Goal: Task Accomplishment & Management: Manage account settings

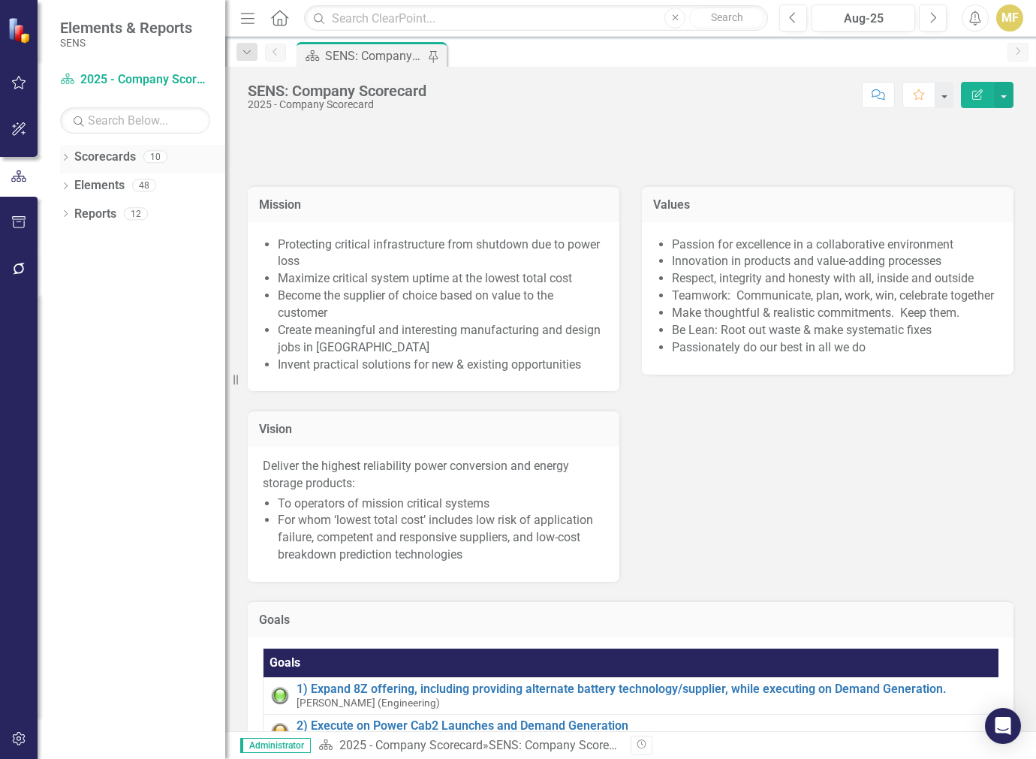
click at [95, 151] on link "Scorecards" at bounding box center [105, 157] width 62 height 17
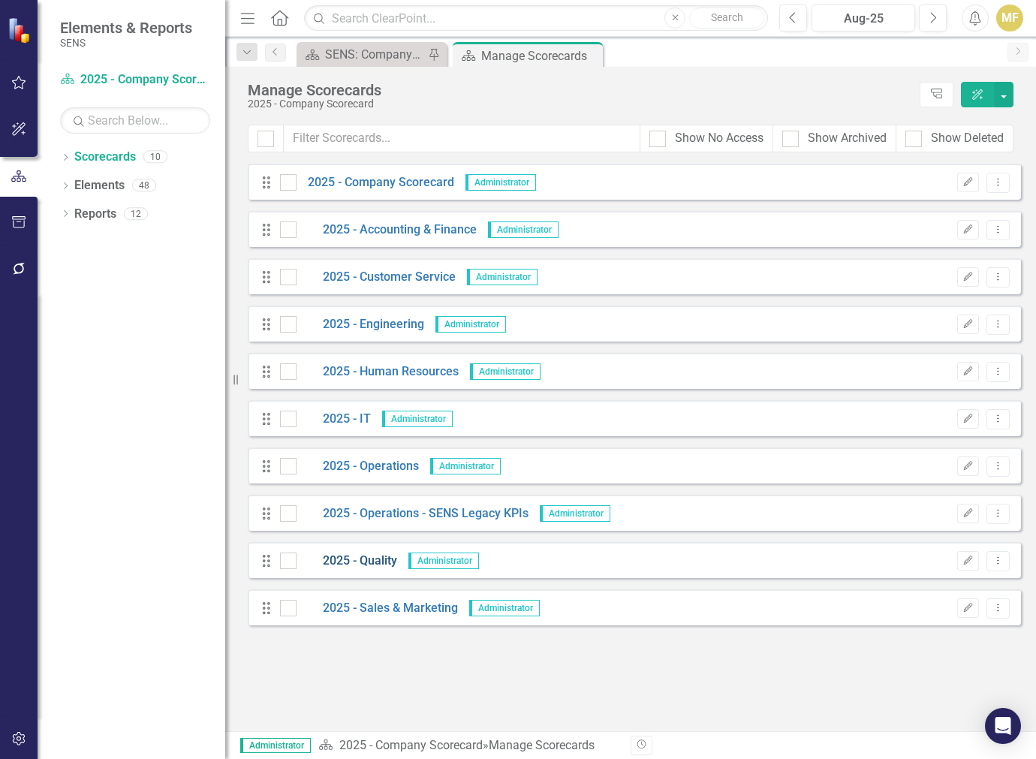
click at [376, 559] on link "2025 - Quality" at bounding box center [346, 560] width 101 height 17
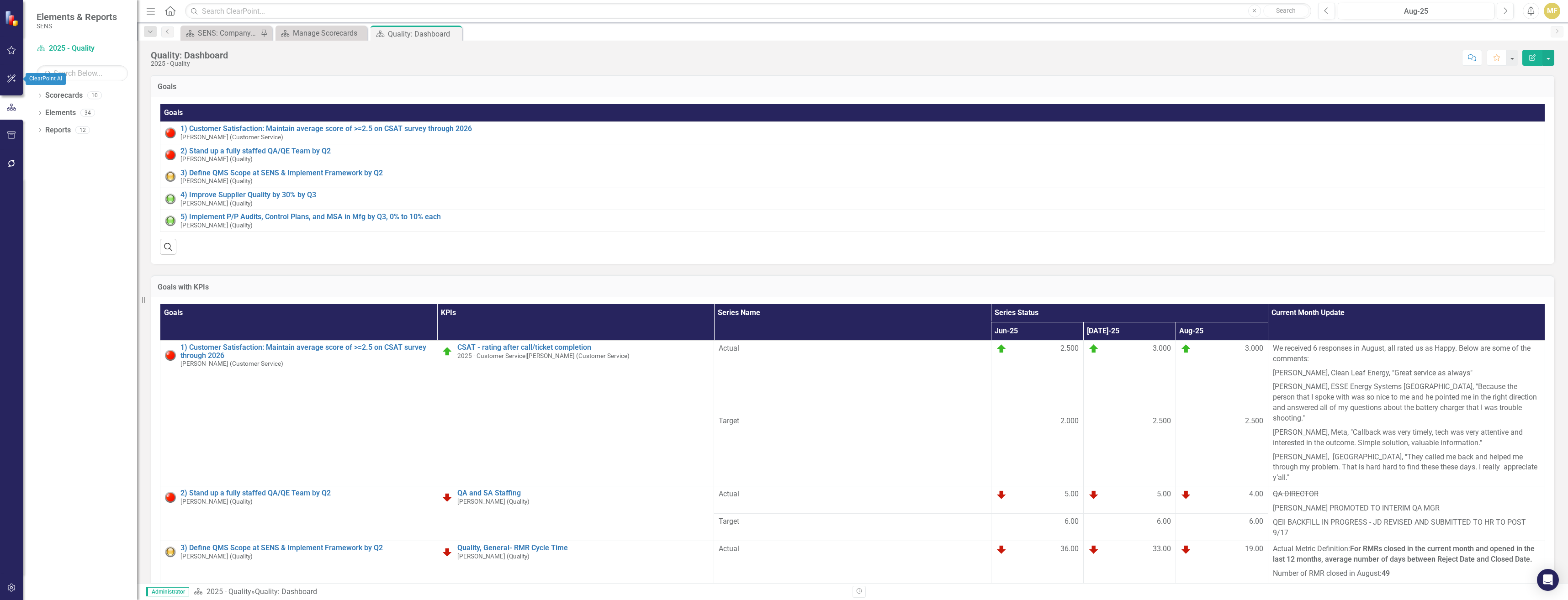
click at [10, 78] on icon "button" at bounding box center [12, 78] width 10 height 7
click at [12, 160] on icon "button" at bounding box center [12, 164] width 10 height 7
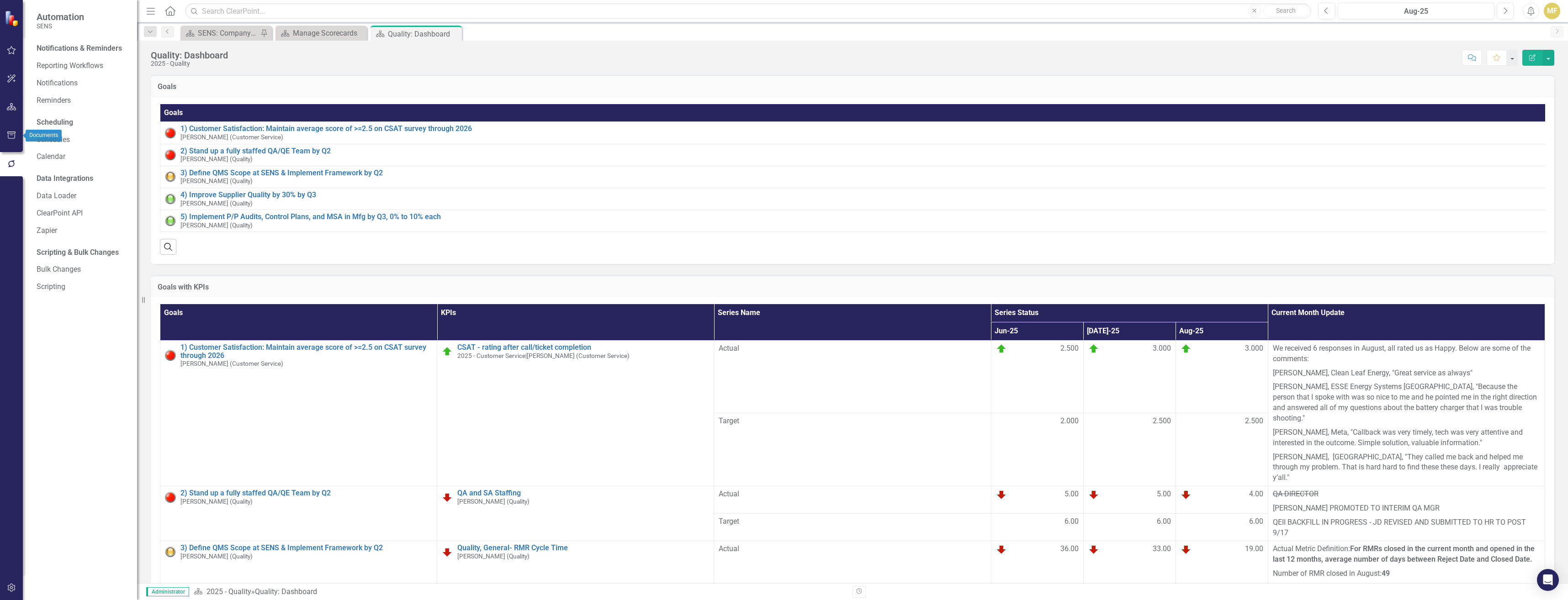
click at [13, 137] on icon "button" at bounding box center [12, 135] width 10 height 7
click at [15, 110] on icon "button" at bounding box center [12, 107] width 10 height 7
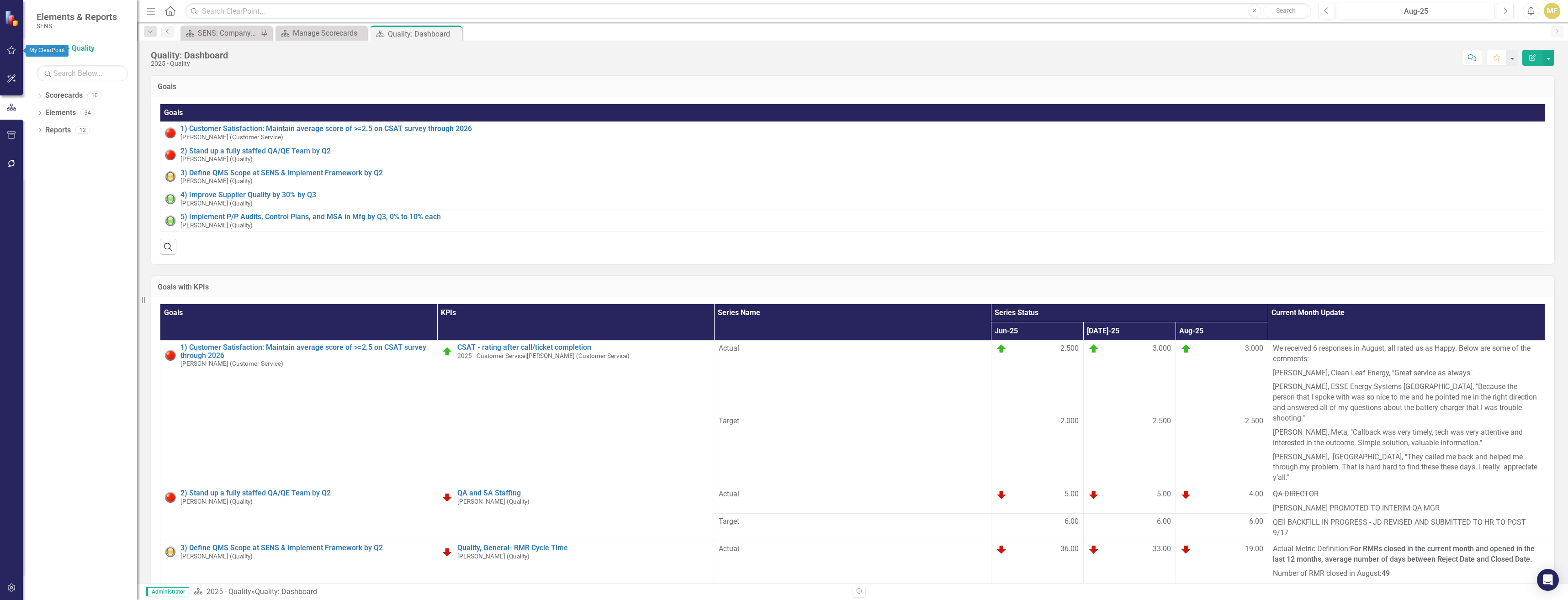
click at [10, 51] on icon "button" at bounding box center [12, 51] width 10 height 7
click at [8, 163] on icon "button" at bounding box center [12, 164] width 10 height 7
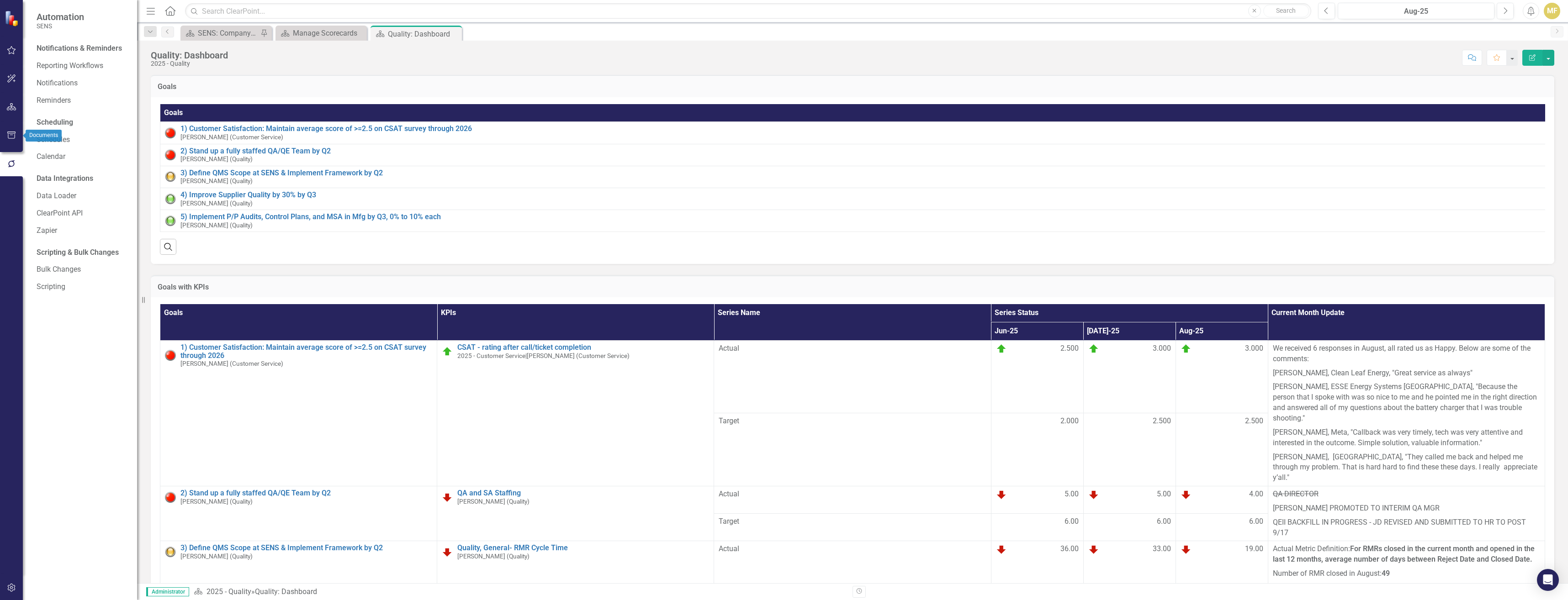
click at [11, 138] on icon "button" at bounding box center [12, 135] width 10 height 7
click at [15, 111] on icon "button" at bounding box center [12, 107] width 10 height 7
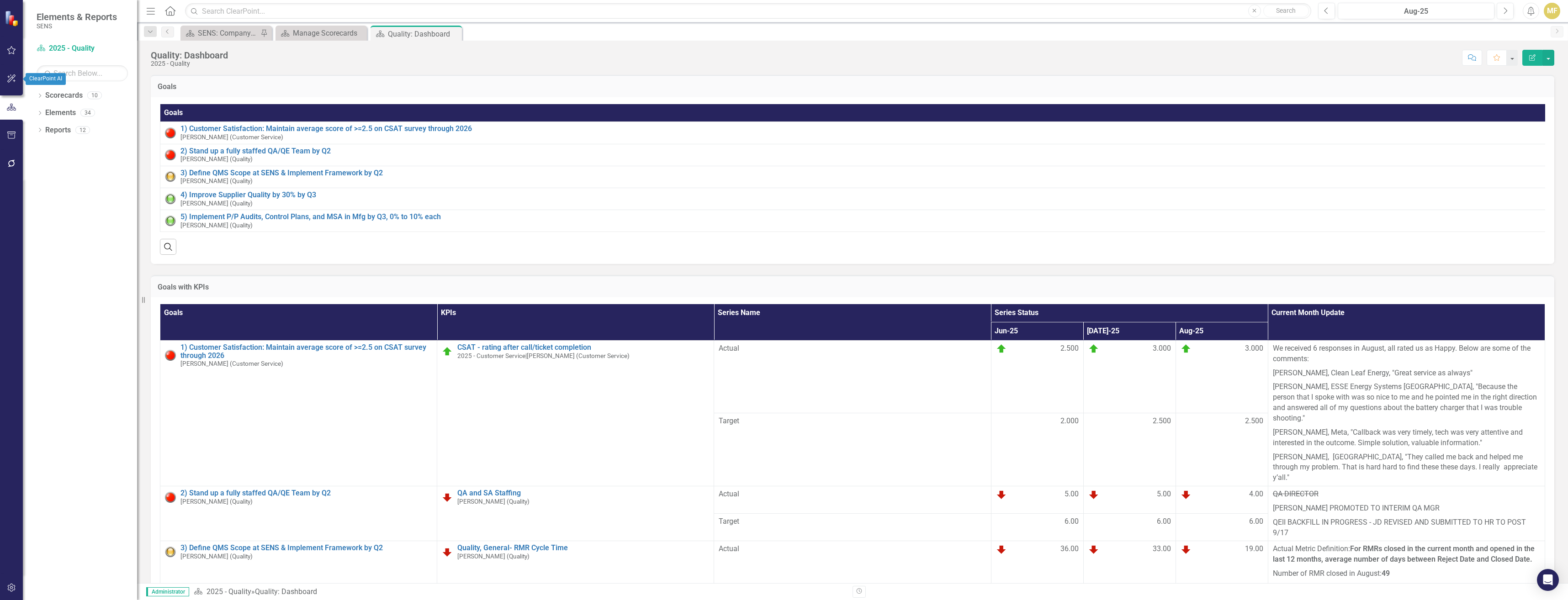
click at [16, 80] on icon "button" at bounding box center [12, 78] width 10 height 7
click at [18, 61] on div at bounding box center [12, 63] width 23 height 5
click at [19, 47] on button "button" at bounding box center [12, 51] width 21 height 19
click at [10, 163] on icon "button" at bounding box center [12, 164] width 10 height 7
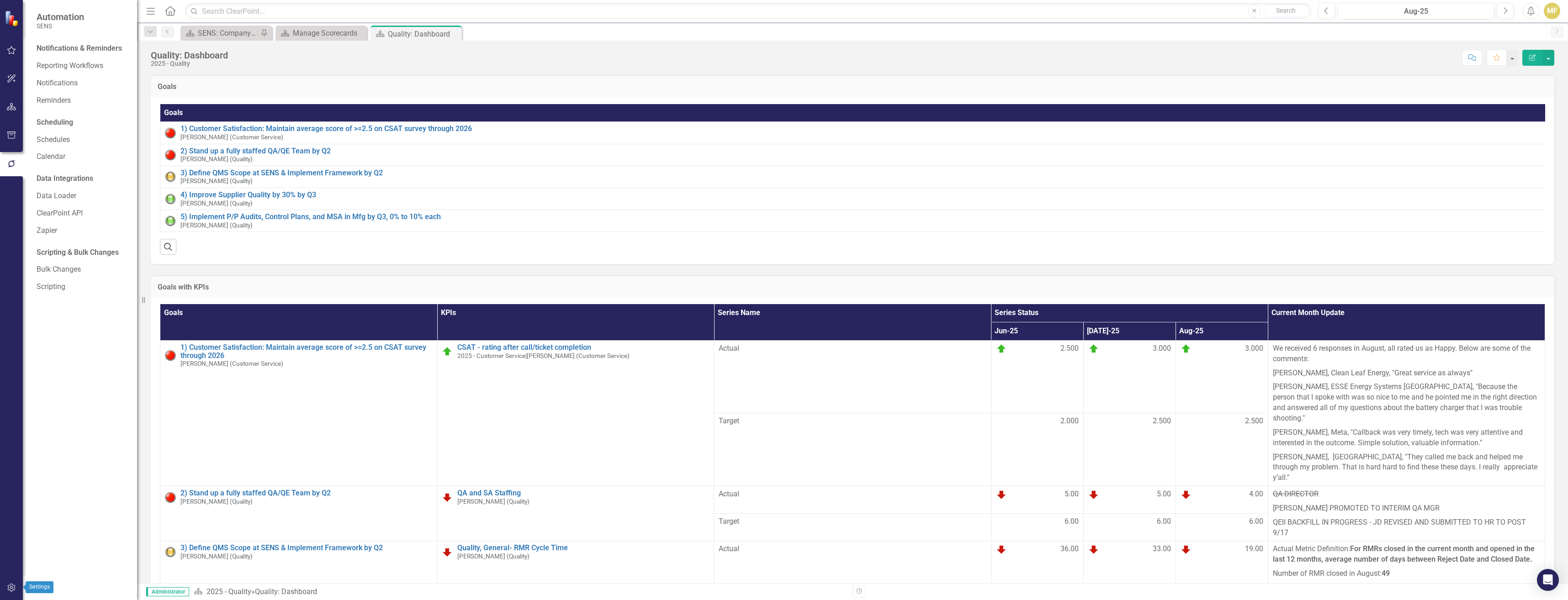
click at [10, 461] on icon "button" at bounding box center [12, 588] width 10 height 7
click at [65, 60] on link "Manage Users" at bounding box center [82, 63] width 91 height 10
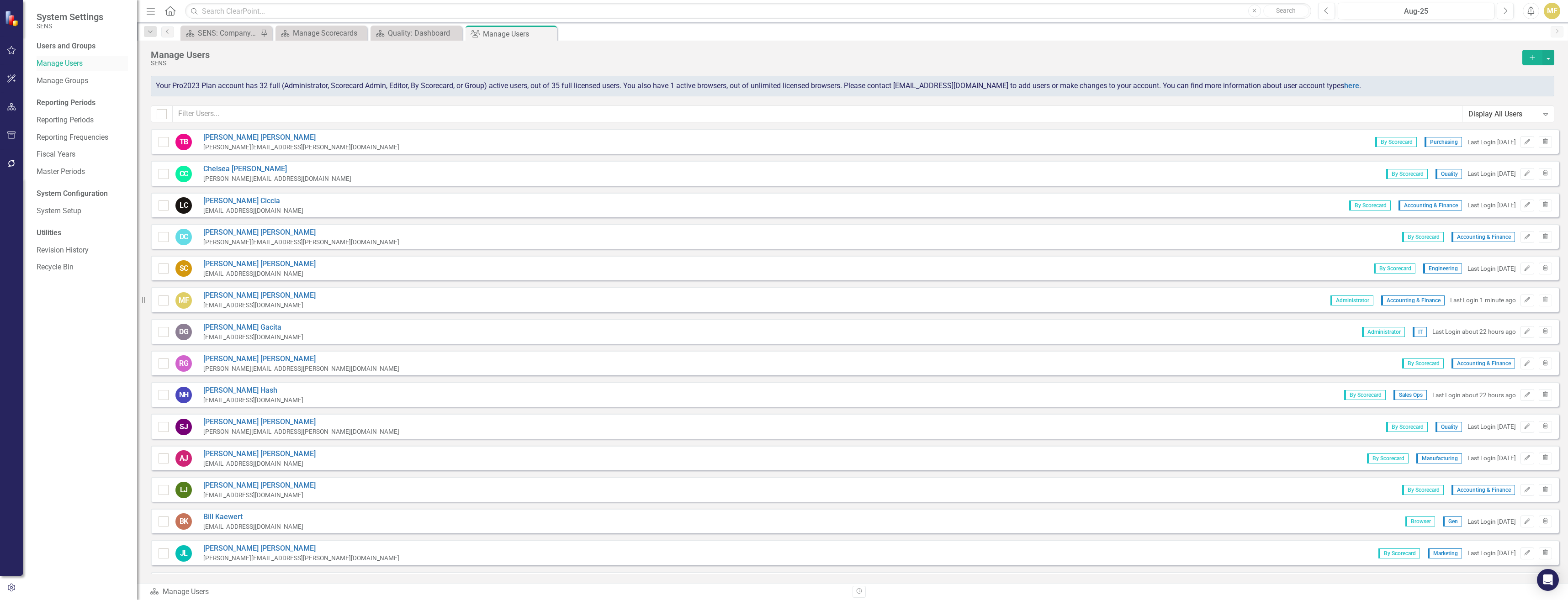
checkbox input "false"
click at [246, 115] on input "text" at bounding box center [817, 114] width 1290 height 17
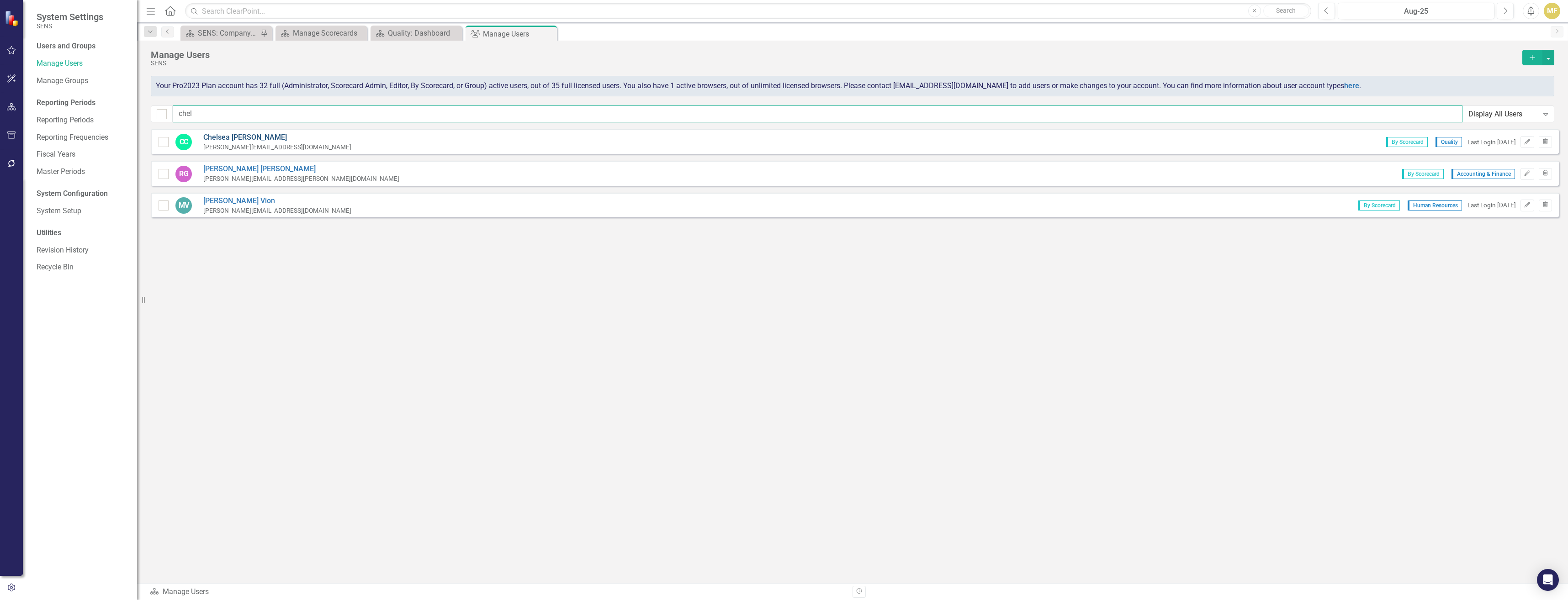
type input "chel"
click at [237, 134] on link "Chelsea Chen" at bounding box center [277, 138] width 148 height 10
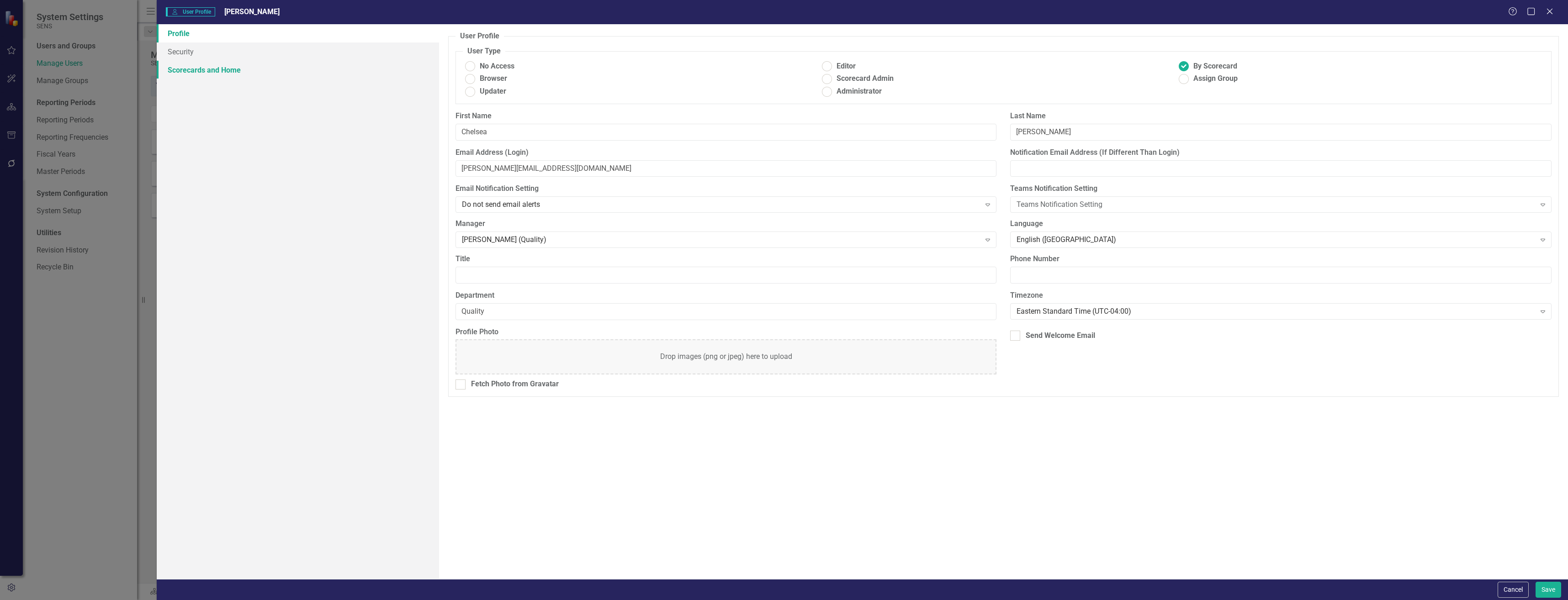
click at [207, 66] on link "Scorecards and Home" at bounding box center [298, 70] width 282 height 18
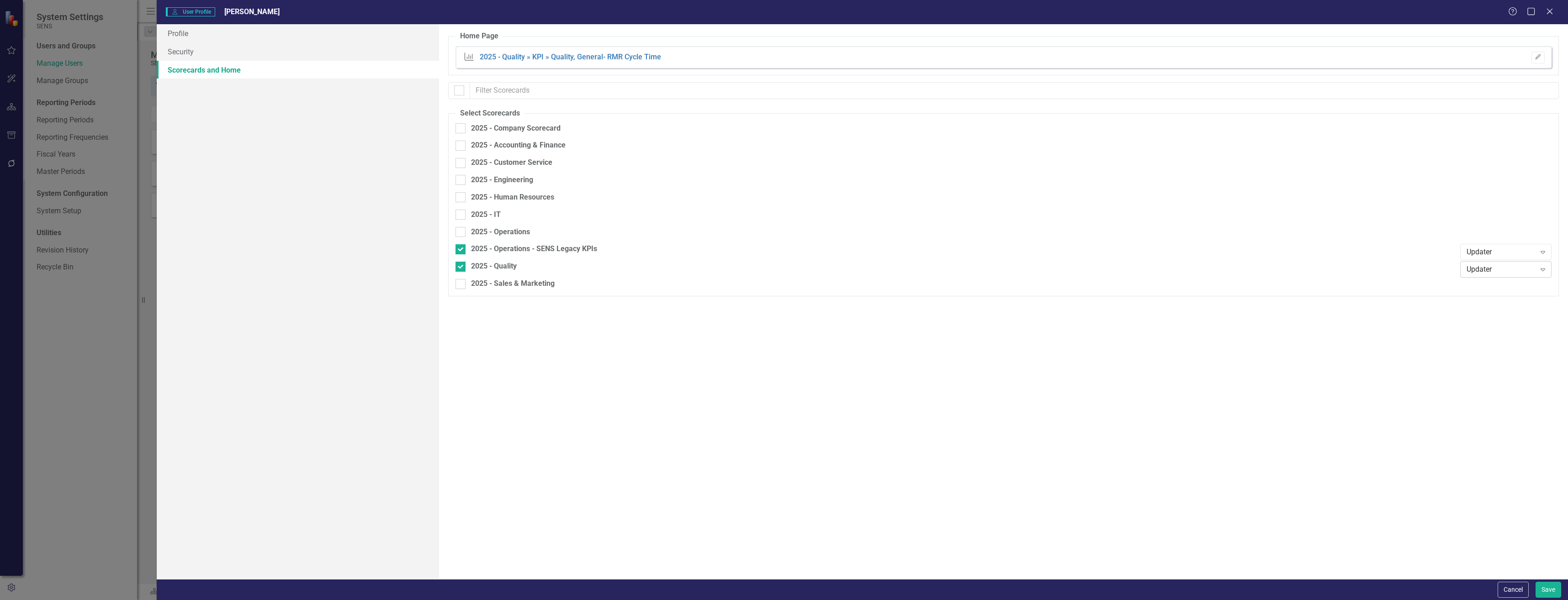
click at [630, 268] on icon "Expand" at bounding box center [1542, 270] width 9 height 7
click at [464, 128] on div at bounding box center [460, 128] width 10 height 10
click at [461, 128] on input "2025 - Company Scorecard" at bounding box center [458, 127] width 6 height 6
checkbox input "true"
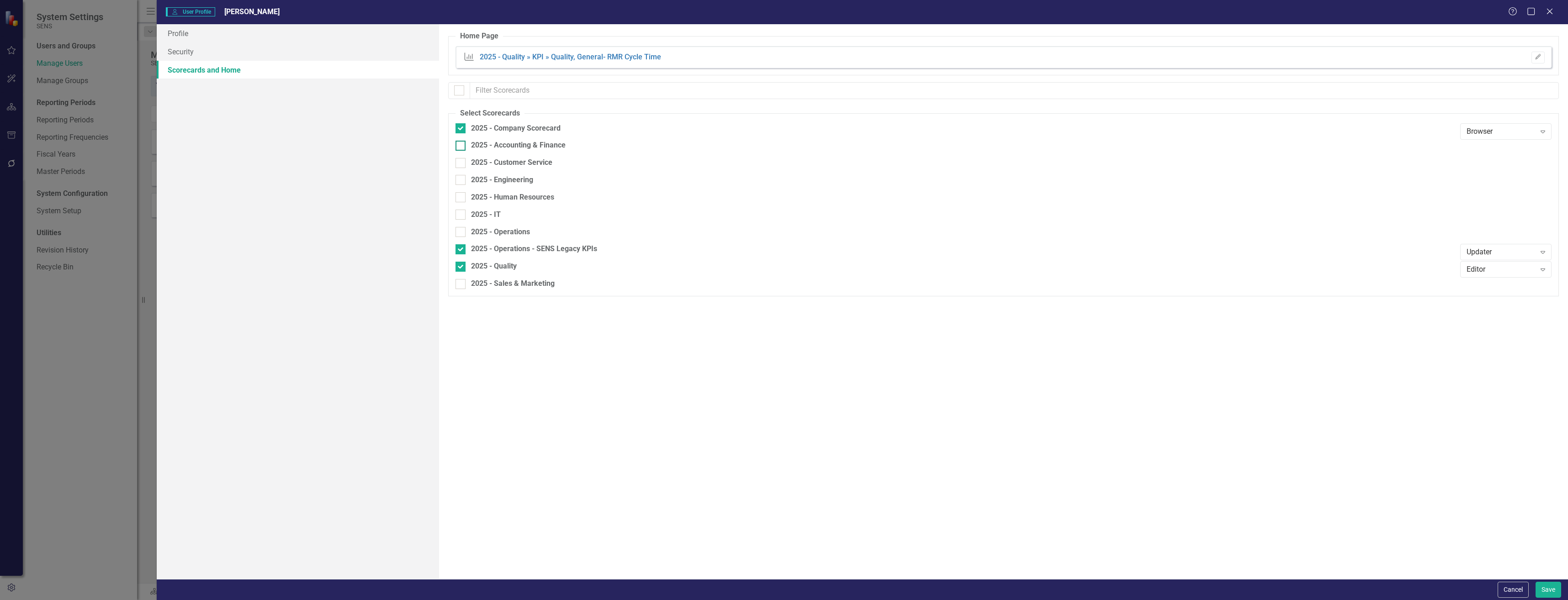
click at [463, 142] on div at bounding box center [460, 145] width 10 height 10
click at [461, 142] on input "2025 - Accounting & Finance" at bounding box center [458, 144] width 6 height 6
checkbox input "true"
click at [457, 158] on input "2025 - Customer Service" at bounding box center [458, 161] width 6 height 6
checkbox input "true"
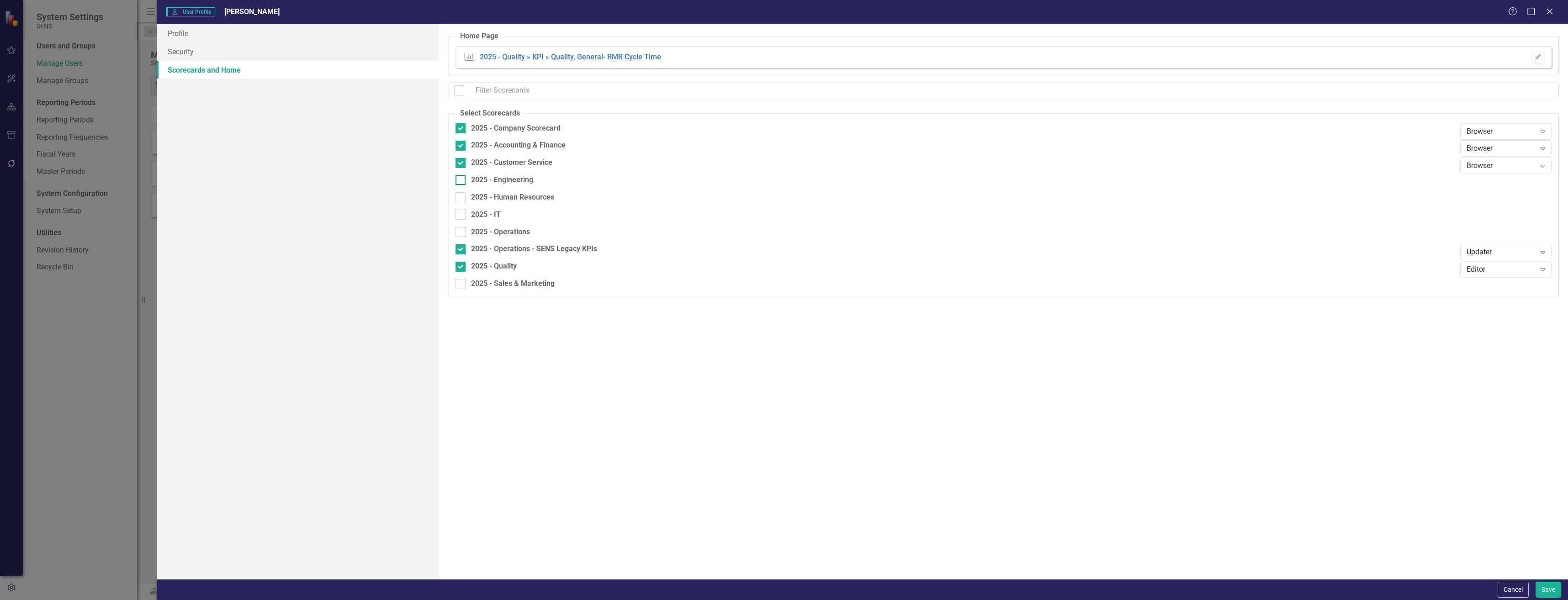
click at [464, 182] on div at bounding box center [460, 180] width 10 height 10
click at [461, 181] on input "2025 - Engineering" at bounding box center [458, 178] width 6 height 6
checkbox input "true"
click at [461, 199] on div at bounding box center [460, 197] width 10 height 10
click at [461, 198] on input "2025 - Human Resources" at bounding box center [458, 195] width 6 height 6
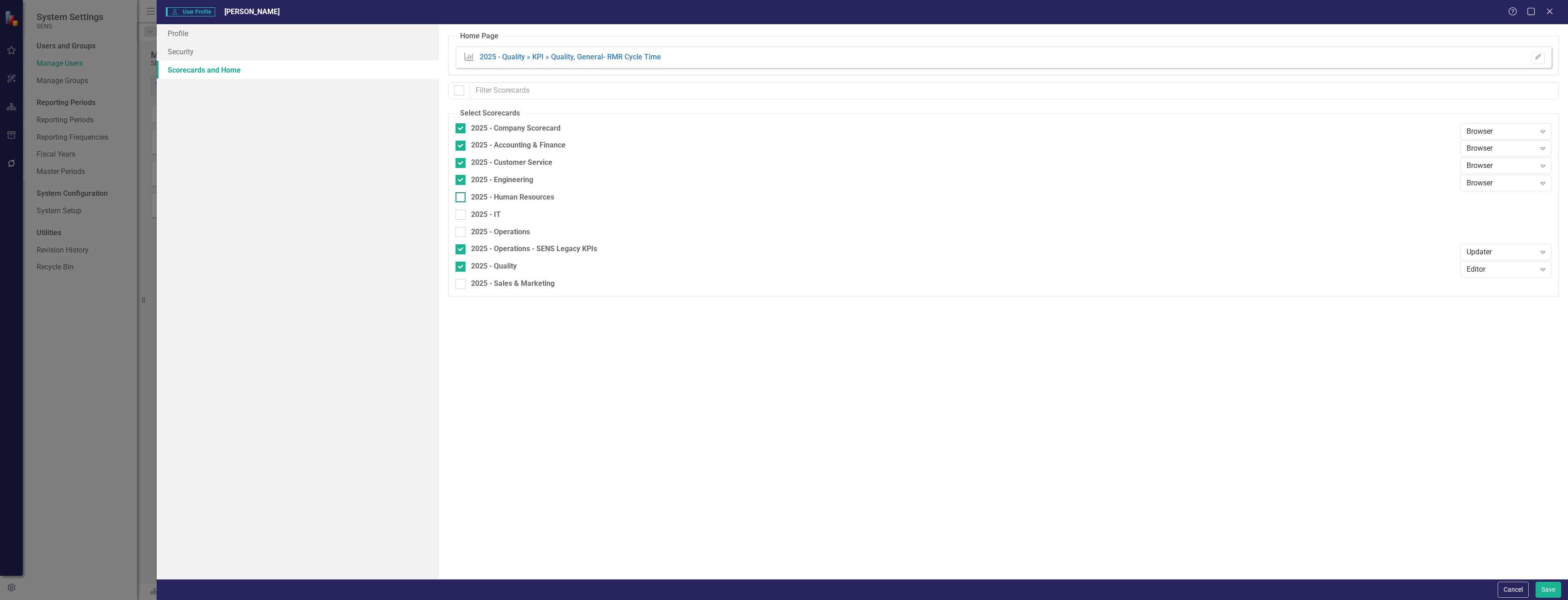
checkbox input "true"
click at [463, 216] on div at bounding box center [460, 215] width 10 height 10
click at [461, 215] on input "2025 - IT" at bounding box center [458, 213] width 6 height 6
checkbox input "true"
click at [463, 228] on div at bounding box center [460, 232] width 10 height 10
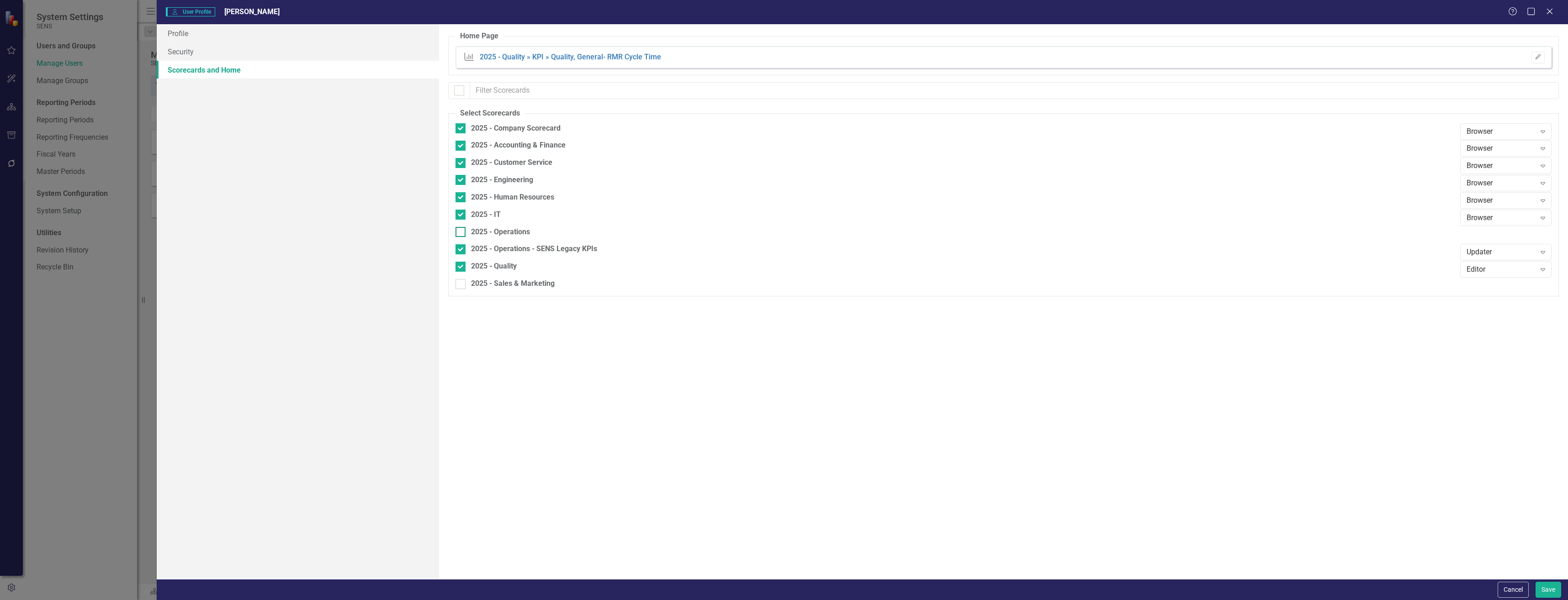
click at [461, 228] on input "2025 - Operations" at bounding box center [458, 230] width 6 height 6
checkbox input "true"
click at [466, 282] on div "2025 - Sales & Marketing" at bounding box center [955, 284] width 1000 height 10
click at [461, 282] on input "2025 - Sales & Marketing" at bounding box center [458, 282] width 6 height 6
checkbox input "true"
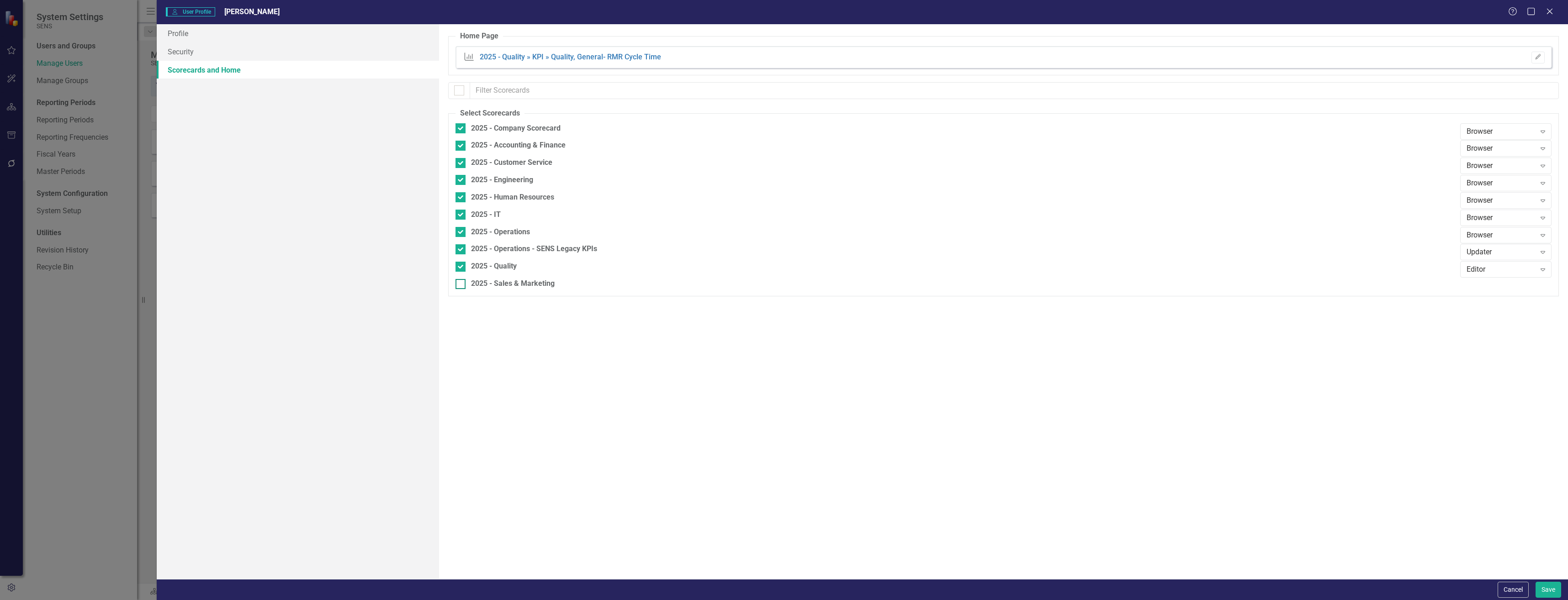
checkbox input "true"
click at [630, 461] on button "Save" at bounding box center [1549, 590] width 26 height 16
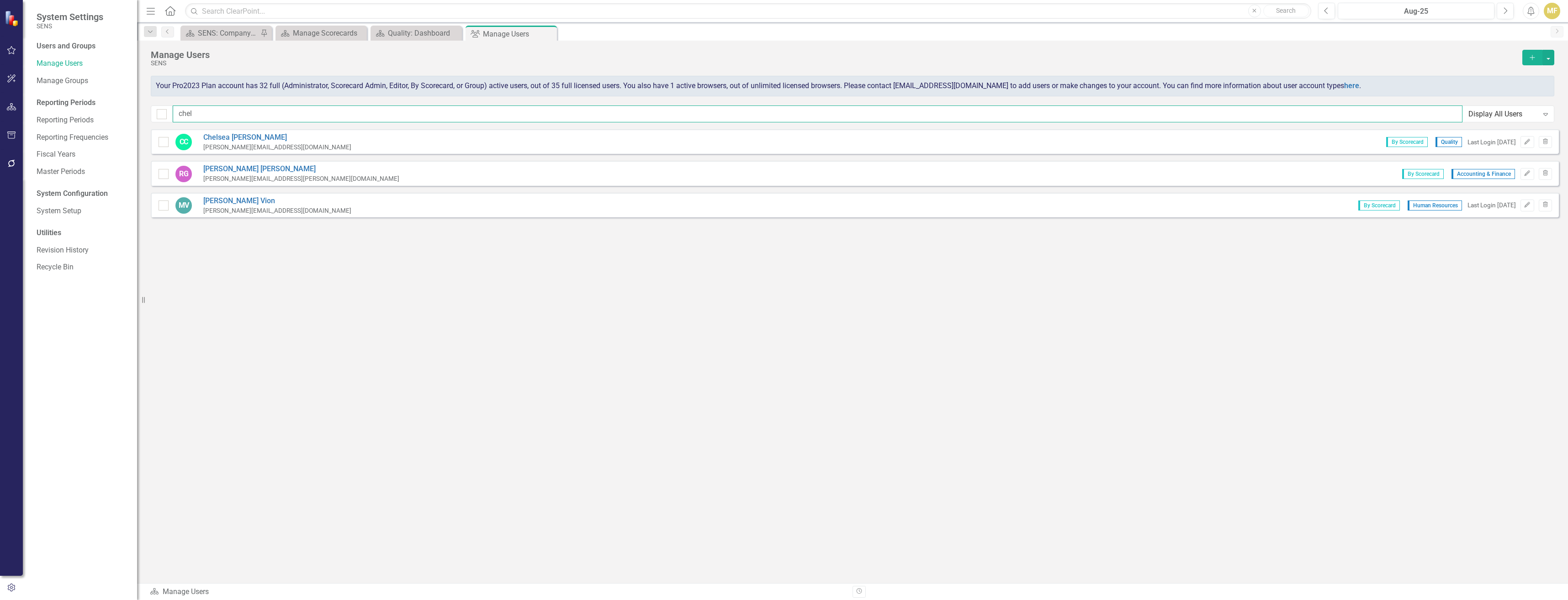
drag, startPoint x: 195, startPoint y: 114, endPoint x: 164, endPoint y: 108, distance: 31.6
click at [164, 108] on div "chel Display All Users Expand" at bounding box center [853, 114] width 1404 height 17
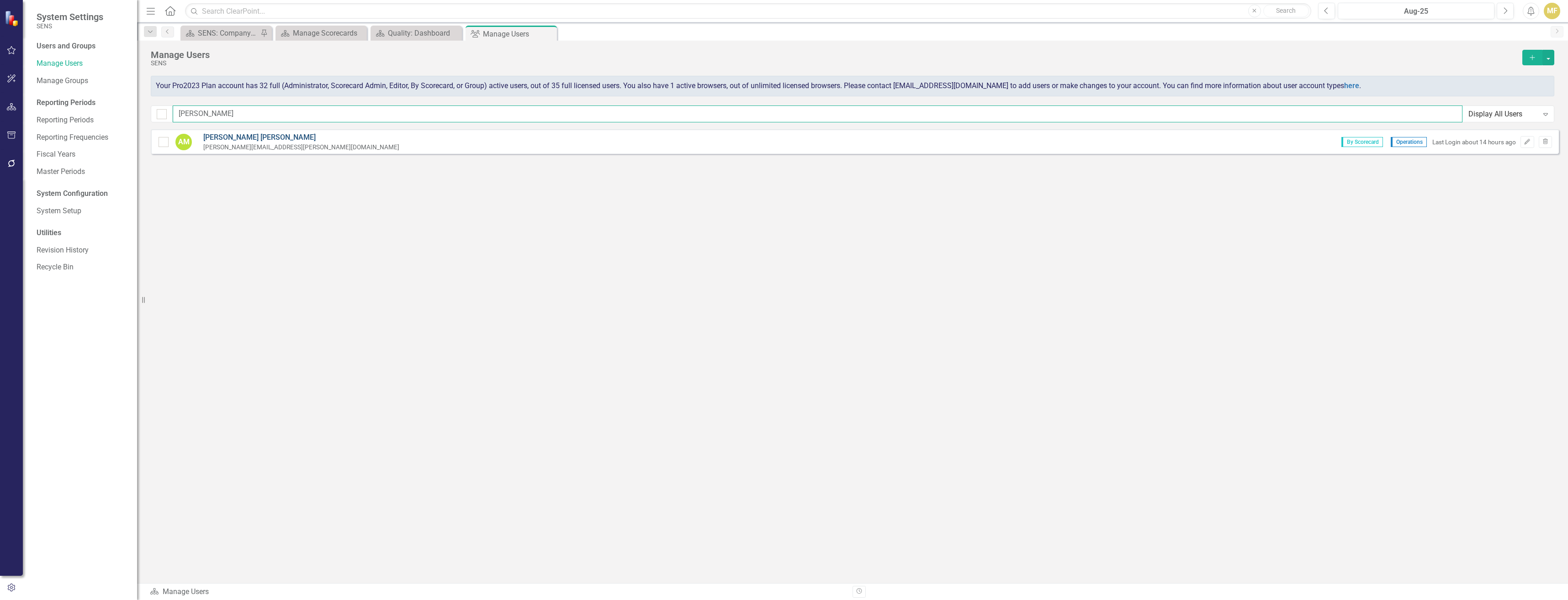
type input "andrew"
click at [237, 133] on link "Andrew Meehan" at bounding box center [301, 138] width 196 height 10
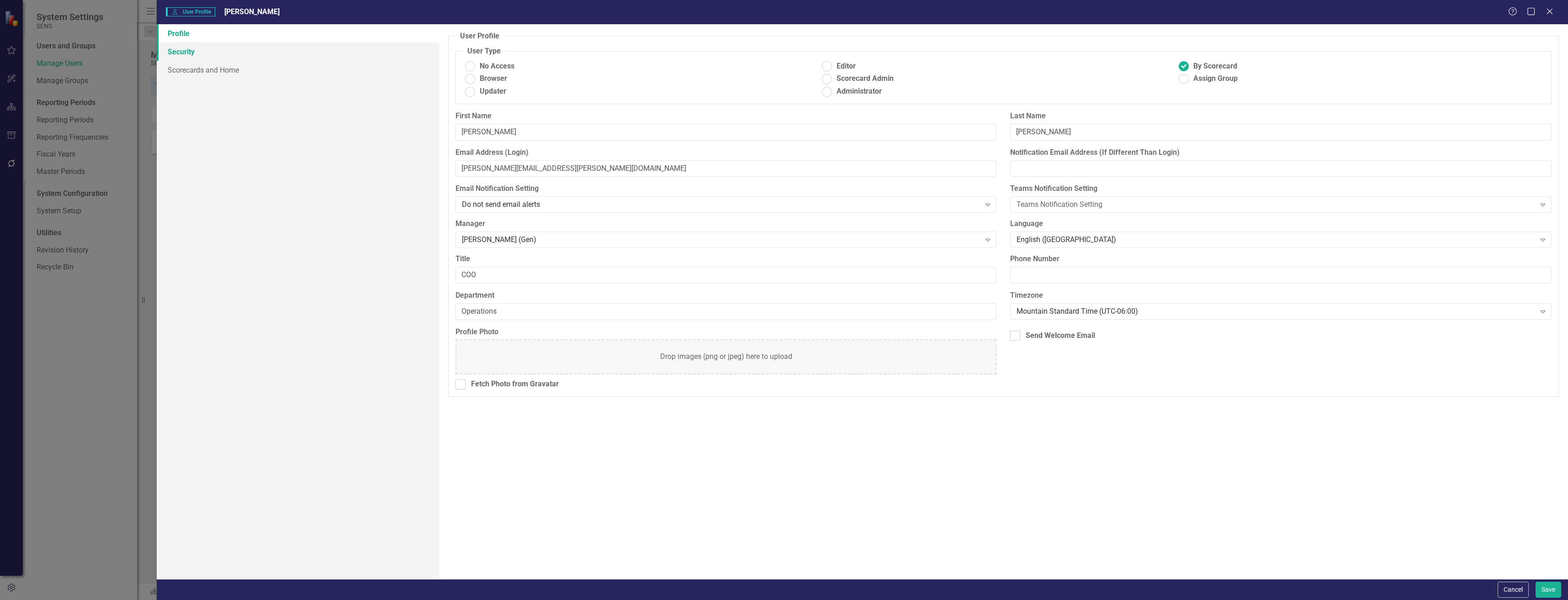
click at [193, 55] on link "Security" at bounding box center [298, 52] width 282 height 18
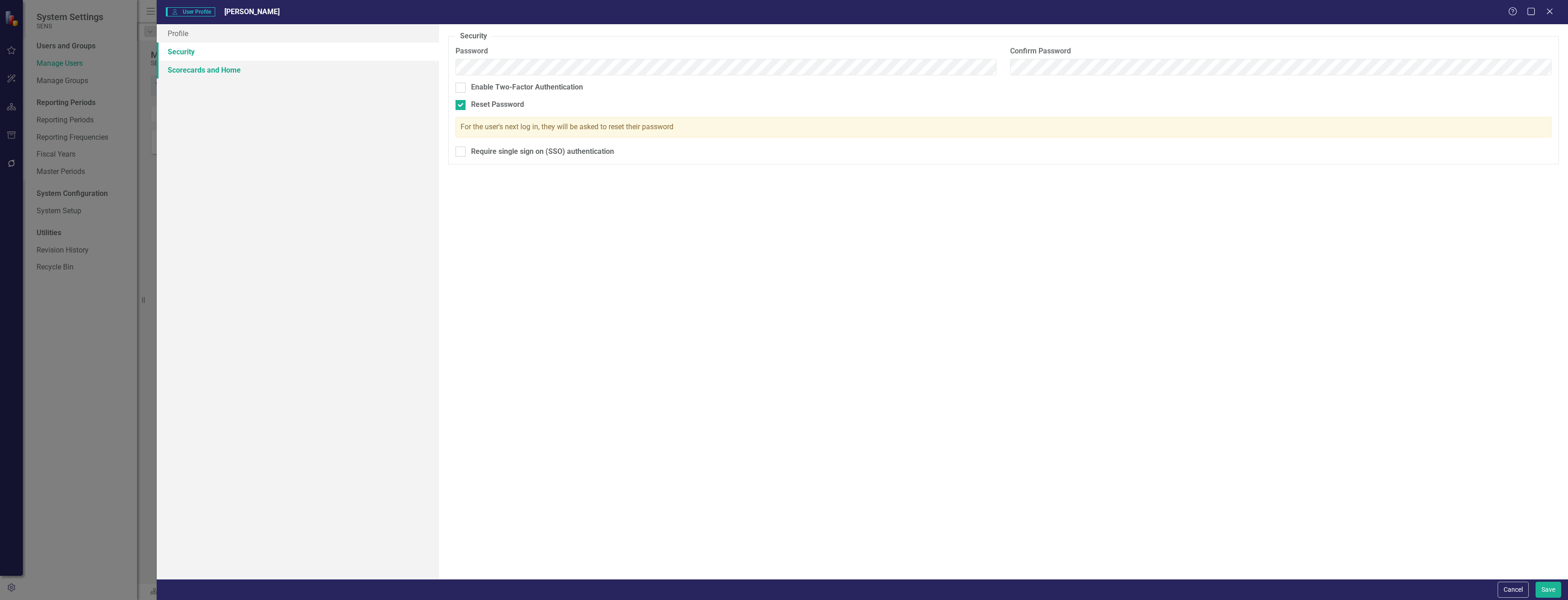
click at [197, 74] on link "Scorecards and Home" at bounding box center [298, 70] width 282 height 18
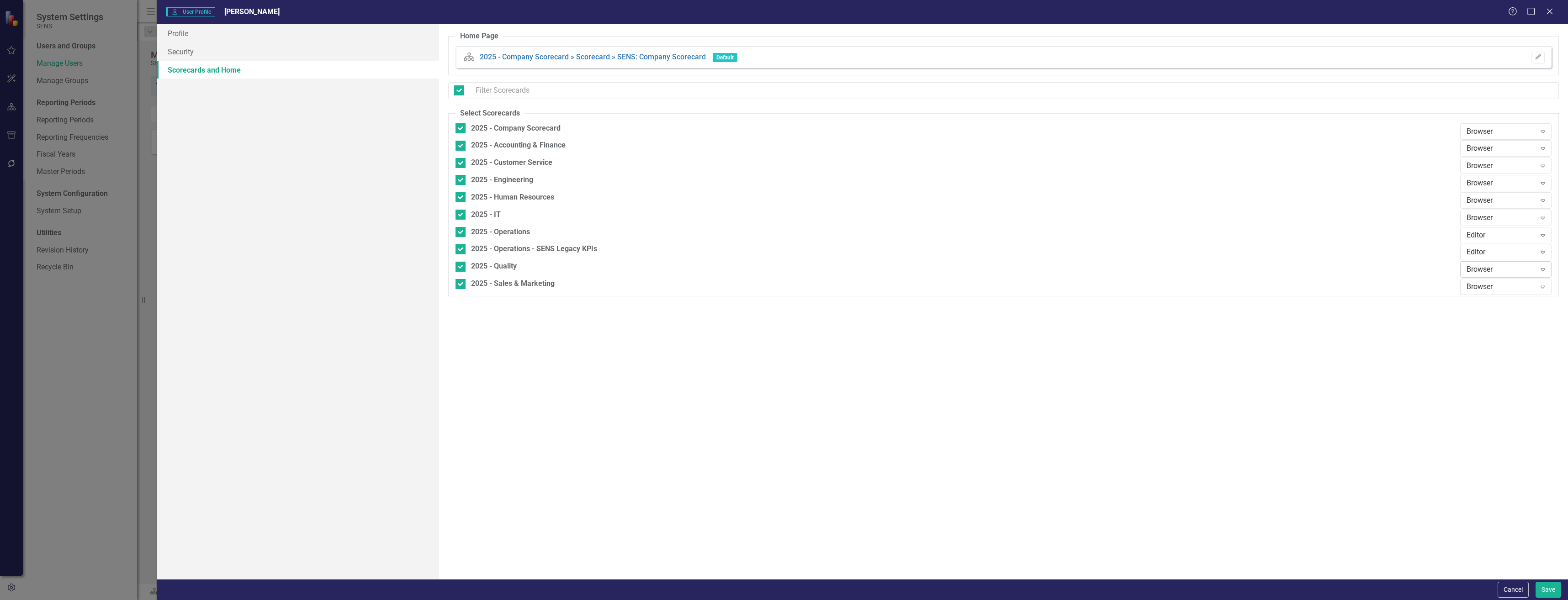
click at [630, 271] on div "Browser" at bounding box center [1500, 270] width 69 height 10
click at [630, 164] on div "Browser" at bounding box center [1500, 166] width 69 height 10
click at [630, 461] on button "Save" at bounding box center [1549, 590] width 26 height 16
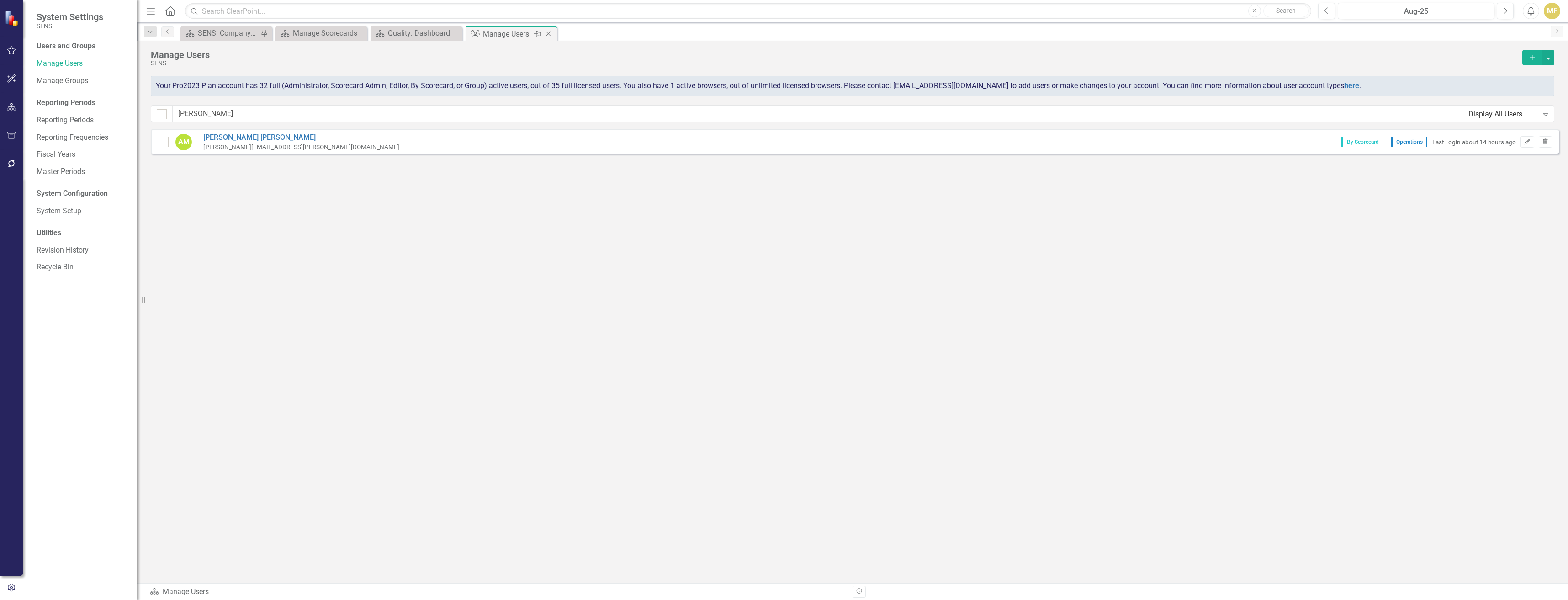
click at [550, 35] on icon "Close" at bounding box center [548, 34] width 9 height 7
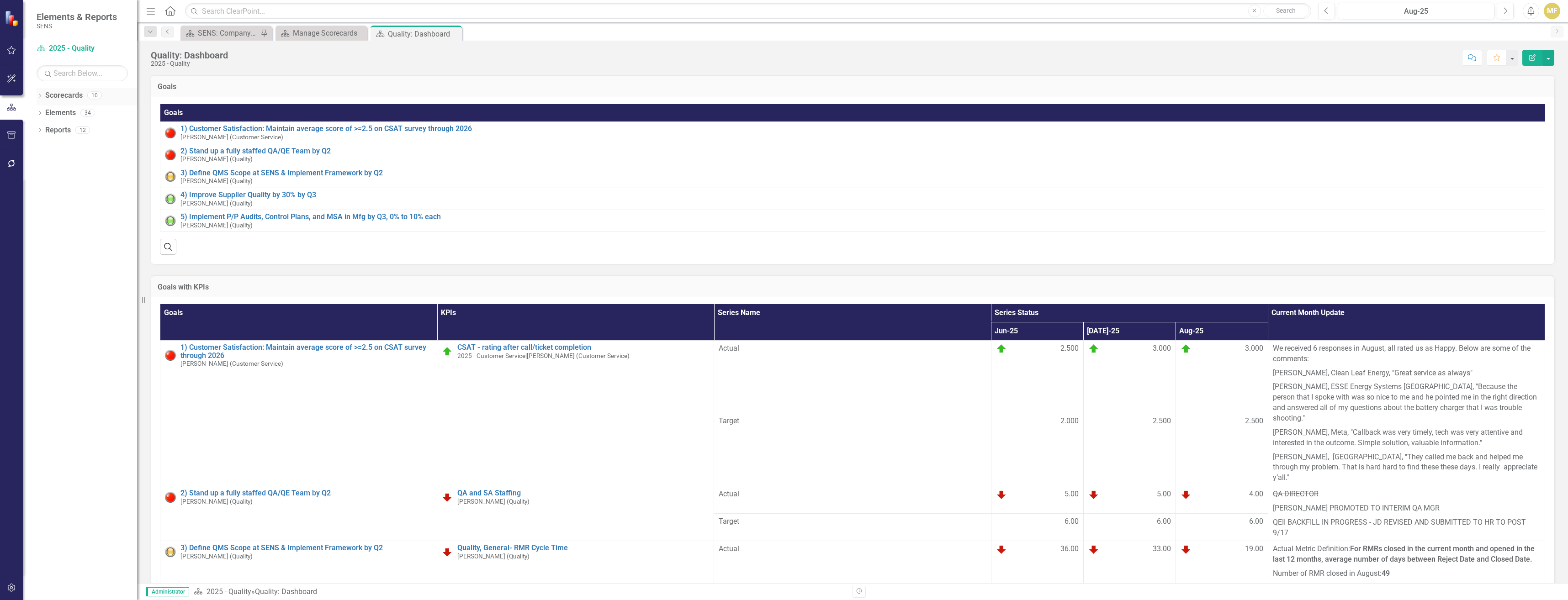
click at [40, 94] on icon "Dropdown" at bounding box center [40, 97] width 7 height 5
click at [34, 114] on icon "Dropdown" at bounding box center [30, 112] width 7 height 5
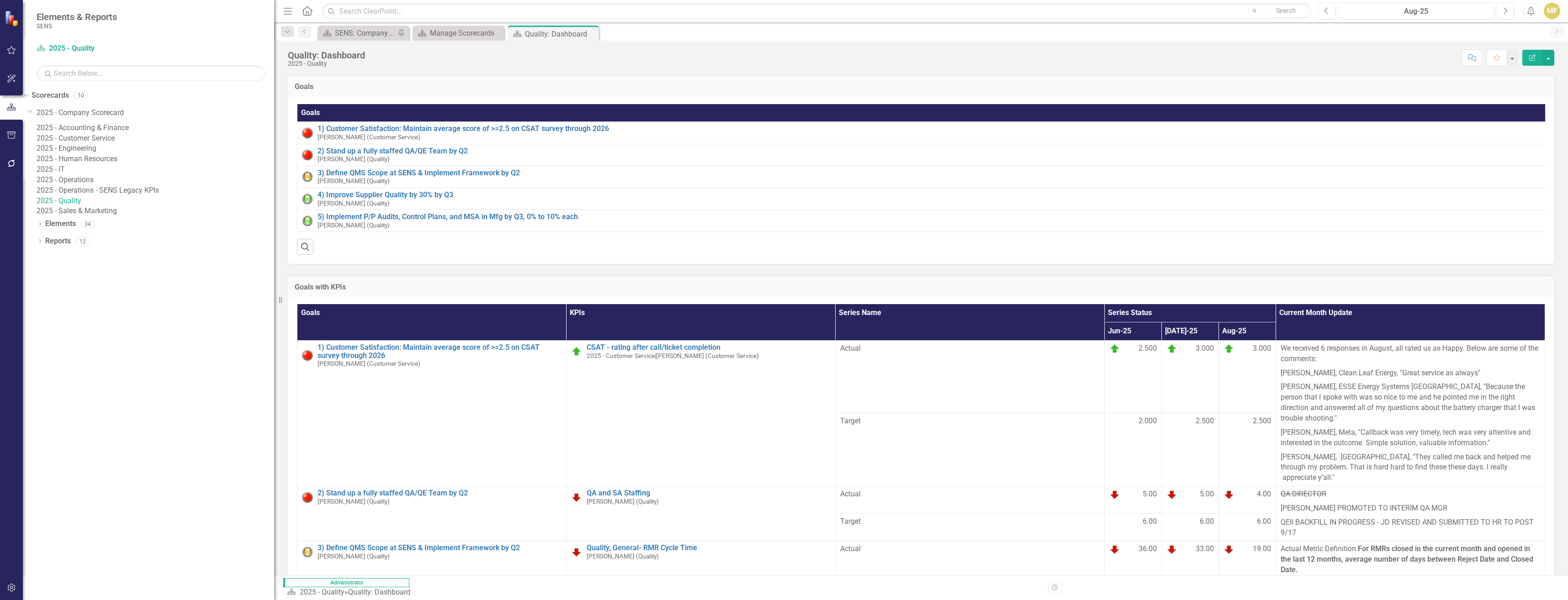
drag, startPoint x: 138, startPoint y: 162, endPoint x: 292, endPoint y: 170, distance: 154.2
click at [292, 170] on div "Elements & Reports SENS Scorecard 2025 - Quality Search Dropdown Scorecards 10 …" at bounding box center [784, 300] width 1568 height 600
click at [99, 206] on link "2025 - Quality" at bounding box center [155, 201] width 237 height 10
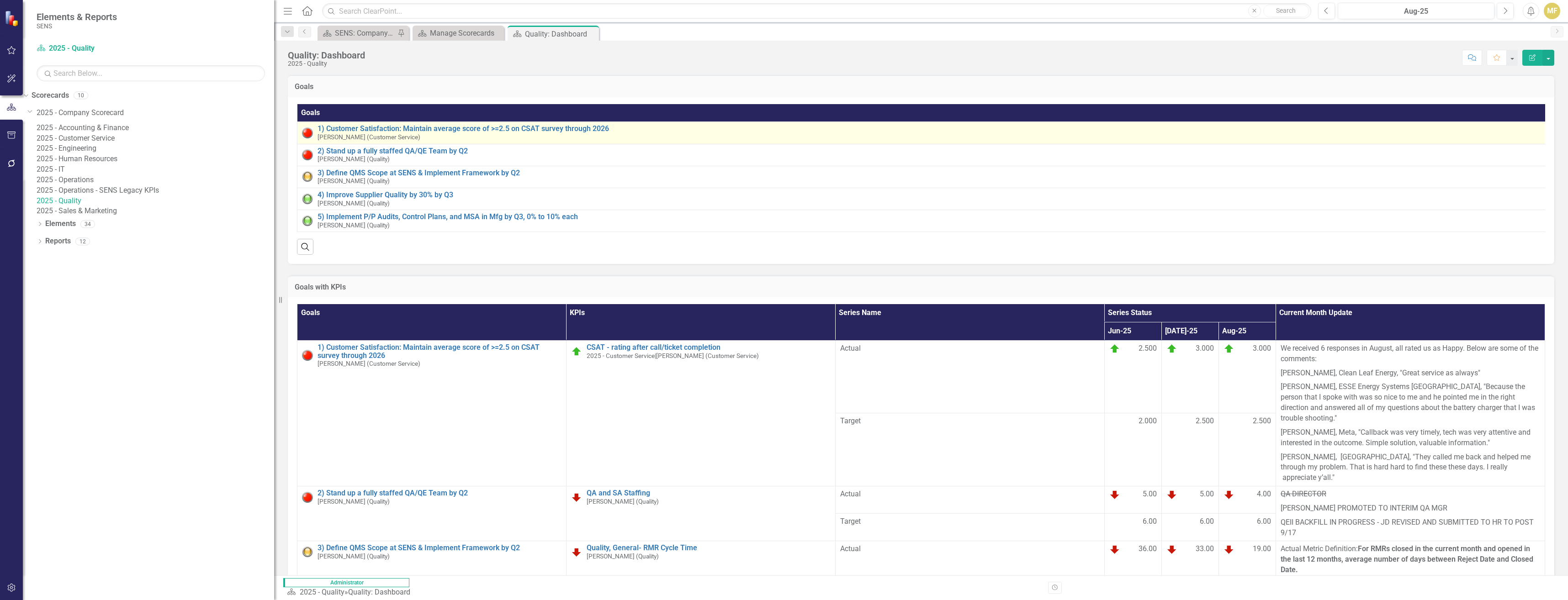
click at [395, 124] on td "1) Customer Satisfaction: Maintain average score of >=2.5 on CSAT survey throug…" at bounding box center [992, 133] width 1390 height 22
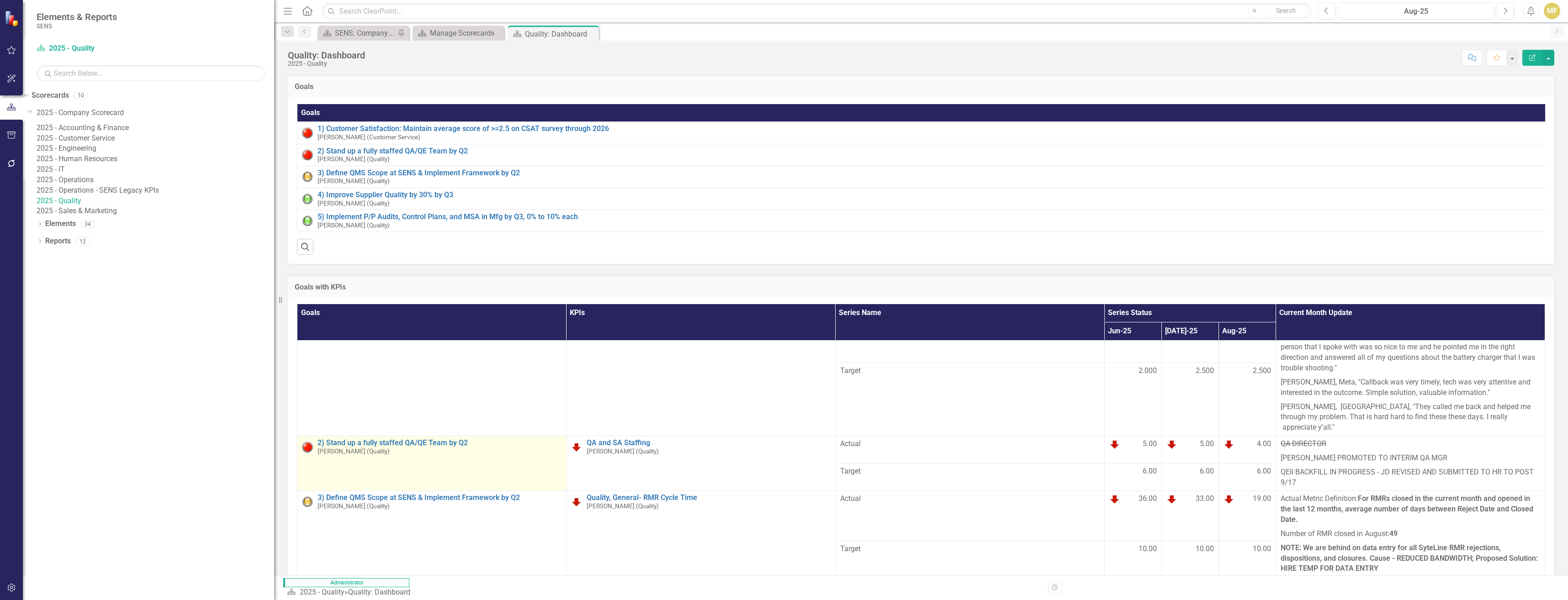
scroll to position [176, 0]
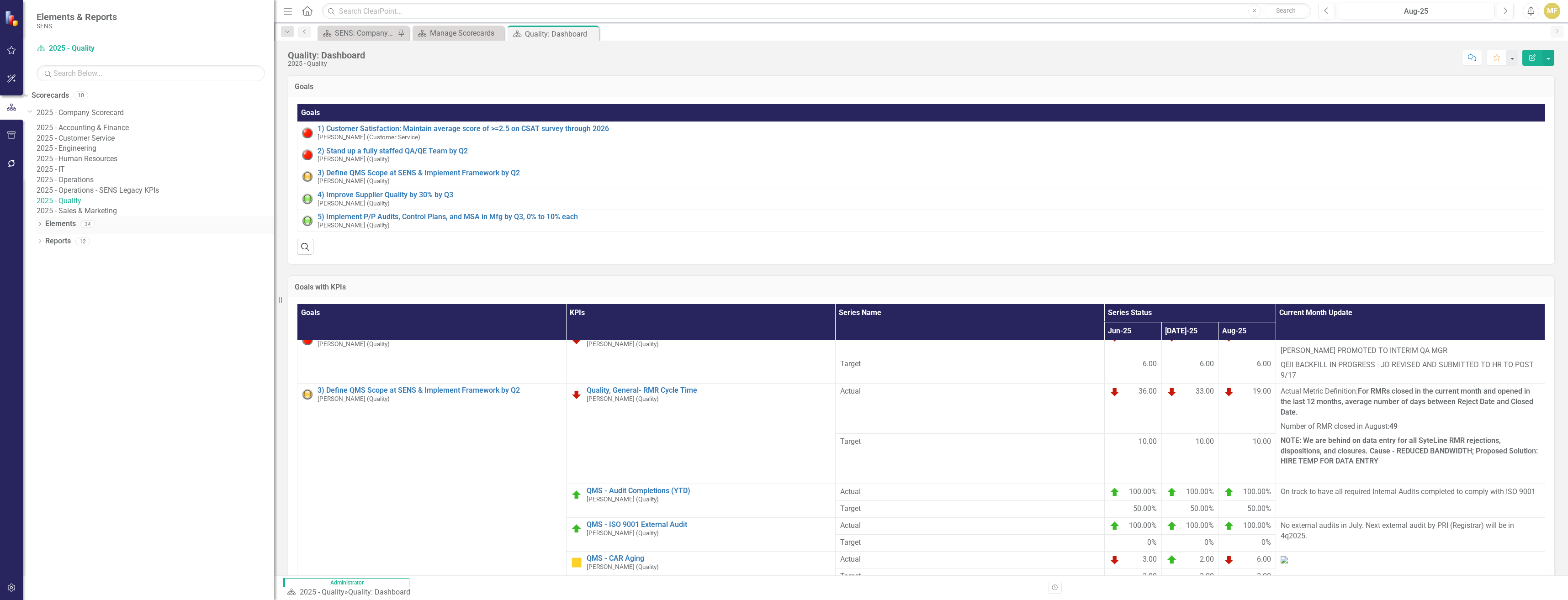
click at [37, 228] on icon "Dropdown" at bounding box center [40, 225] width 7 height 5
click at [34, 245] on icon "Dropdown" at bounding box center [30, 242] width 7 height 5
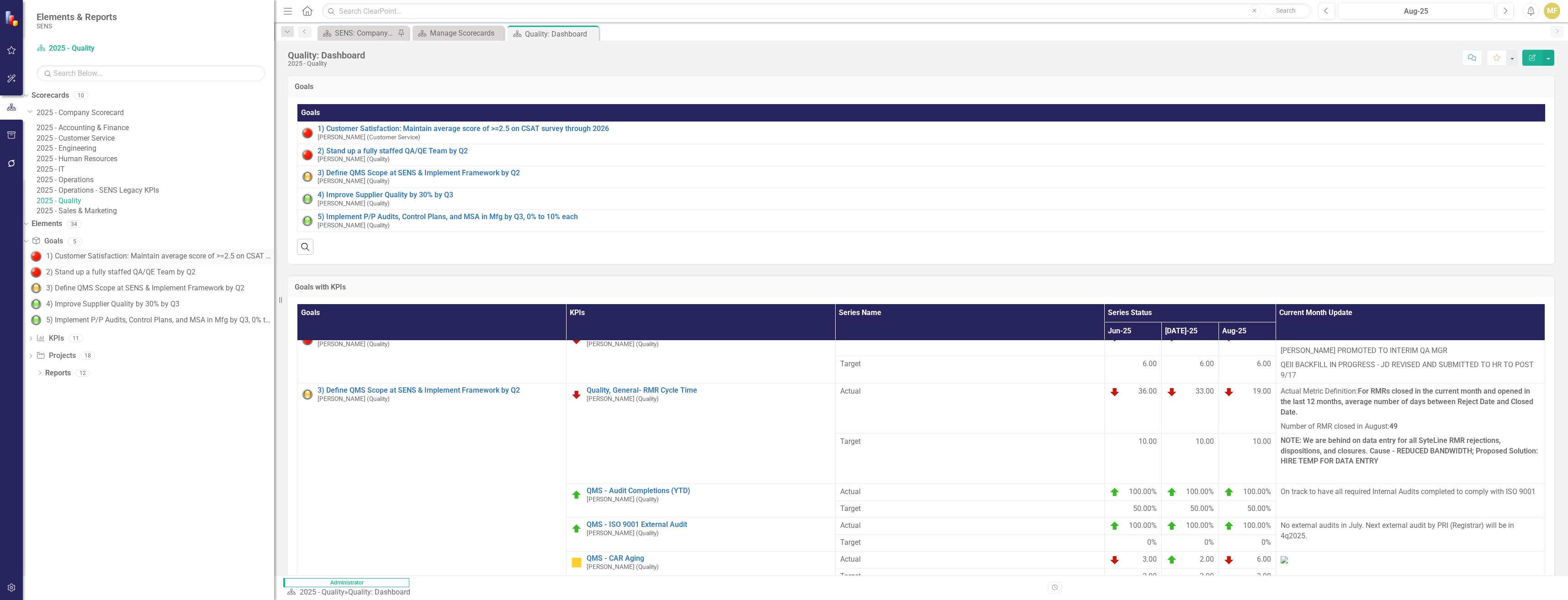
click at [114, 260] on div "1) Customer Satisfaction: Maintain average score of >=2.5 on CSAT survey throug…" at bounding box center [160, 256] width 228 height 9
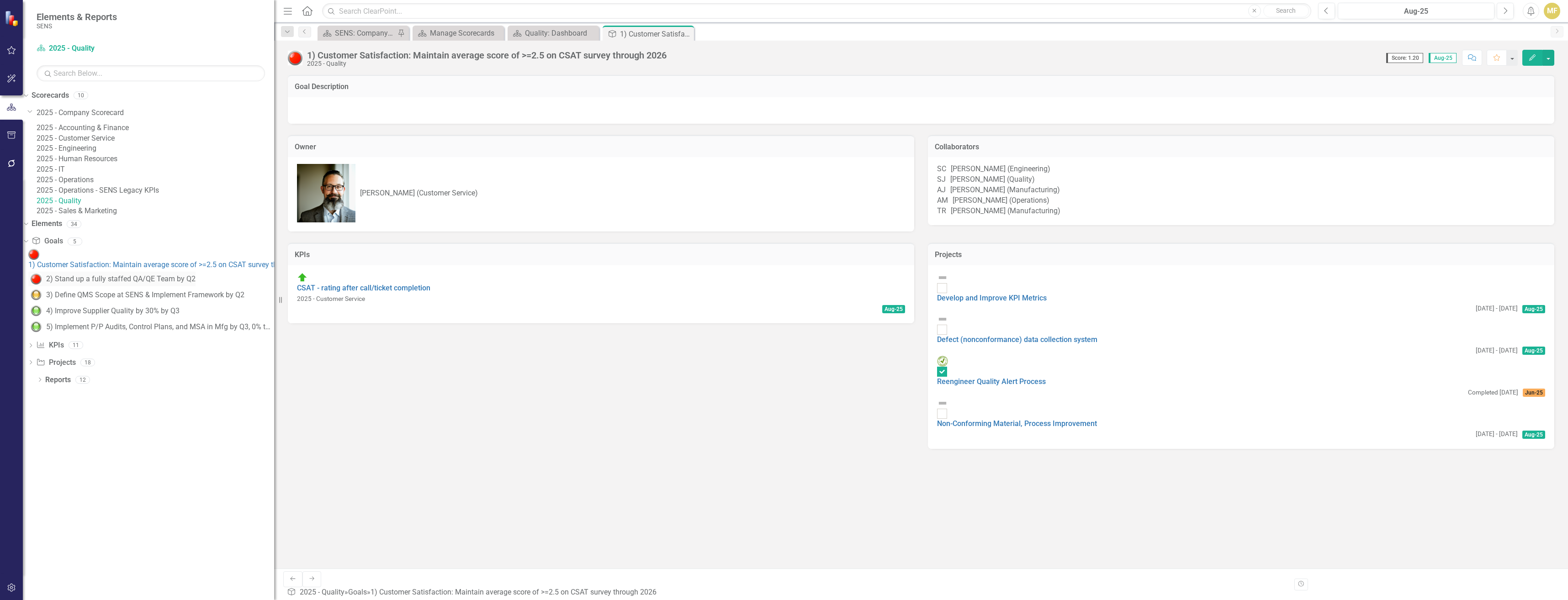
click at [124, 283] on div "2) Stand up a fully staffed QA/QE Team by Q2" at bounding box center [121, 279] width 149 height 9
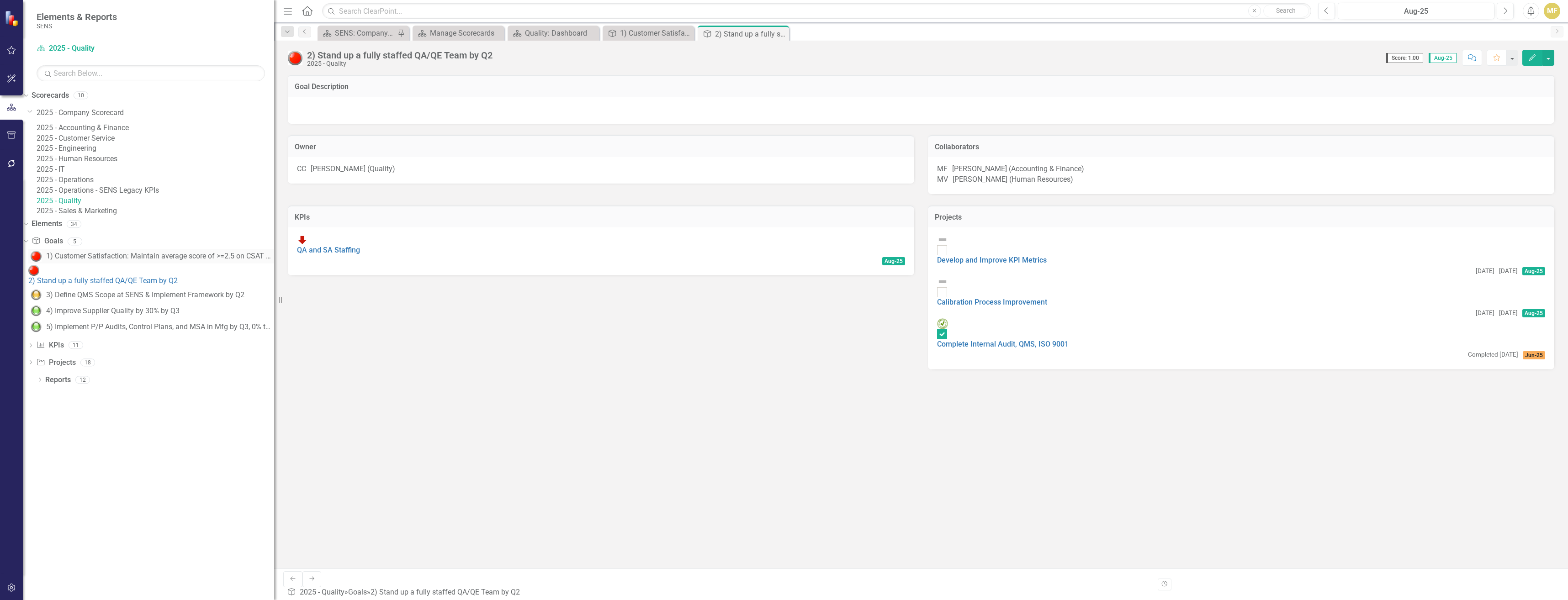
click at [120, 260] on div "1) Customer Satisfaction: Maintain average score of >=2.5 on CSAT survey throug…" at bounding box center [160, 256] width 228 height 9
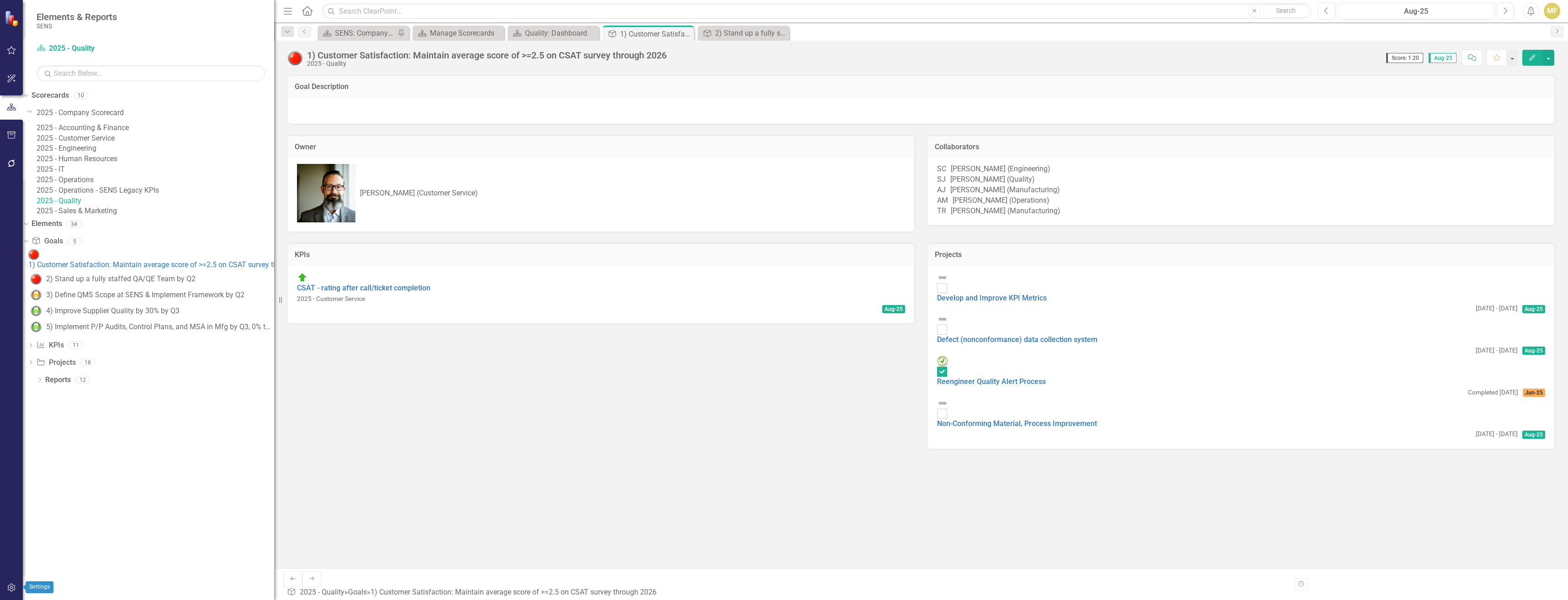
click at [13, 461] on button "button" at bounding box center [12, 588] width 21 height 19
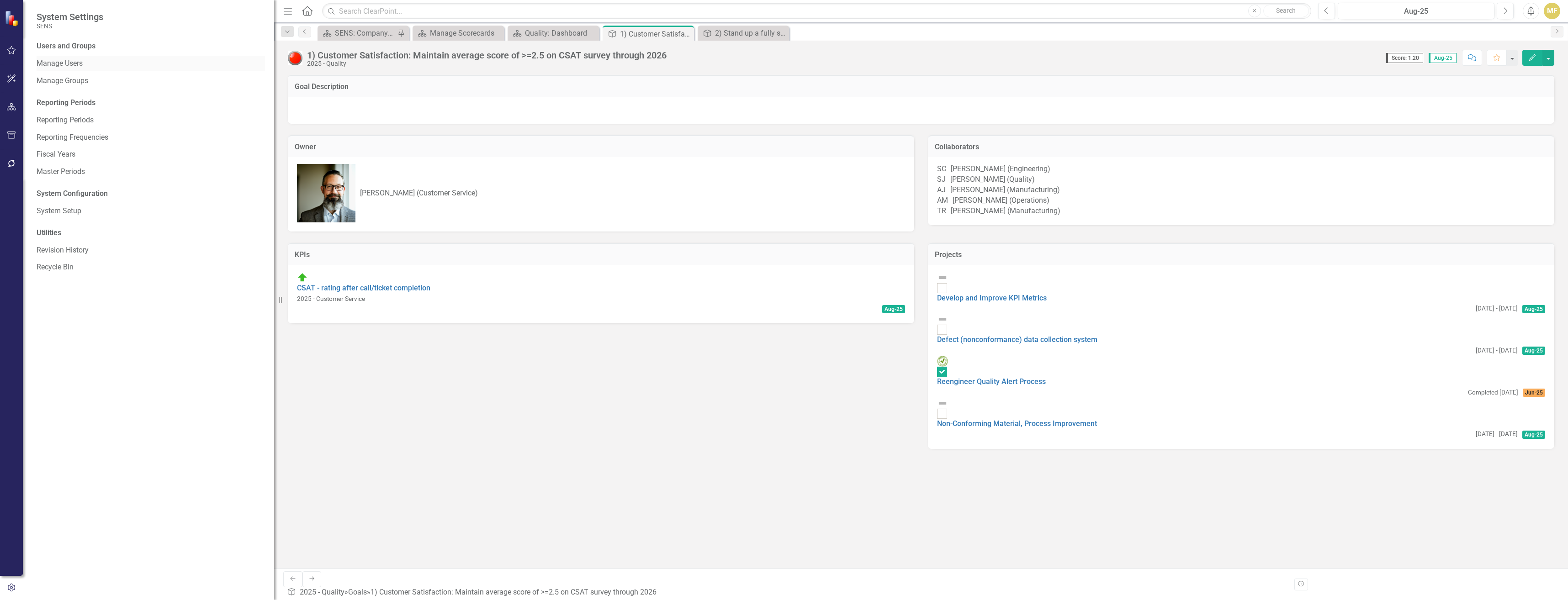
click at [91, 65] on link "Manage Users" at bounding box center [150, 63] width 228 height 10
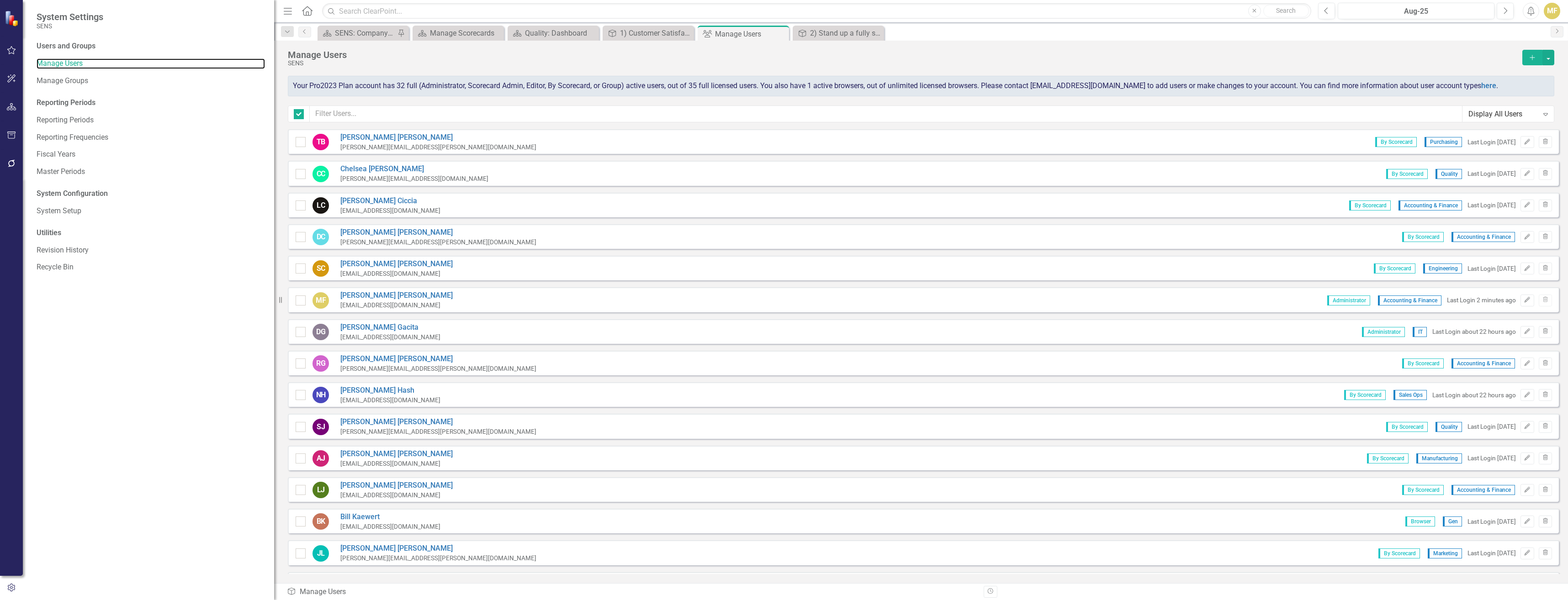
checkbox input "false"
click at [374, 109] on input "text" at bounding box center [886, 114] width 1153 height 17
type input "sco"
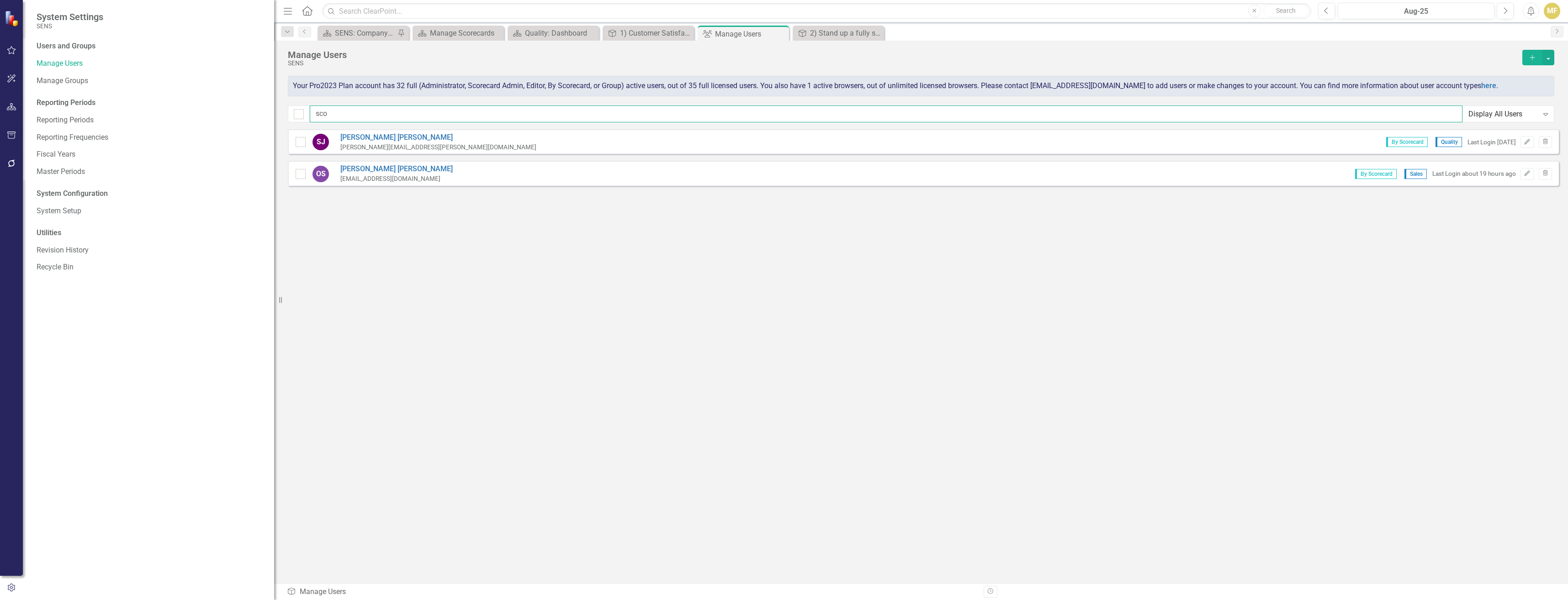
drag, startPoint x: 334, startPoint y: 113, endPoint x: 312, endPoint y: 114, distance: 22.0
click at [312, 114] on input "sco" at bounding box center [886, 114] width 1153 height 17
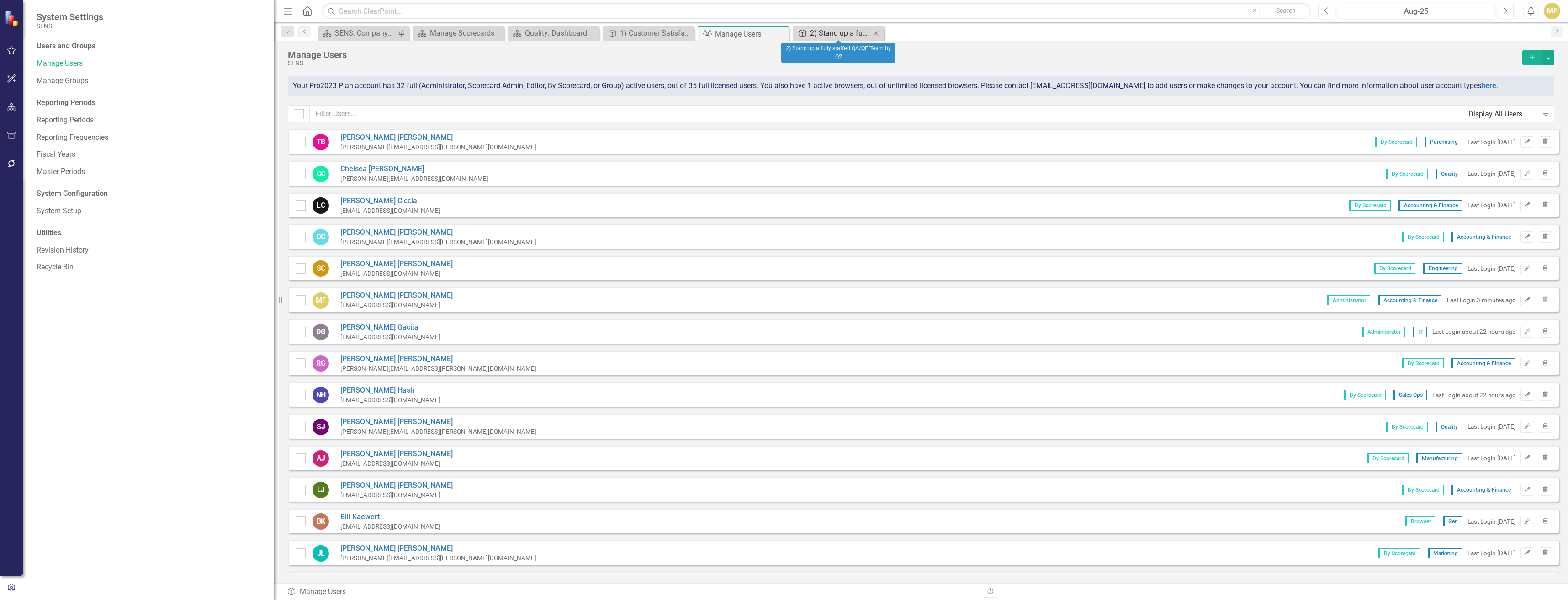
click at [630, 36] on div "2) Stand up a fully staffed QA/QE Team by Q2" at bounding box center [840, 33] width 60 height 12
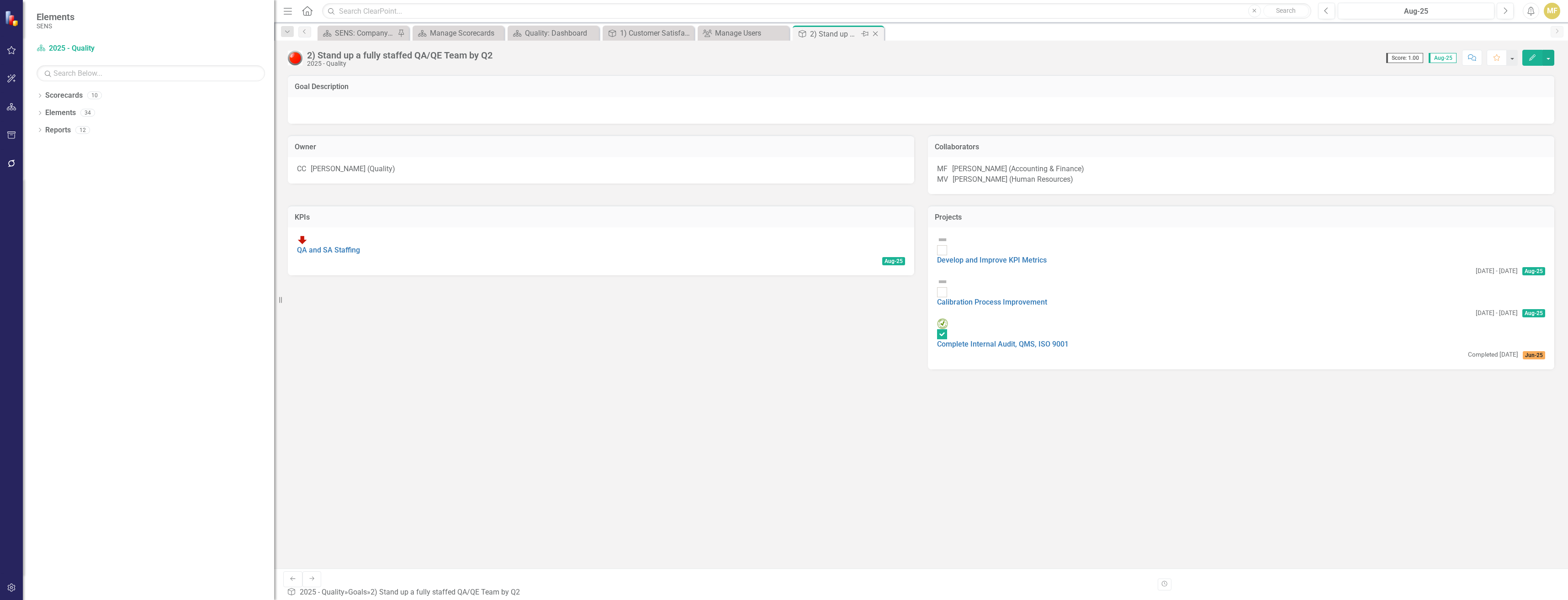
click at [630, 34] on icon "Close" at bounding box center [875, 34] width 9 height 7
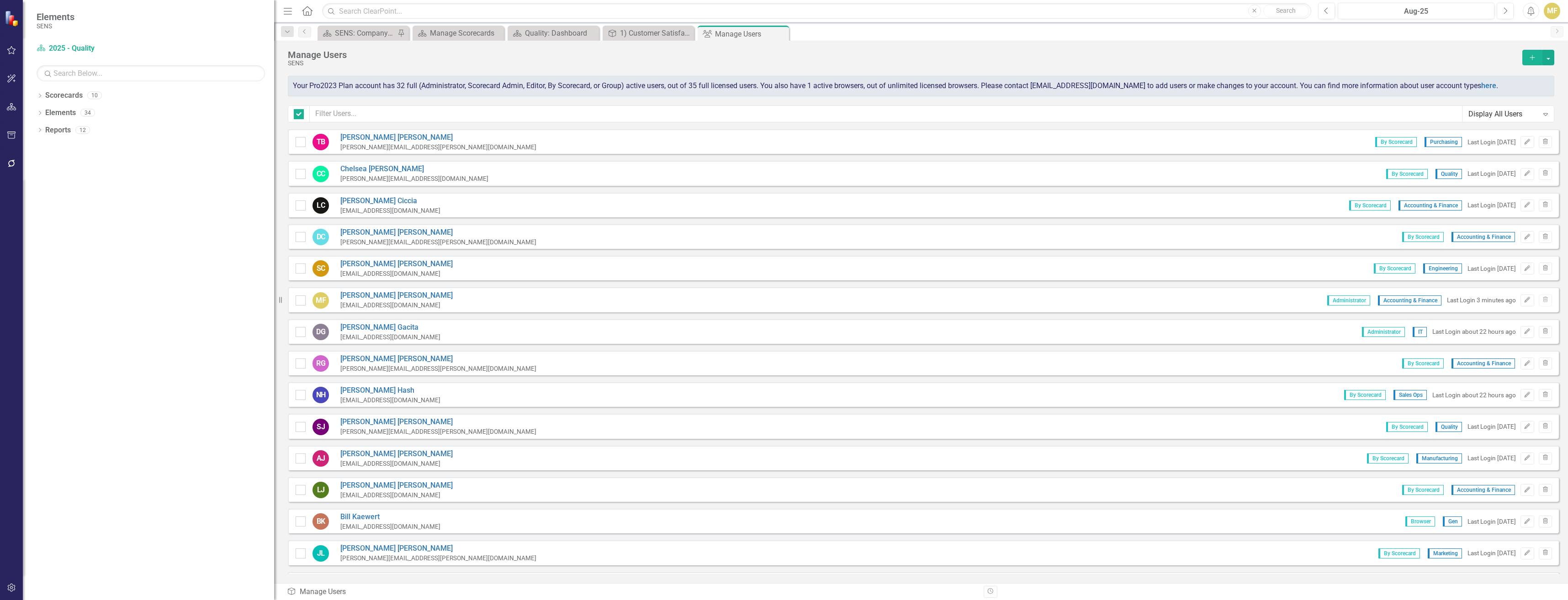
checkbox input "false"
click at [630, 38] on div "Close" at bounding box center [781, 34] width 12 height 12
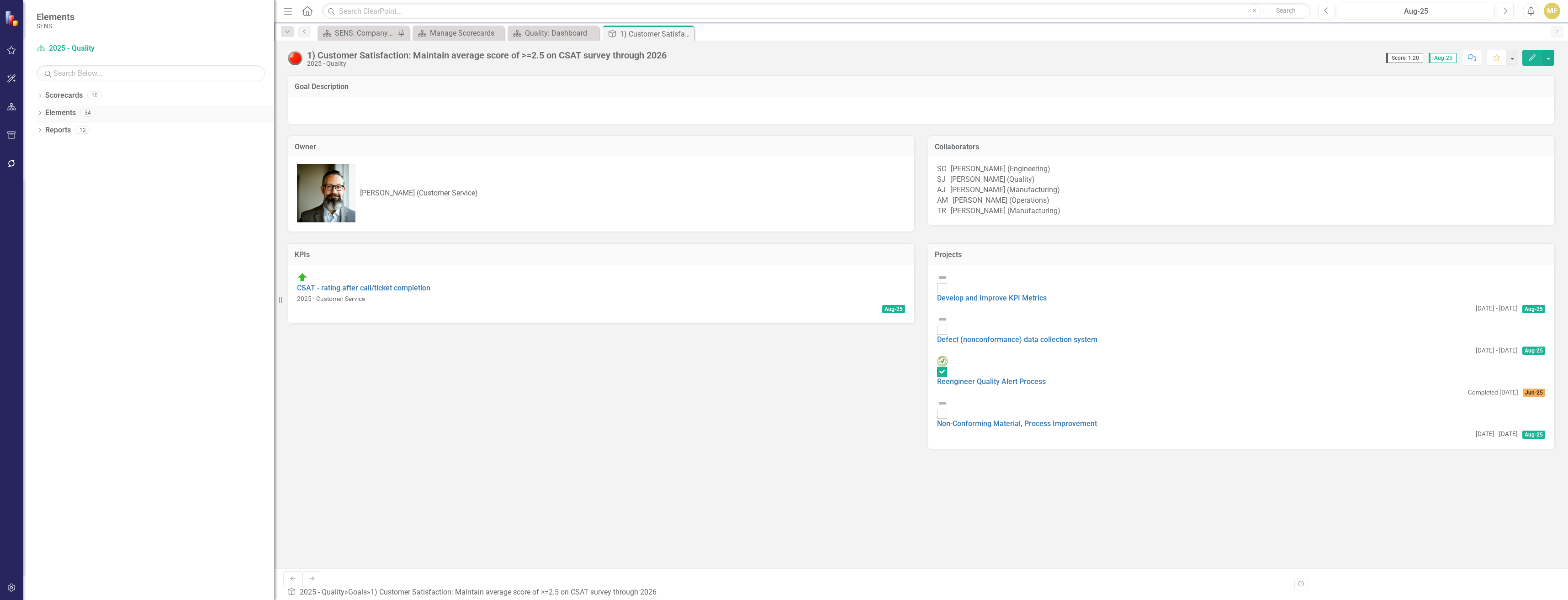
click at [37, 113] on icon "Dropdown" at bounding box center [40, 114] width 7 height 5
click at [34, 130] on icon "Dropdown" at bounding box center [30, 131] width 7 height 5
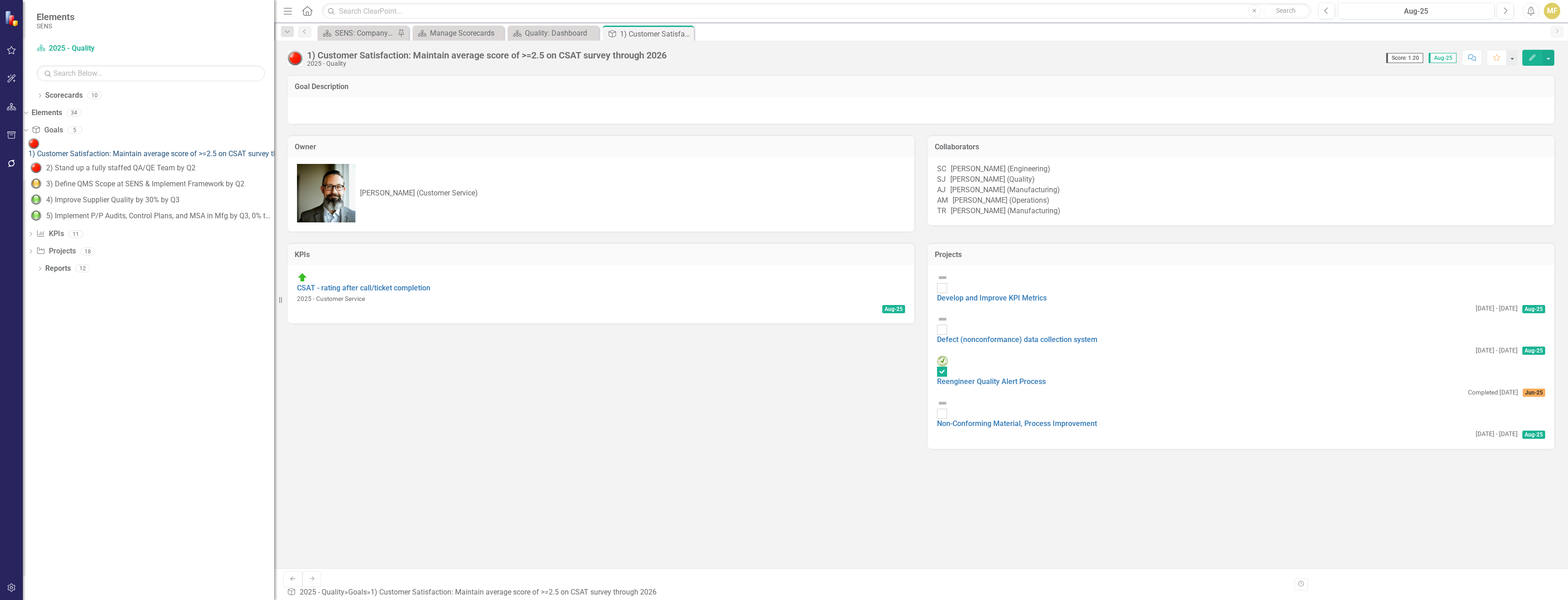
click at [133, 149] on div "1) Customer Satisfaction: Maintain average score of >=2.5 on CSAT survey throug…" at bounding box center [172, 154] width 286 height 10
click at [630, 185] on div "SJ Scott Jones (Quality)" at bounding box center [1241, 180] width 608 height 10
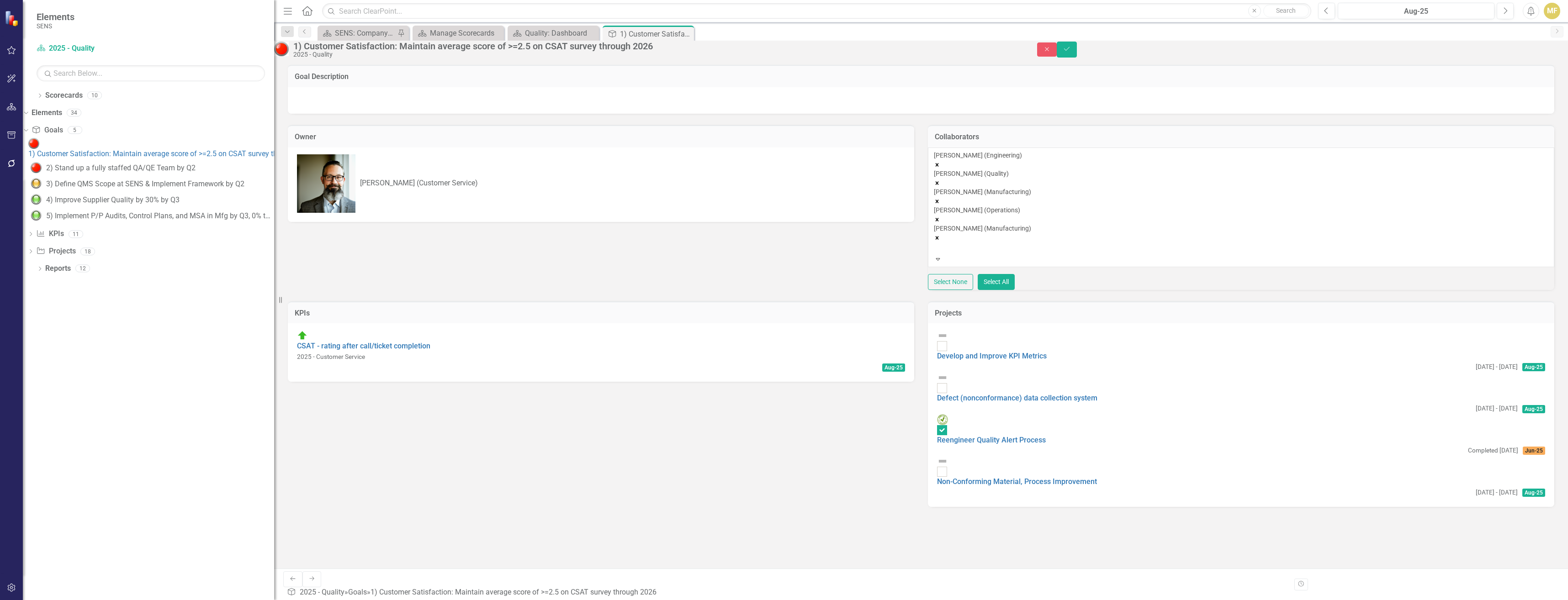
click at [630, 180] on icon "Remove Scott Jones (Quality)" at bounding box center [937, 183] width 7 height 7
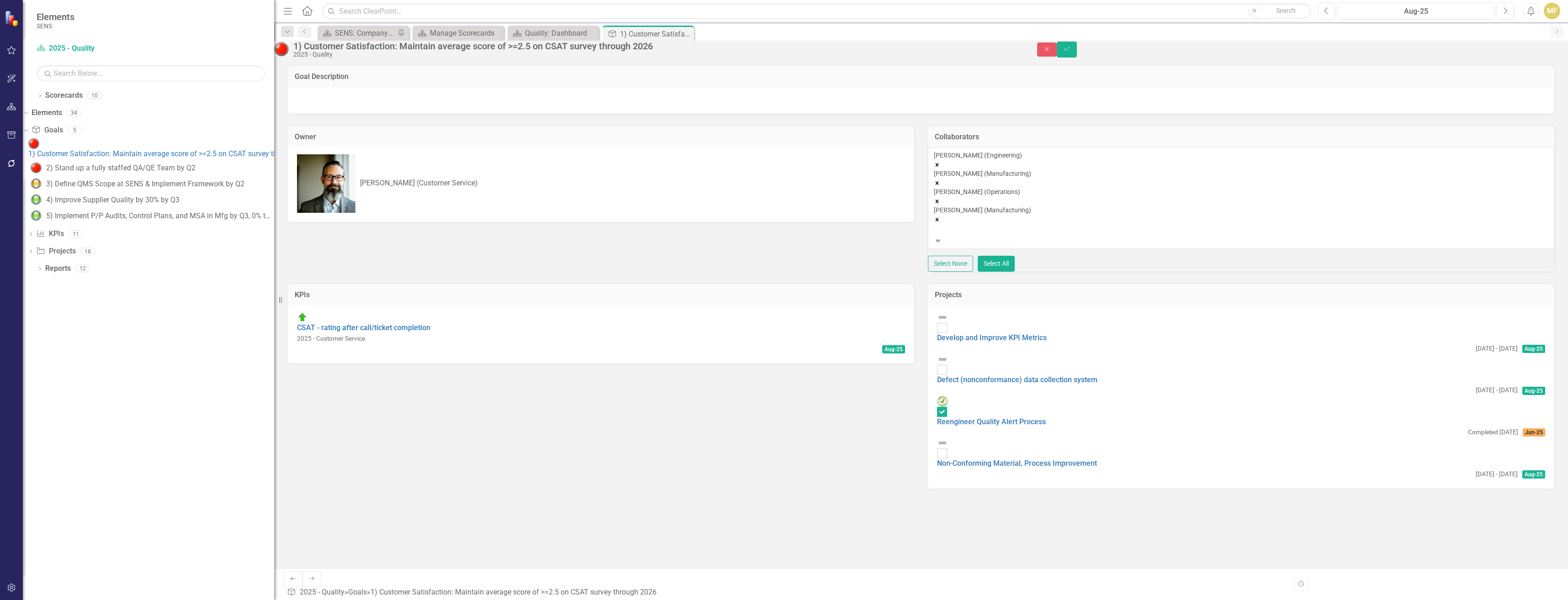
click at [630, 181] on div "Sam Coleman (Engineering) Andy Juarez (Manufacturing) Andrew Meehan (Operations…" at bounding box center [1241, 194] width 615 height 86
type input "chel"
click at [630, 461] on div "Chel sea Chen (Quality)" at bounding box center [784, 605] width 1568 height 10
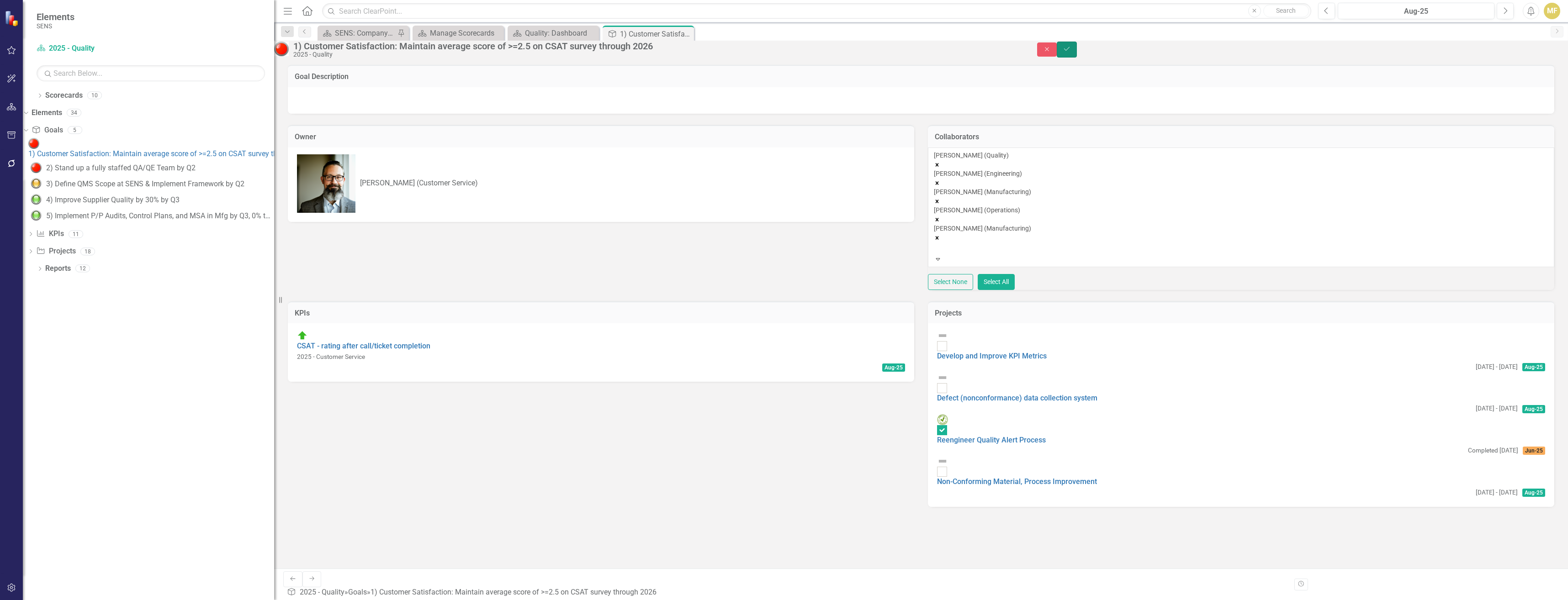
click at [630, 54] on button "Save" at bounding box center [1066, 49] width 20 height 16
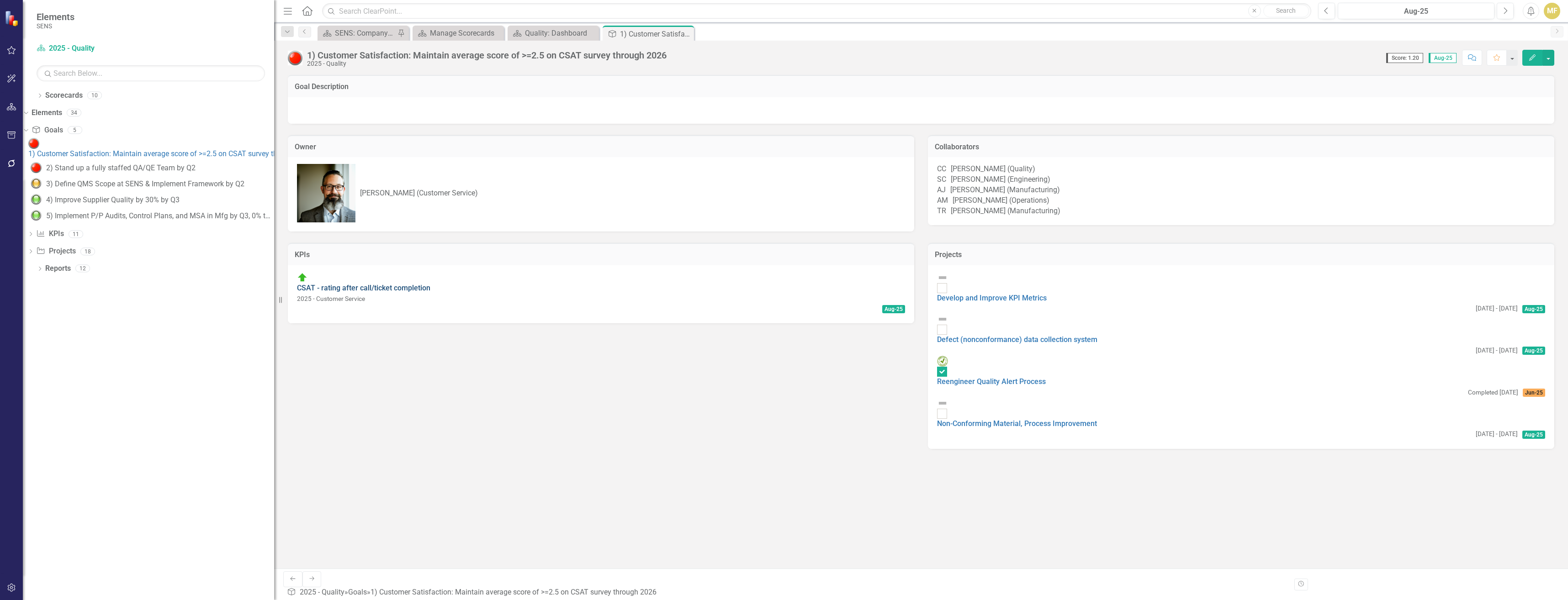
click at [396, 292] on link "CSAT - rating after call/ticket completion" at bounding box center [363, 288] width 133 height 9
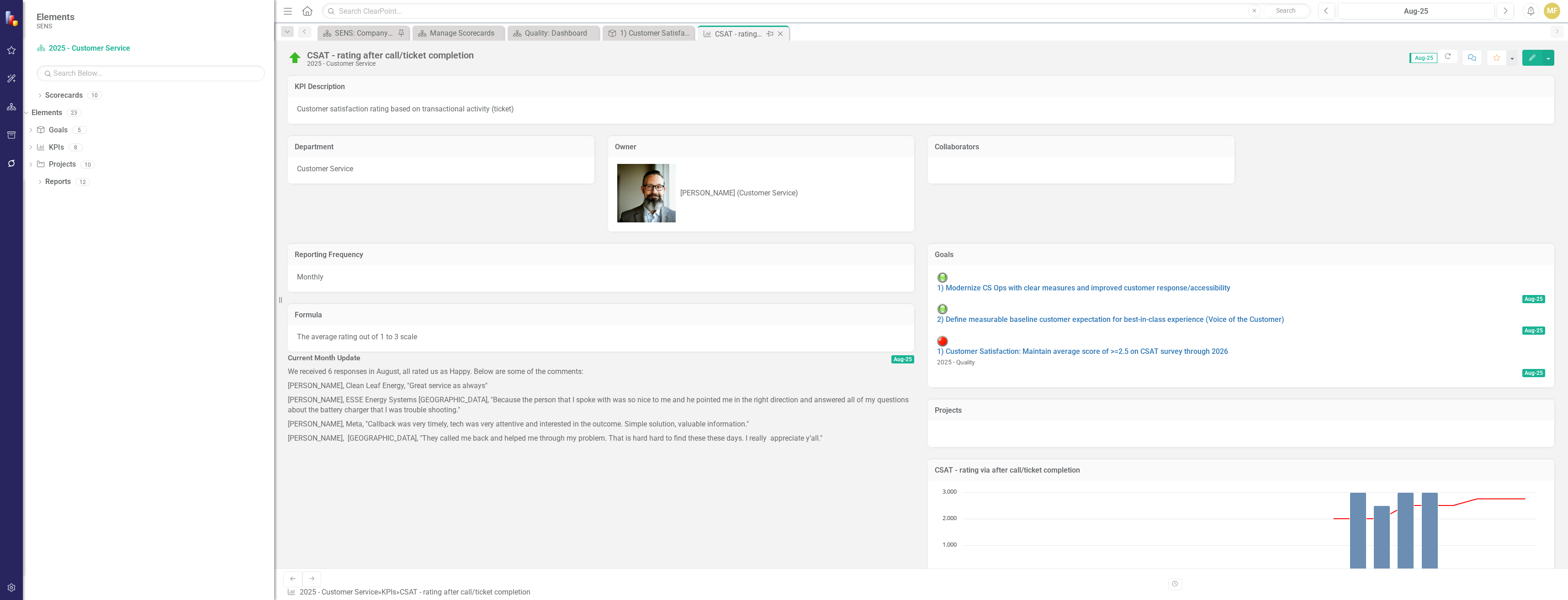
click at [630, 35] on icon "Close" at bounding box center [780, 34] width 9 height 7
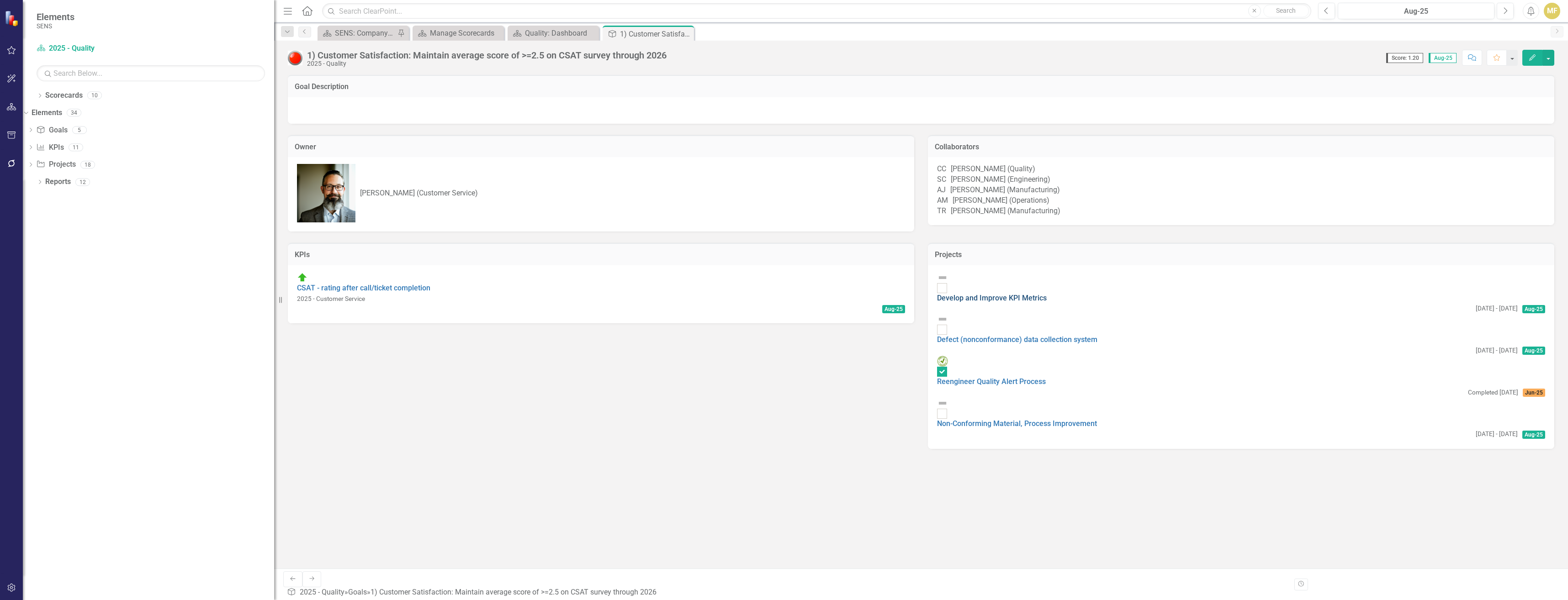
click at [630, 296] on link "Develop and Improve KPI Metrics" at bounding box center [992, 298] width 110 height 9
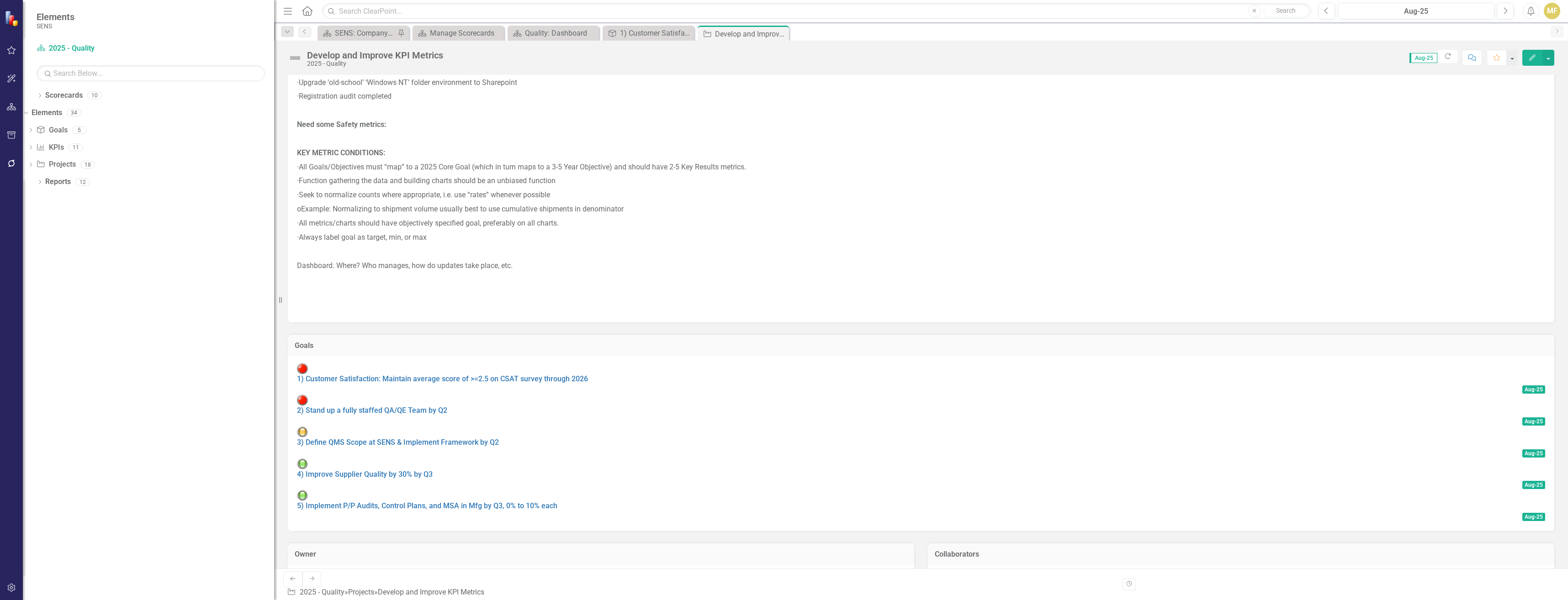
scroll to position [1188, 0]
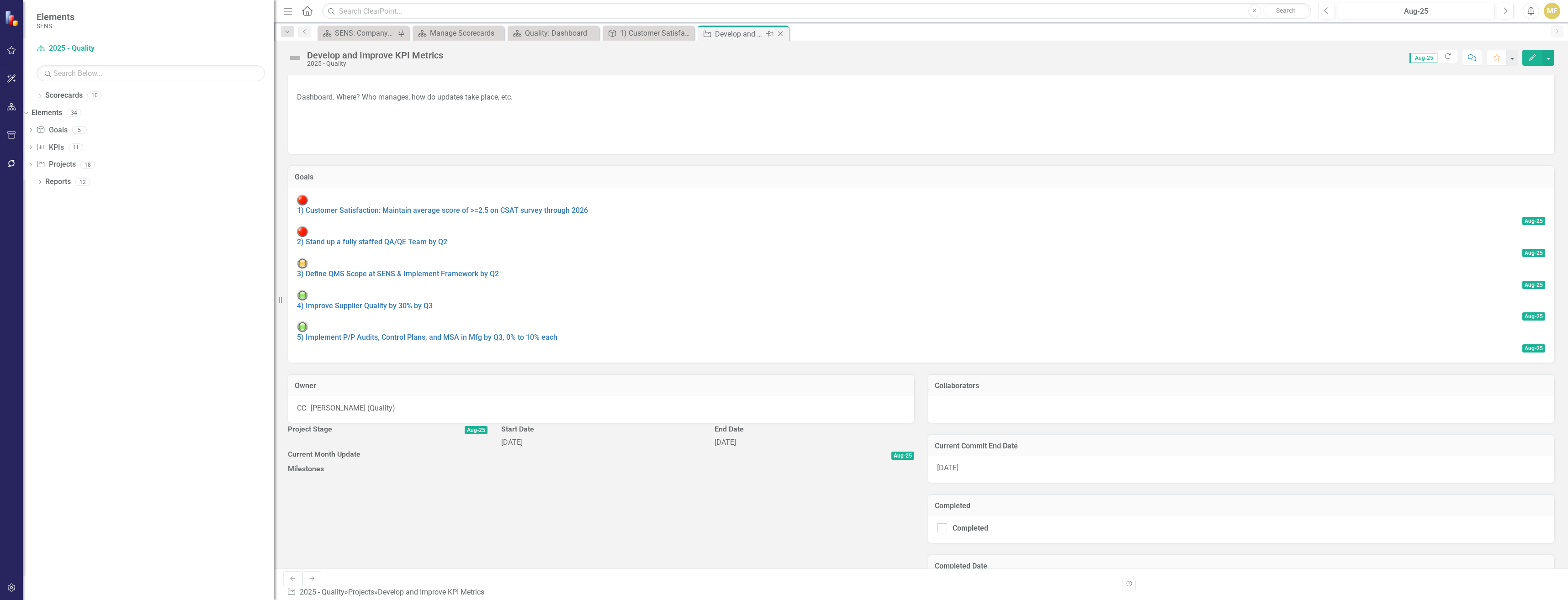
click at [630, 34] on icon "Close" at bounding box center [780, 34] width 9 height 7
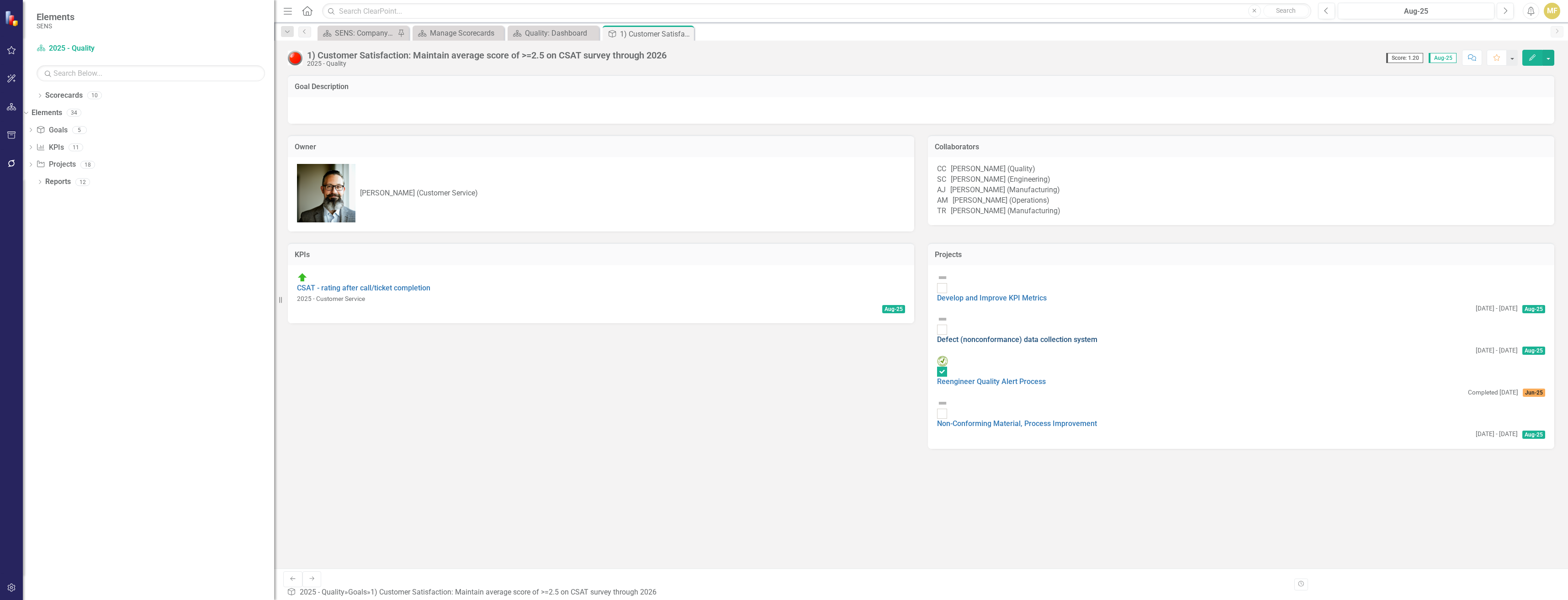
click at [630, 335] on link "Defect (nonconformance) data collection system" at bounding box center [1017, 340] width 160 height 9
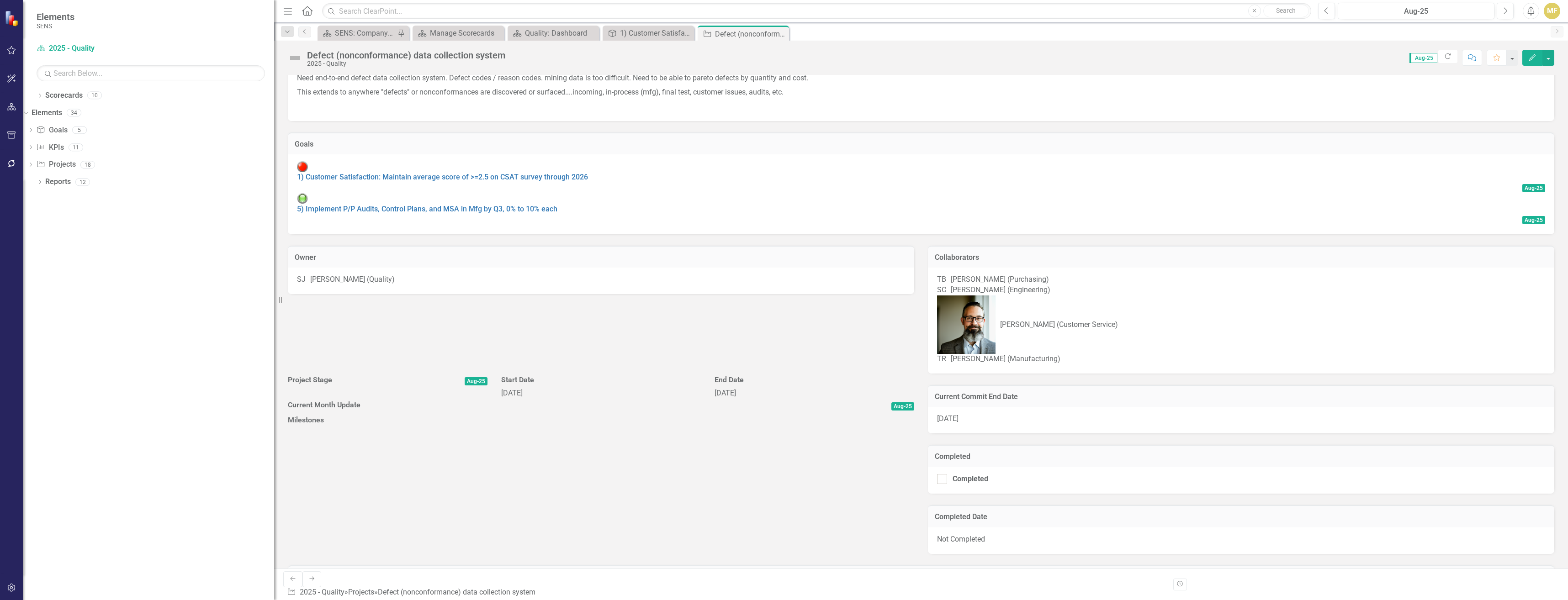
scroll to position [91, 0]
click at [630, 274] on div "SJ Scott Jones (Quality)" at bounding box center [601, 279] width 608 height 10
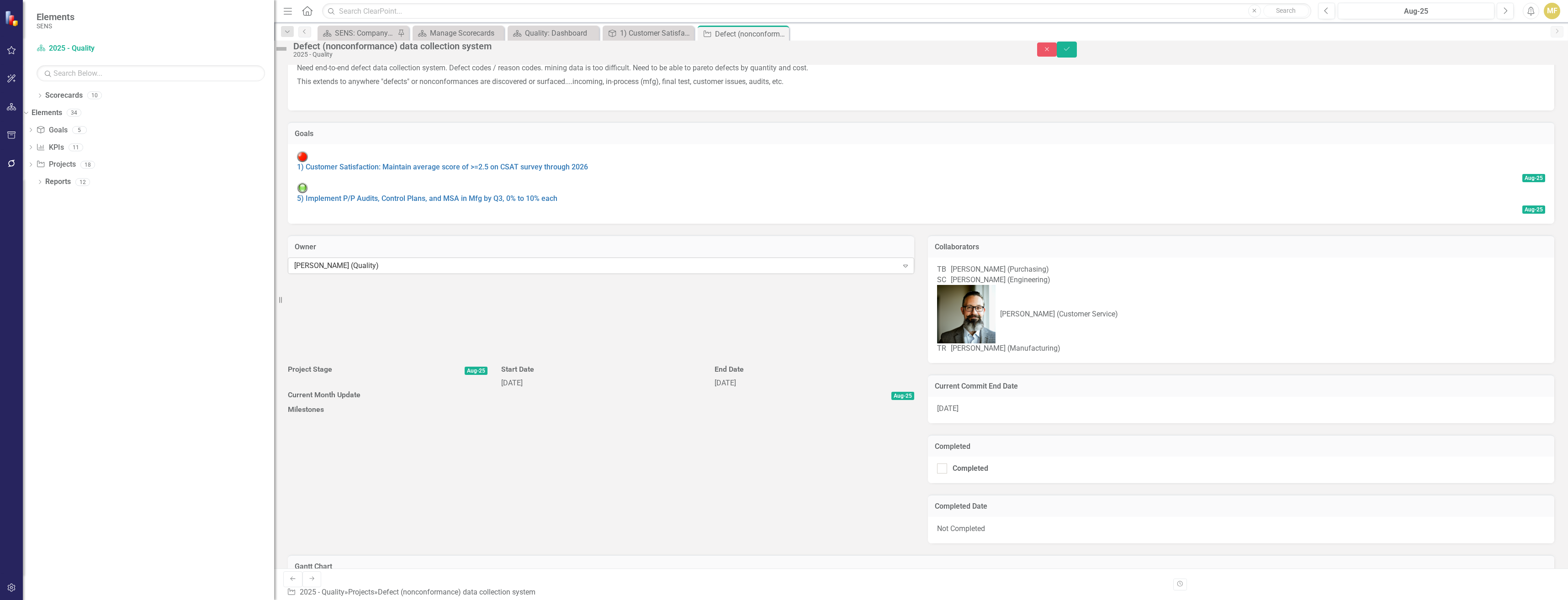
click at [630, 269] on icon "Expand" at bounding box center [905, 266] width 9 height 7
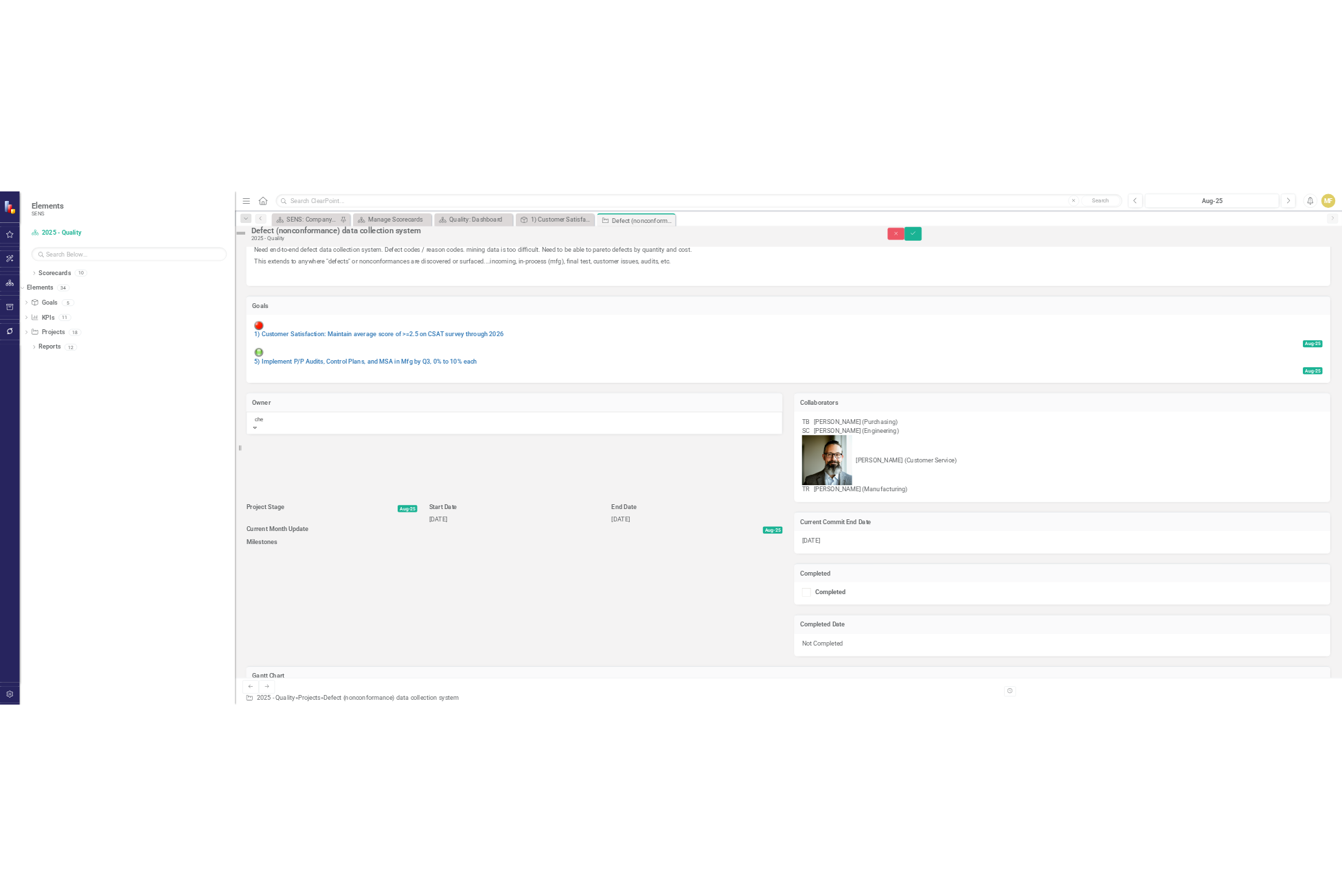
scroll to position [0, 0]
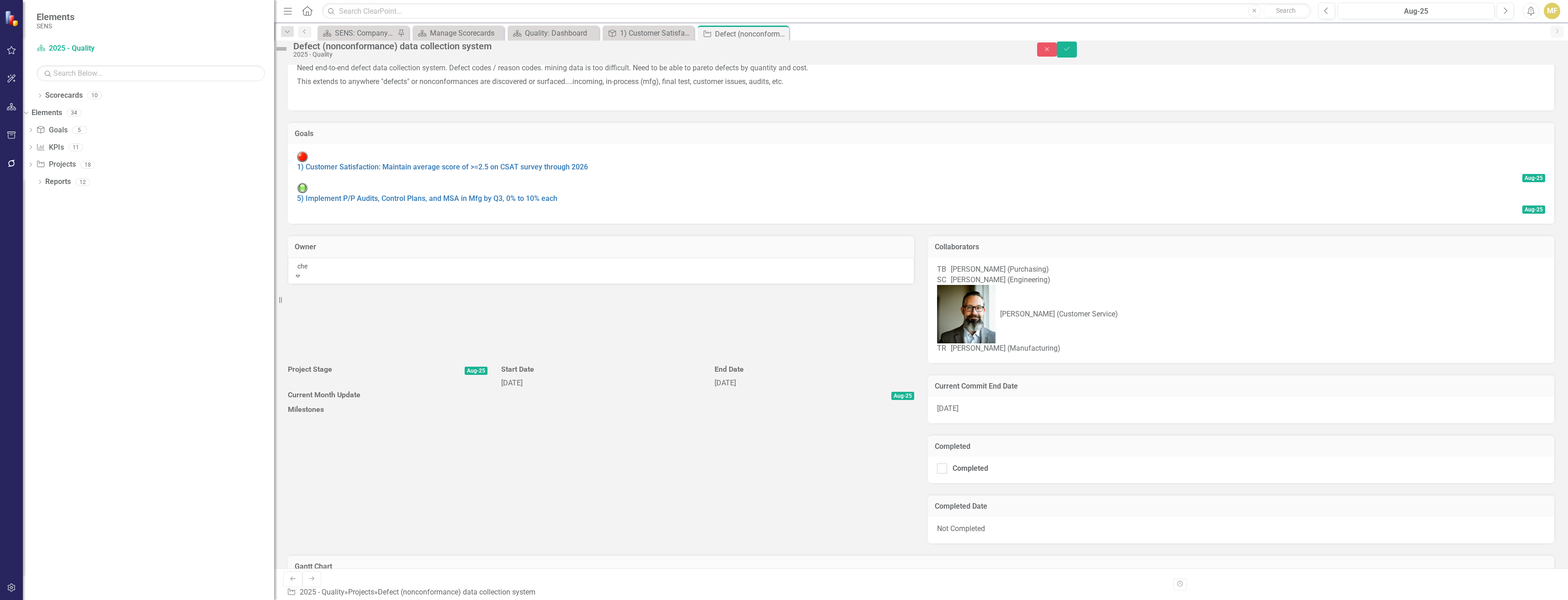
type input "chel"
click at [74, 461] on span "Chel sea Chen (Quality)" at bounding box center [37, 605] width 74 height 9
click at [630, 311] on div "Project Priority A - High Priority Project Type Process Improvement Project Des…" at bounding box center [921, 162] width 1280 height 401
click at [630, 52] on icon "Save" at bounding box center [1067, 49] width 9 height 7
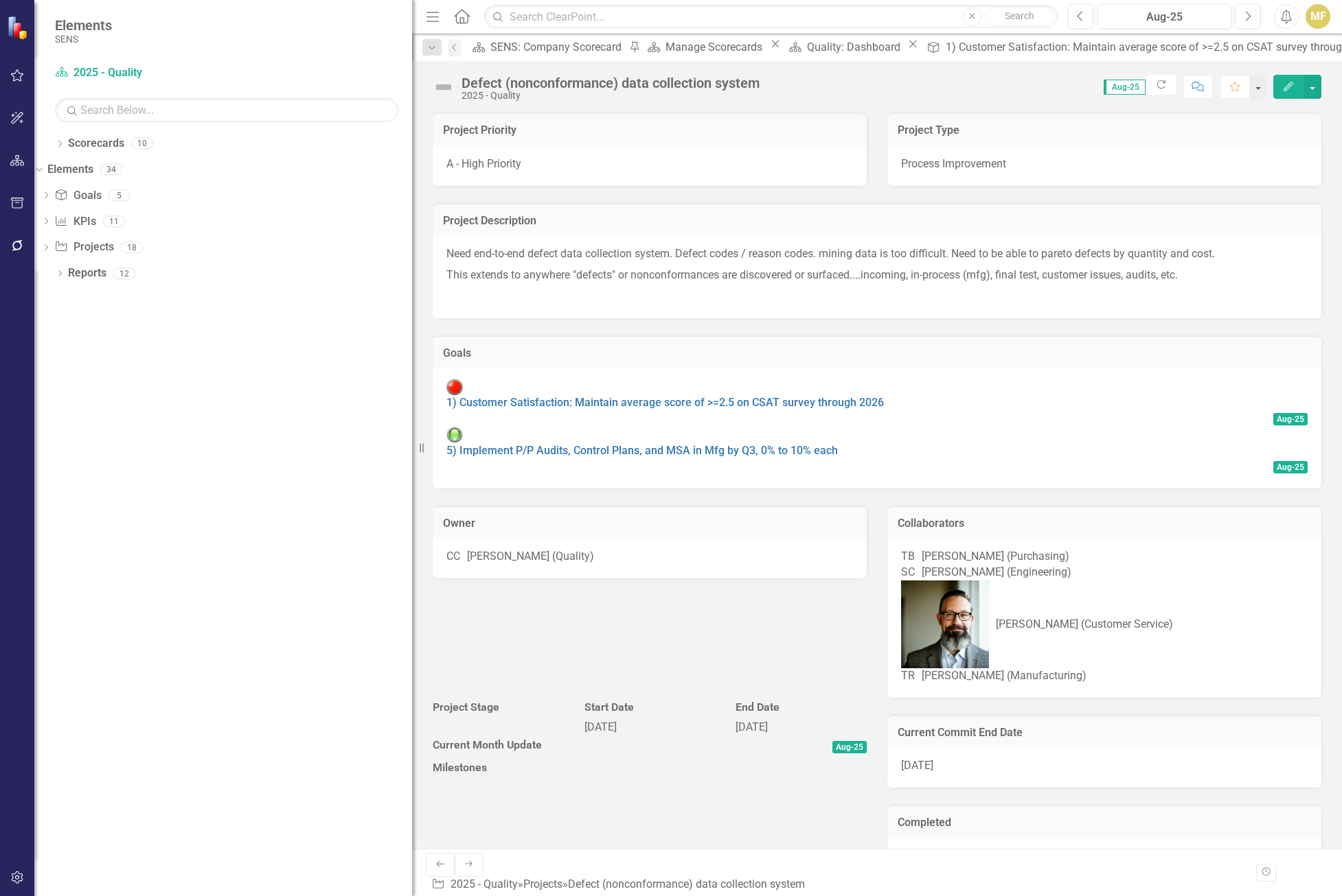
click at [0, 0] on icon "Close" at bounding box center [0, 0] width 0 height 0
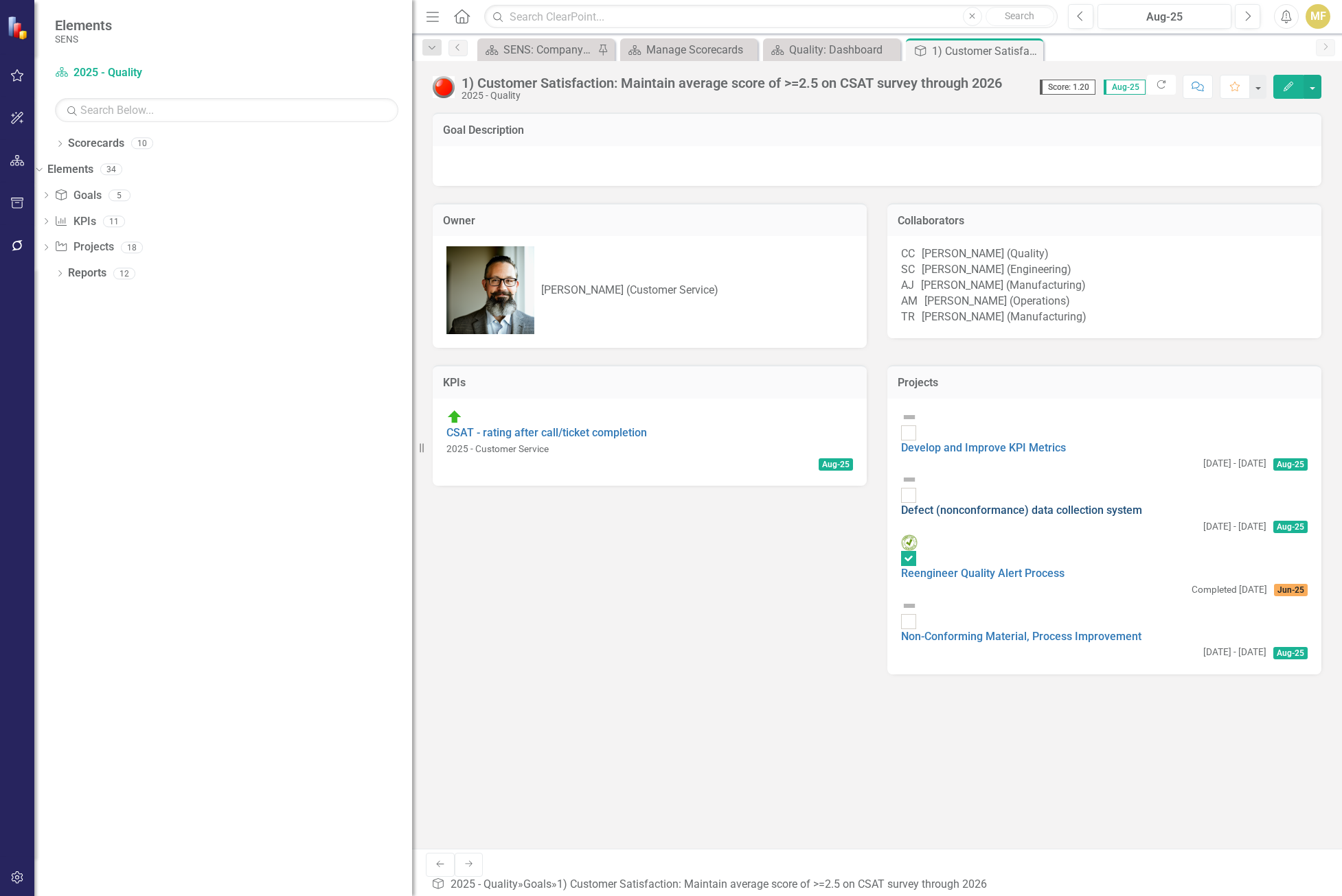
click at [947, 504] on link "Defect (nonconformance) data collection system" at bounding box center [1021, 510] width 241 height 13
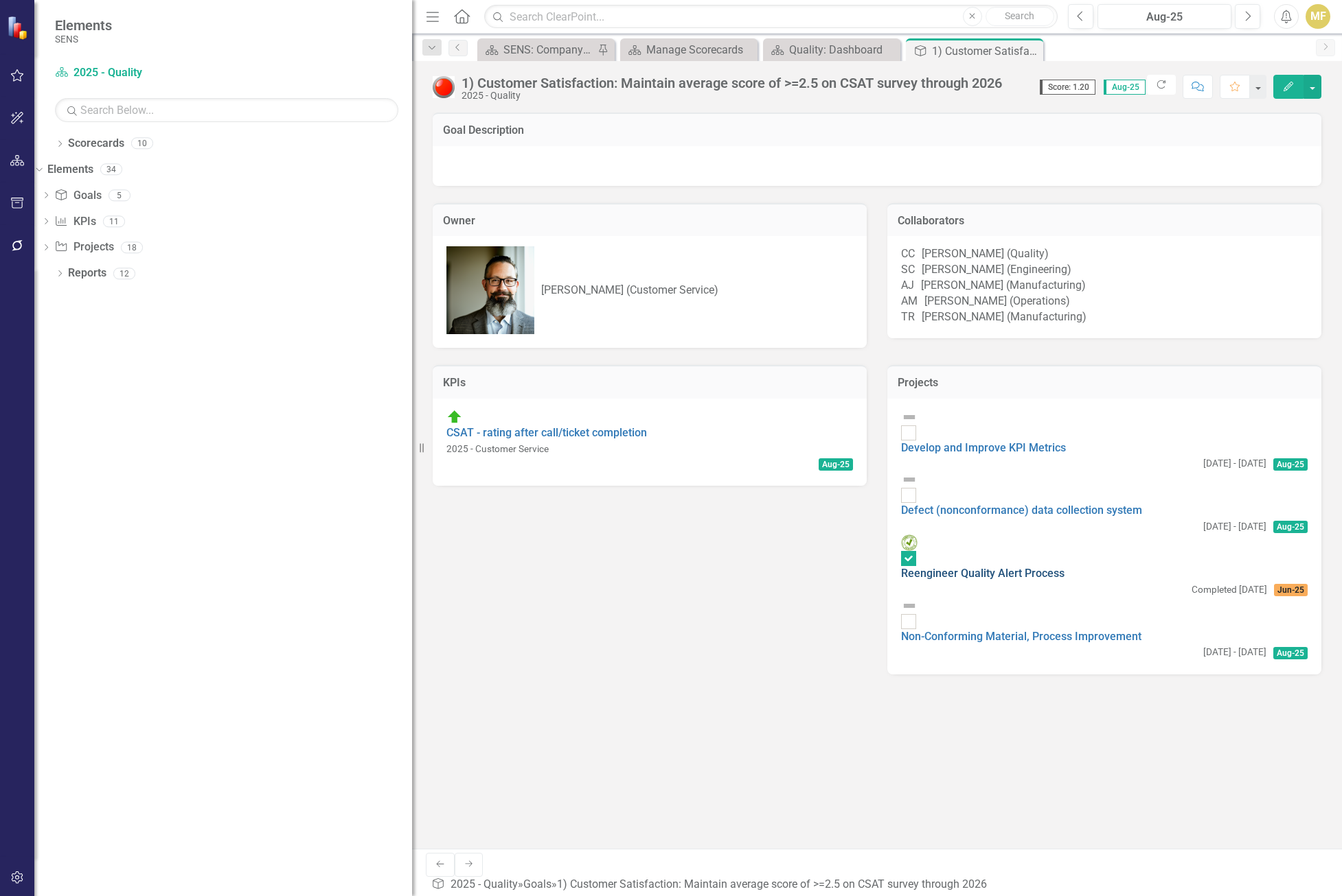
click at [947, 567] on link "Reengineer Quality Alert Process" at bounding box center [982, 573] width 164 height 13
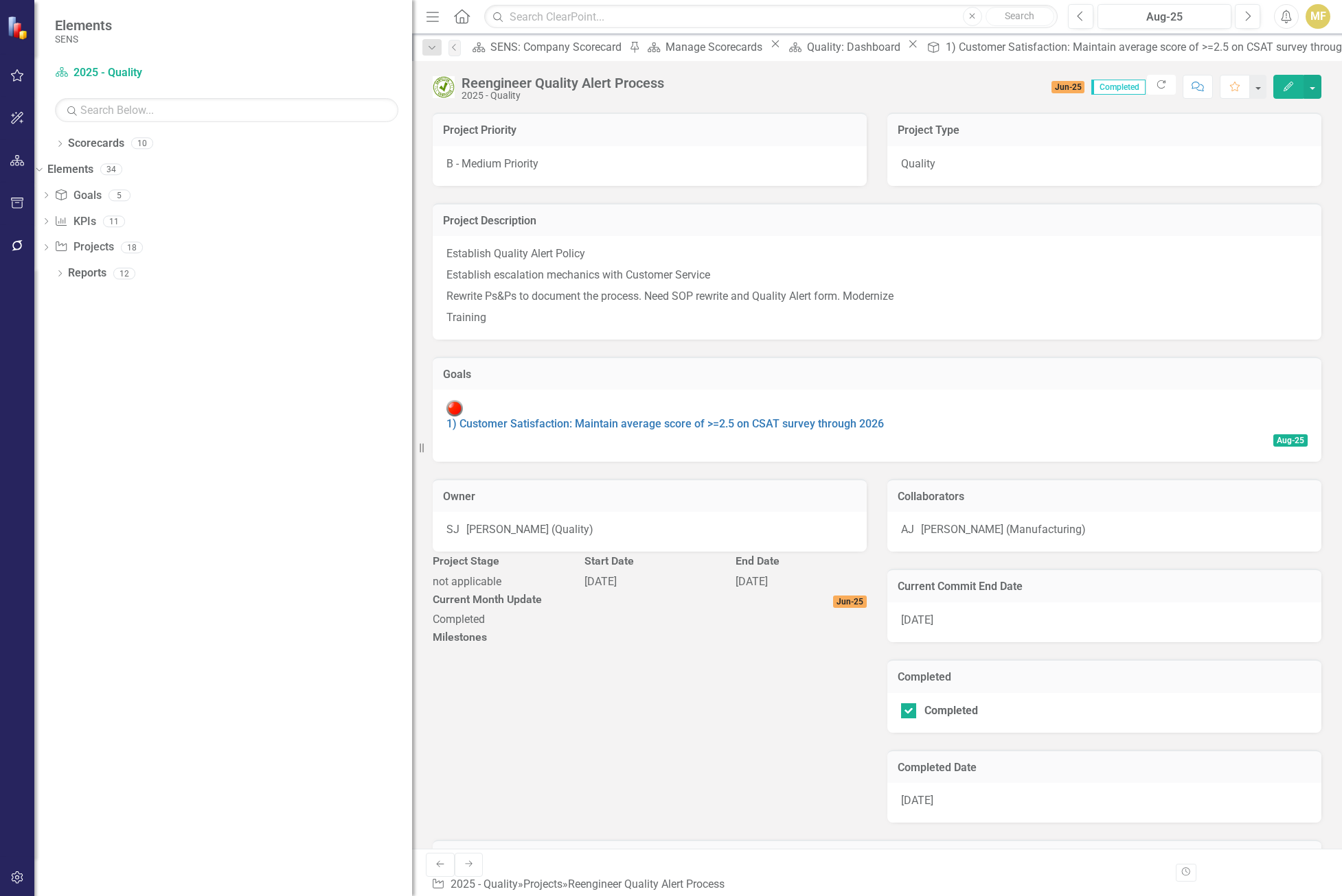
click at [708, 522] on div "SJ Scott Jones (Quality)" at bounding box center [650, 529] width 406 height 16
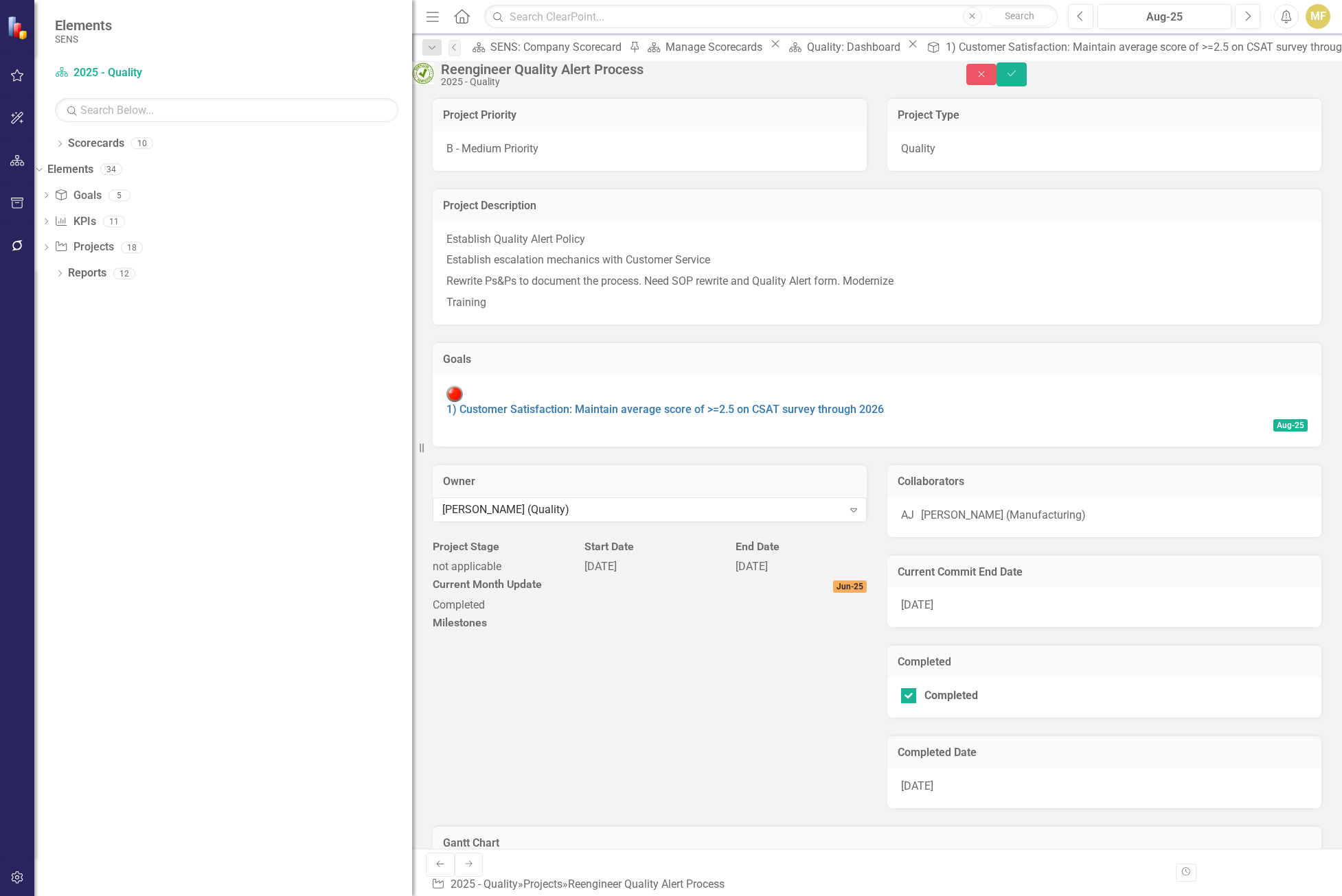
click at [849, 521] on div "Scott Jones (Quality) Expand" at bounding box center [650, 509] width 434 height 24
click at [846, 516] on icon "Expand" at bounding box center [853, 510] width 14 height 11
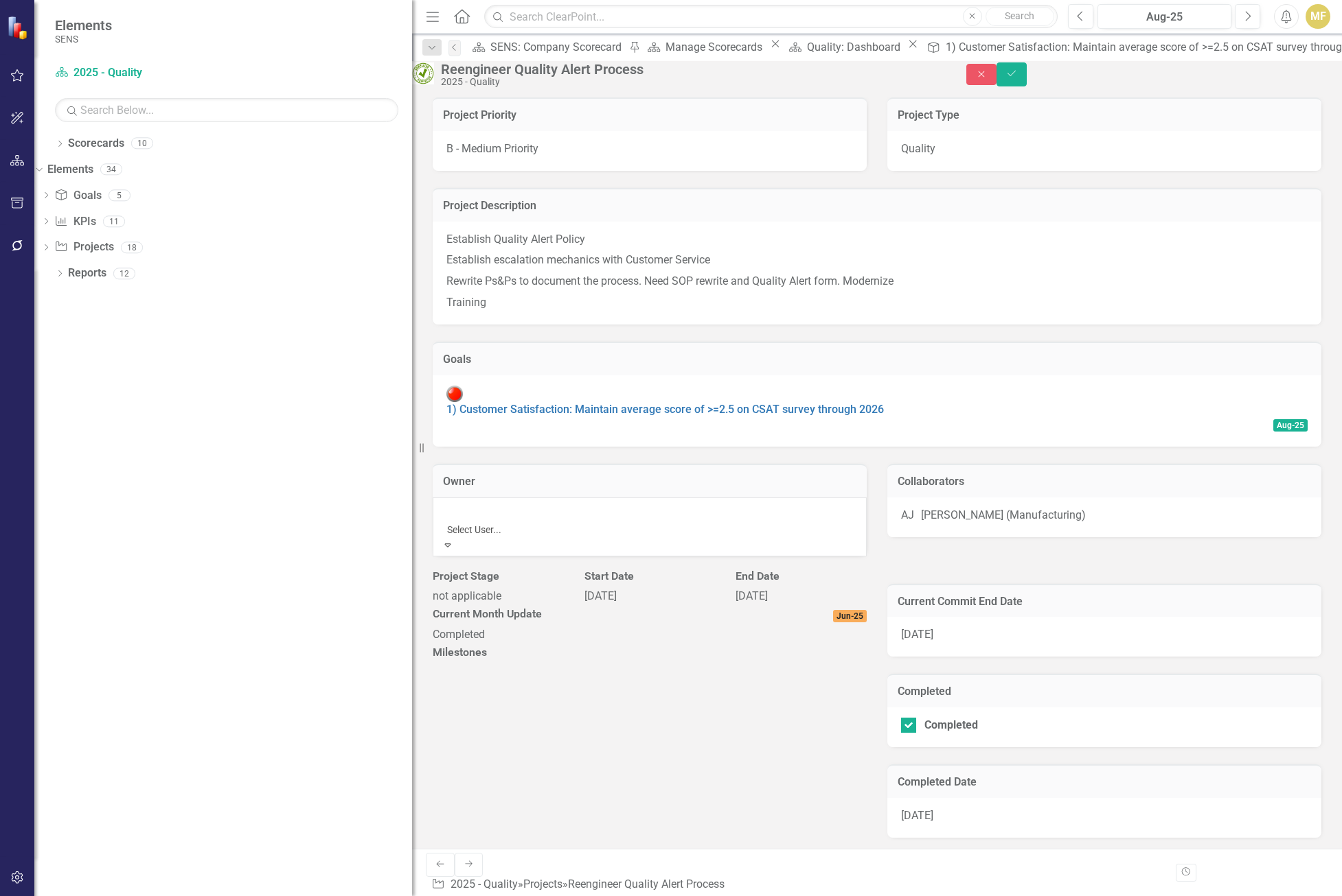
scroll to position [19, 0]
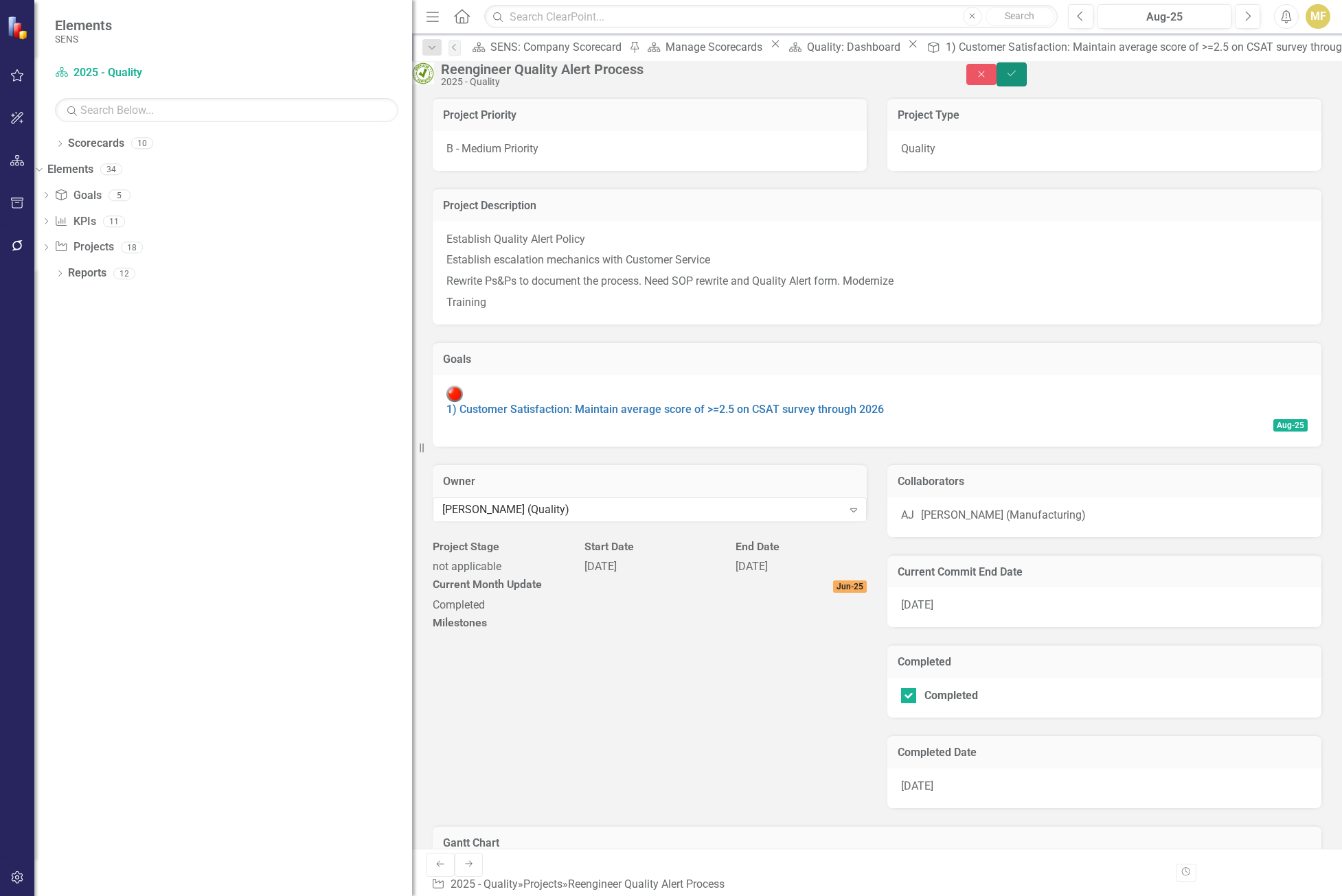
click at [947, 79] on icon "Save" at bounding box center [1012, 73] width 13 height 10
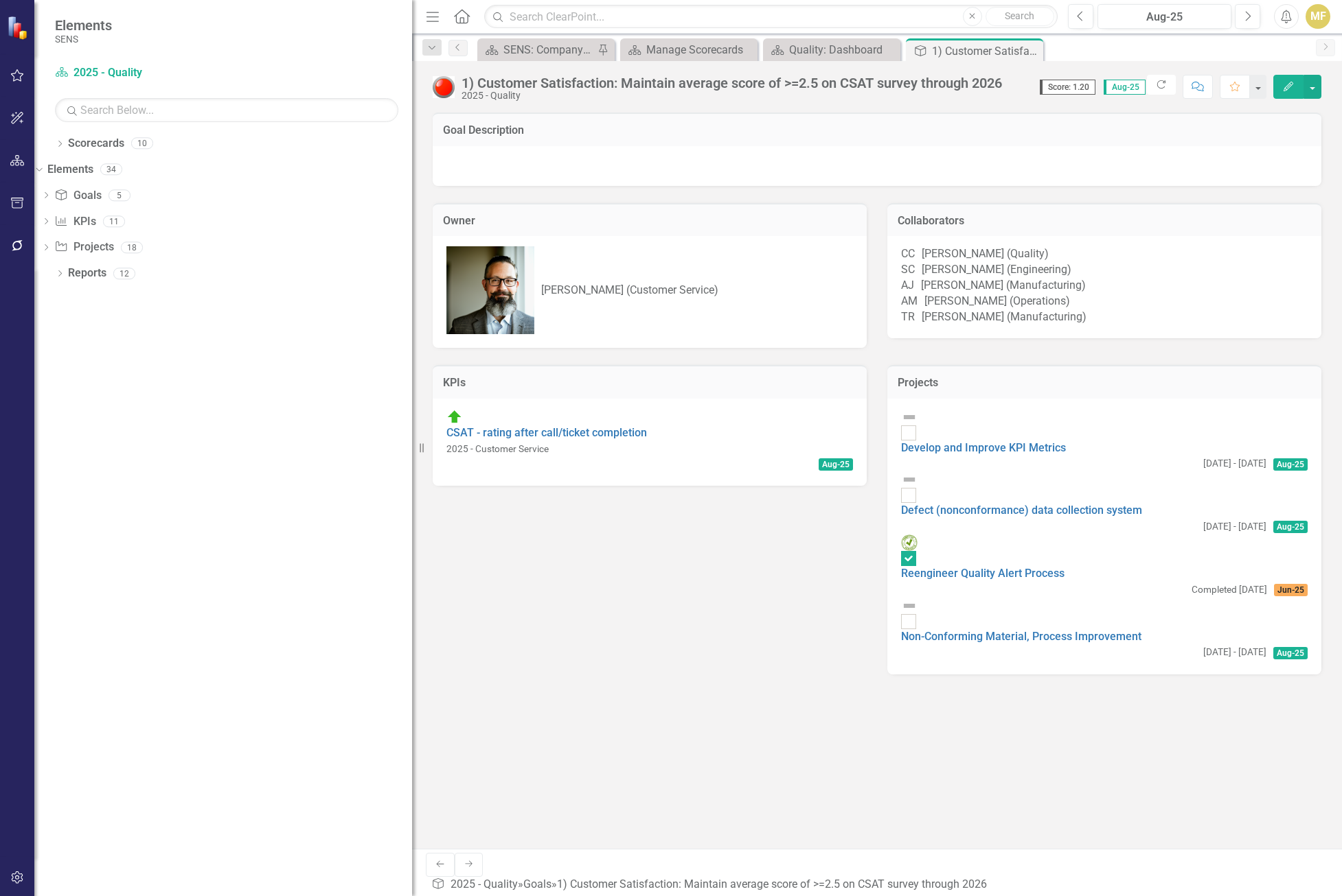
click at [0, 0] on icon "Close" at bounding box center [0, 0] width 0 height 0
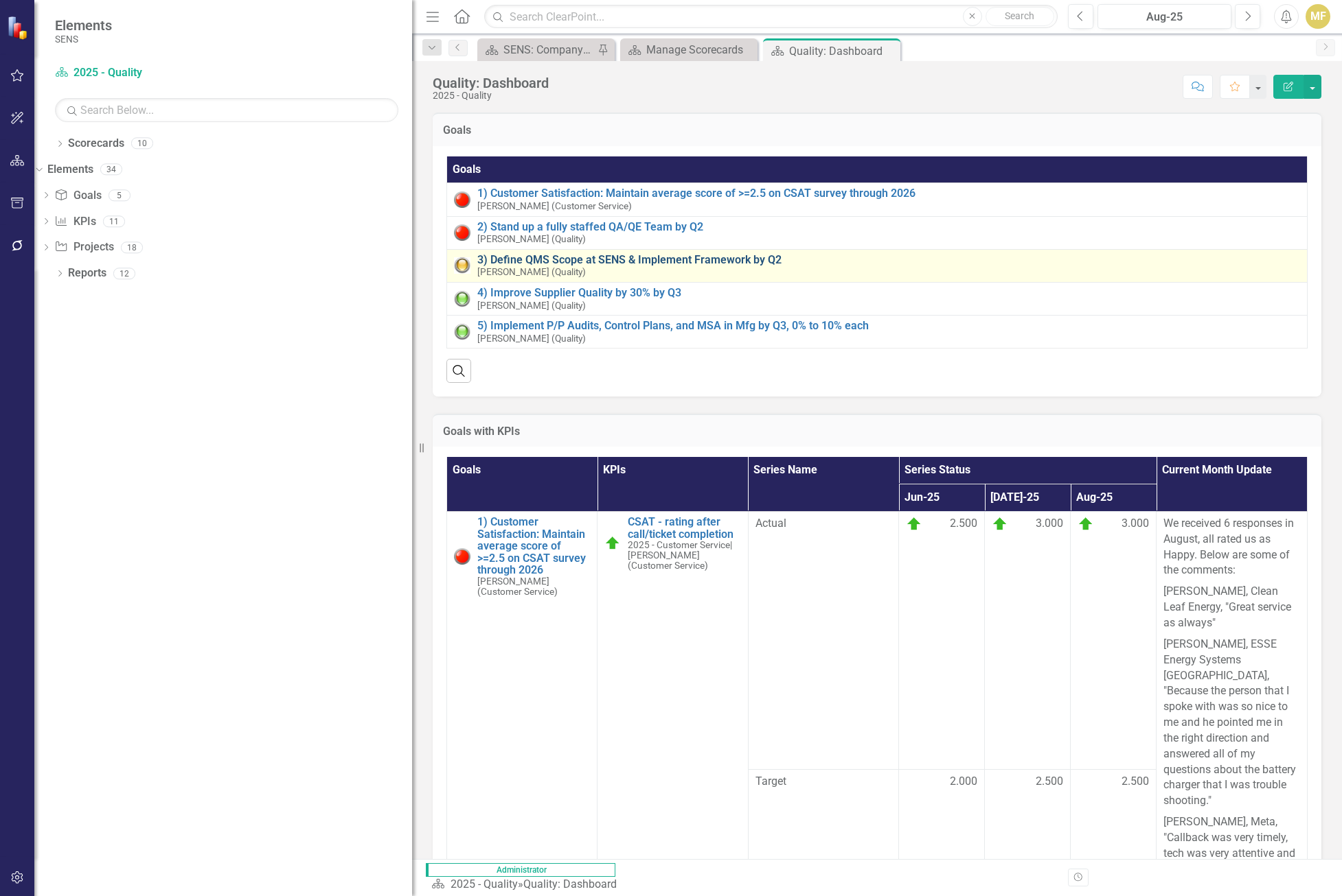
click at [671, 261] on link "3) Define QMS Scope at SENS & Implement Framework by Q2" at bounding box center [888, 261] width 822 height 13
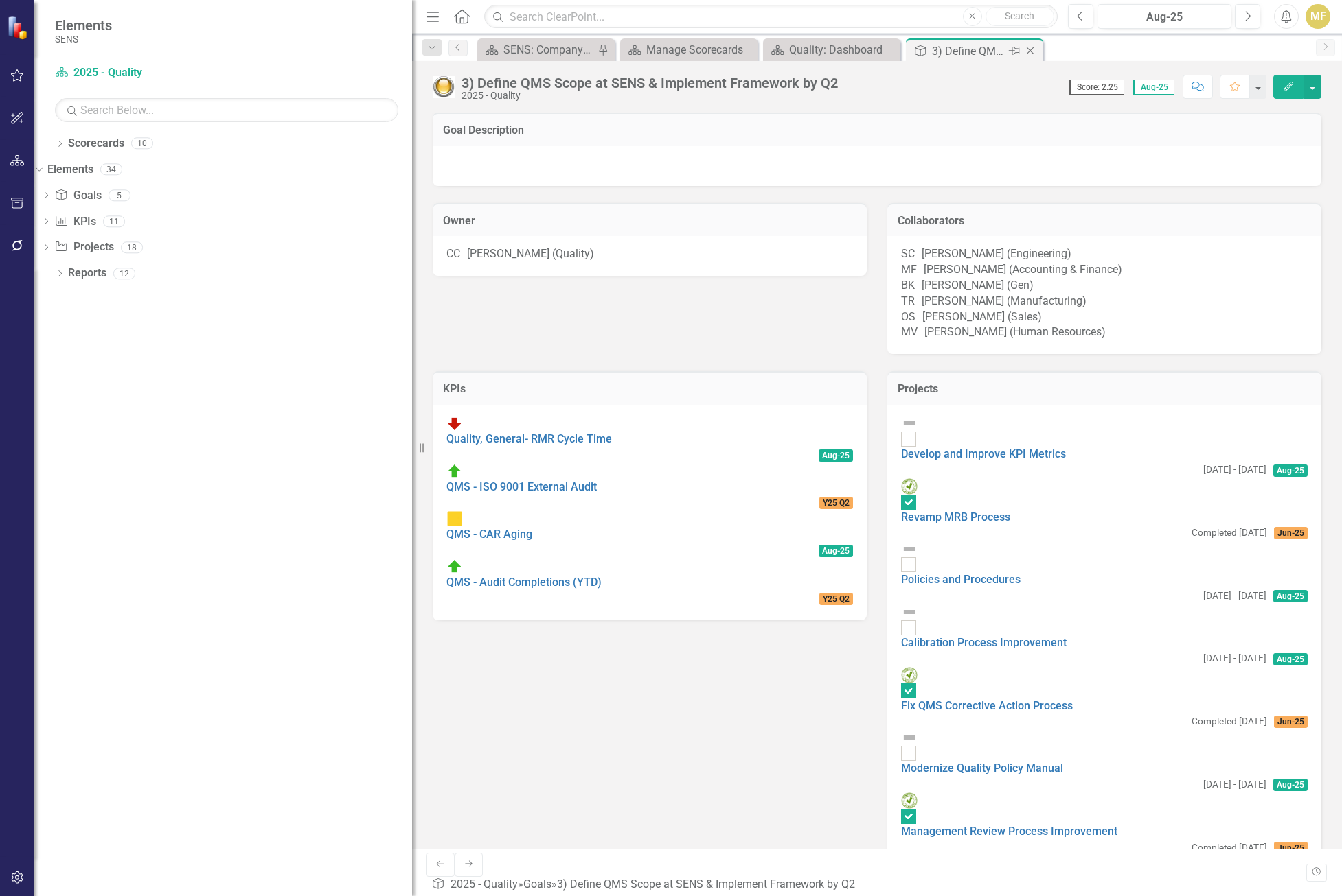
click at [947, 52] on icon "Close" at bounding box center [1029, 51] width 14 height 11
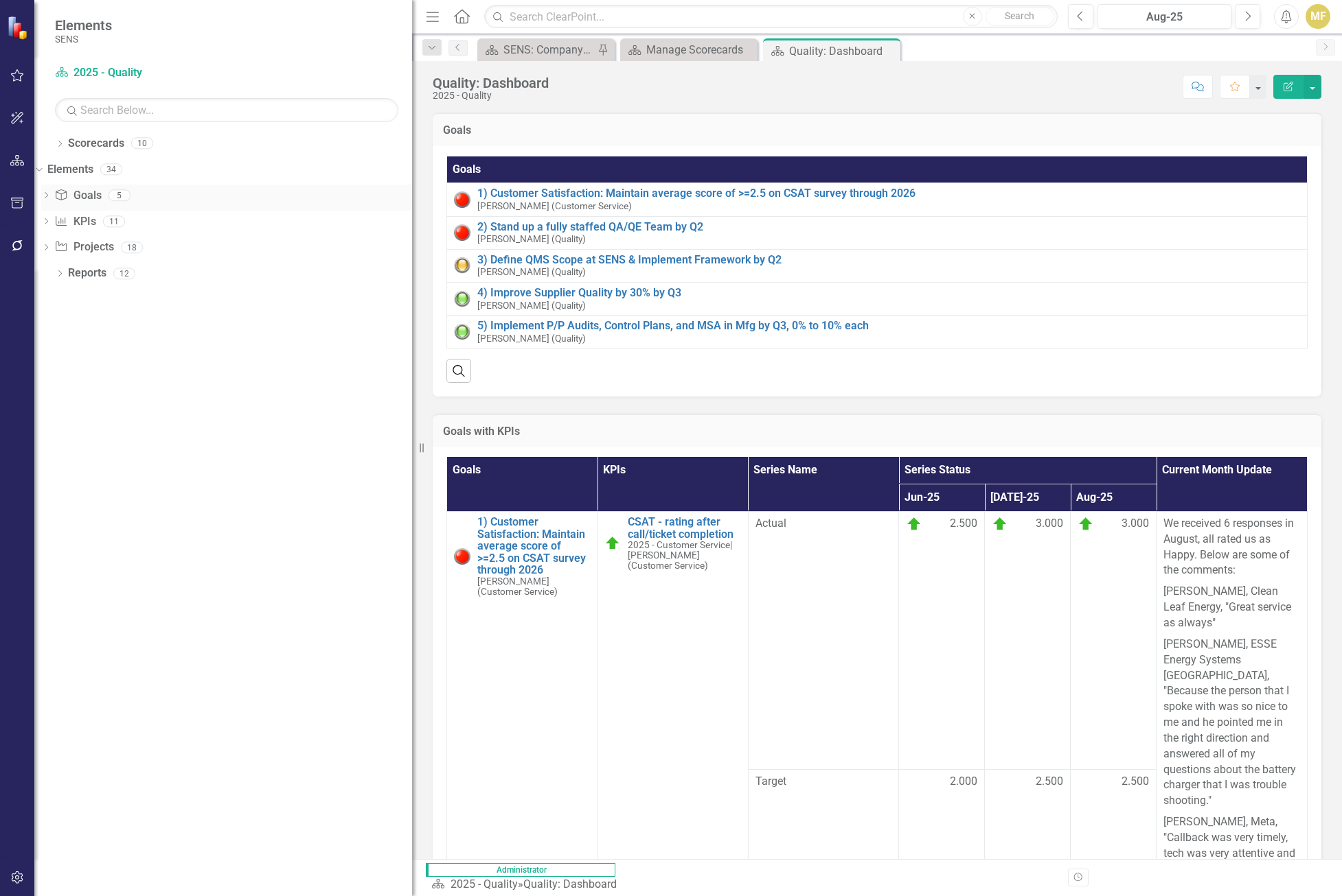
click at [51, 195] on icon "Dropdown" at bounding box center [46, 197] width 10 height 7
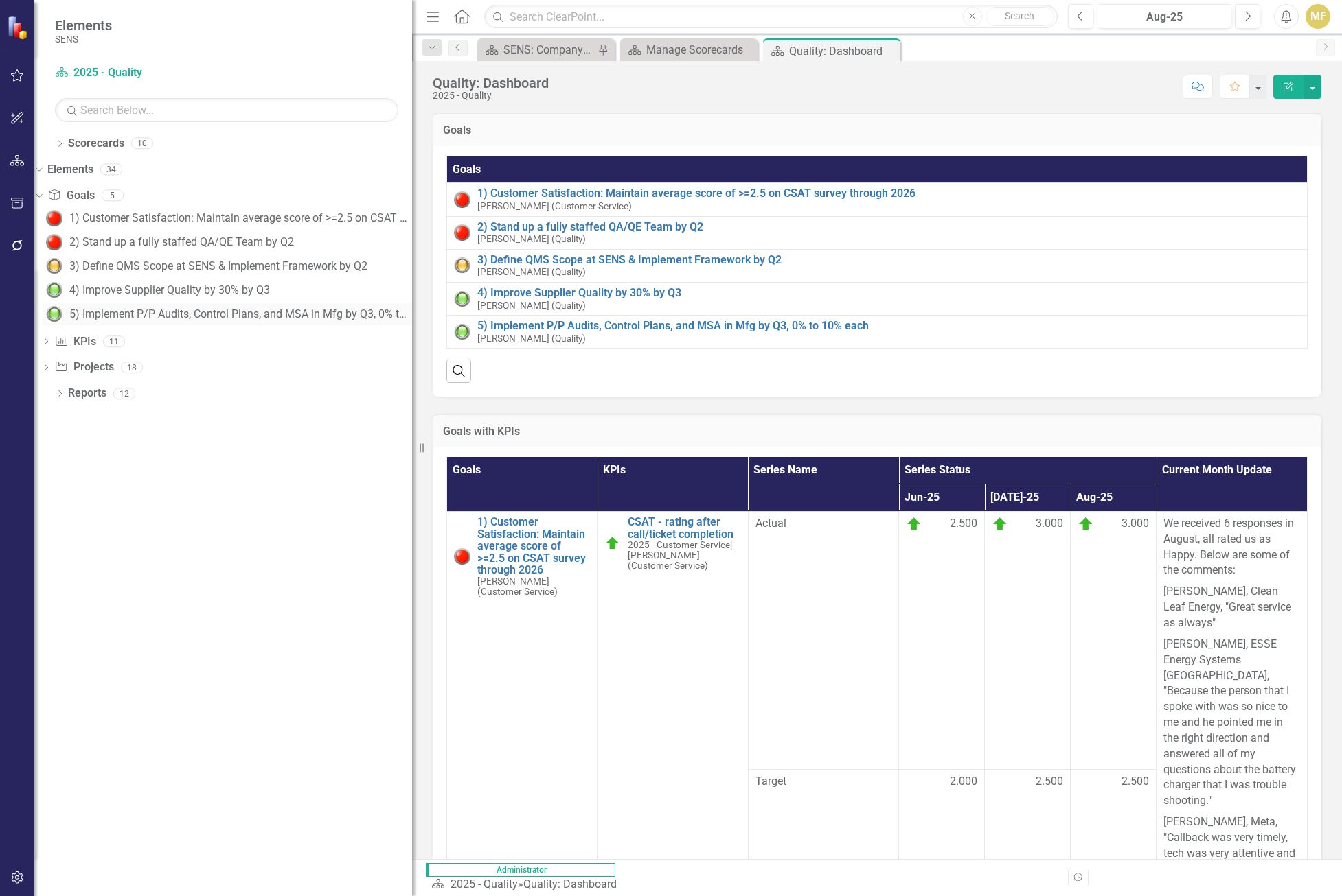
click at [131, 318] on div "5) Implement P/P Audits, Control Plans, and MSA in Mfg by Q3, 0% to 10% each" at bounding box center [241, 315] width 343 height 13
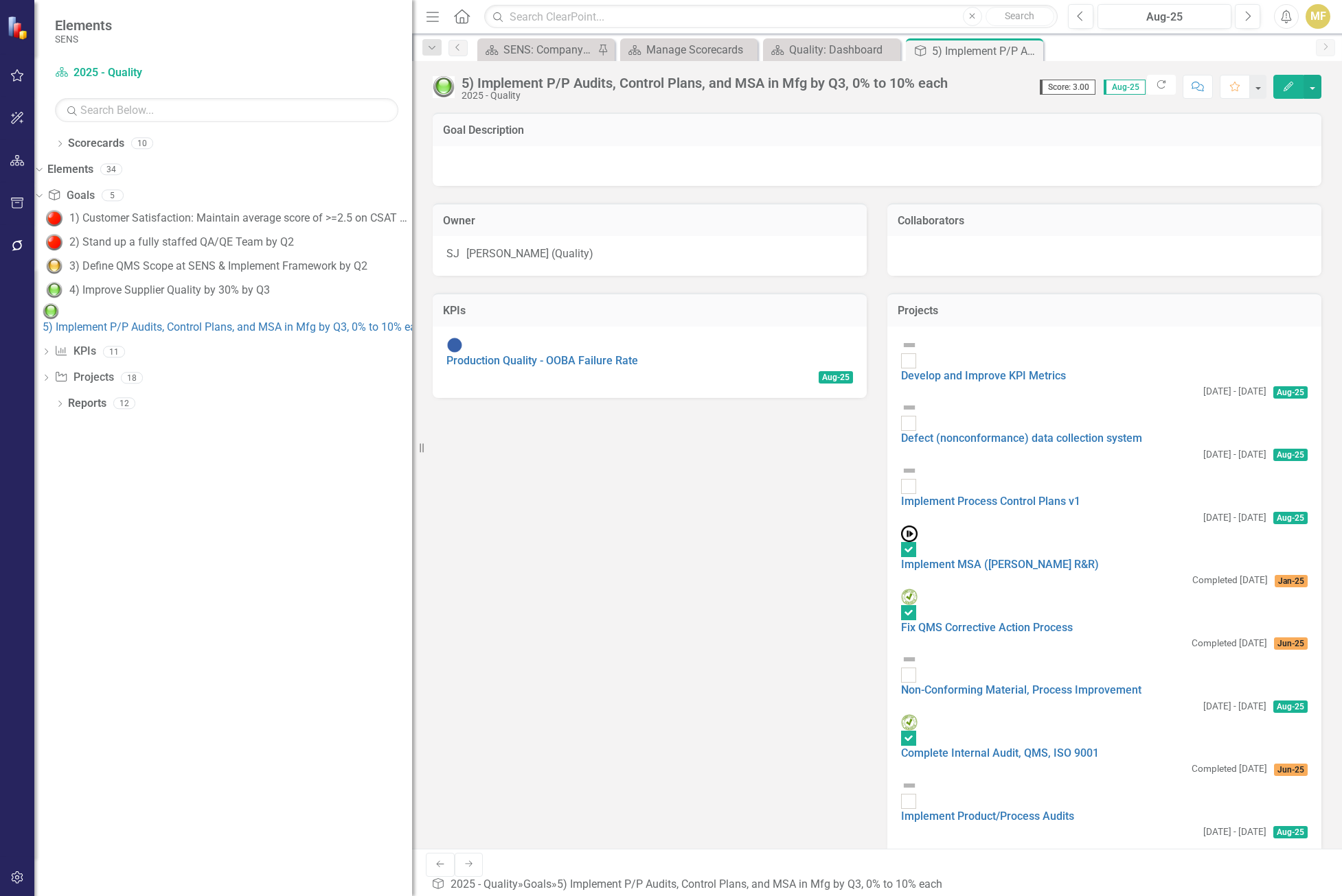
click at [819, 256] on div "SJ Scott Jones (Quality)" at bounding box center [650, 253] width 406 height 16
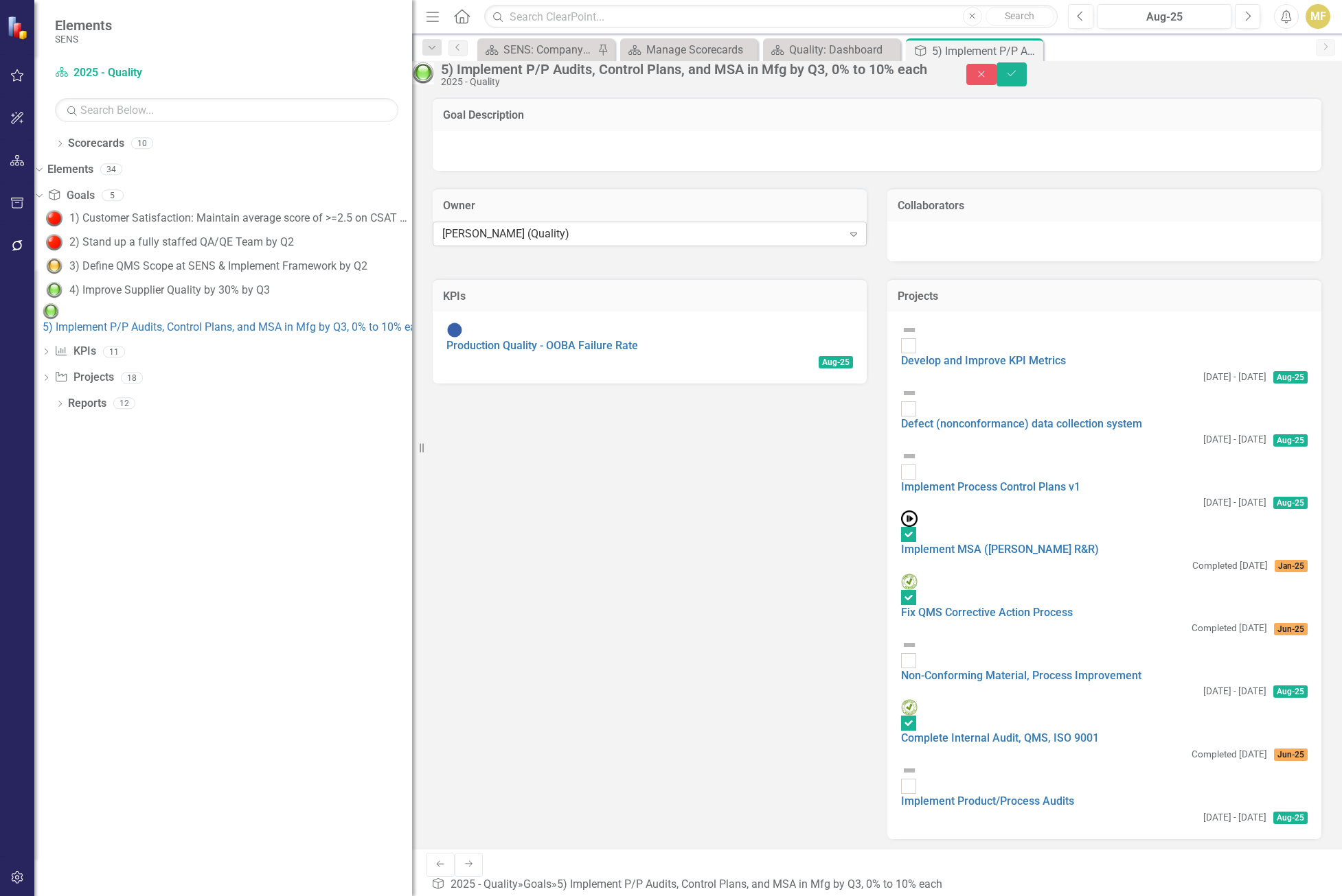
click at [846, 240] on icon "Expand" at bounding box center [853, 234] width 14 height 11
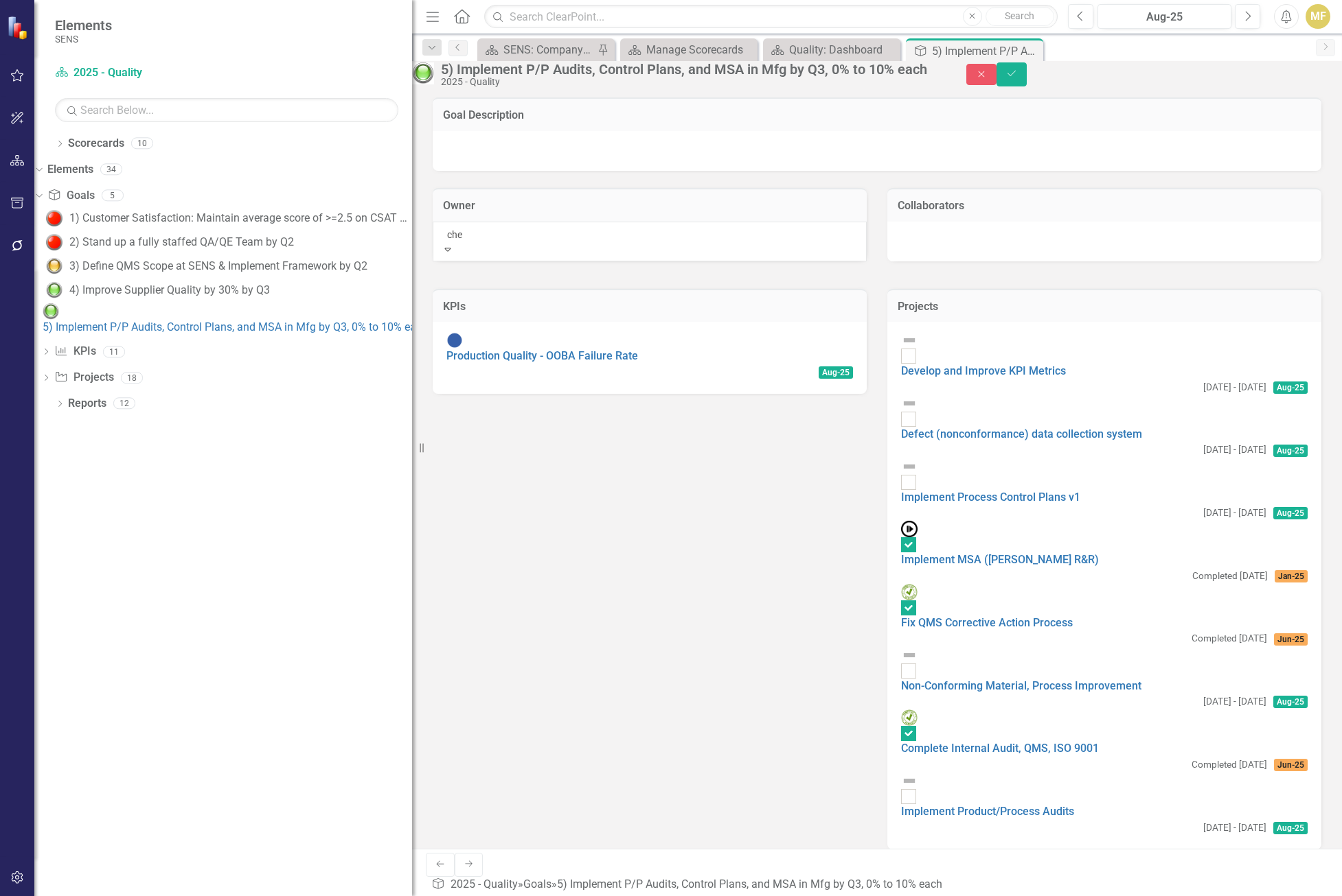
type input "chel"
click at [648, 693] on div "Chel sea Chen (Quality)" at bounding box center [671, 903] width 1342 height 16
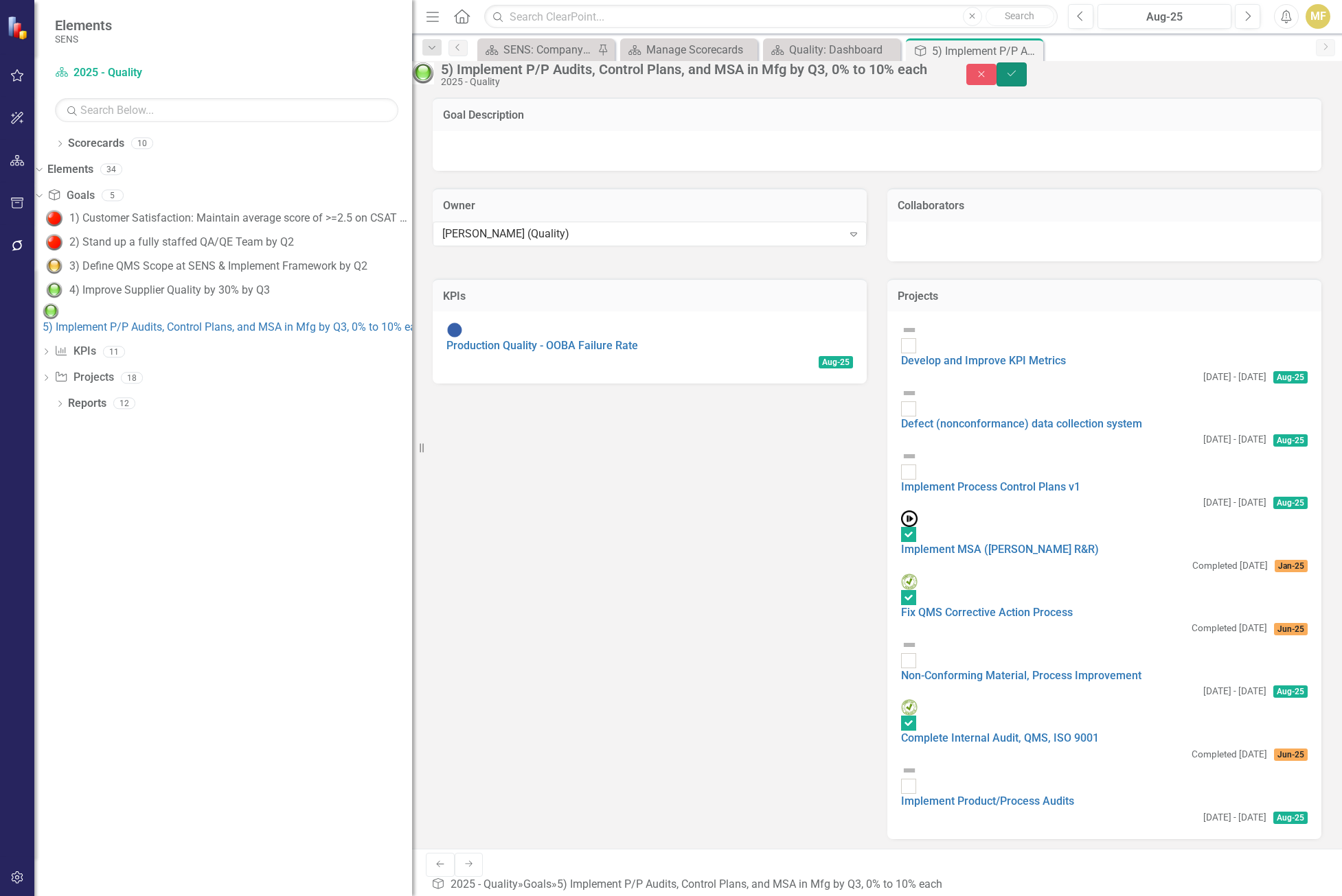
click at [947, 87] on button "Save" at bounding box center [1011, 74] width 30 height 24
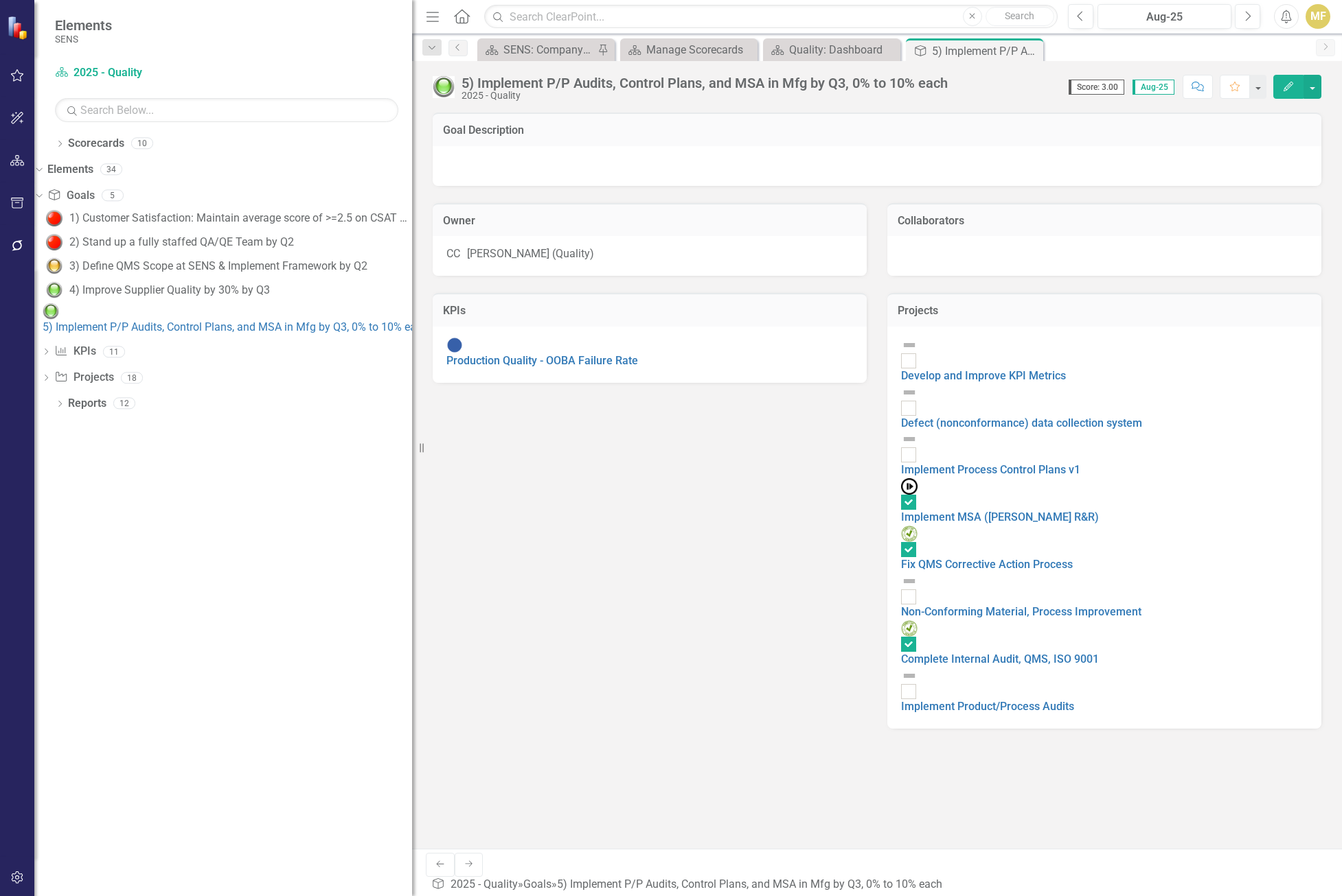
checkbox input "false"
checkbox input "true"
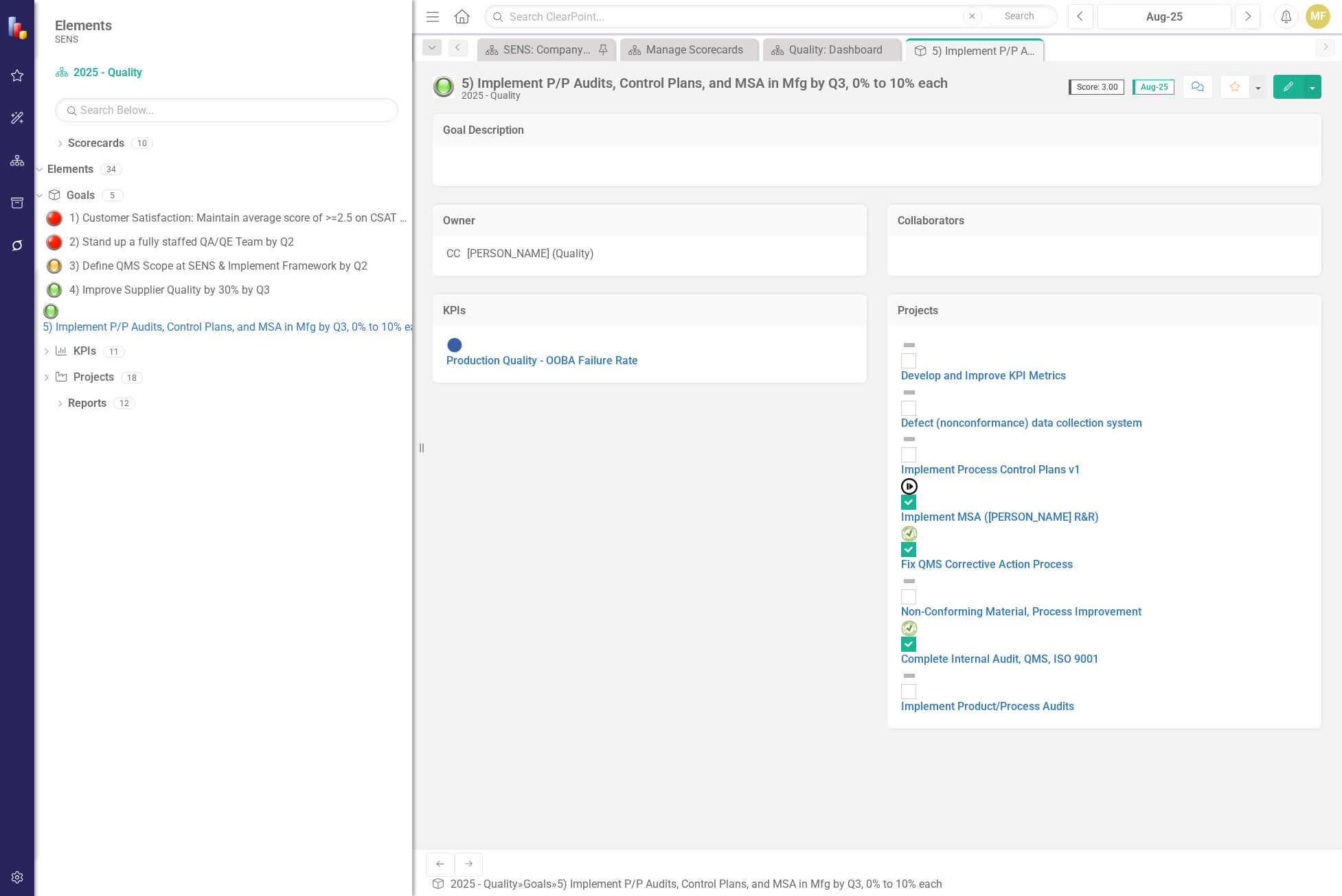
checkbox input "true"
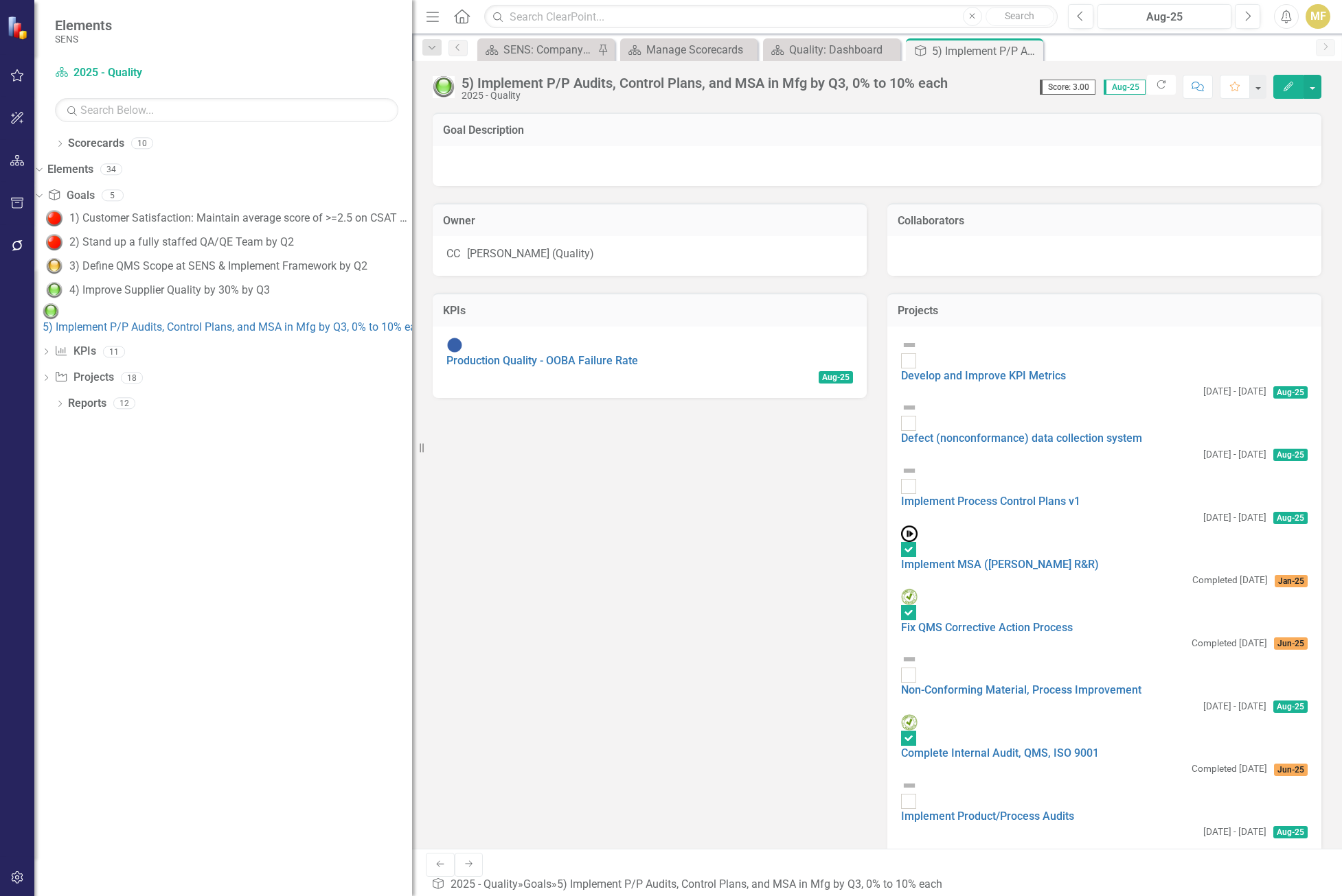
click at [0, 0] on icon "Close" at bounding box center [0, 0] width 0 height 0
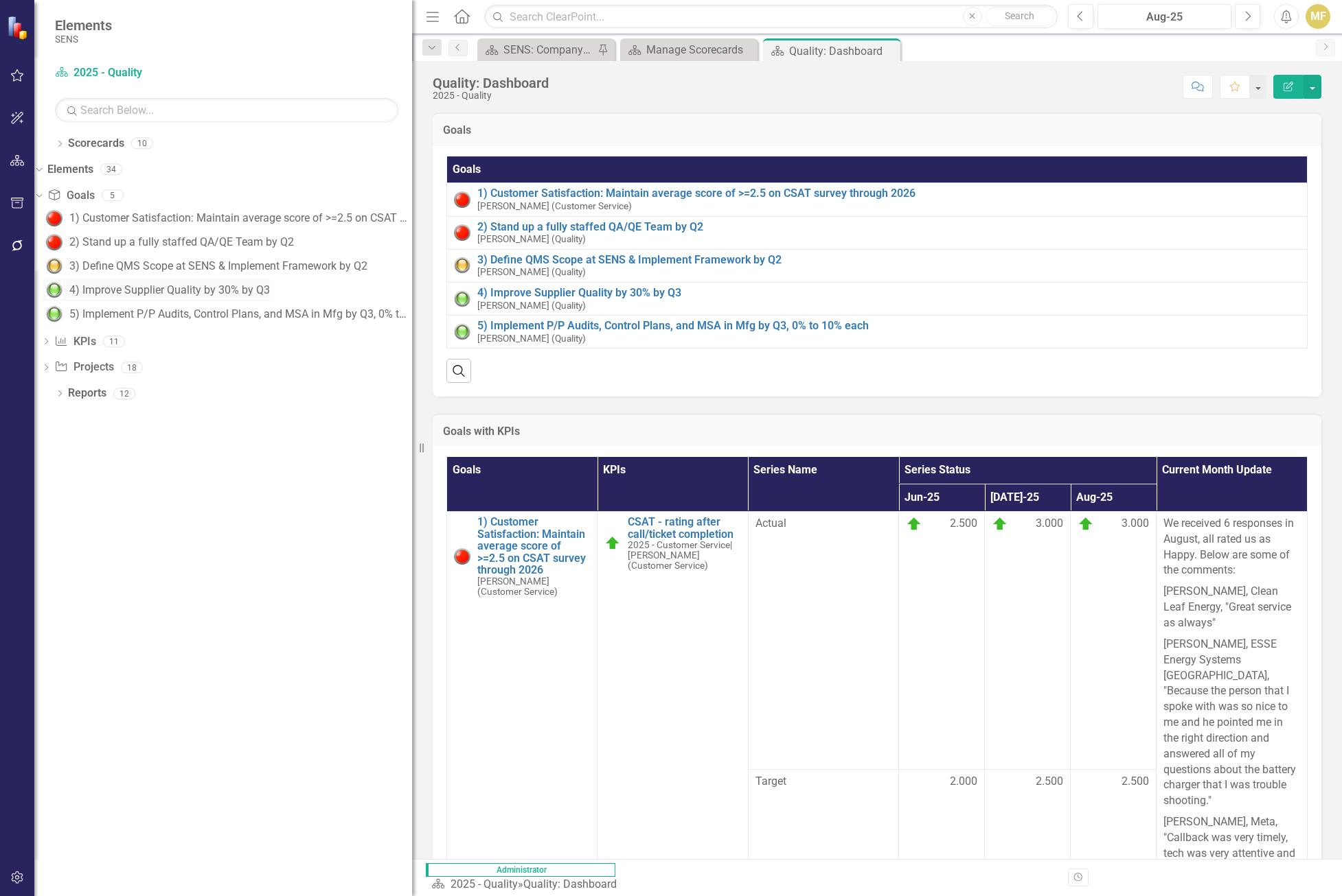
click at [191, 292] on div "4) Improve Supplier Quality by 30% by Q3" at bounding box center [169, 291] width 200 height 13
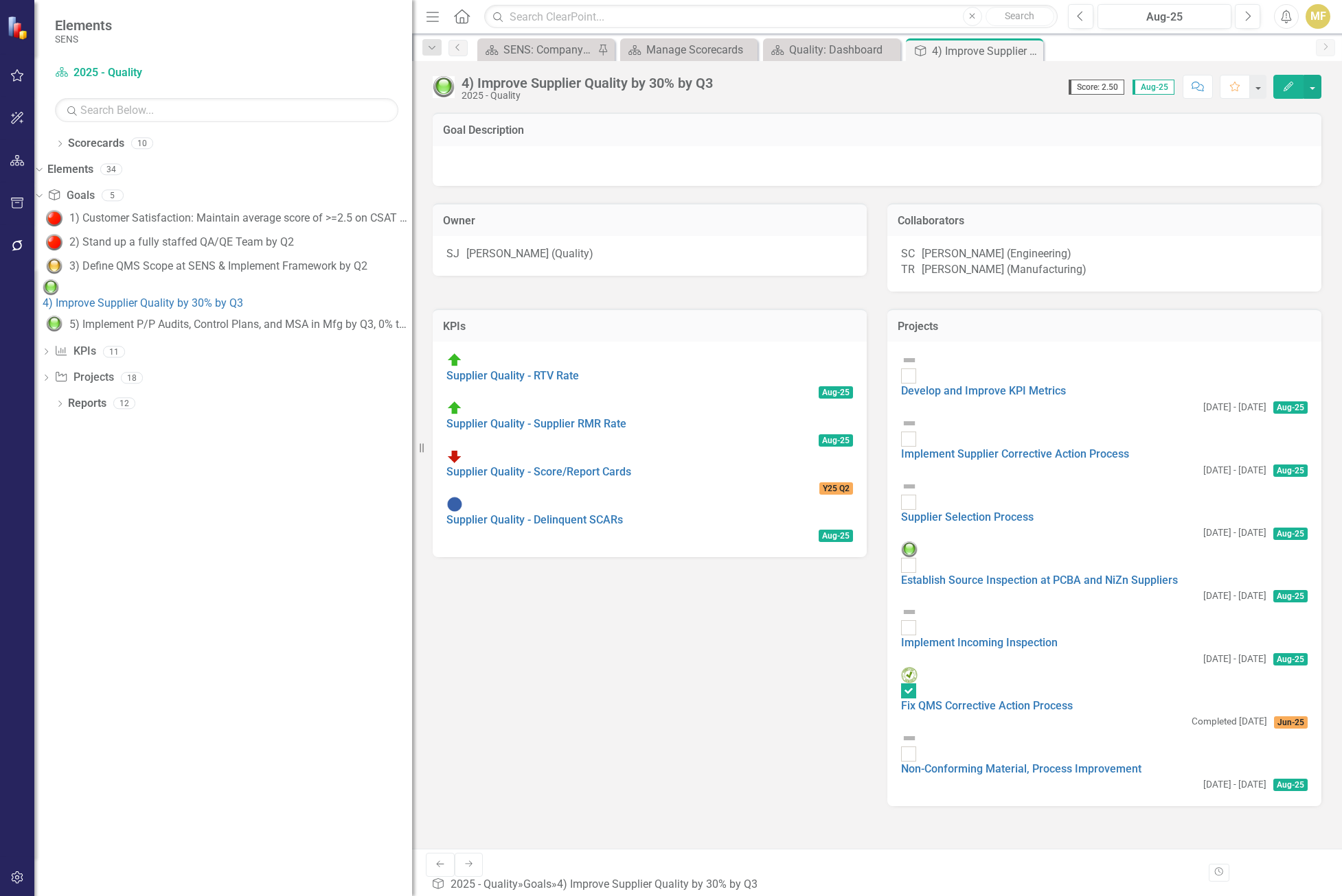
click at [798, 261] on div "SJ Scott Jones (Quality)" at bounding box center [650, 253] width 406 height 16
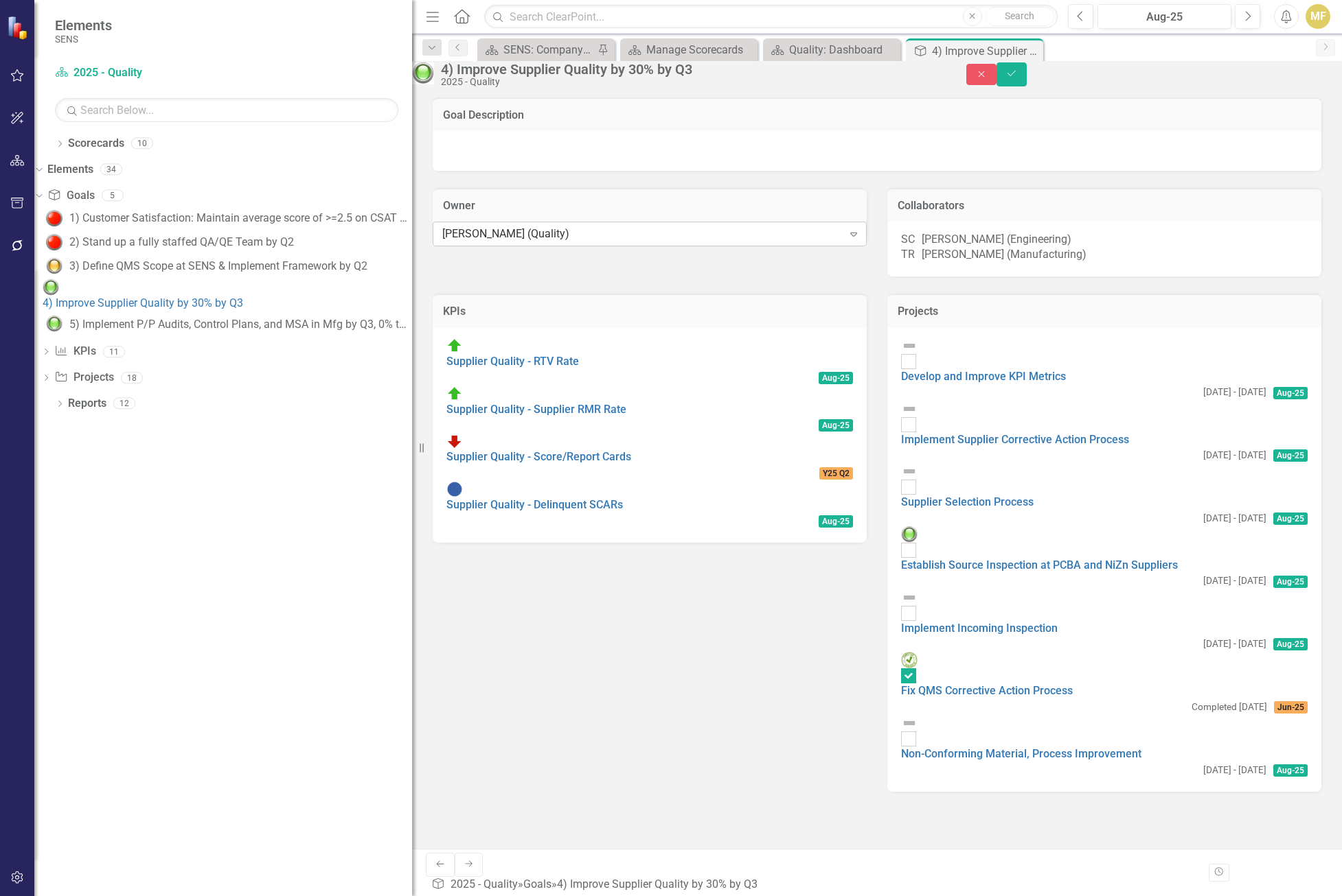
click at [846, 240] on icon "Expand" at bounding box center [853, 234] width 14 height 11
type input "chel"
click at [736, 693] on div "Chel sea Chen (Quality)" at bounding box center [671, 903] width 1342 height 16
click at [947, 77] on button "Save" at bounding box center [1011, 74] width 30 height 24
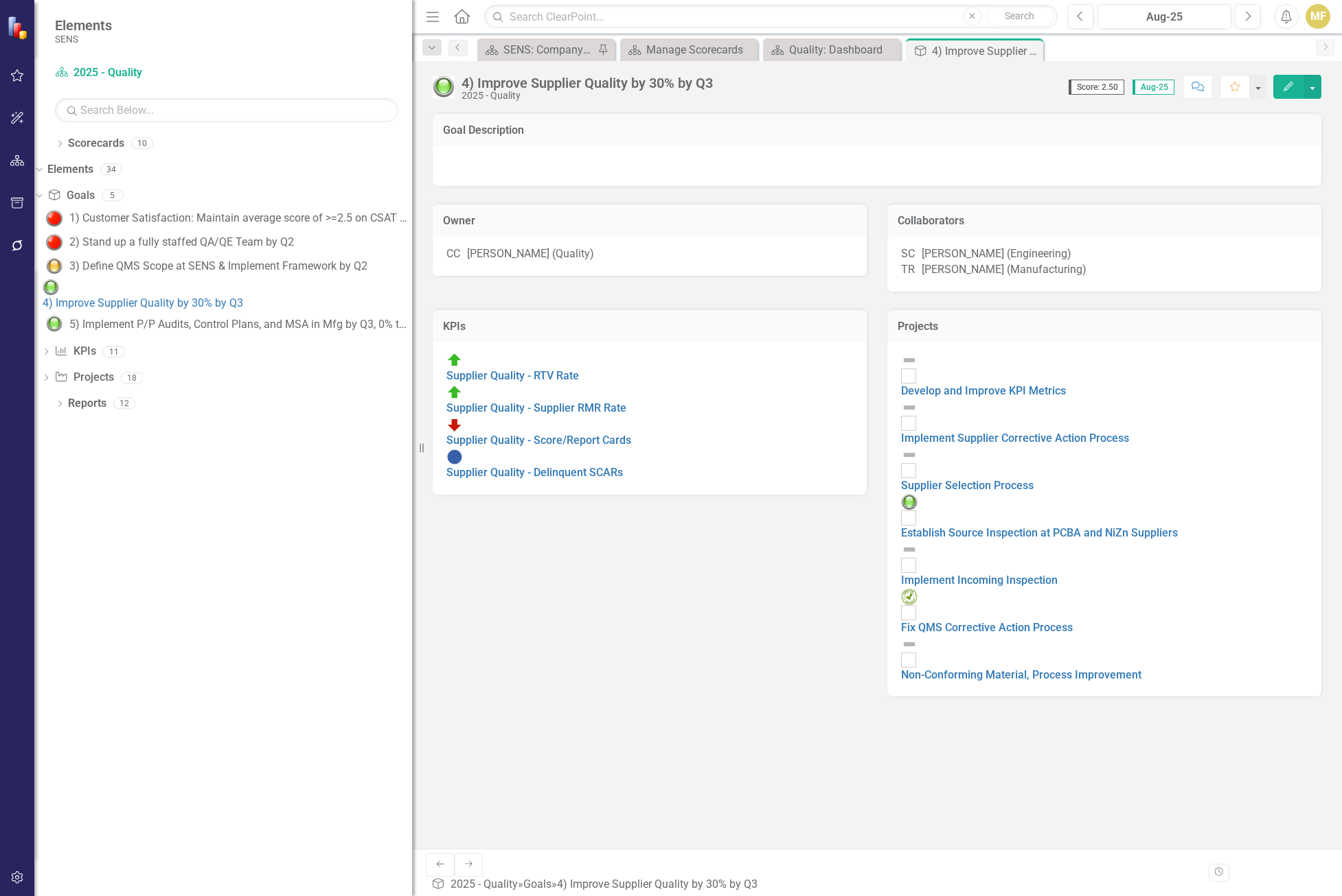
checkbox input "true"
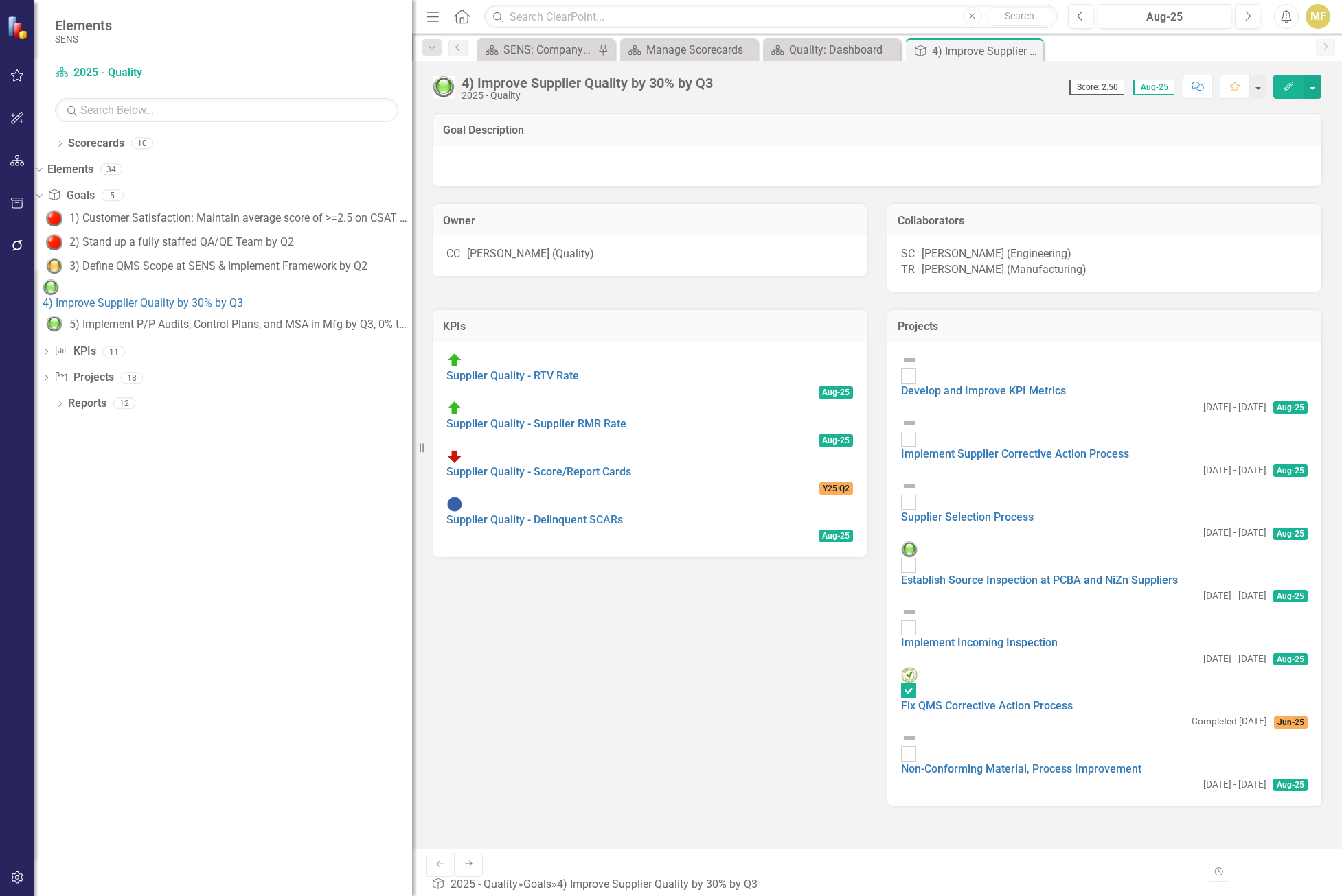
drag, startPoint x: 1025, startPoint y: 51, endPoint x: 980, endPoint y: 59, distance: 45.7
click at [0, 0] on icon "Close" at bounding box center [0, 0] width 0 height 0
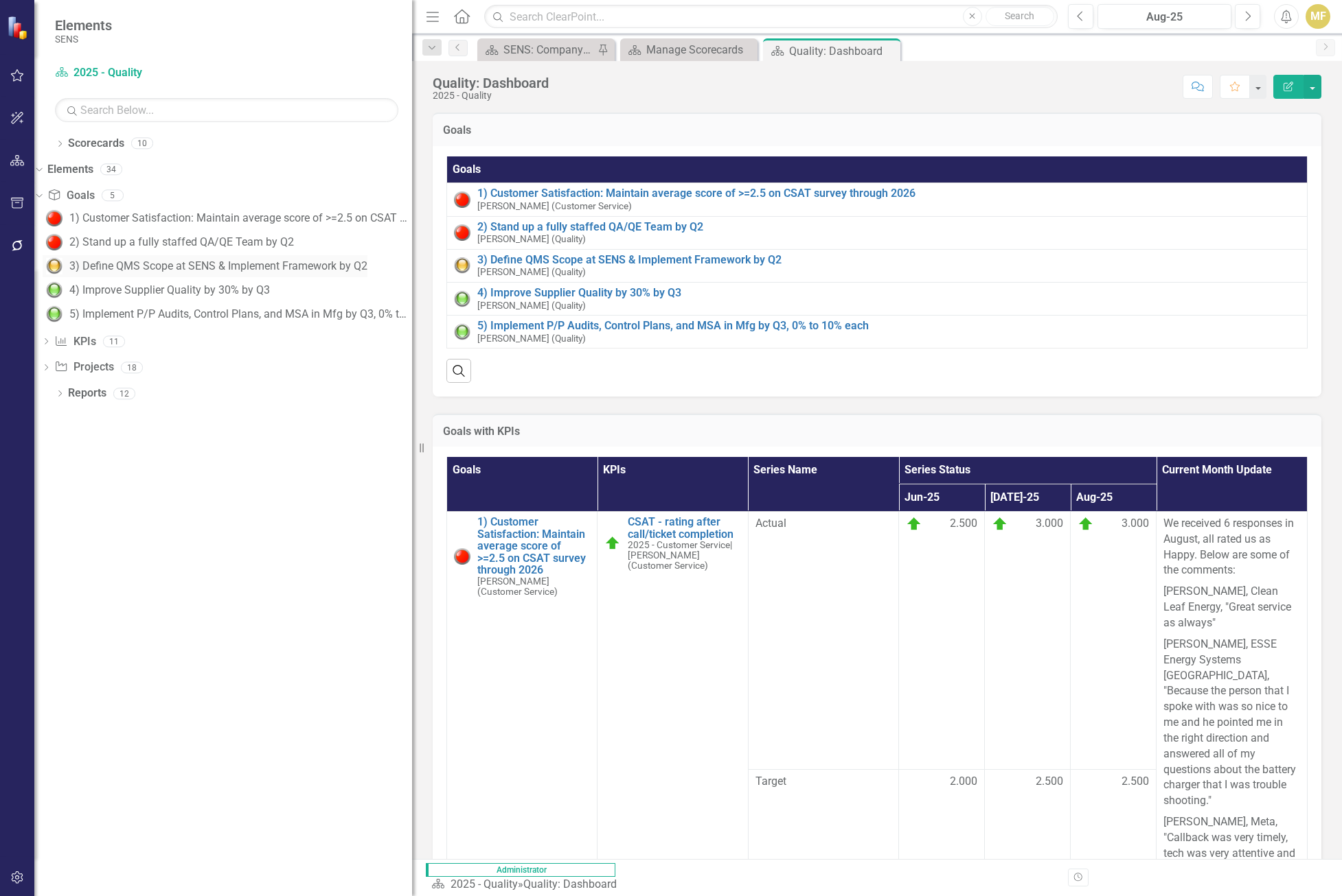
click at [199, 262] on div "3) Define QMS Scope at SENS & Implement Framework by Q2" at bounding box center [219, 266] width 298 height 13
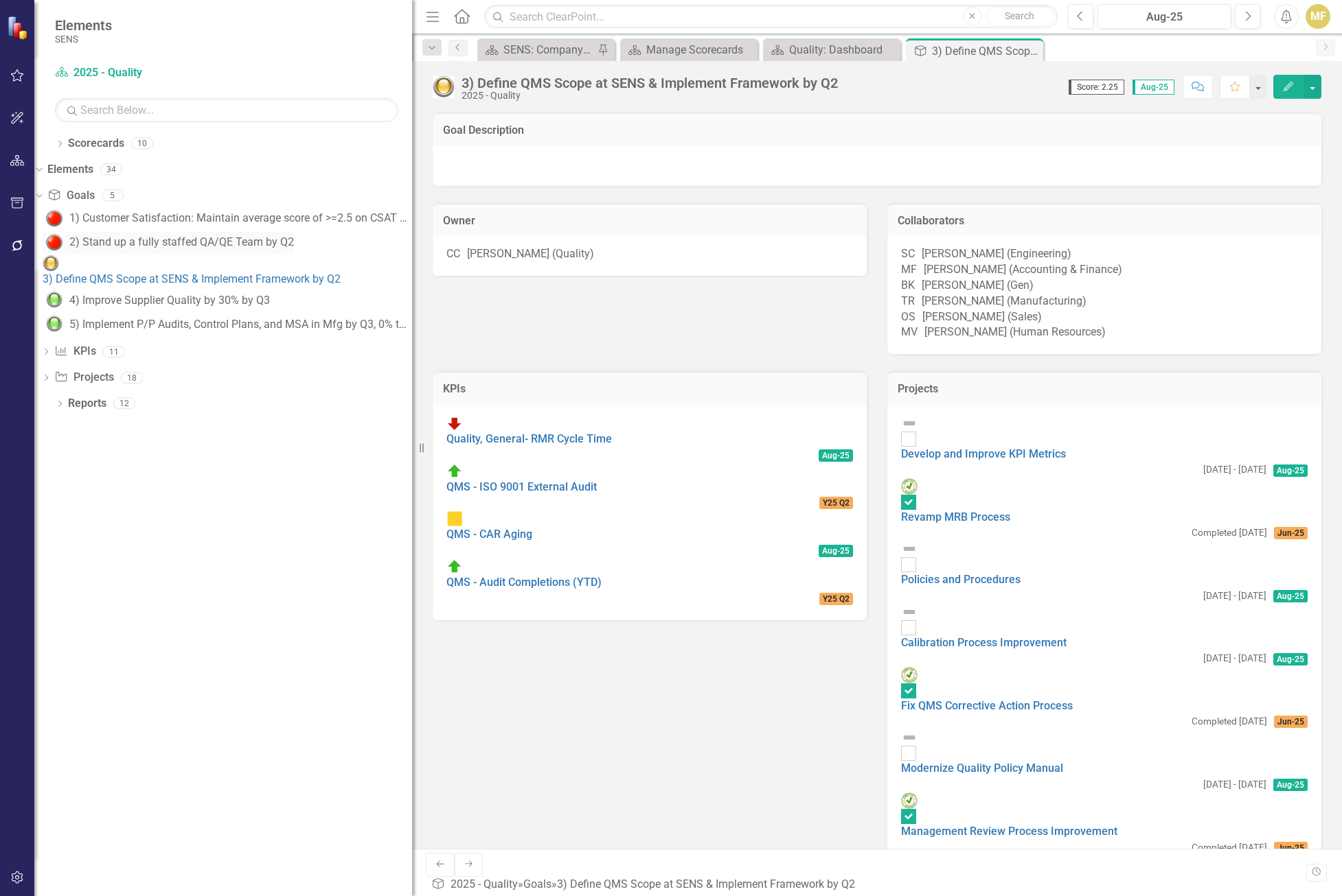
click at [125, 243] on div "2) Stand up a fully staffed QA/QE Team by Q2" at bounding box center [181, 242] width 224 height 13
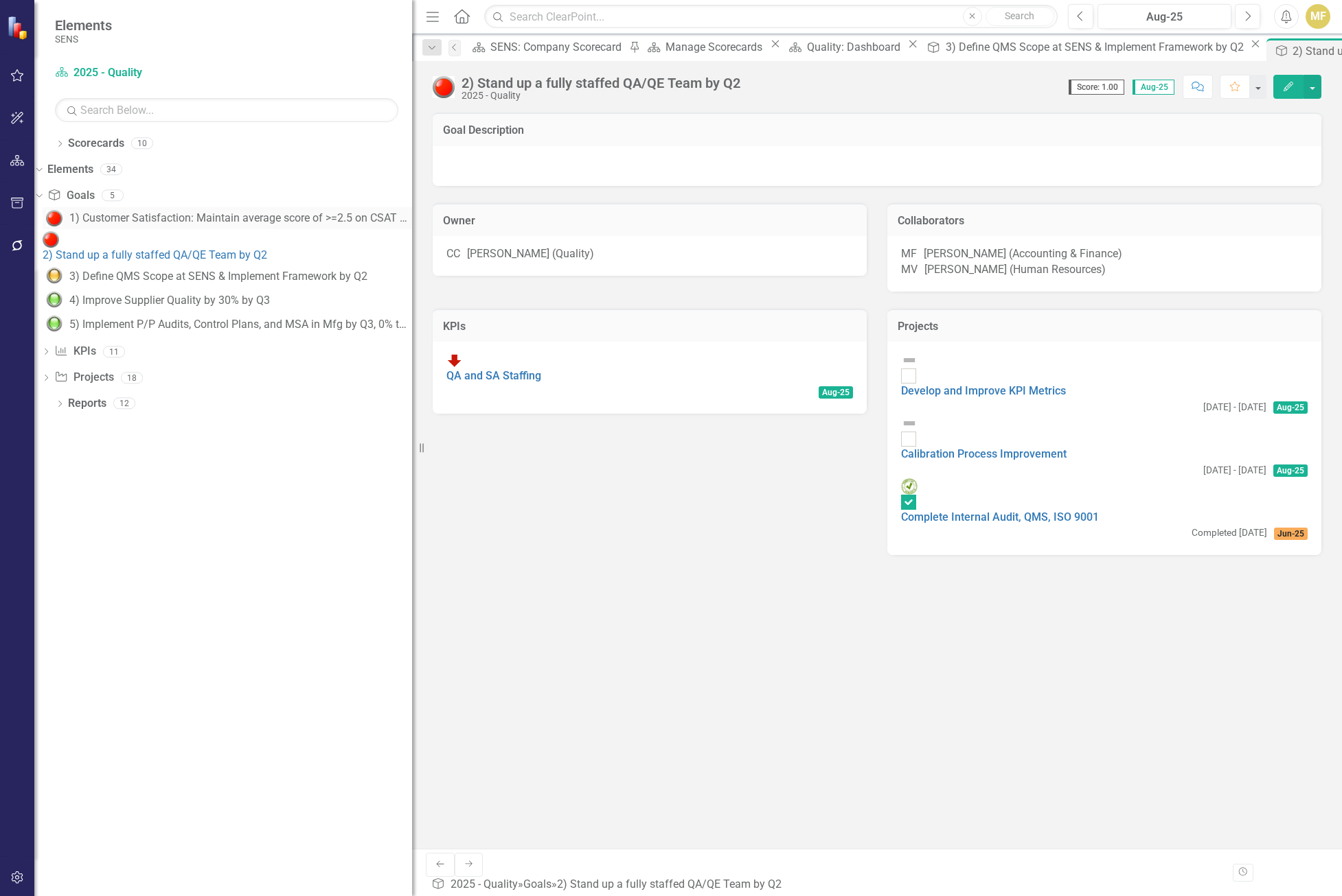
click at [182, 220] on div "1) Customer Satisfaction: Maintain average score of >=2.5 on CSAT survey throug…" at bounding box center [241, 219] width 343 height 13
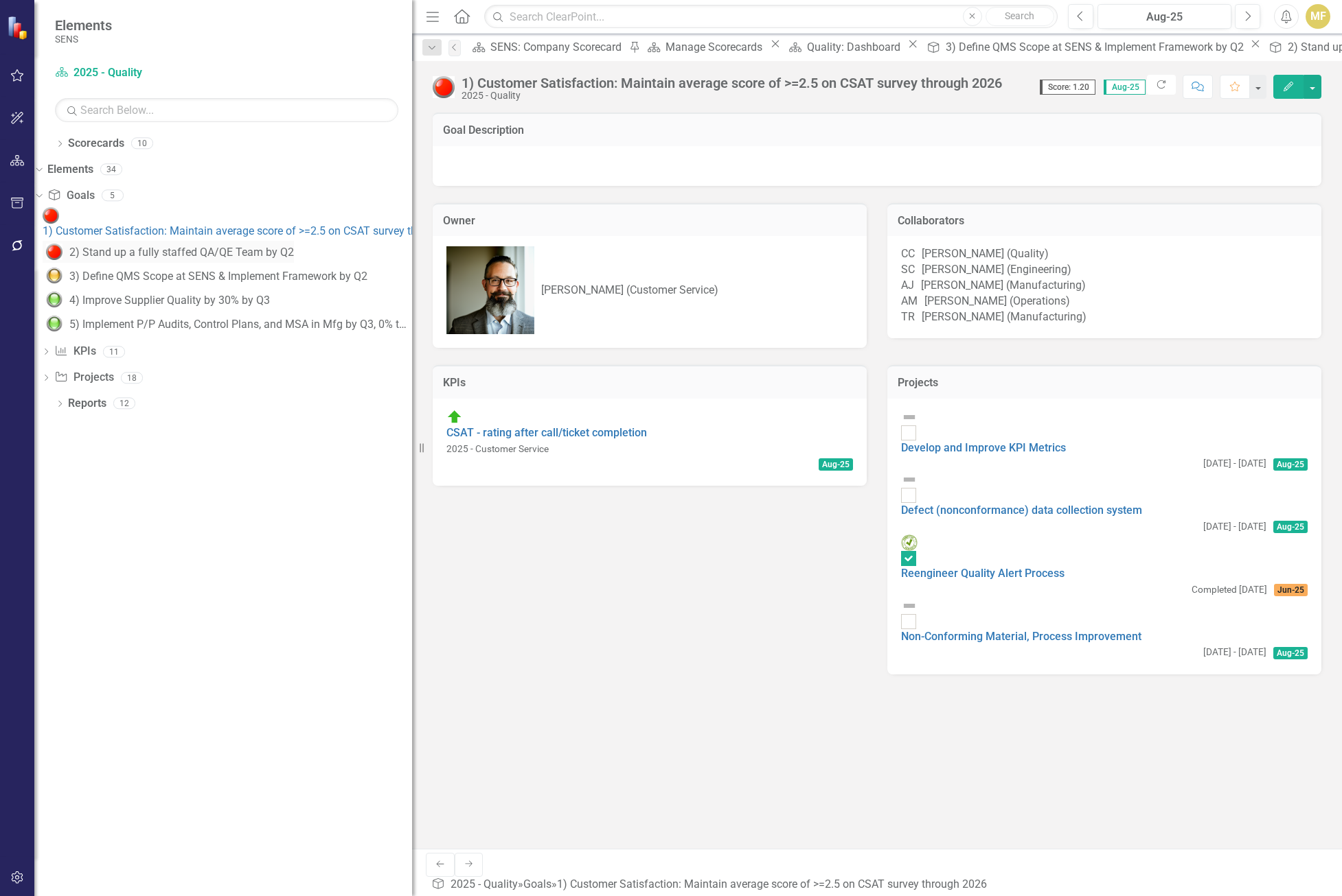
click at [284, 246] on div "2) Stand up a fully staffed QA/QE Team by Q2" at bounding box center [181, 252] width 224 height 13
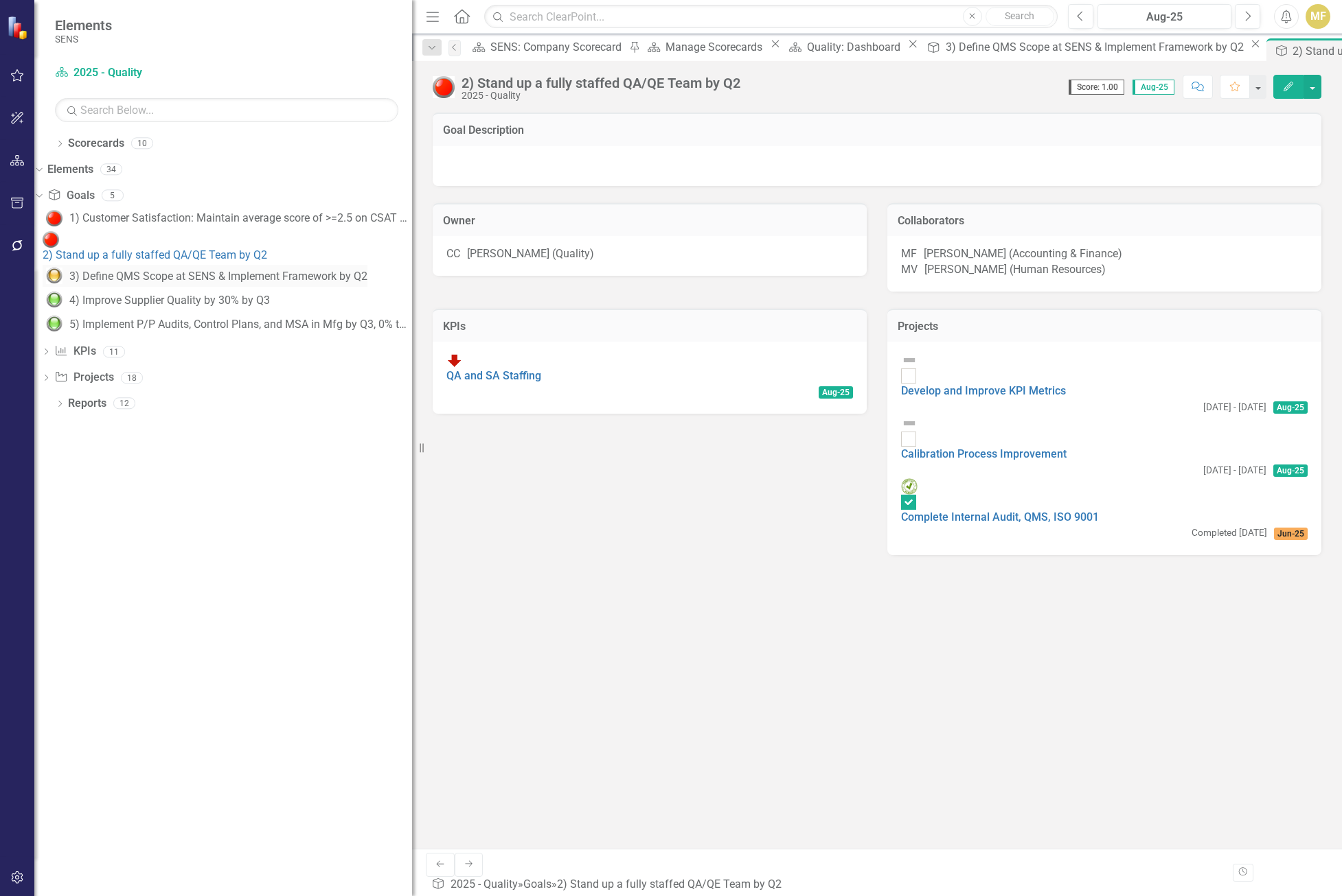
click at [283, 271] on div "3) Define QMS Scope at SENS & Implement Framework by Q2" at bounding box center [219, 277] width 298 height 13
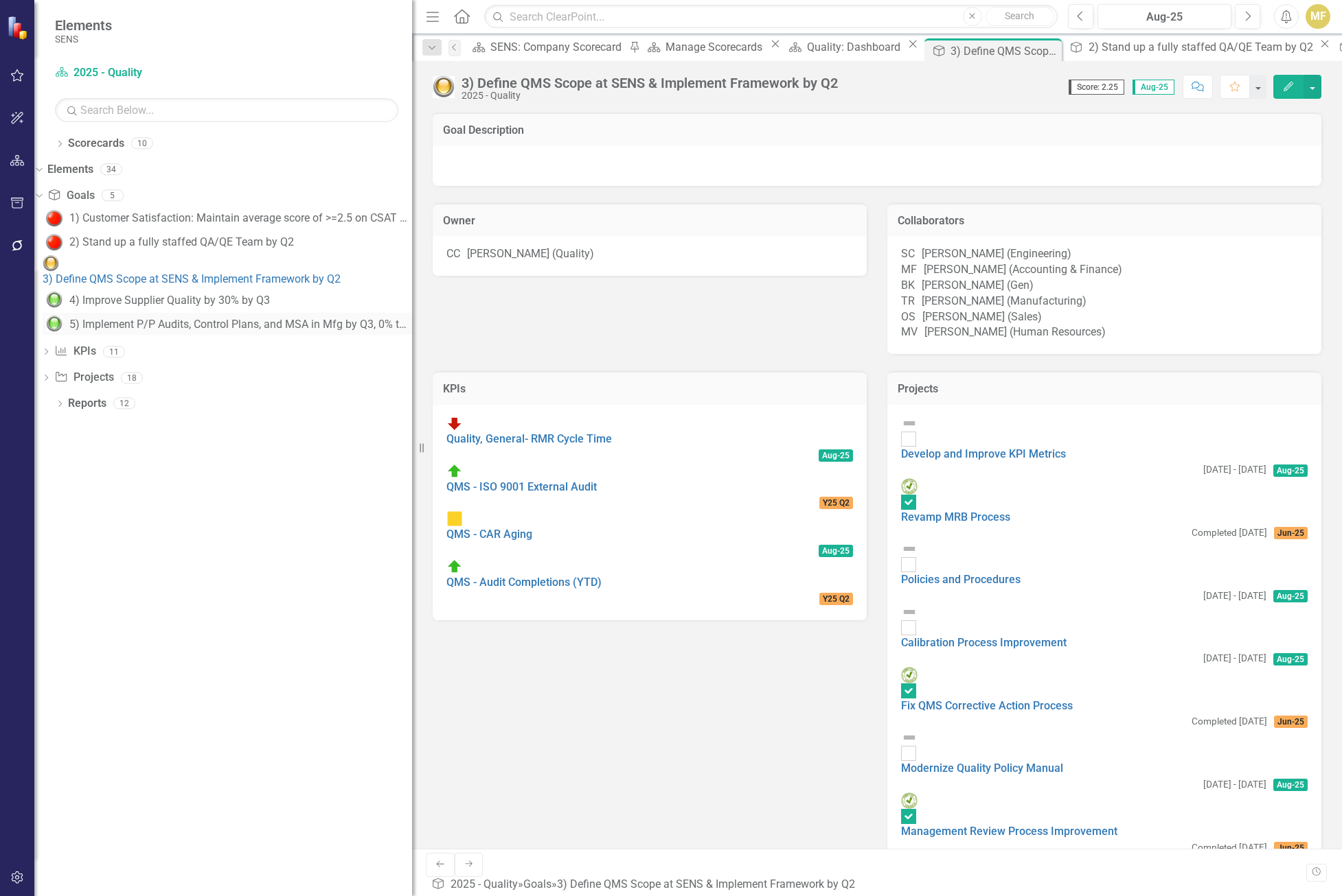
click at [273, 318] on div "5) Implement P/P Audits, Control Plans, and MSA in Mfg by Q3, 0% to 10% each" at bounding box center [241, 325] width 343 height 13
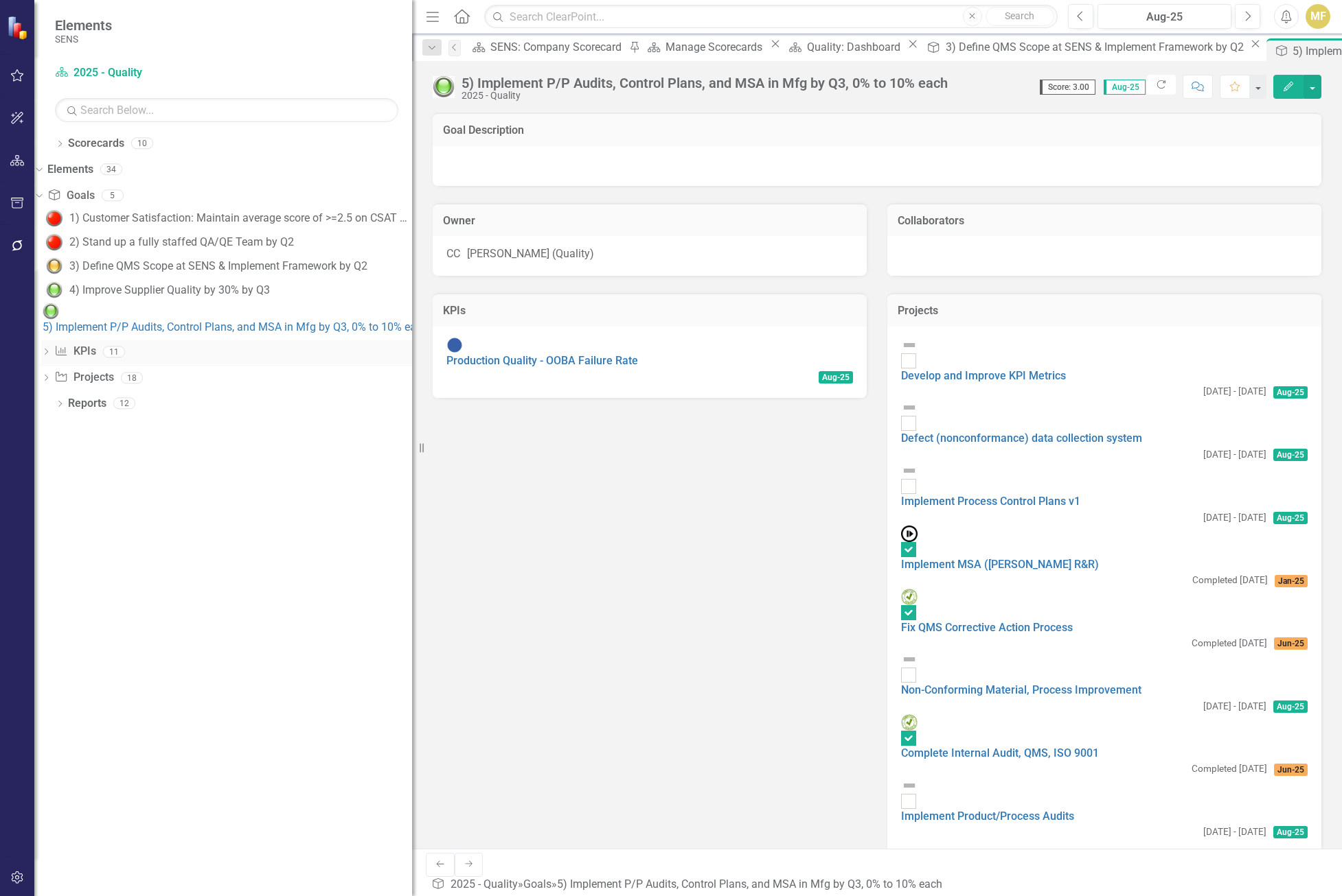
click at [51, 349] on icon "Dropdown" at bounding box center [46, 353] width 10 height 7
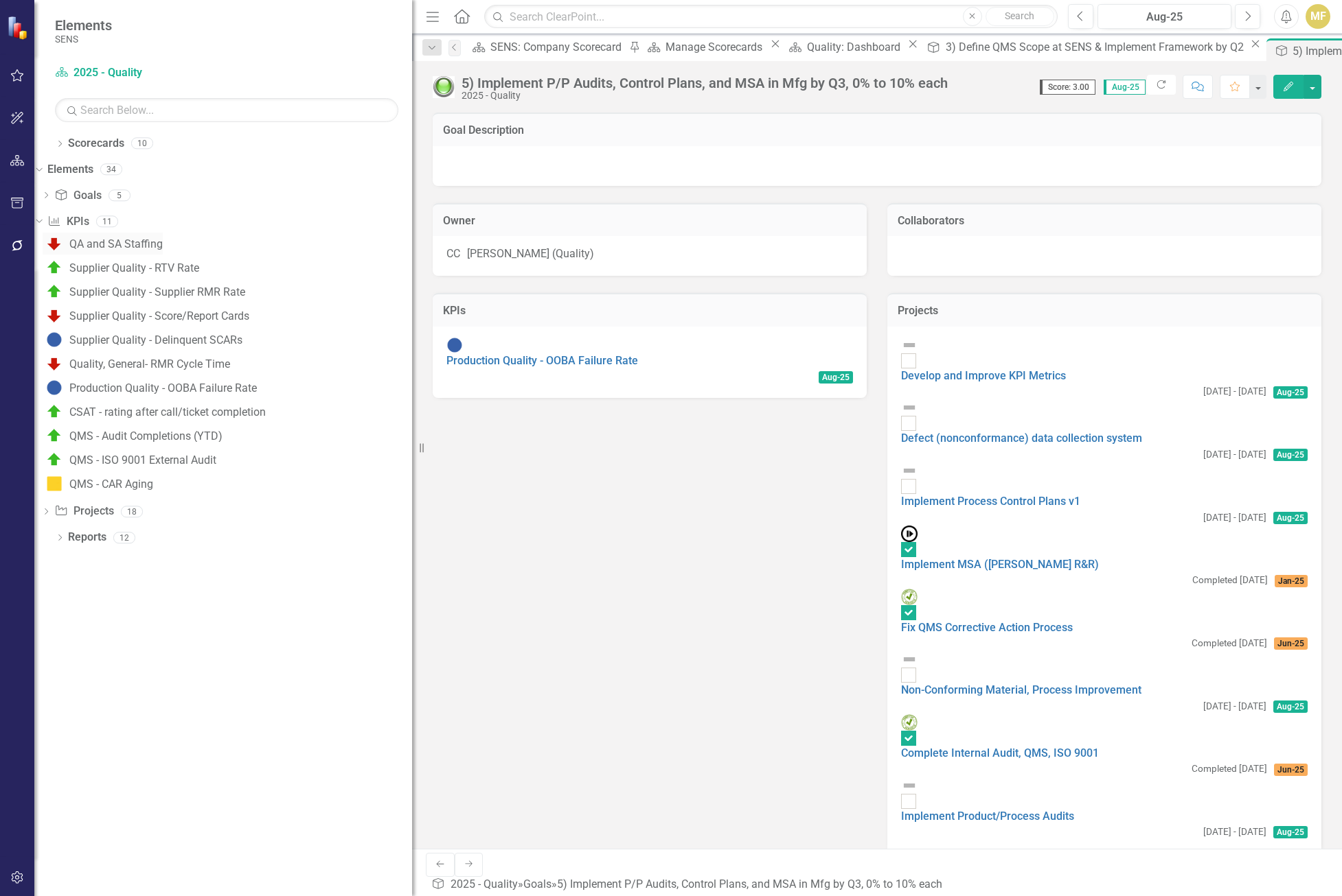
click at [163, 246] on div "QA and SA Staffing" at bounding box center [116, 244] width 93 height 13
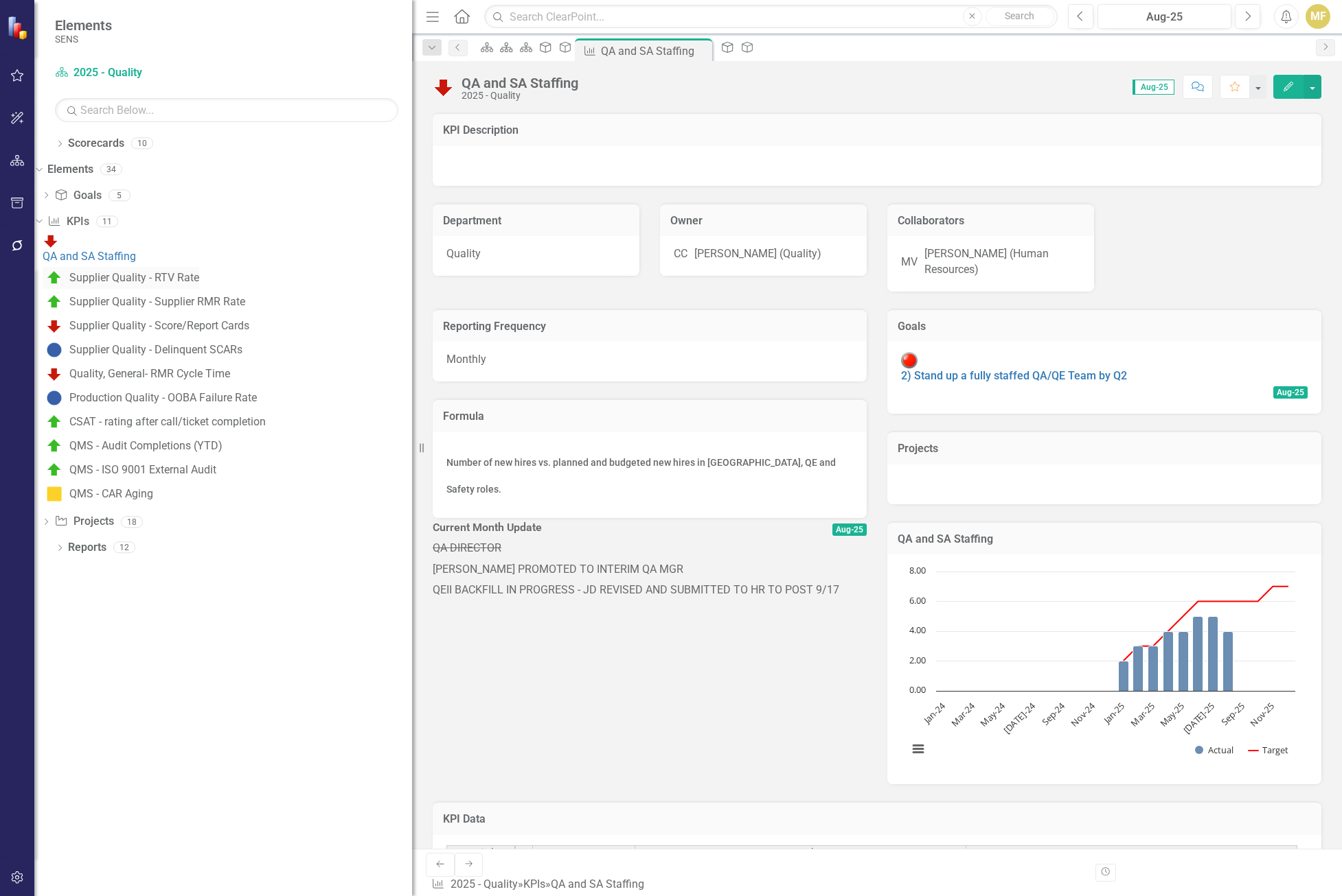
click at [140, 272] on div "Supplier Quality - RTV Rate" at bounding box center [134, 278] width 130 height 13
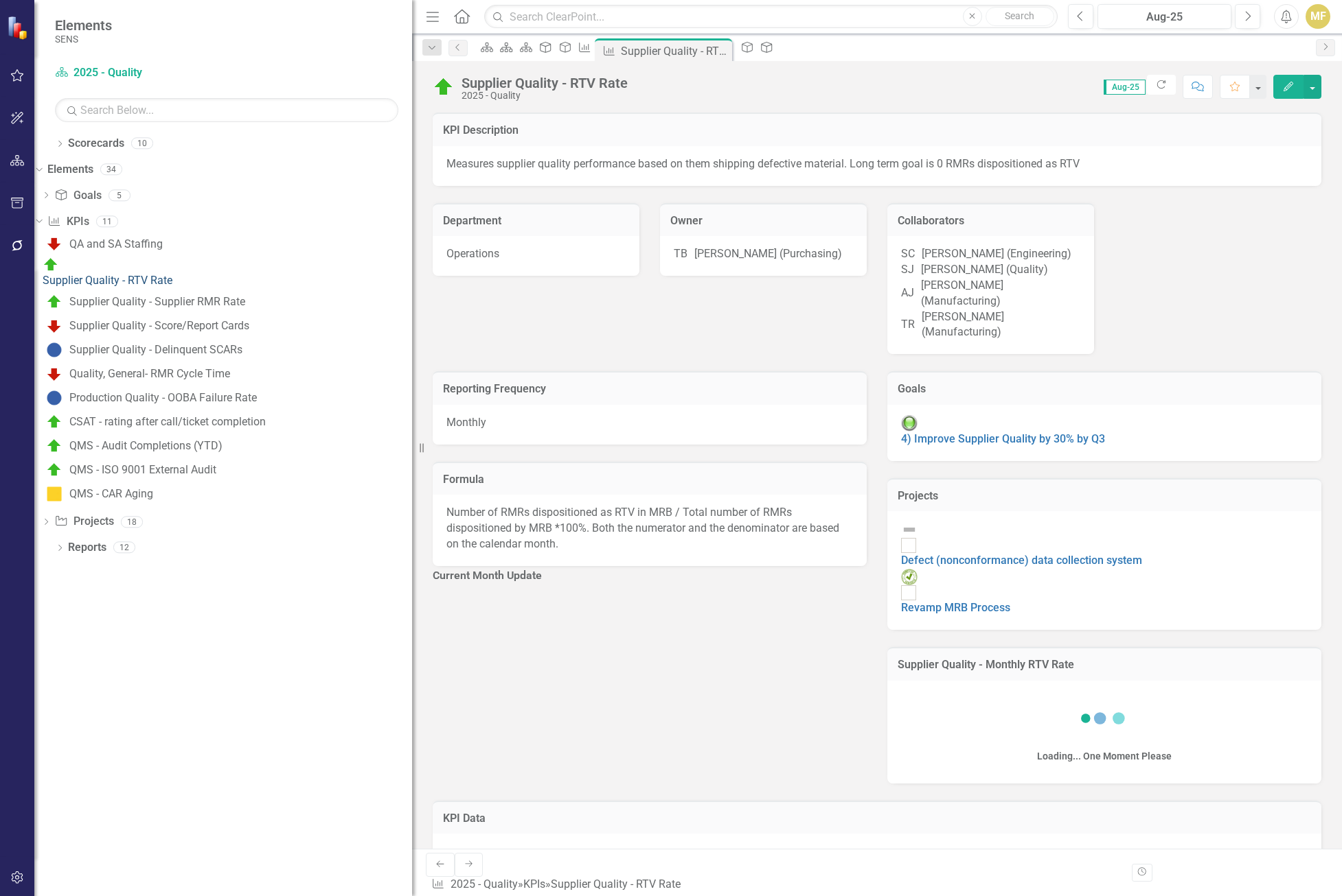
checkbox input "true"
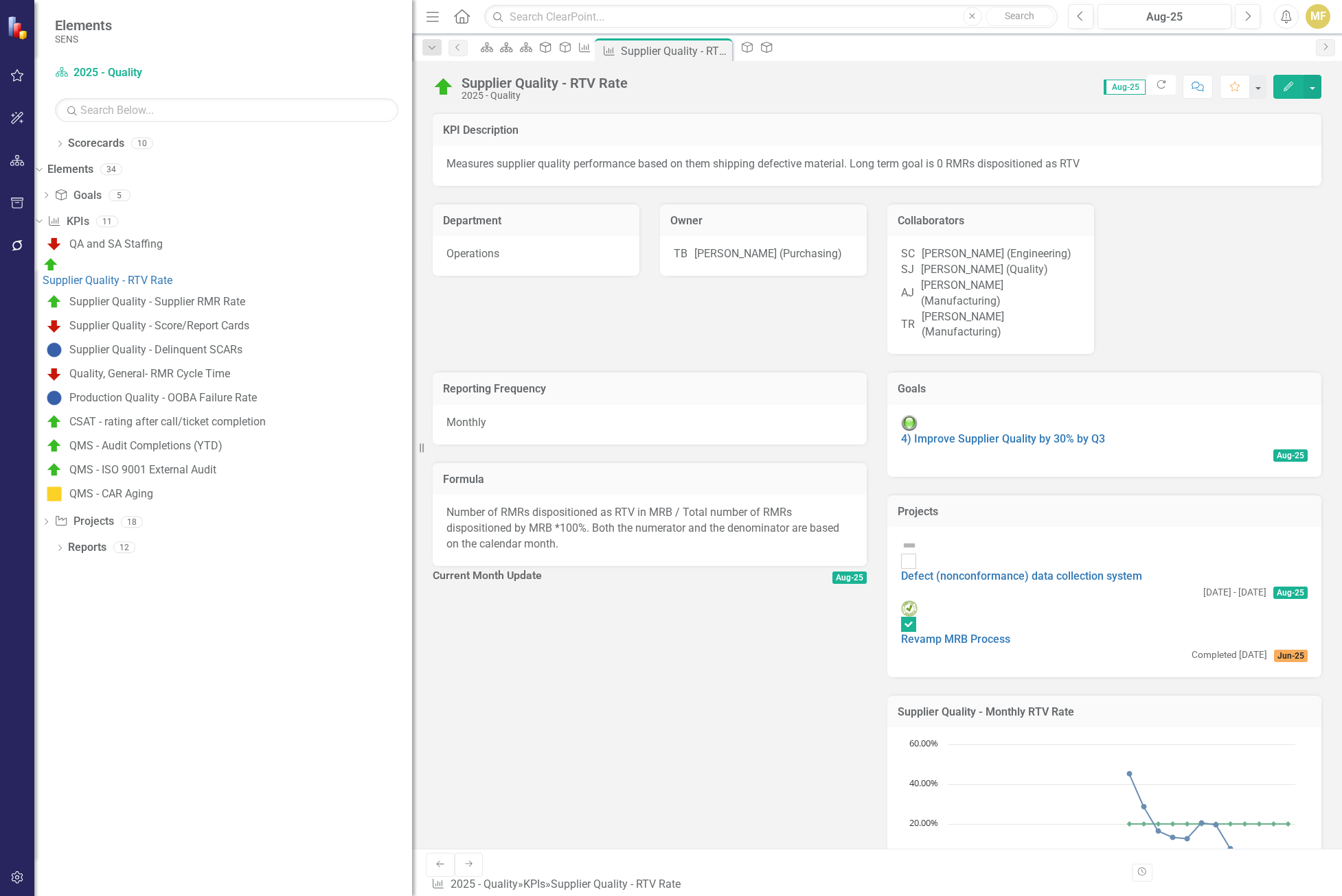
click at [947, 278] on div "SJ Scott Jones (Quality)" at bounding box center [991, 270] width 179 height 16
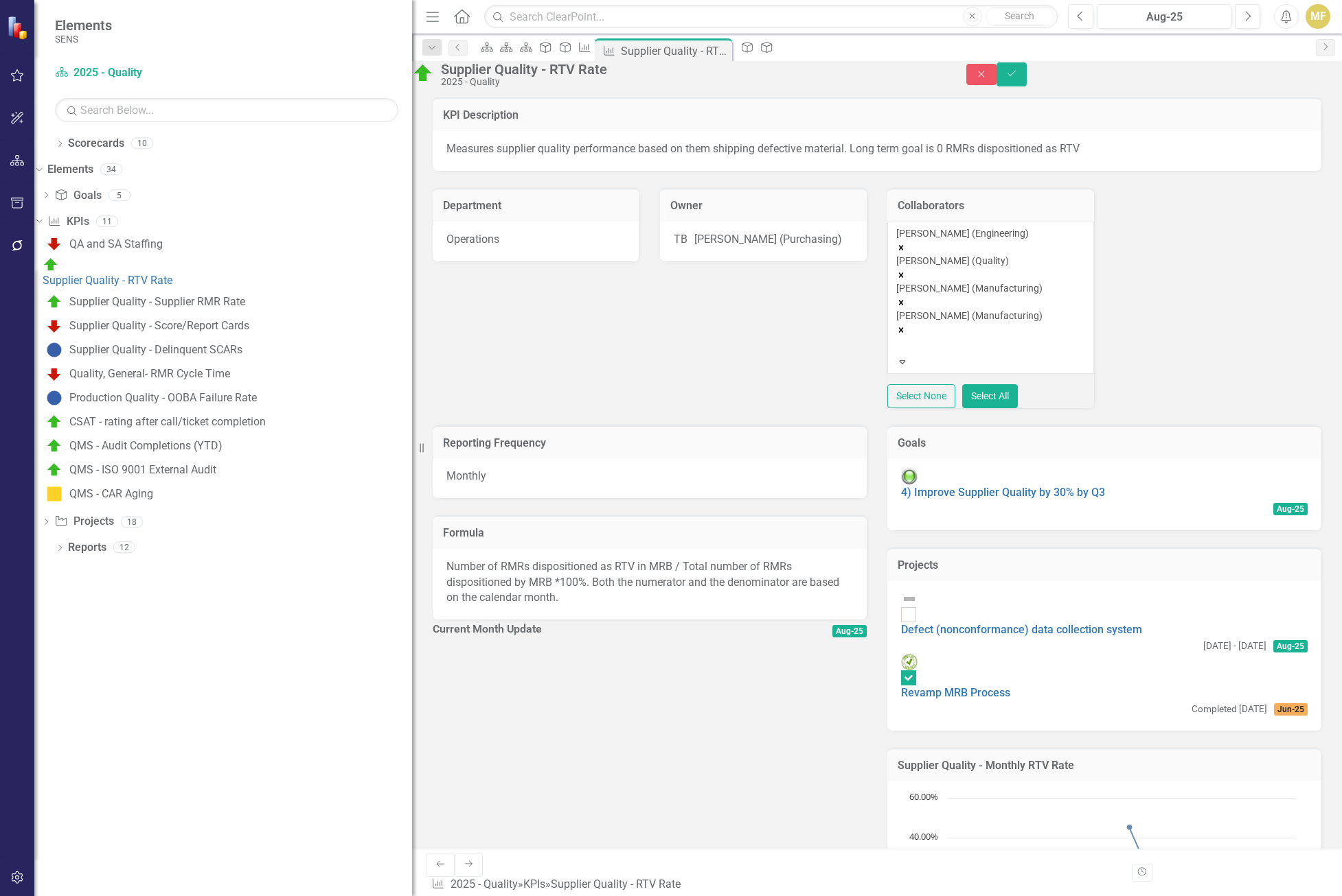
click at [904, 277] on icon "Remove Scott Jones (Quality)" at bounding box center [901, 274] width 5 height 5
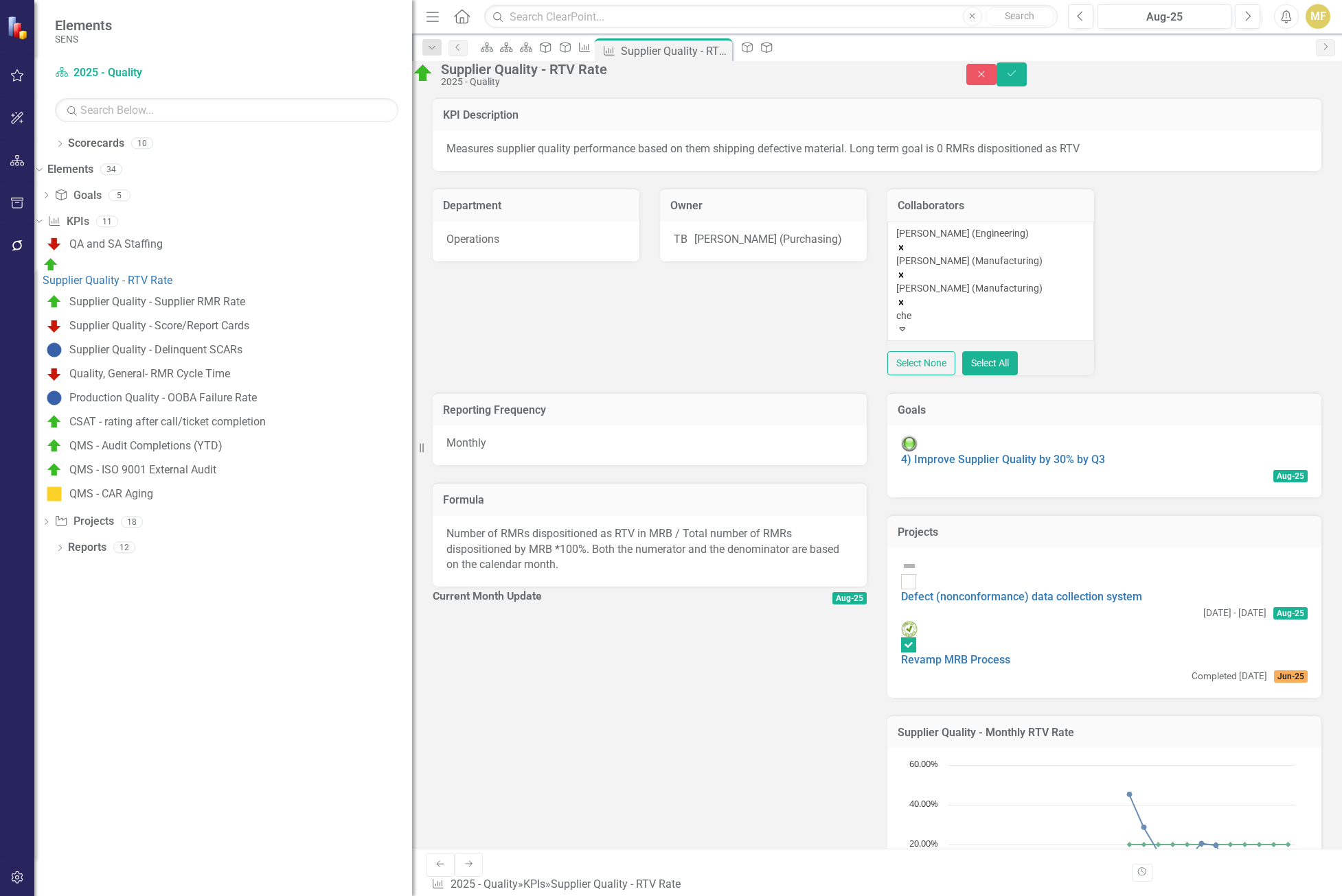
type input "chel"
drag, startPoint x: 1029, startPoint y: 360, endPoint x: 1132, endPoint y: 279, distance: 131.0
click at [947, 693] on div "Chel sea Chen (Quality)" at bounding box center [671, 903] width 1342 height 16
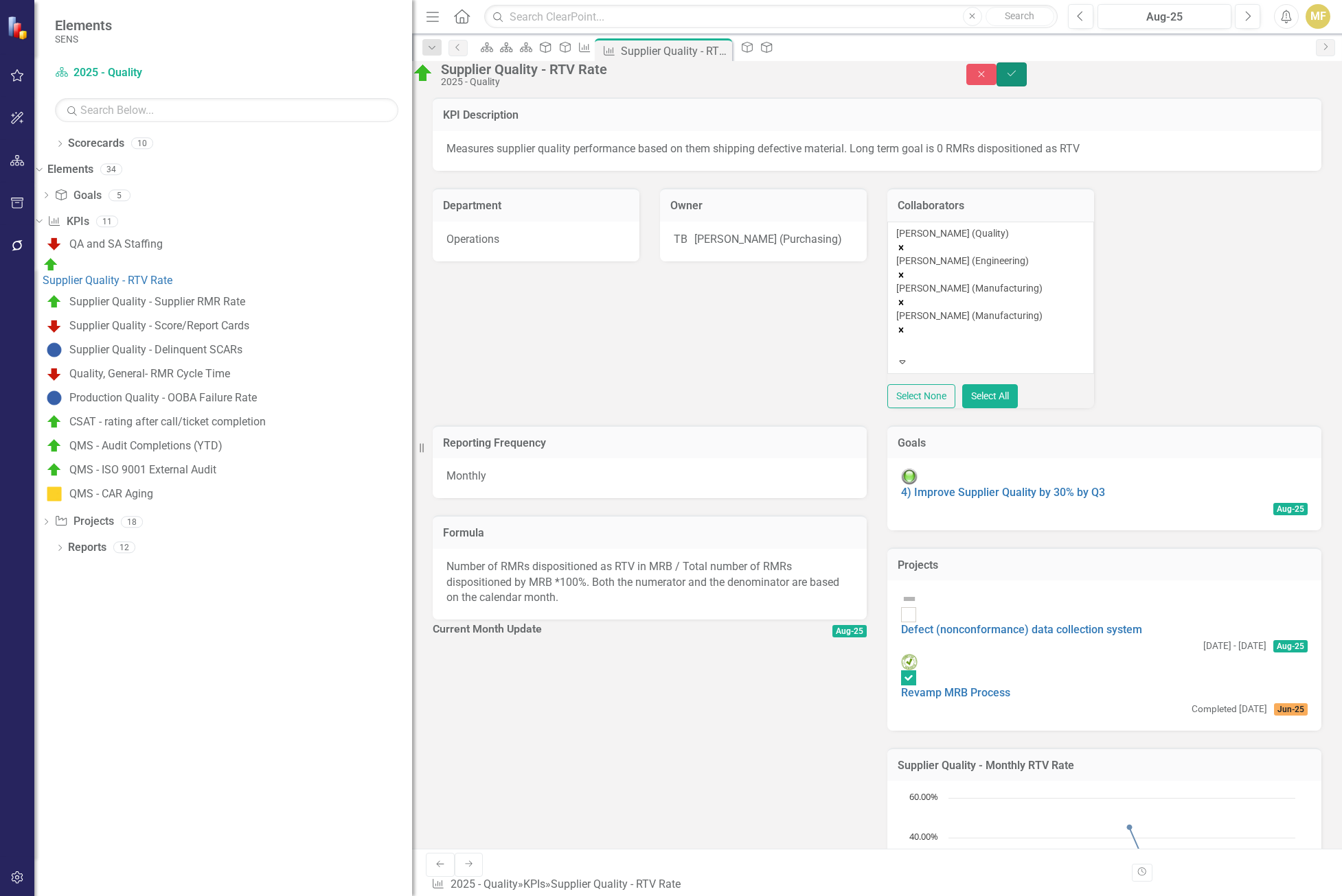
click at [947, 79] on icon "Save" at bounding box center [1012, 73] width 13 height 10
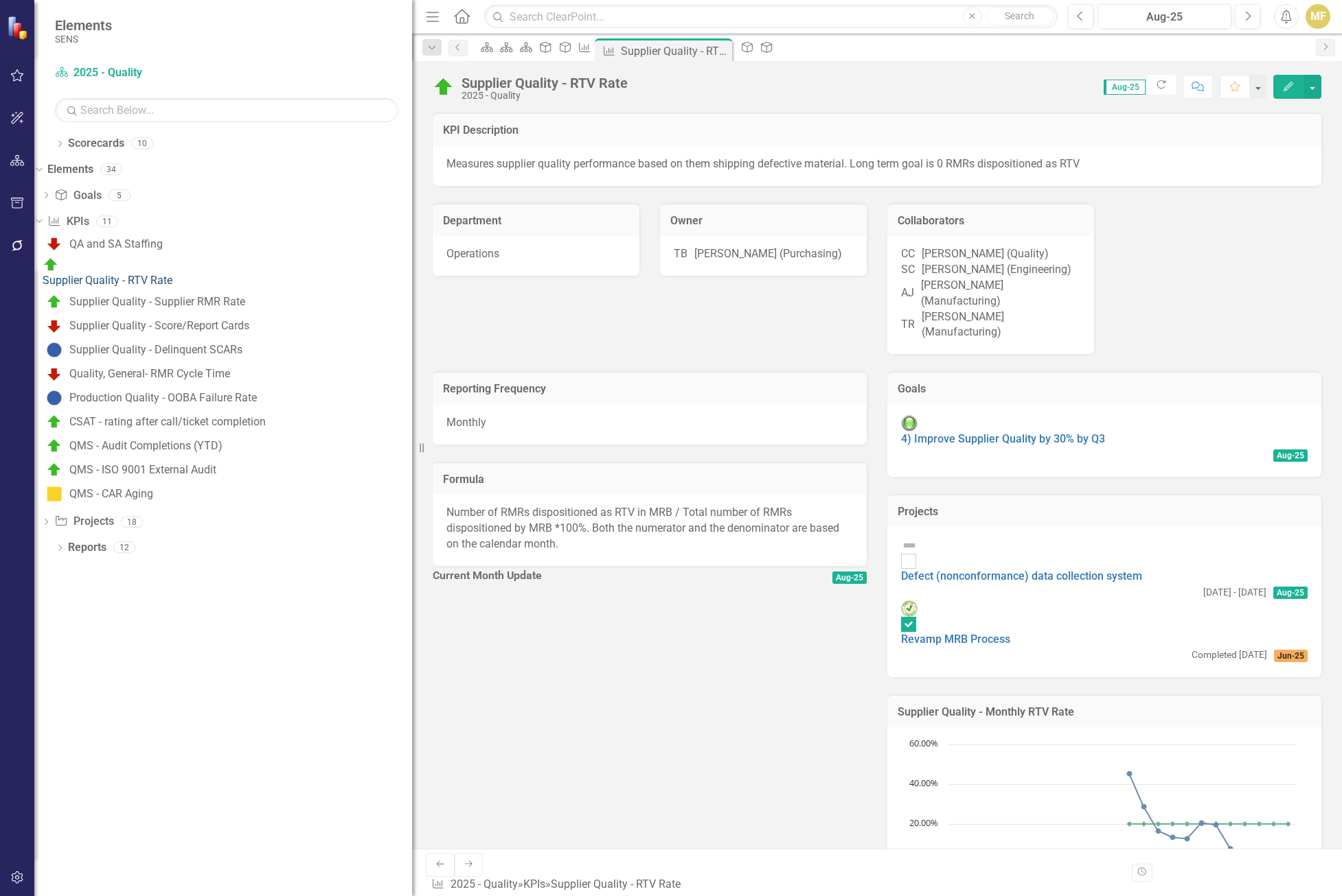
checkbox input "true"
click at [172, 273] on div "Supplier Quality - RTV Rate" at bounding box center [108, 281] width 130 height 16
click at [181, 296] on div "Supplier Quality - Supplier RMR Rate" at bounding box center [157, 303] width 176 height 13
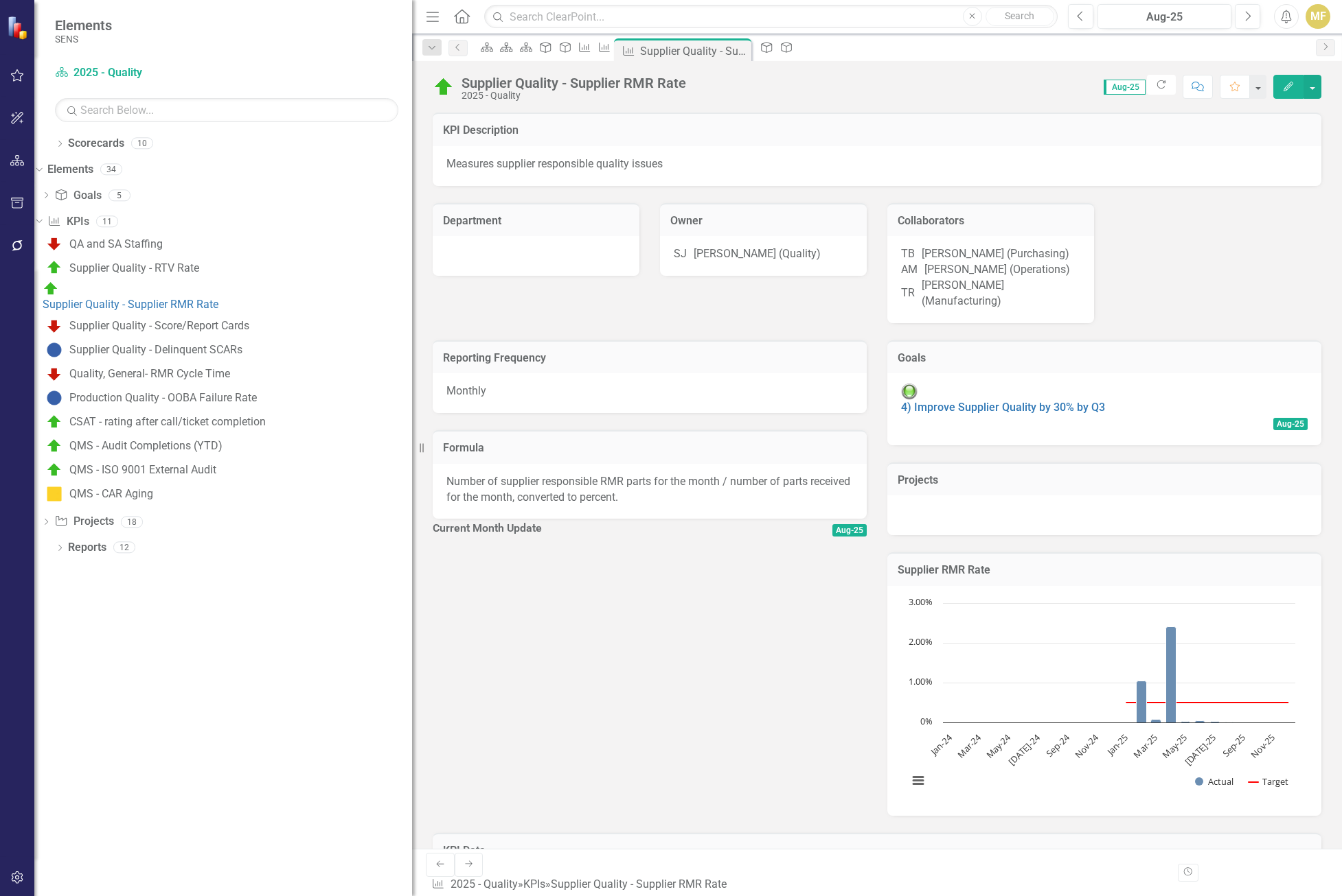
click at [826, 254] on div "SJ Scott Jones (Quality)" at bounding box center [763, 253] width 179 height 16
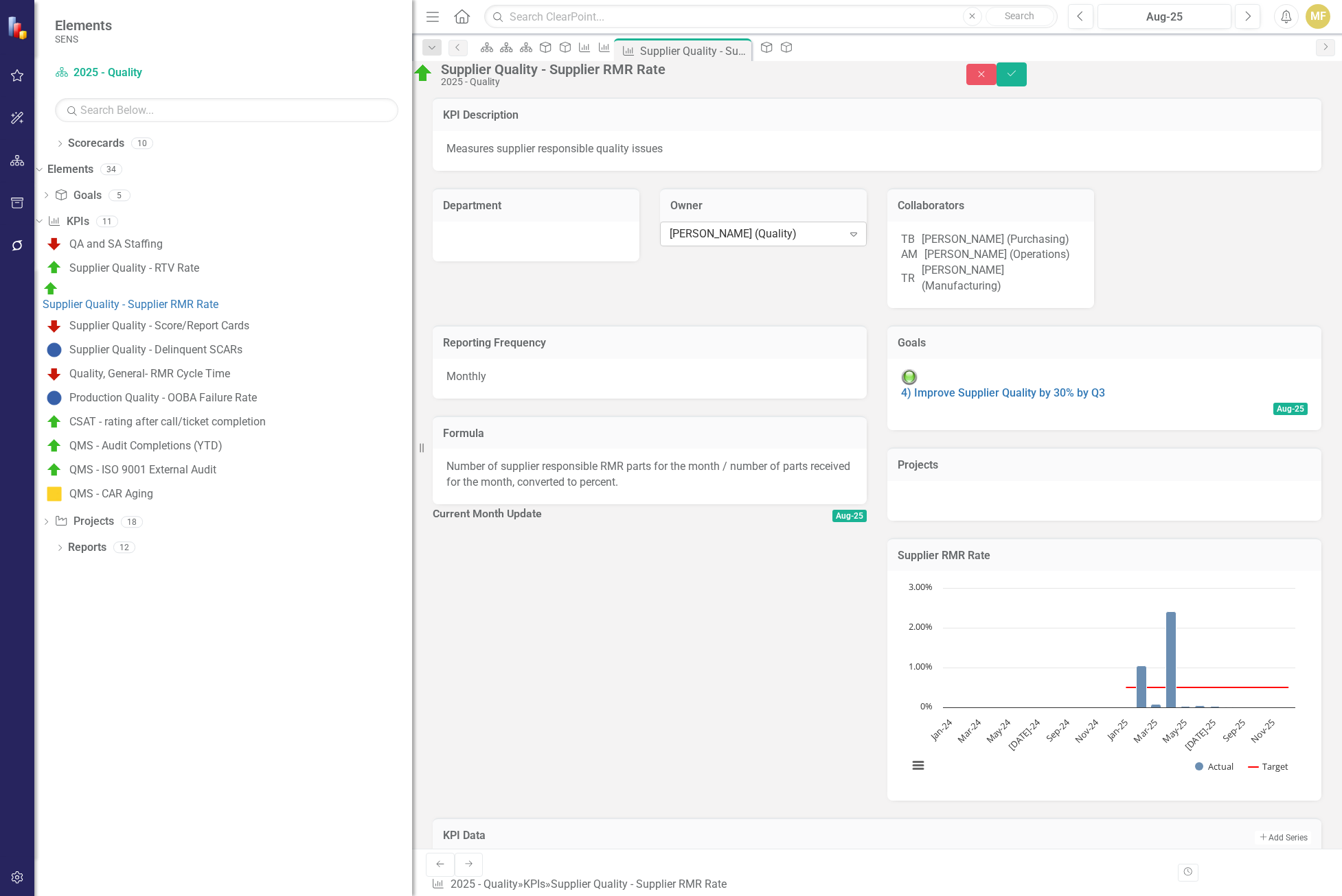
click at [846, 240] on icon "Expand" at bounding box center [853, 234] width 14 height 11
type input "chel"
click at [111, 693] on span "Chel sea Chen (Quality)" at bounding box center [55, 903] width 111 height 13
click at [947, 78] on icon "Save" at bounding box center [1012, 73] width 13 height 10
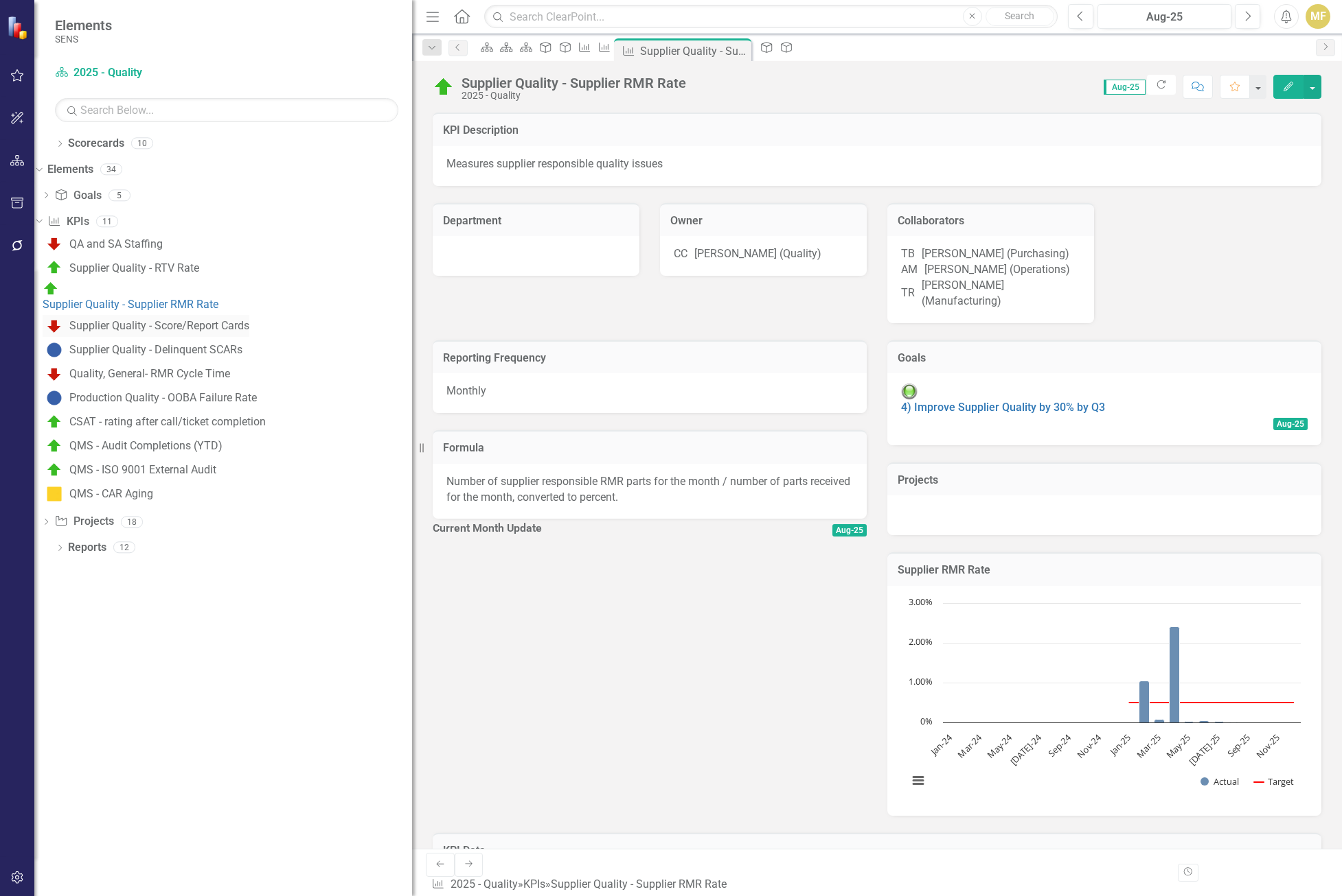
click at [207, 320] on div "Supplier Quality - Score/Report Cards" at bounding box center [159, 326] width 180 height 13
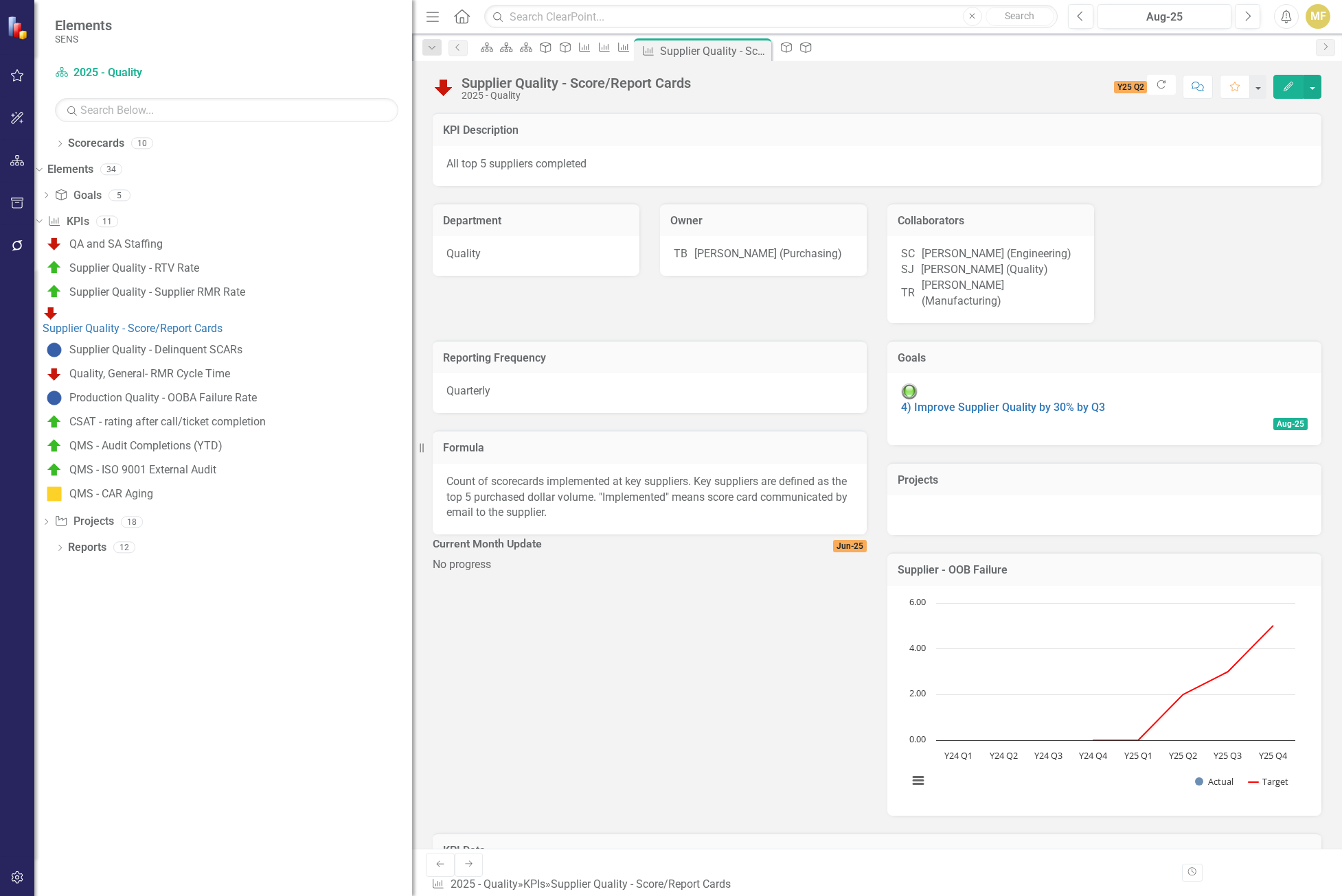
click at [947, 318] on div "SC Sam Coleman (Engineering) SJ Scott Jones (Quality) TR Tim Roth (Manufacturin…" at bounding box center [991, 279] width 207 height 87
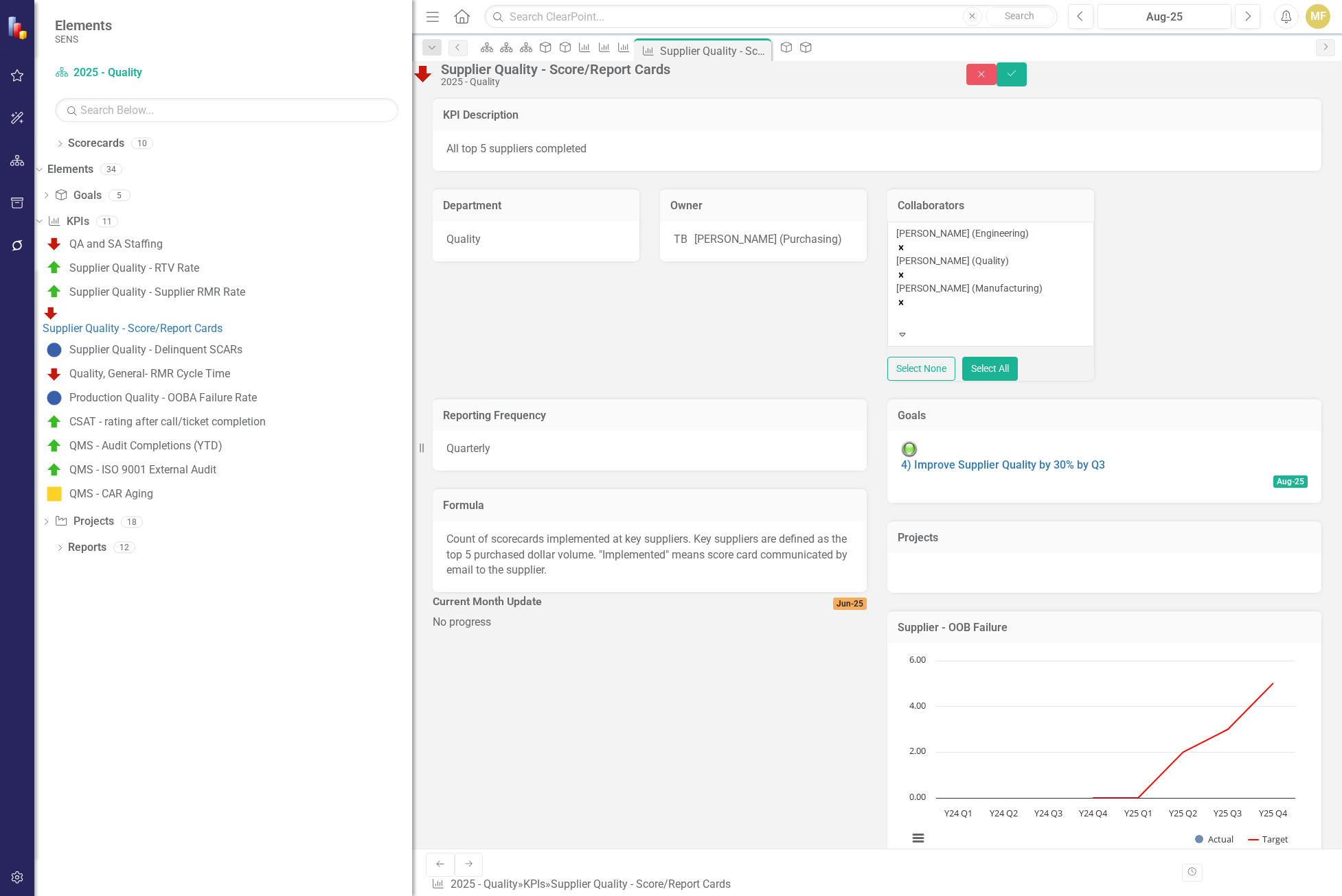
click at [906, 280] on icon "Remove Scott Jones (Quality)" at bounding box center [901, 275] width 10 height 10
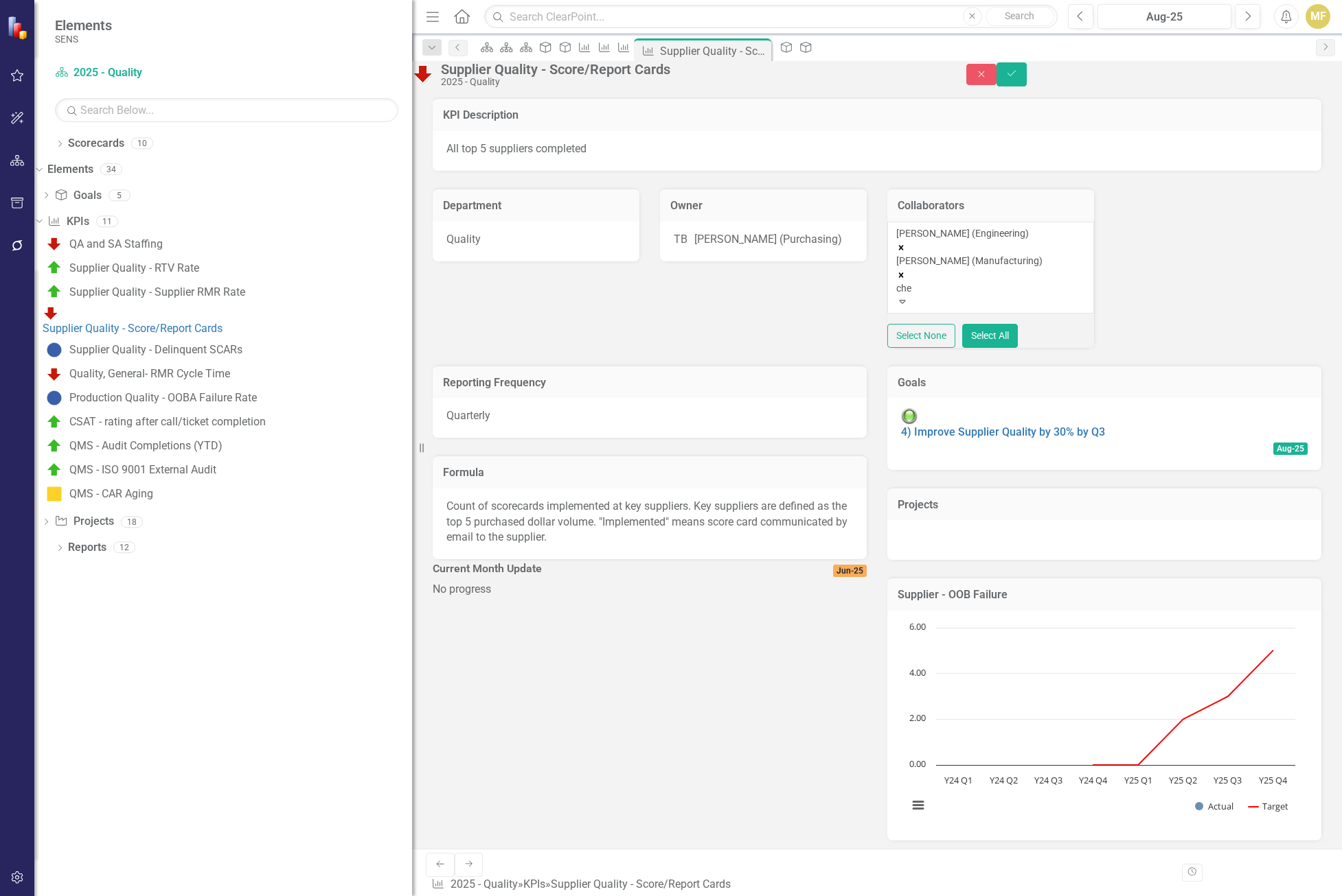
type input "chel"
click at [111, 693] on span "Chel sea Chen (Quality)" at bounding box center [55, 903] width 111 height 13
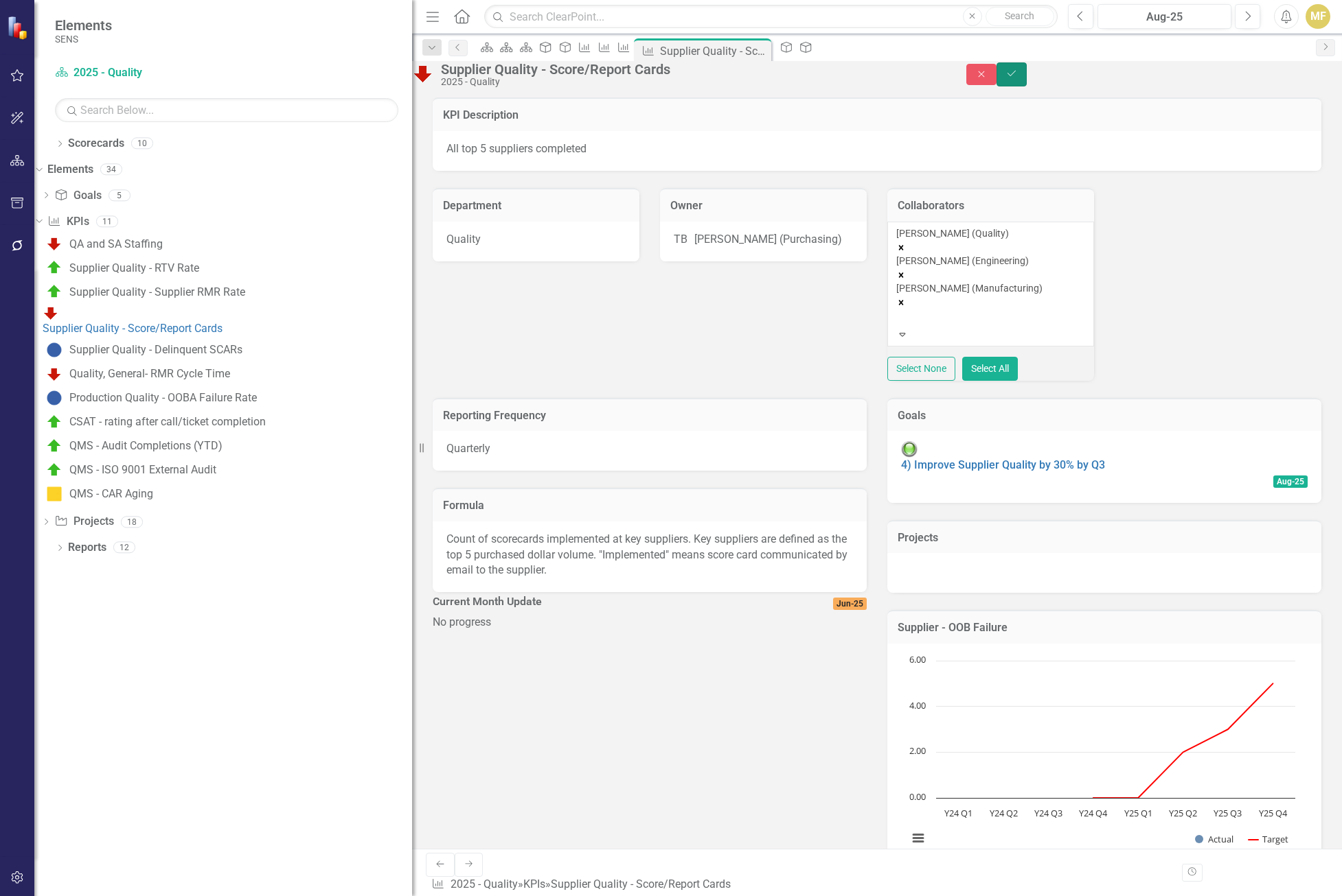
click at [947, 79] on icon "Save" at bounding box center [1012, 73] width 13 height 10
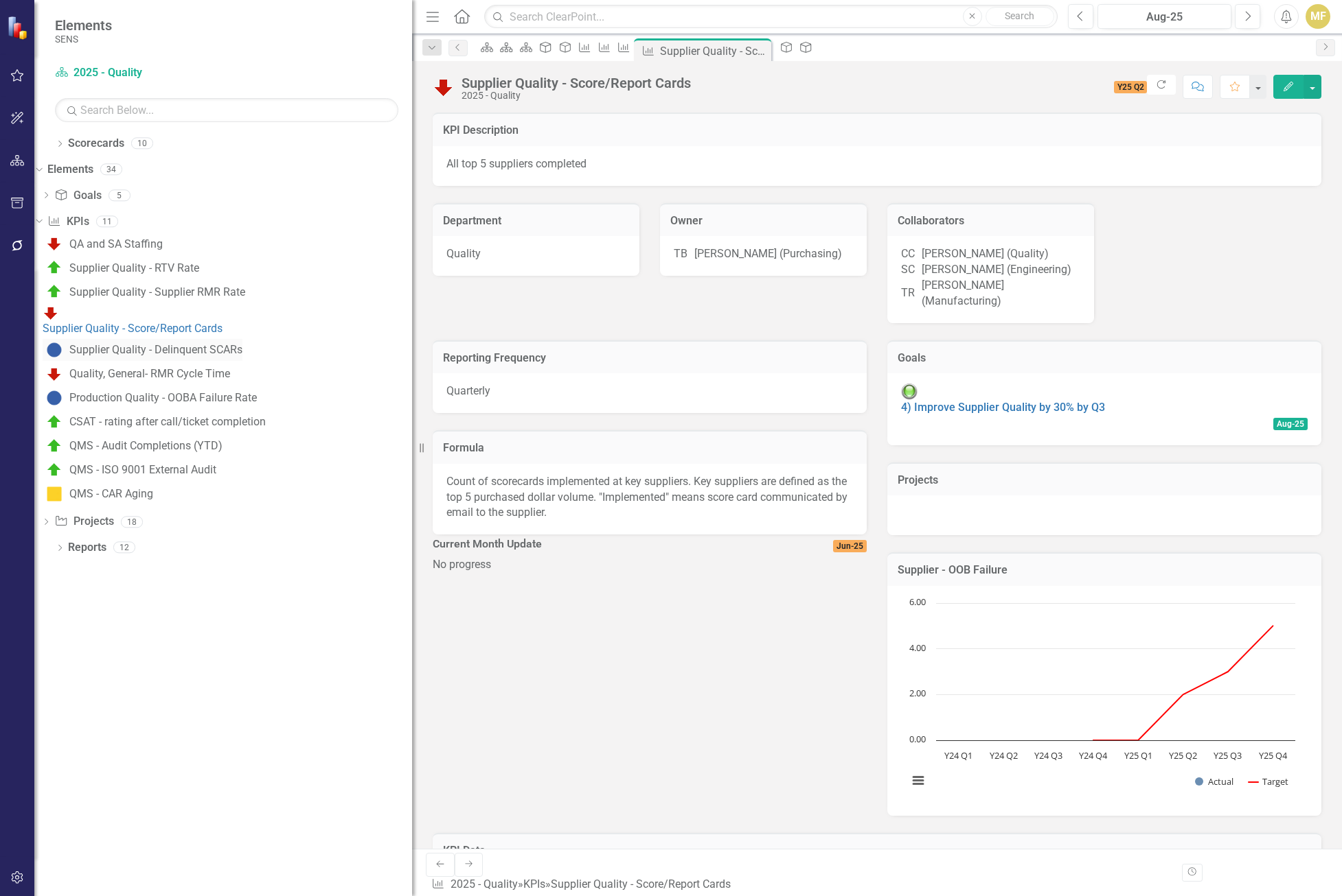
click at [146, 344] on div "Supplier Quality - Delinquent SCARs" at bounding box center [156, 350] width 173 height 13
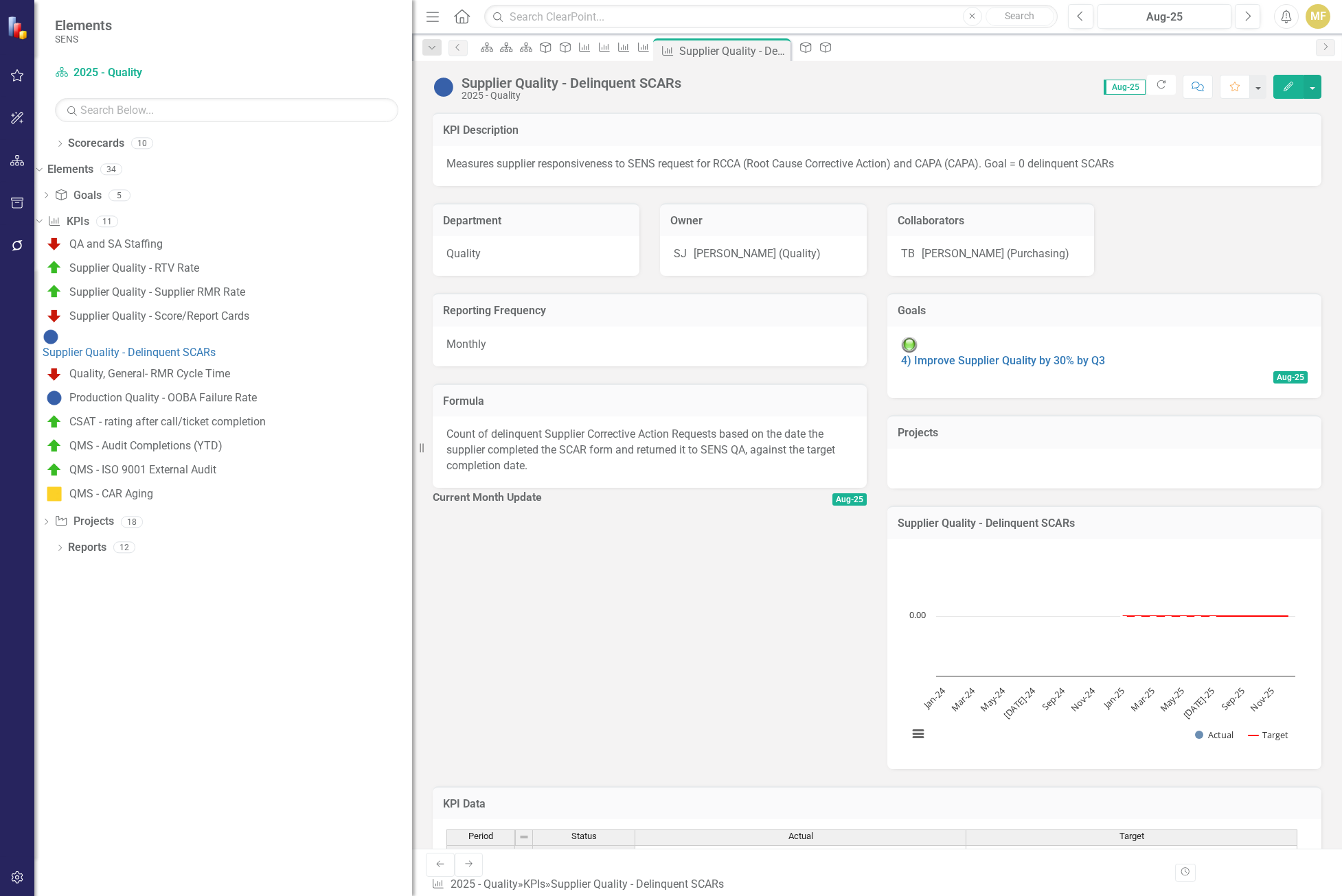
click at [830, 257] on div "SJ Scott Jones (Quality)" at bounding box center [763, 253] width 179 height 16
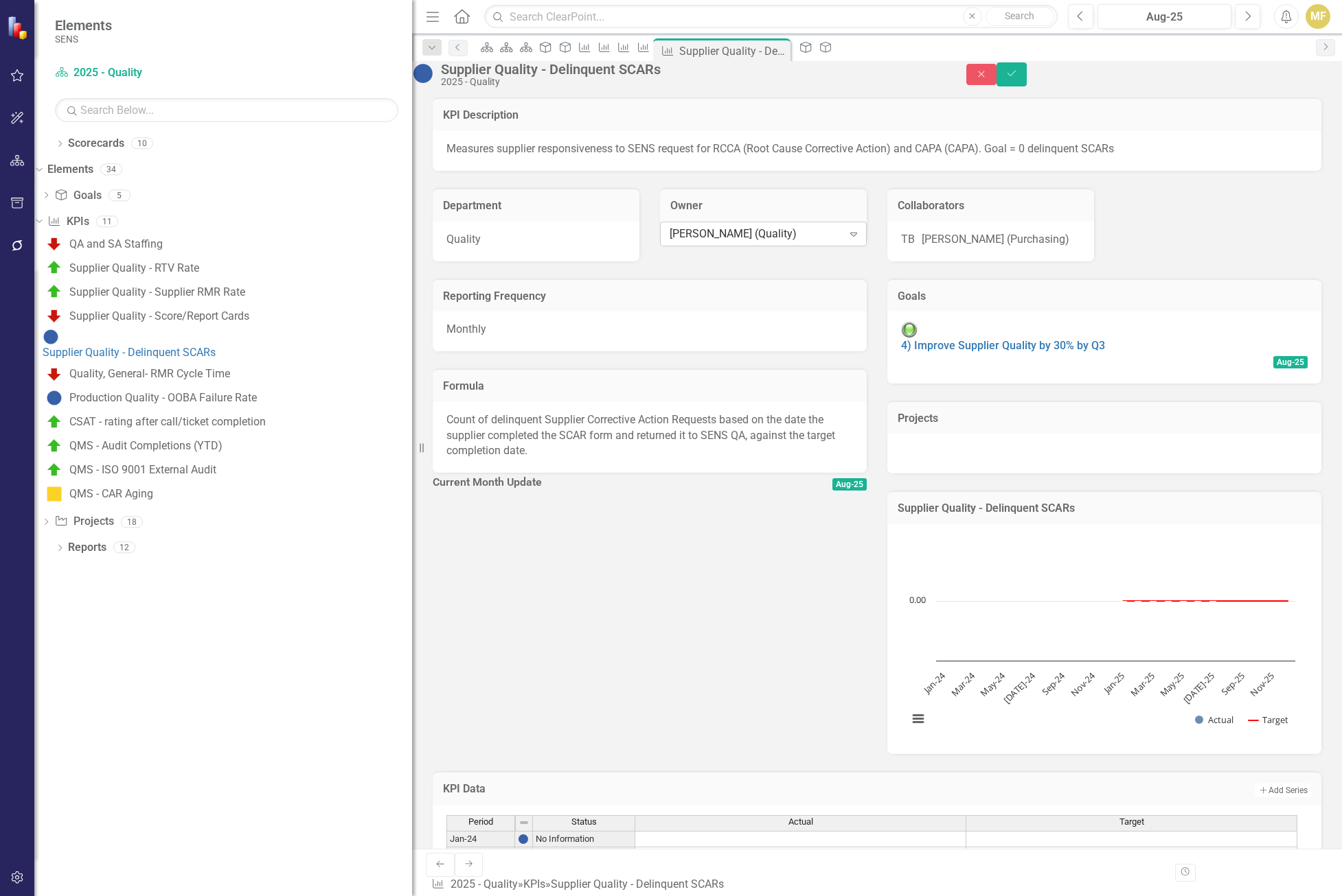
click at [846, 240] on icon "Expand" at bounding box center [853, 234] width 14 height 11
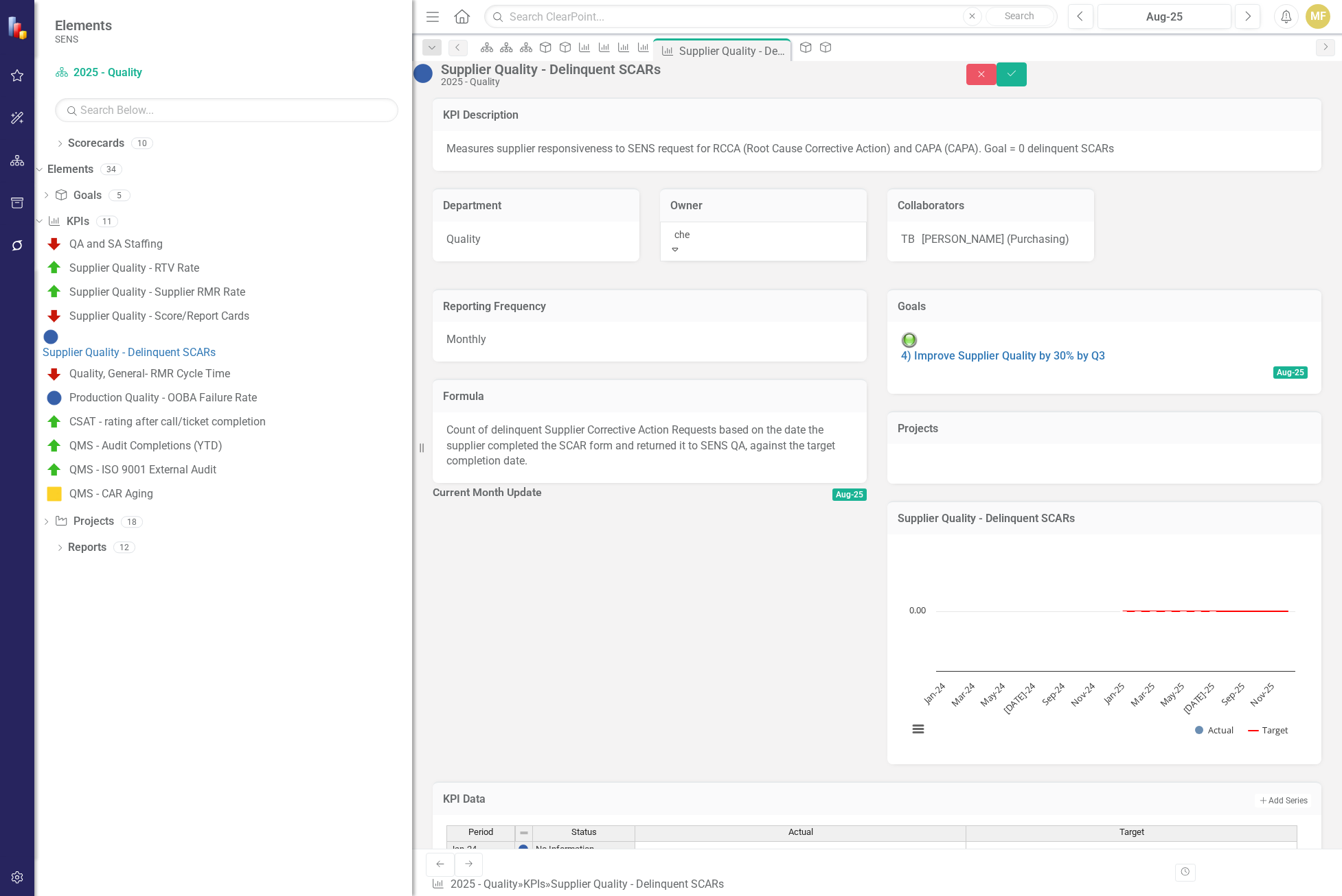
type input "chel"
click at [111, 693] on span "Chel sea Chen (Quality)" at bounding box center [55, 903] width 111 height 13
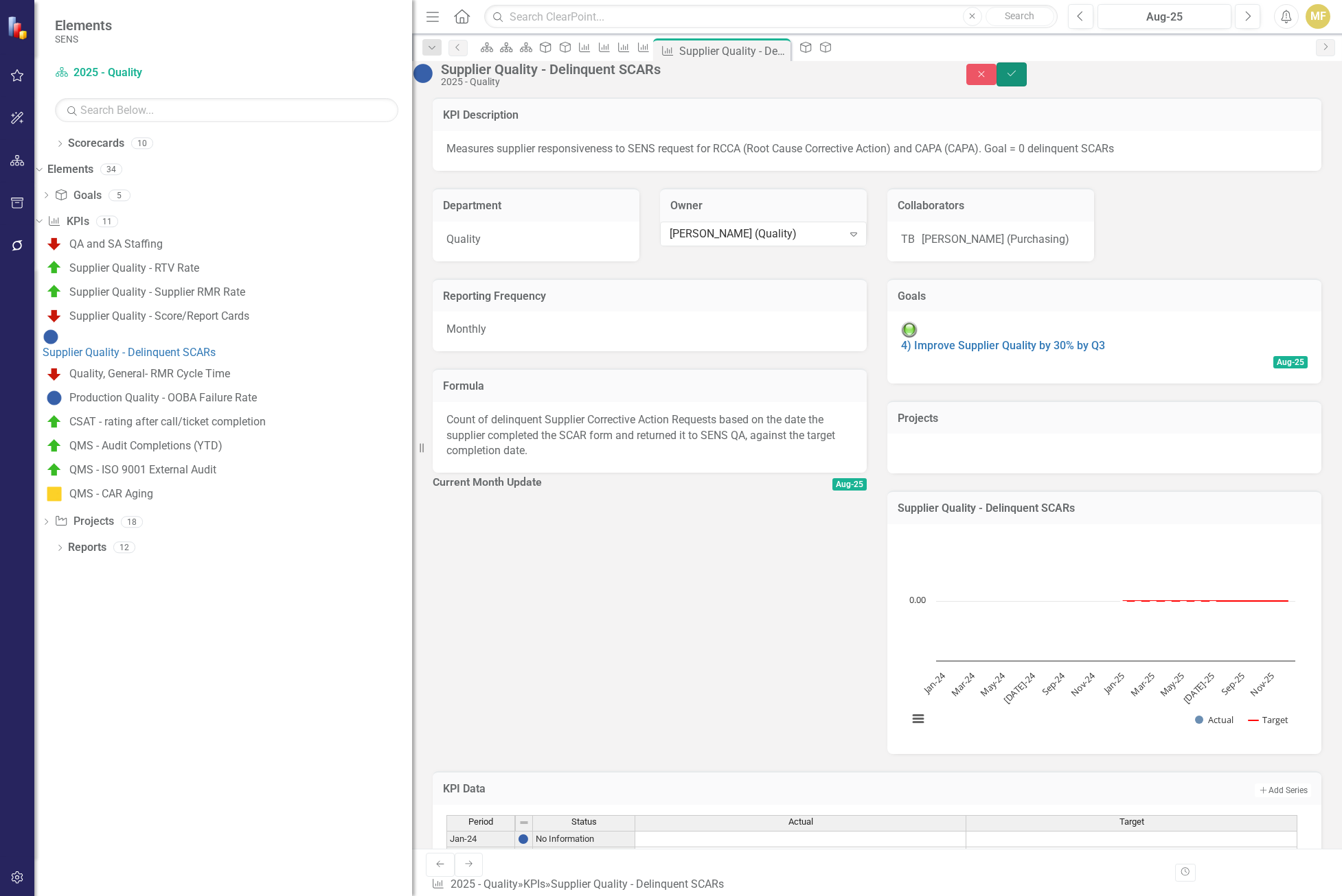
click at [947, 84] on button "Save" at bounding box center [1011, 74] width 30 height 24
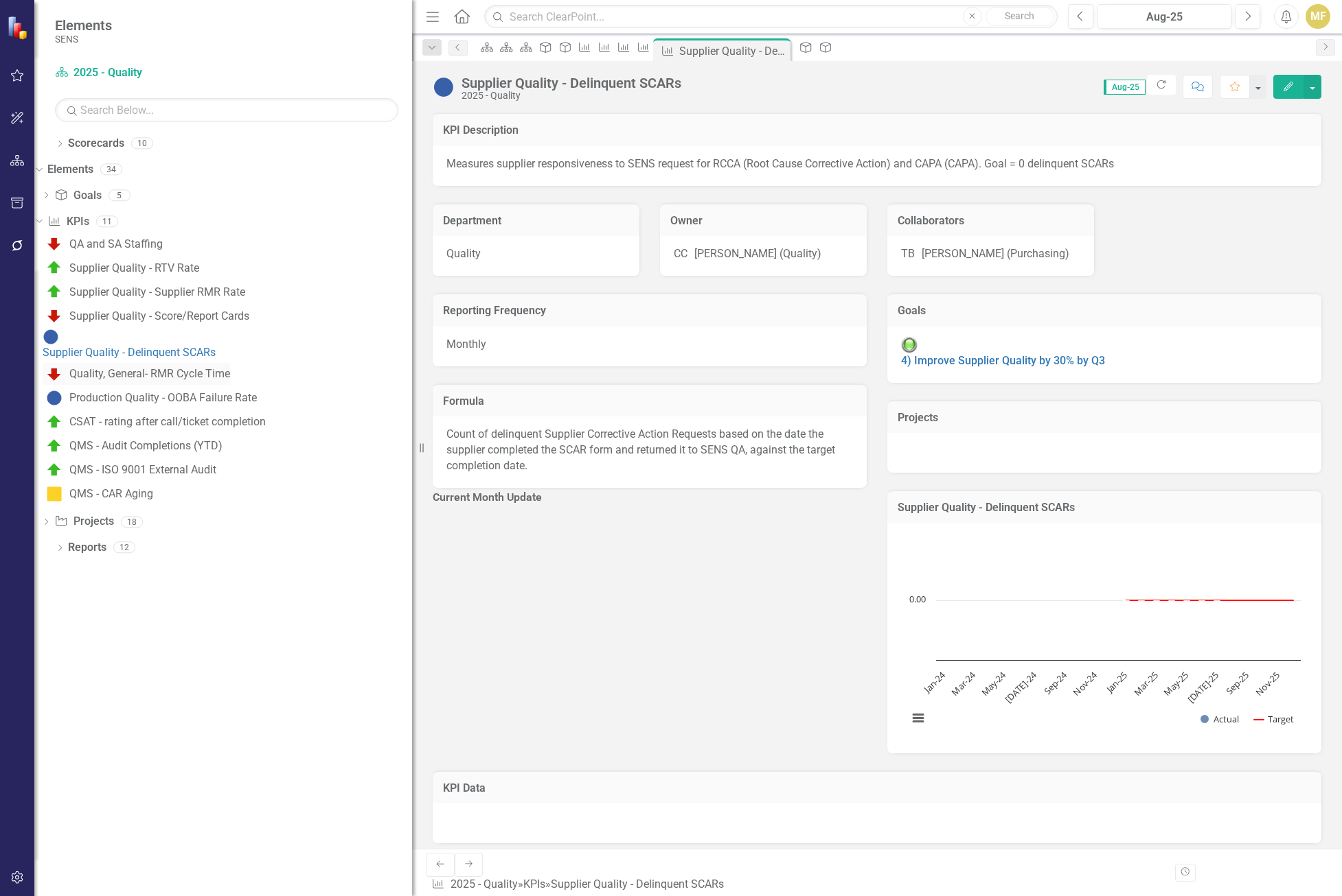
click at [217, 368] on div "Quality, General- RMR Cycle Time" at bounding box center [150, 374] width 161 height 13
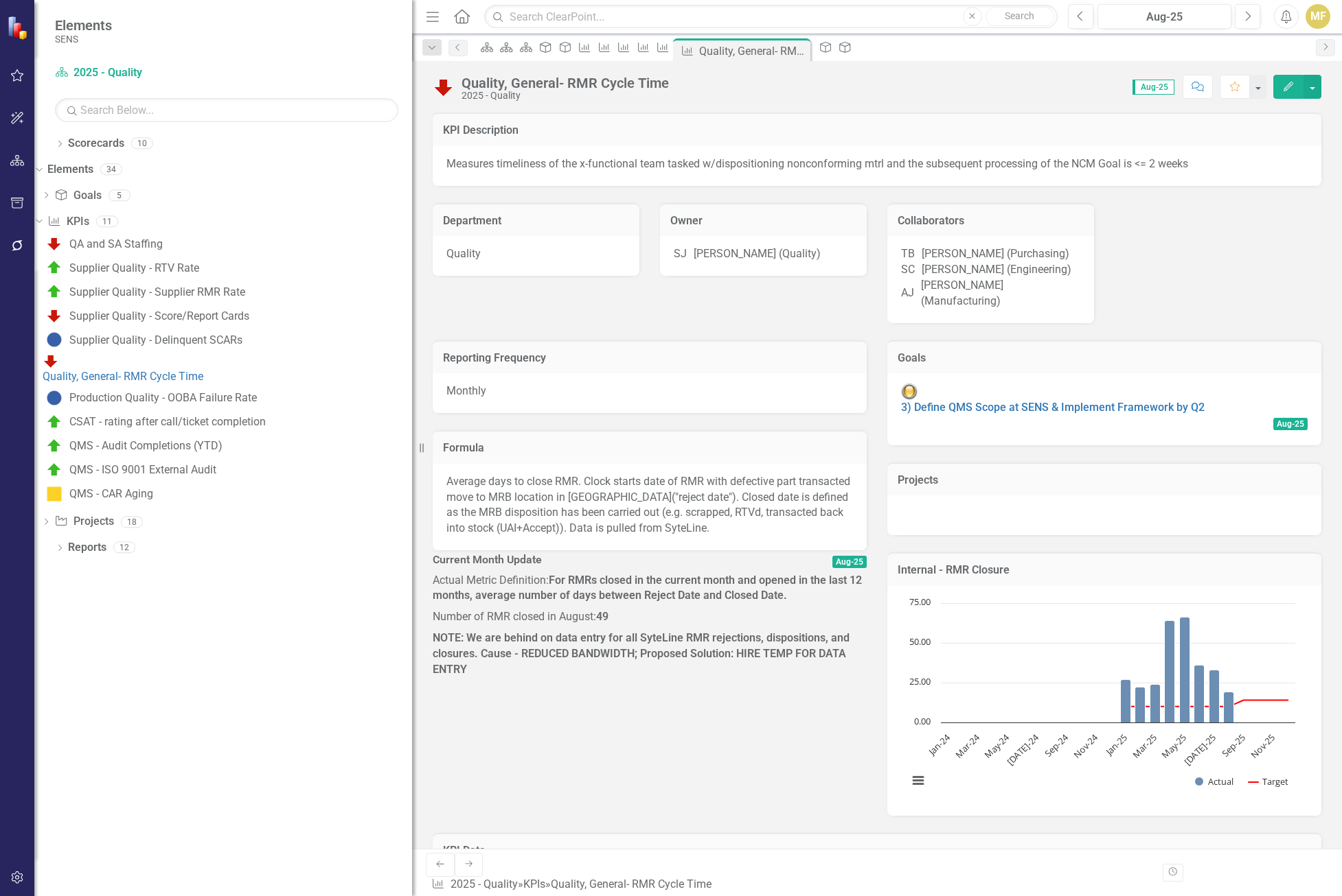
click at [841, 269] on div "SJ Scott Jones (Quality)" at bounding box center [763, 256] width 207 height 40
click at [840, 268] on div "SJ Scott Jones (Quality)" at bounding box center [763, 256] width 207 height 40
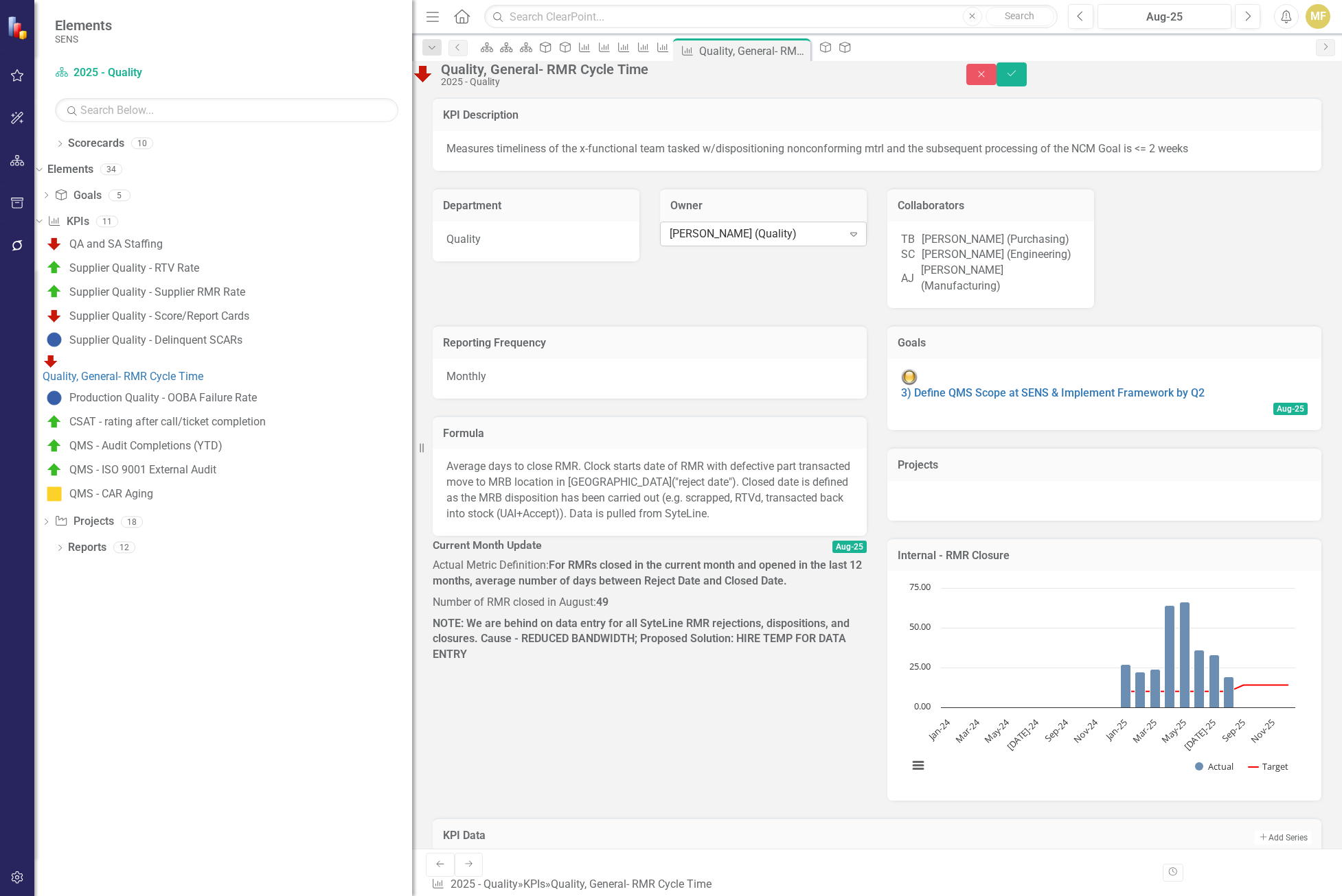
click at [846, 240] on icon "Expand" at bounding box center [853, 234] width 14 height 11
type input "chel"
click at [813, 693] on div "Chel sea Chen (Quality)" at bounding box center [671, 903] width 1342 height 16
click at [947, 79] on icon "Save" at bounding box center [1012, 73] width 13 height 10
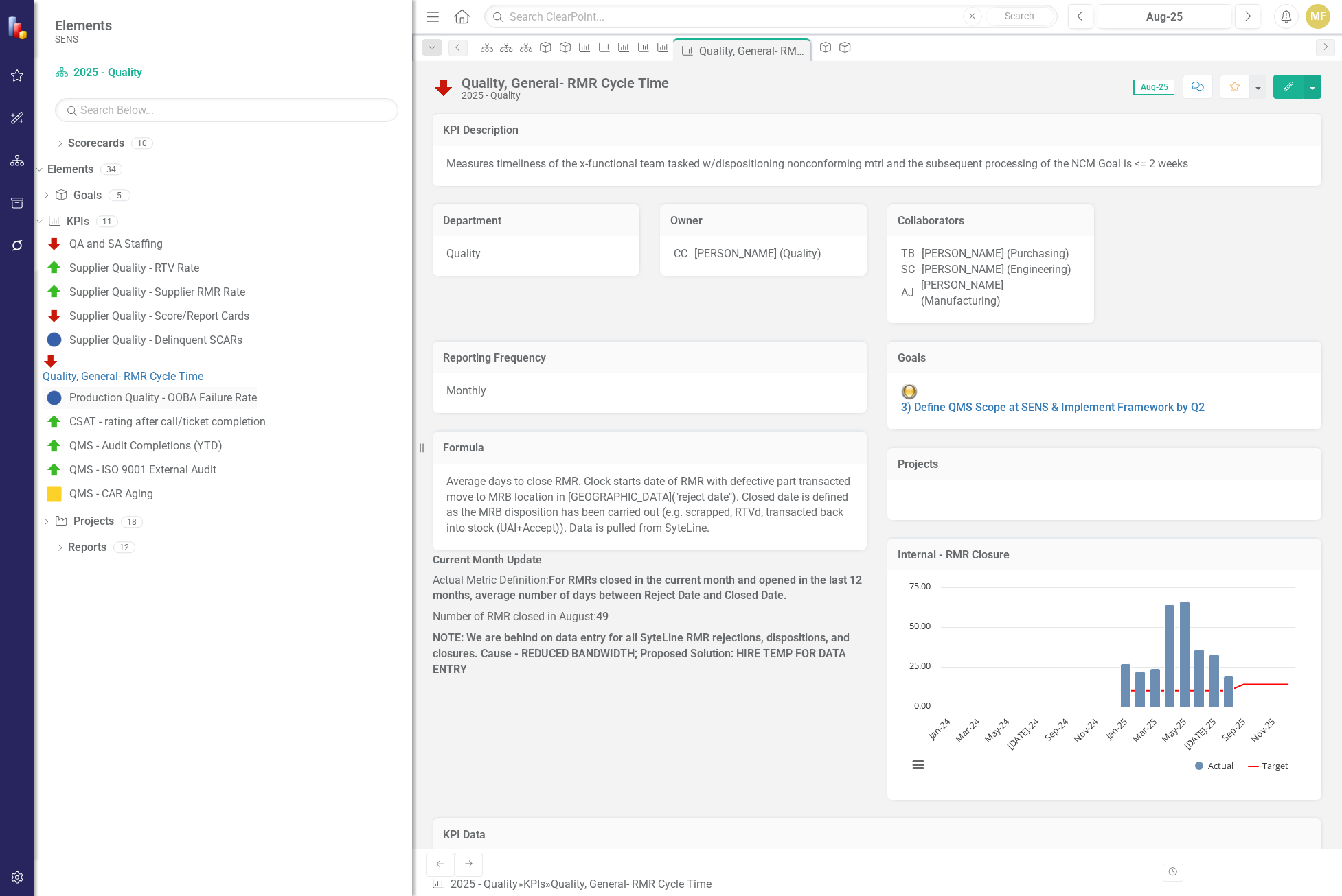
click at [186, 392] on div "Production Quality - OOBA Failure Rate" at bounding box center [163, 399] width 188 height 13
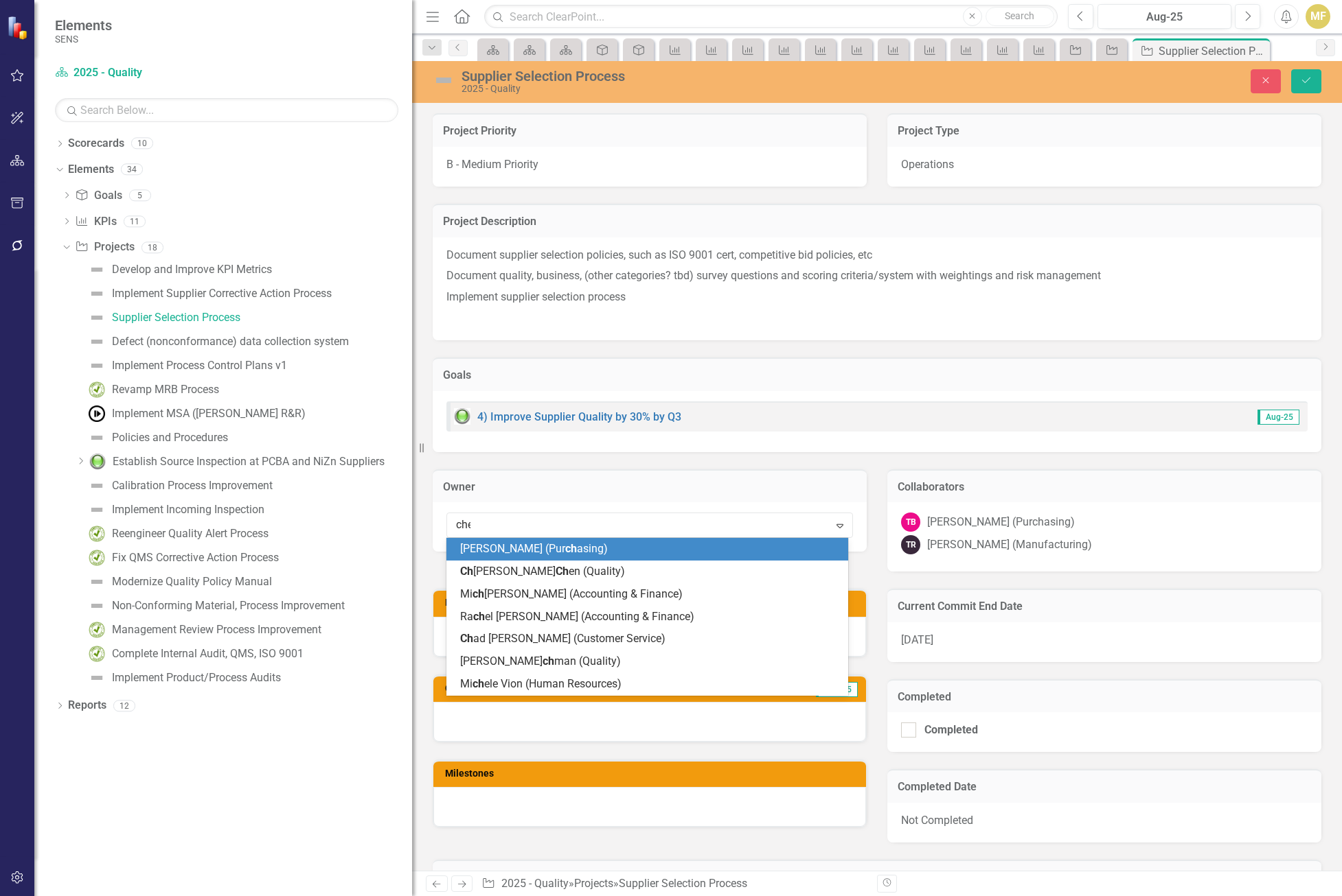
type input "chel"
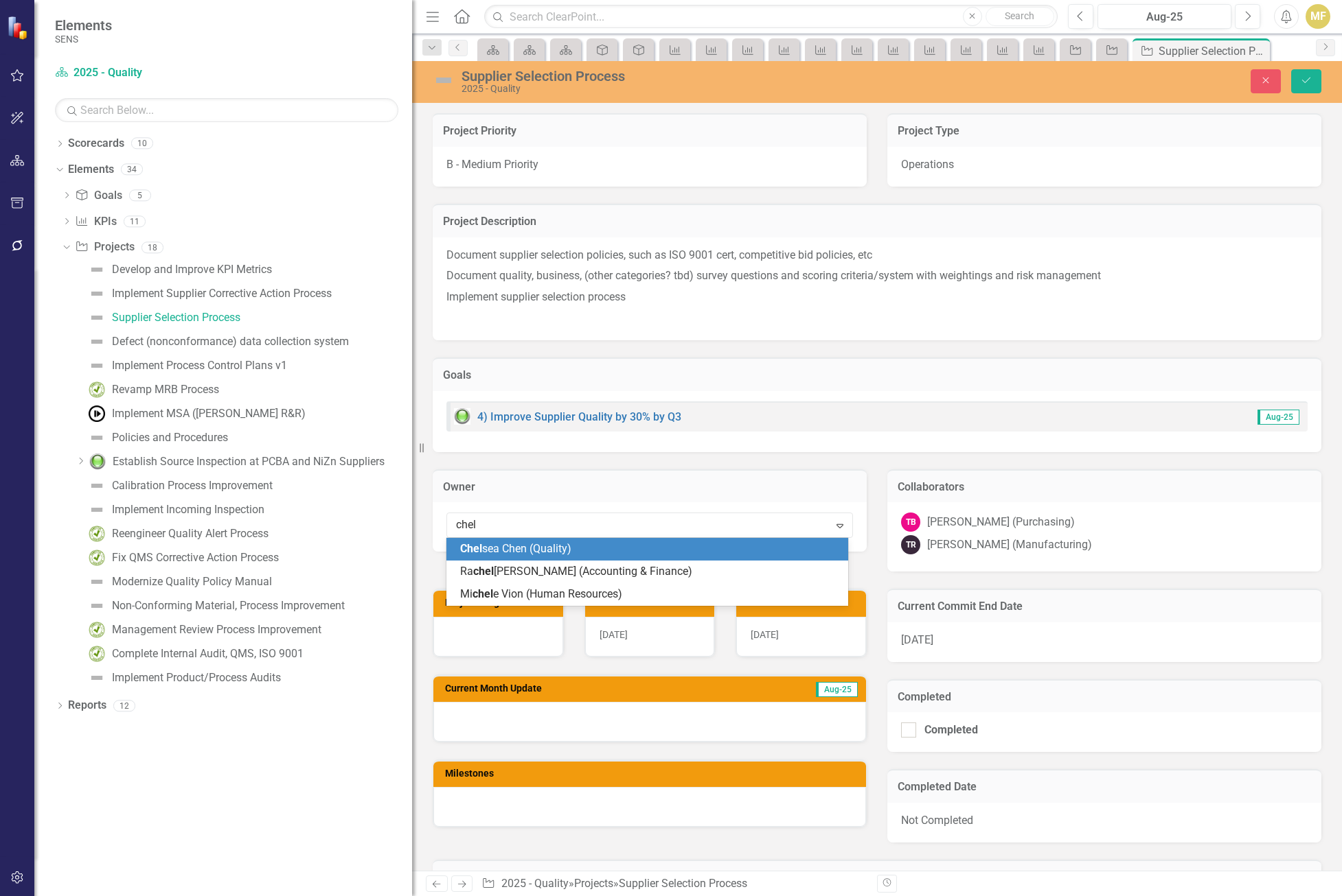
click at [744, 546] on div "Chel sea Chen (Quality)" at bounding box center [650, 549] width 380 height 16
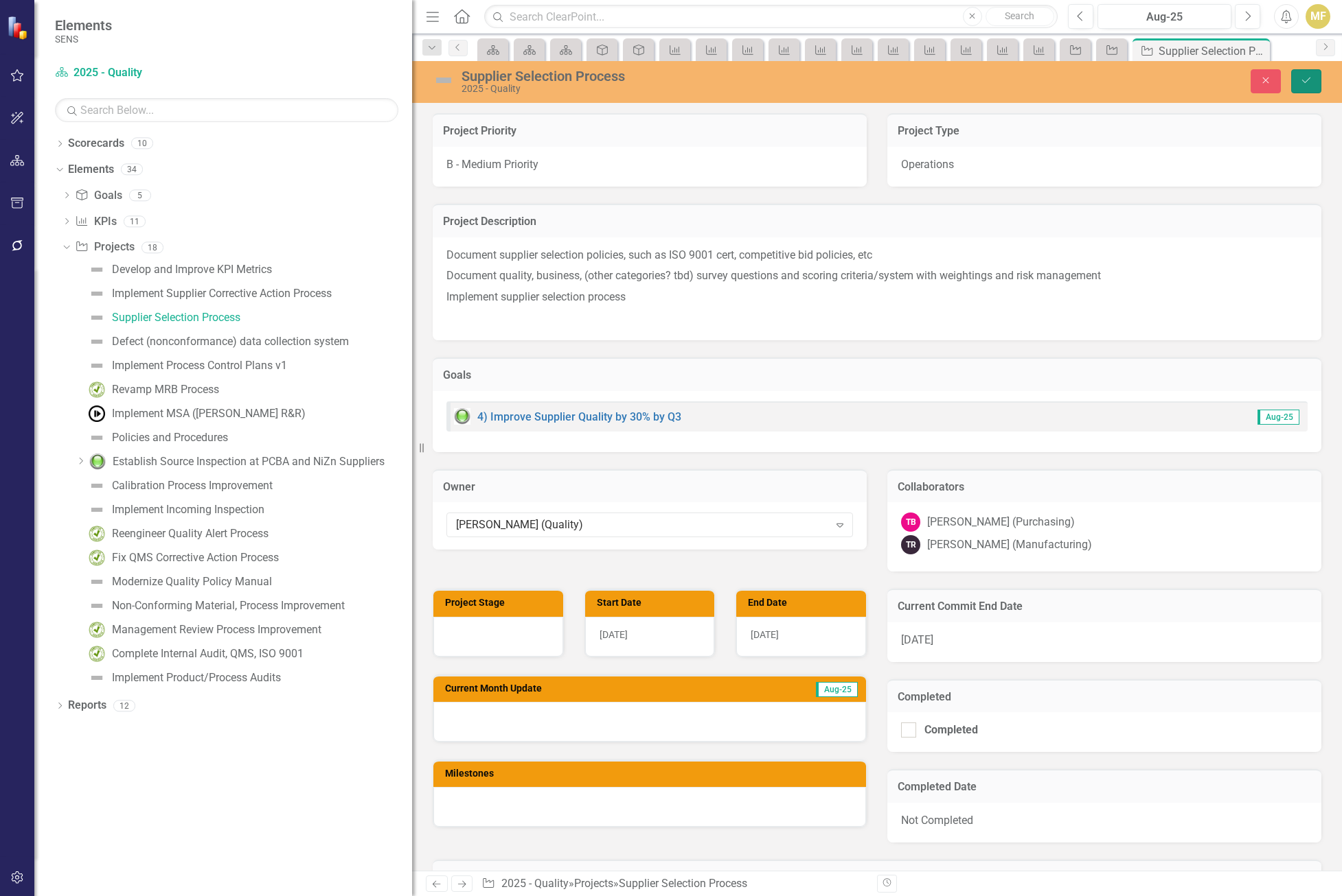
click at [1304, 81] on icon "submit" at bounding box center [1305, 80] width 8 height 5
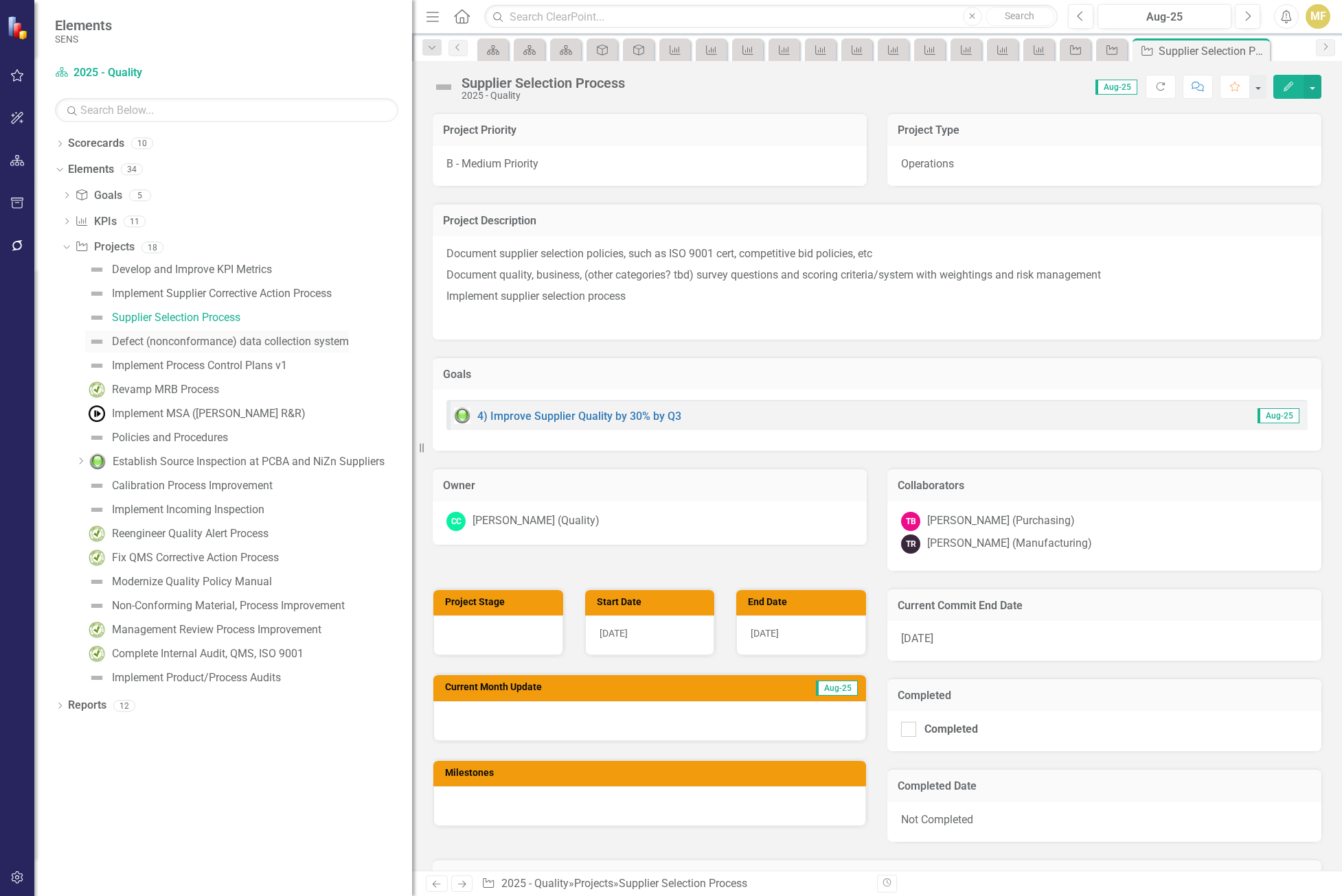
click at [320, 342] on div "Defect (nonconformance) data collection system" at bounding box center [230, 342] width 237 height 13
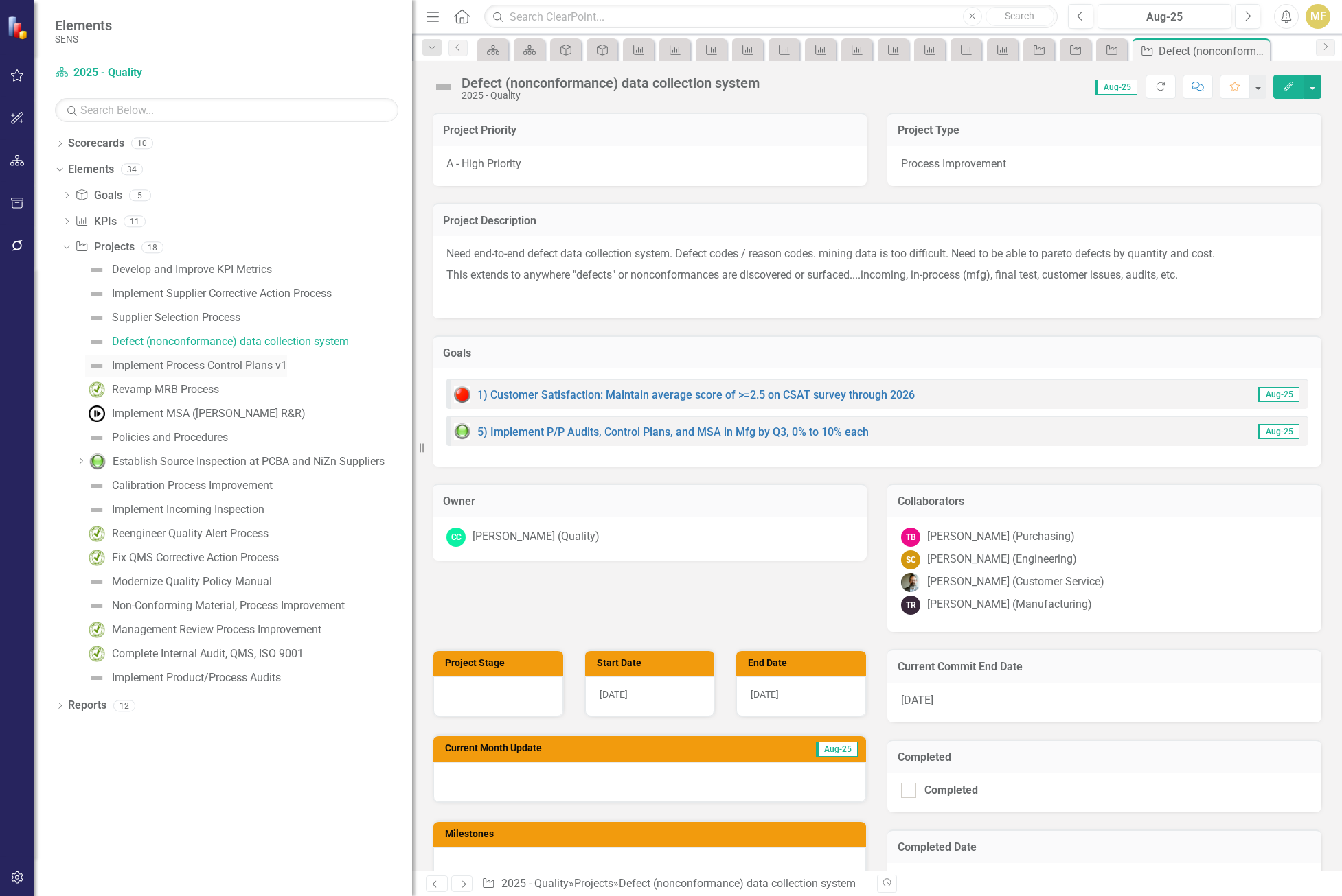
click at [208, 368] on div "Implement Process Control Plans v1" at bounding box center [199, 366] width 175 height 13
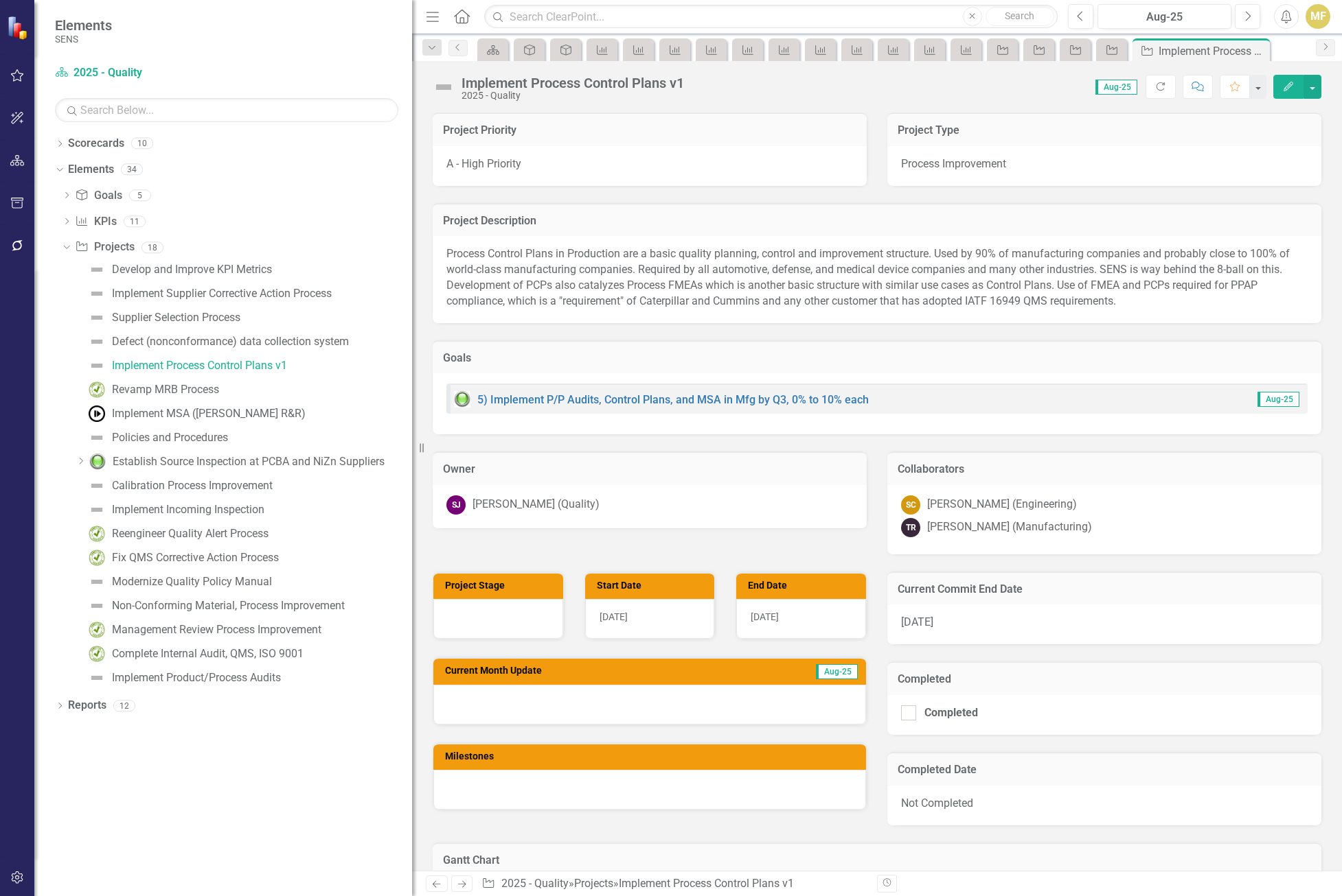
click at [684, 501] on div "SJ Scott Jones (Quality)" at bounding box center [650, 505] width 406 height 19
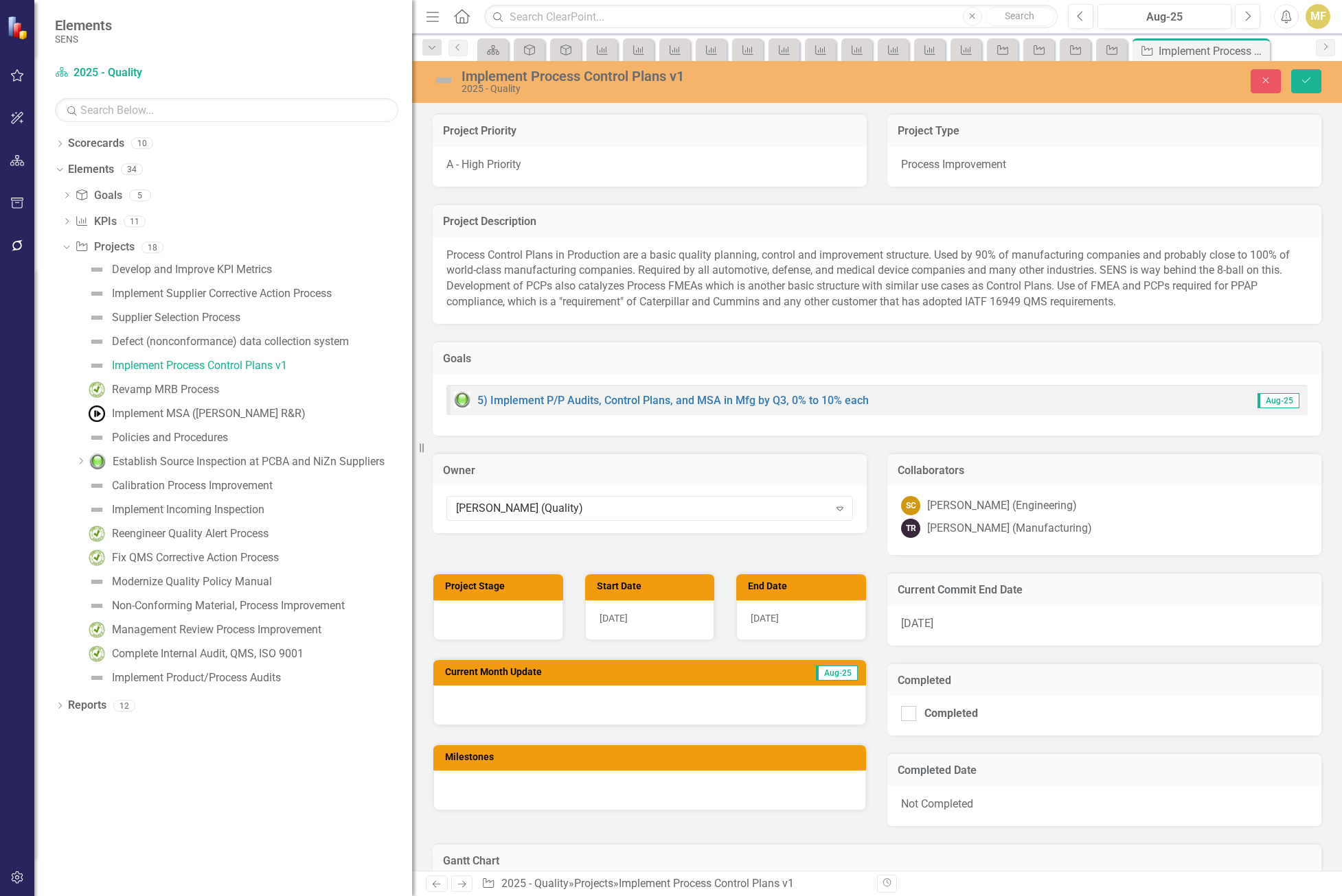
click at [684, 501] on div "Scott Jones (Quality)" at bounding box center [642, 508] width 373 height 16
type input "chel"
click at [612, 896] on div "Chel sea Chen (Quality)" at bounding box center [673, 907] width 1320 height 16
click at [1301, 79] on icon "Save" at bounding box center [1306, 80] width 13 height 10
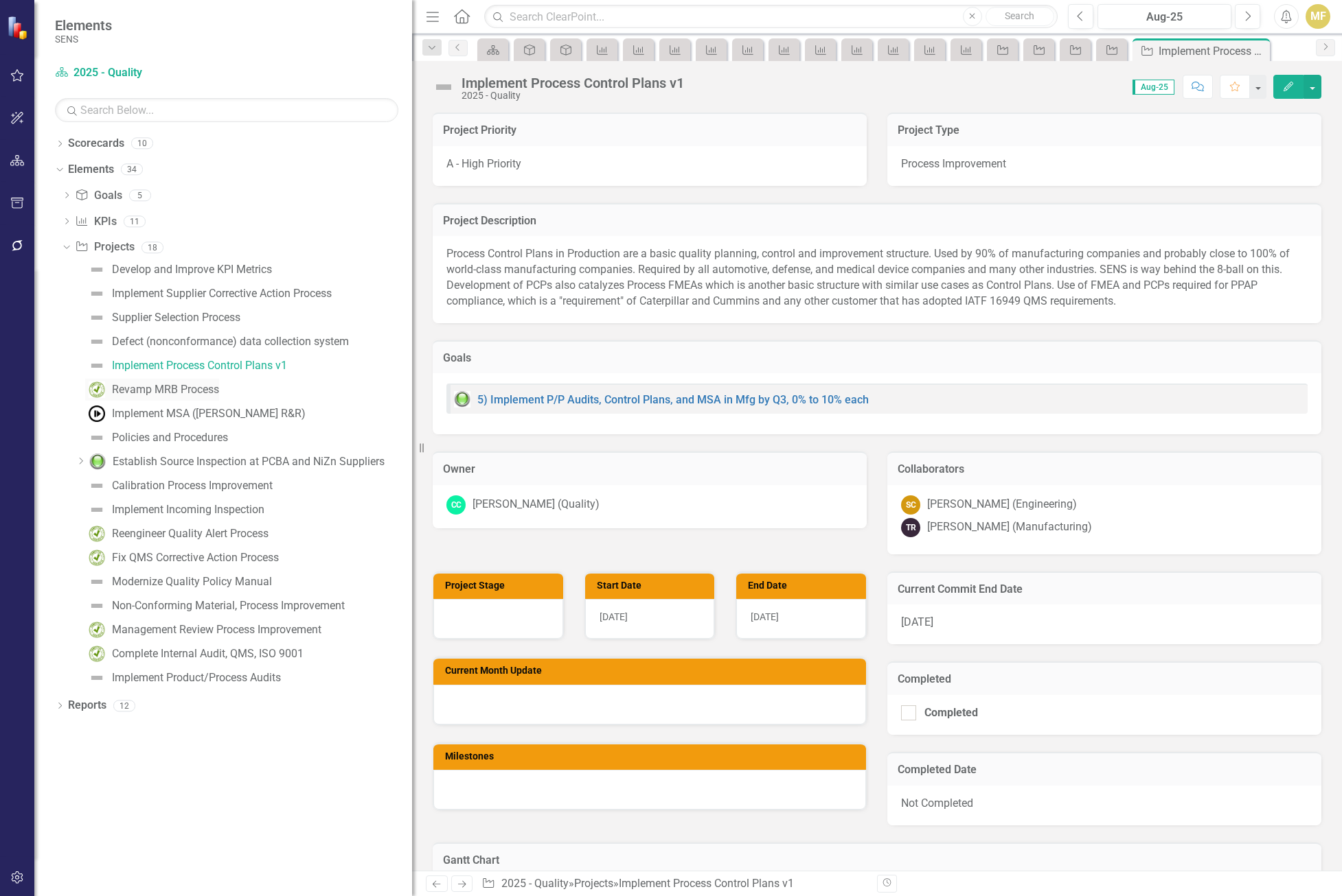
click at [140, 386] on div "Revamp MRB Process" at bounding box center [165, 390] width 107 height 13
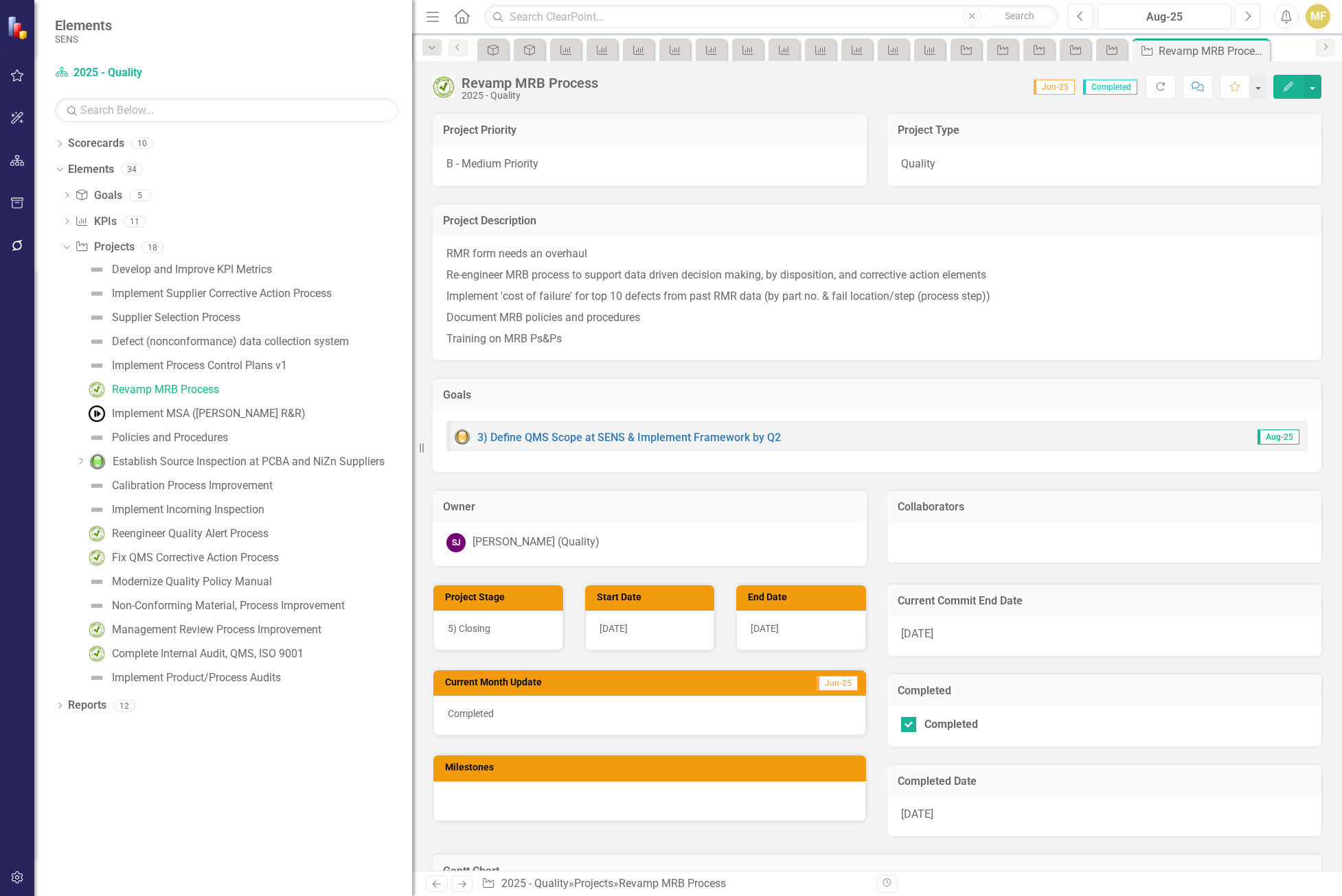
click at [610, 549] on div "SJ Scott Jones (Quality)" at bounding box center [650, 542] width 406 height 19
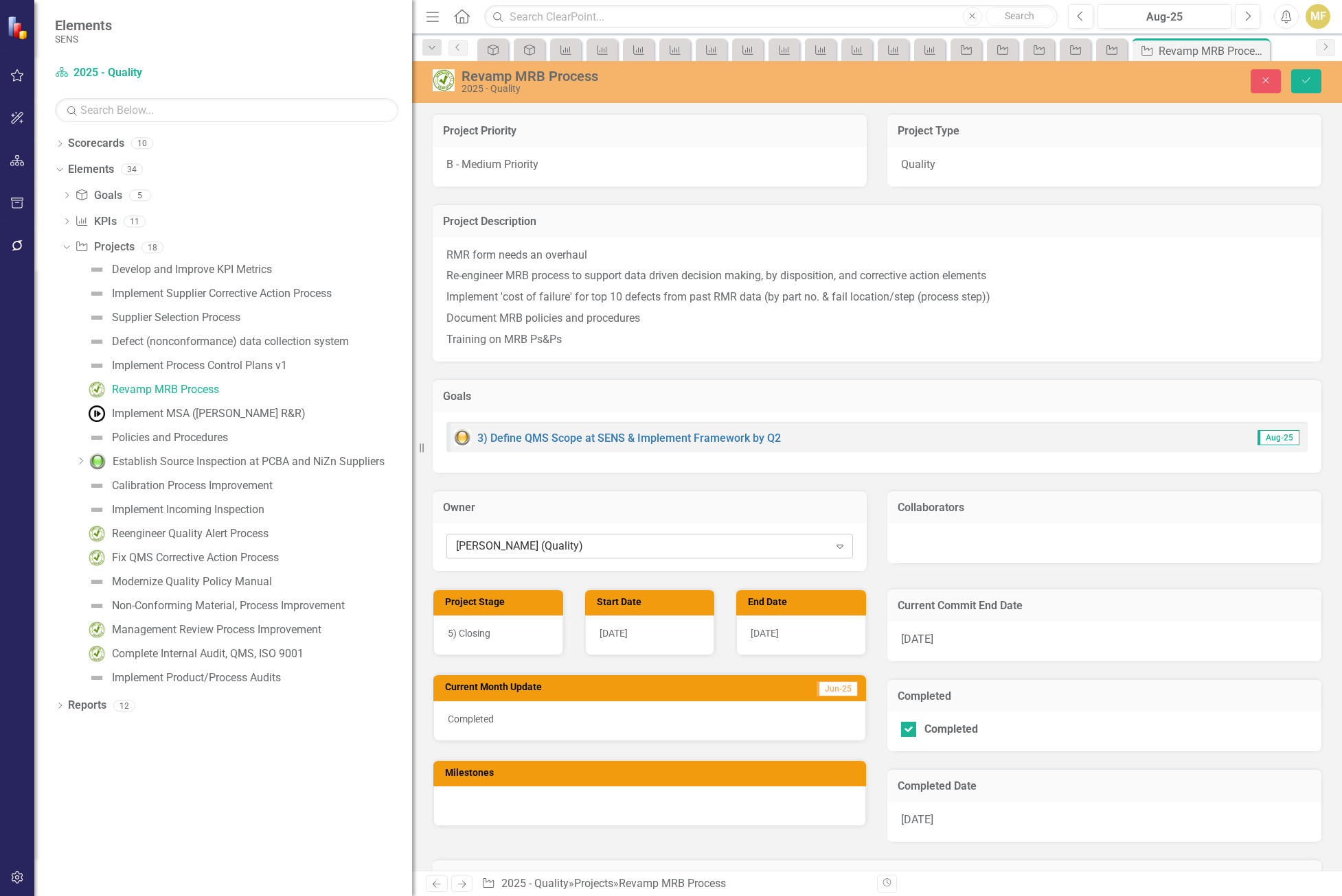
click at [692, 538] on div "Scott Jones (Quality) Expand" at bounding box center [650, 546] width 406 height 25
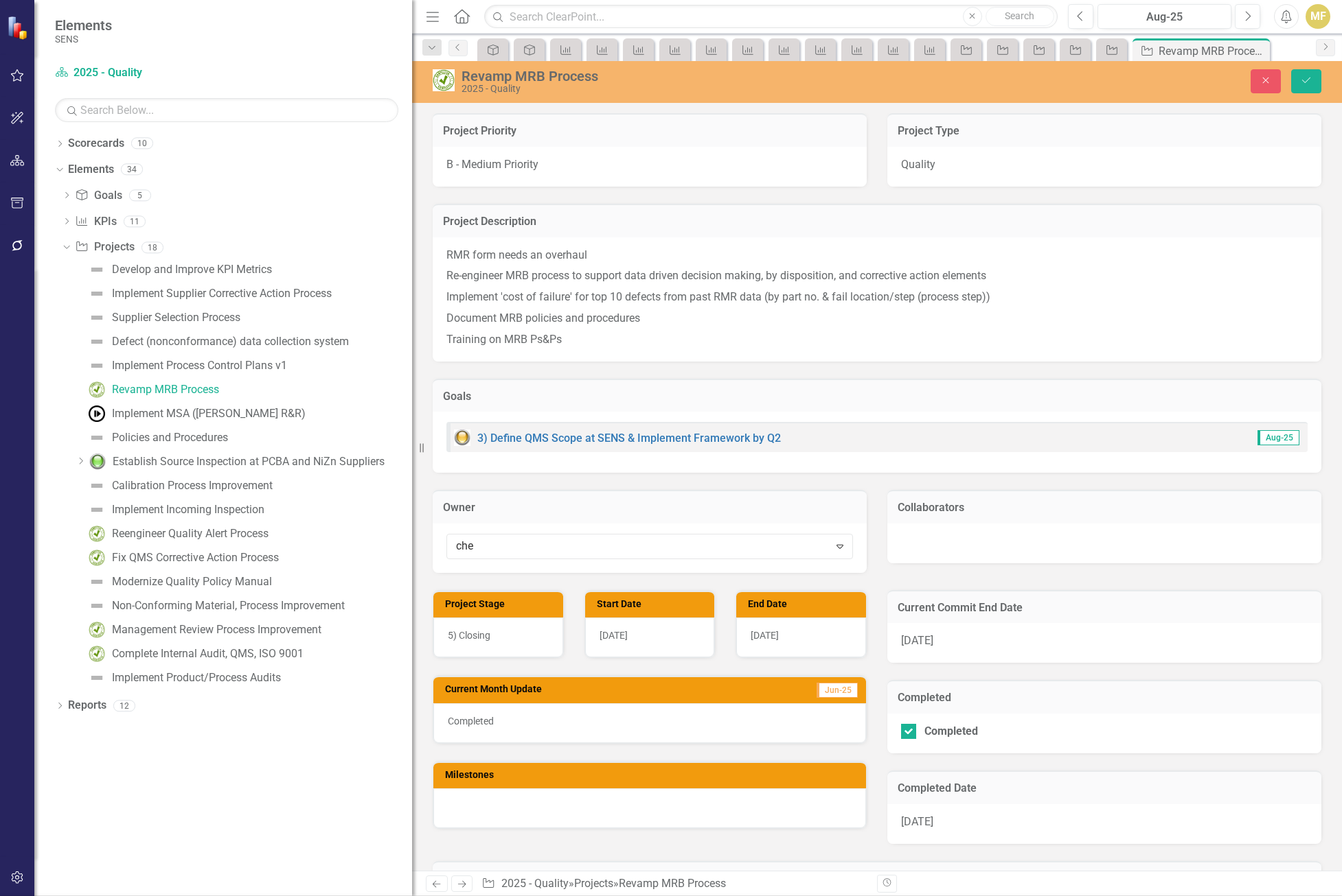
type input "chel"
click at [641, 896] on div "Chel sea Chen (Quality)" at bounding box center [673, 907] width 1320 height 16
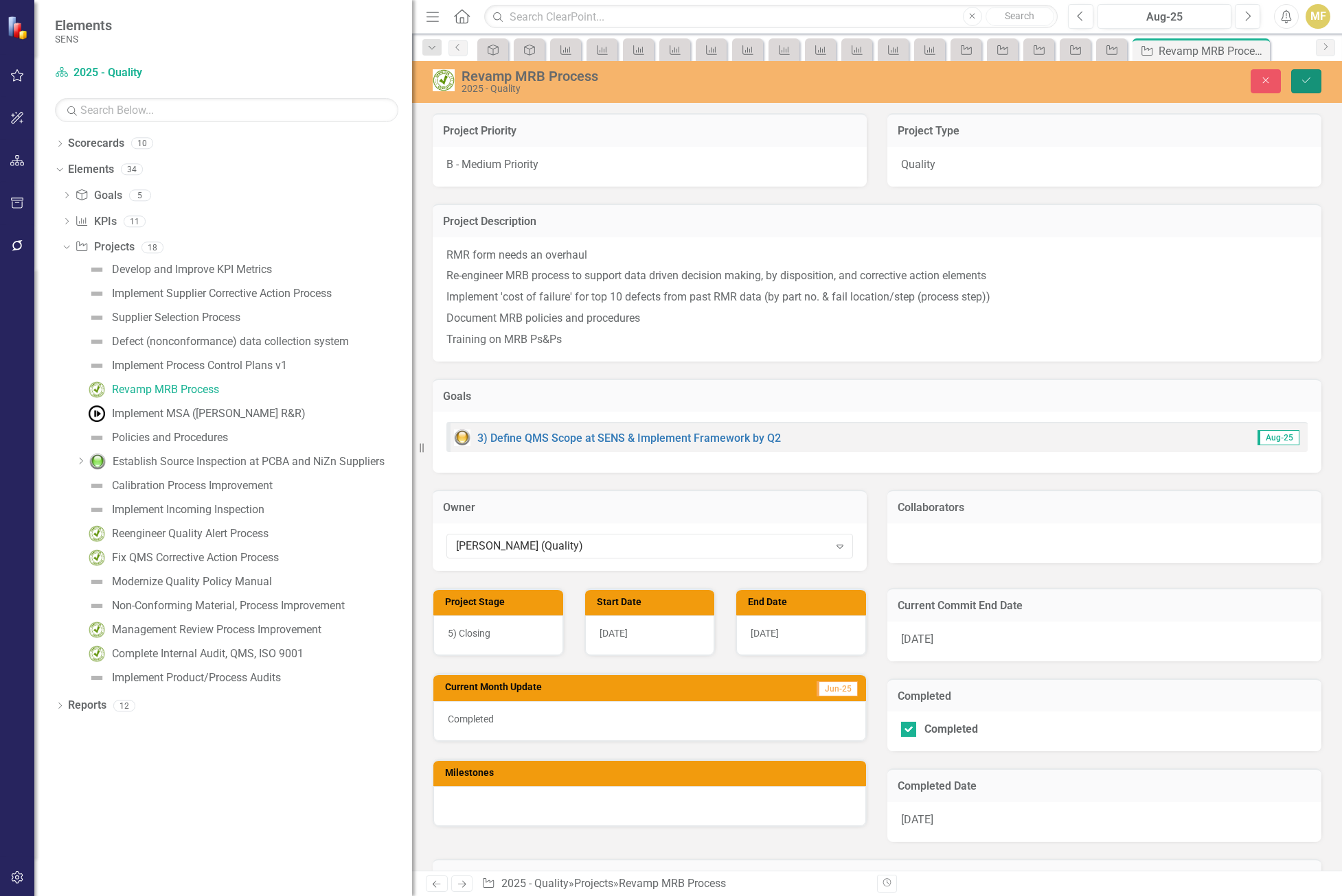
click at [1308, 79] on icon "Save" at bounding box center [1306, 80] width 13 height 10
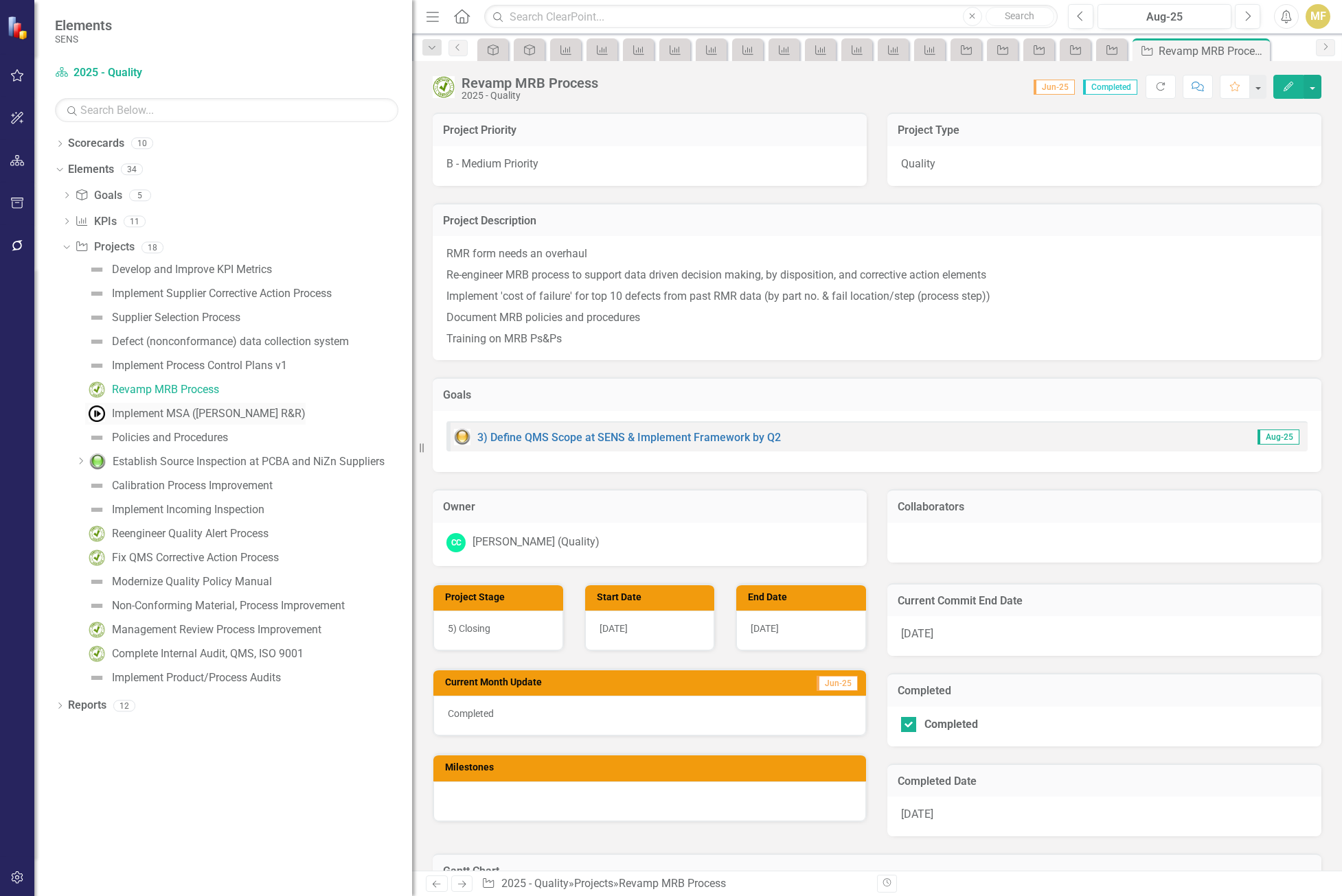
click at [200, 418] on div "Implement MSA ([PERSON_NAME] R&R)" at bounding box center [209, 414] width 194 height 13
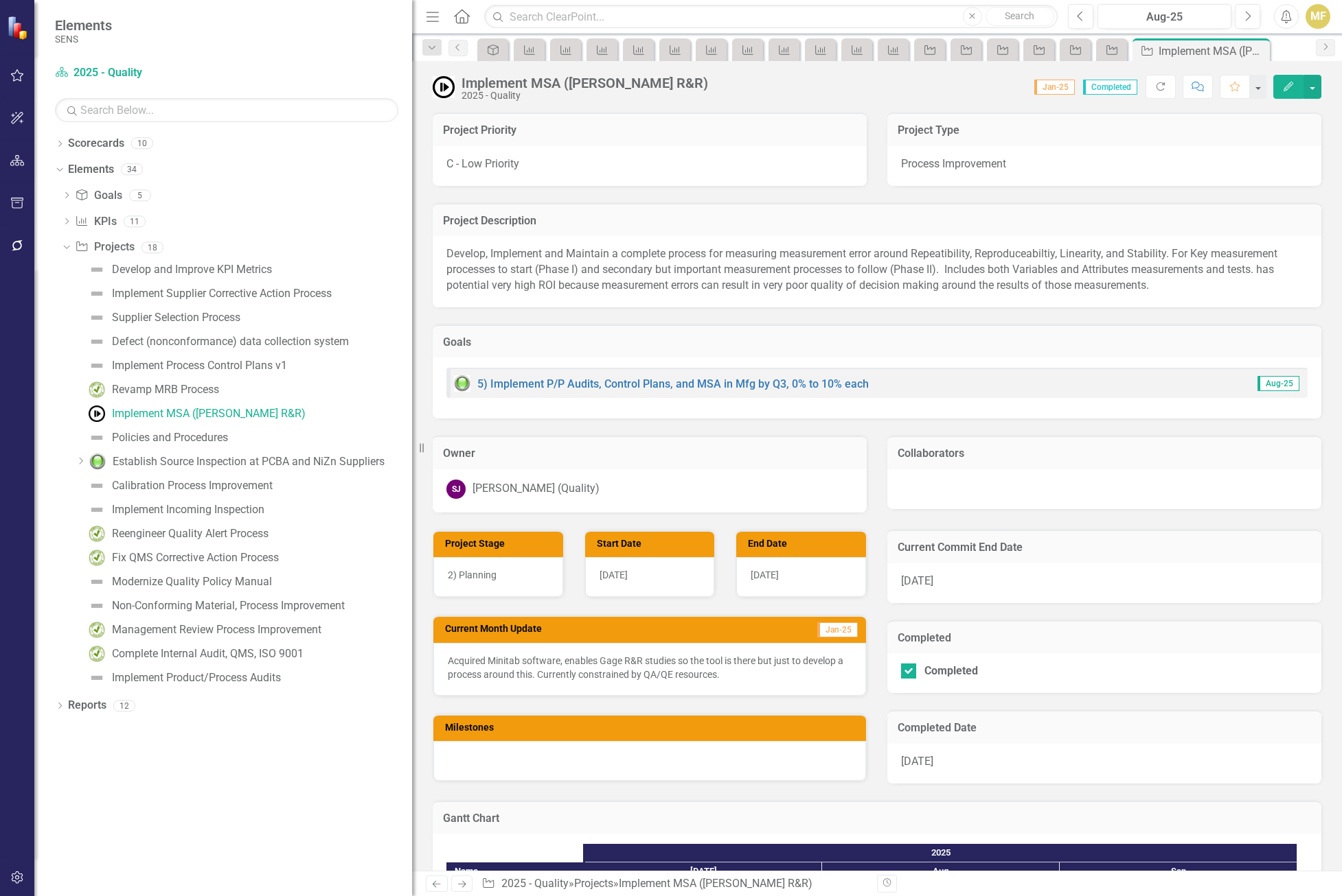
click at [615, 487] on div "SJ Scott Jones (Quality)" at bounding box center [650, 489] width 406 height 19
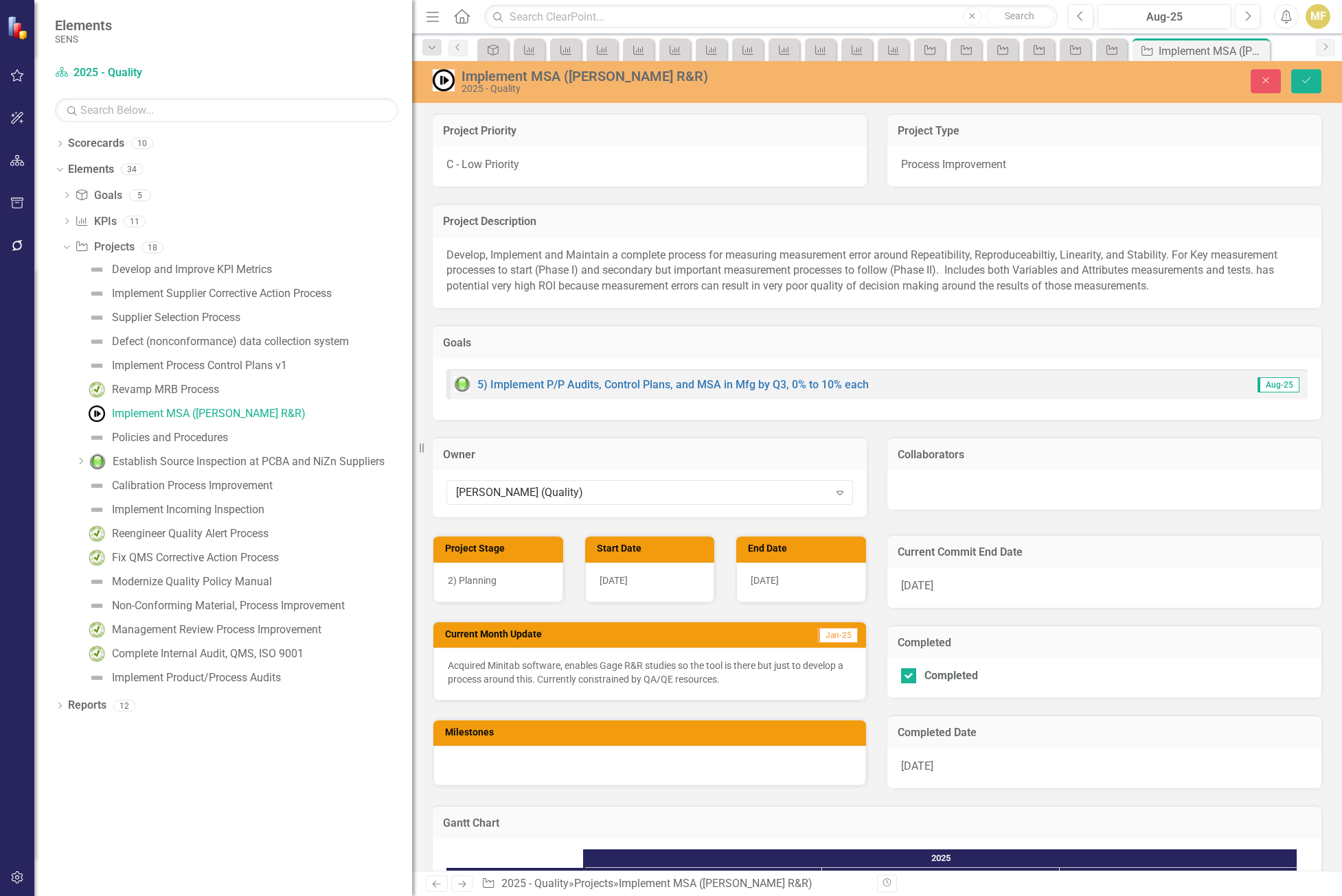
click at [615, 487] on div "Scott Jones (Quality)" at bounding box center [642, 493] width 373 height 16
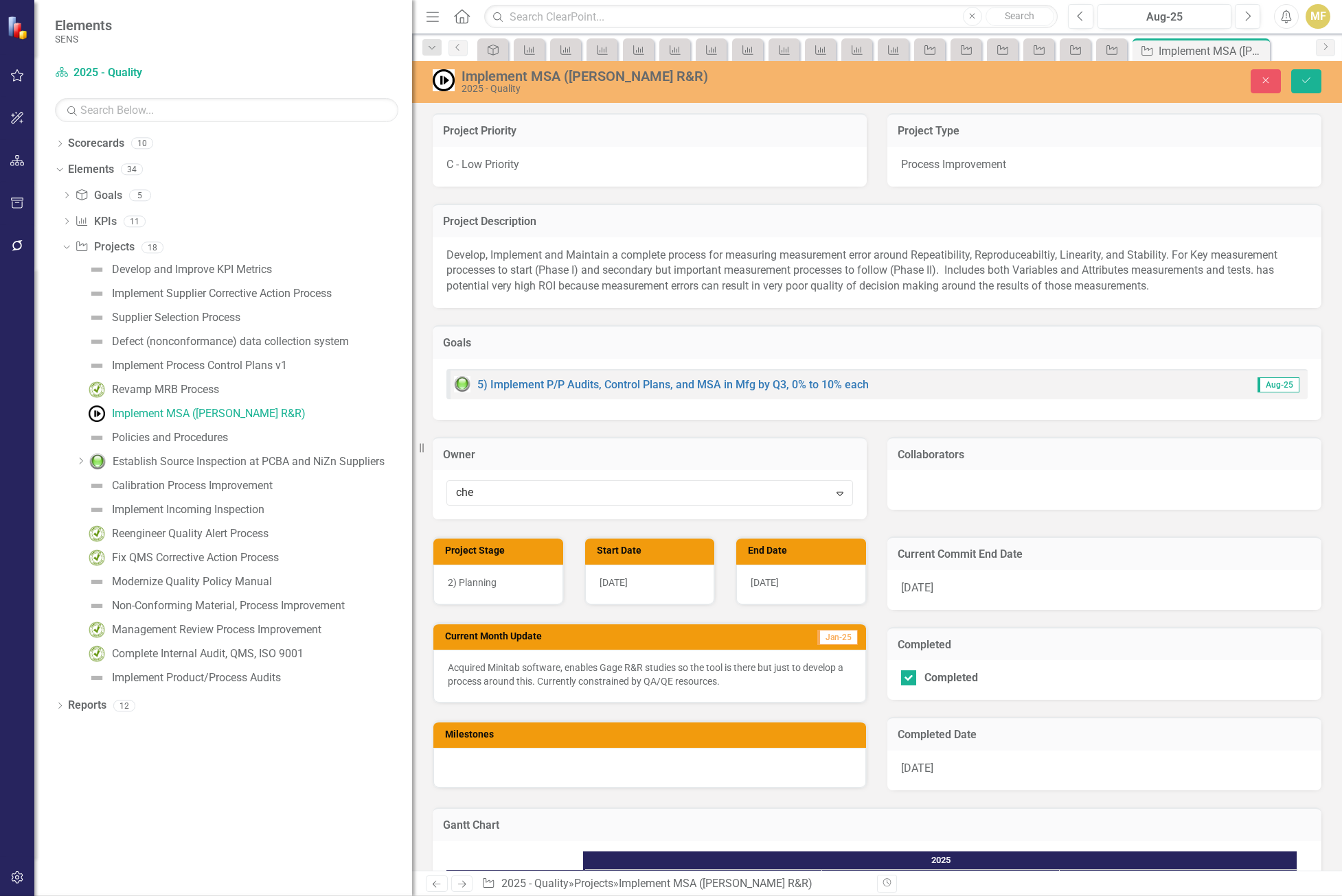
type input "chel"
click at [574, 896] on div "Chel sea Chen (Quality)" at bounding box center [673, 907] width 1320 height 16
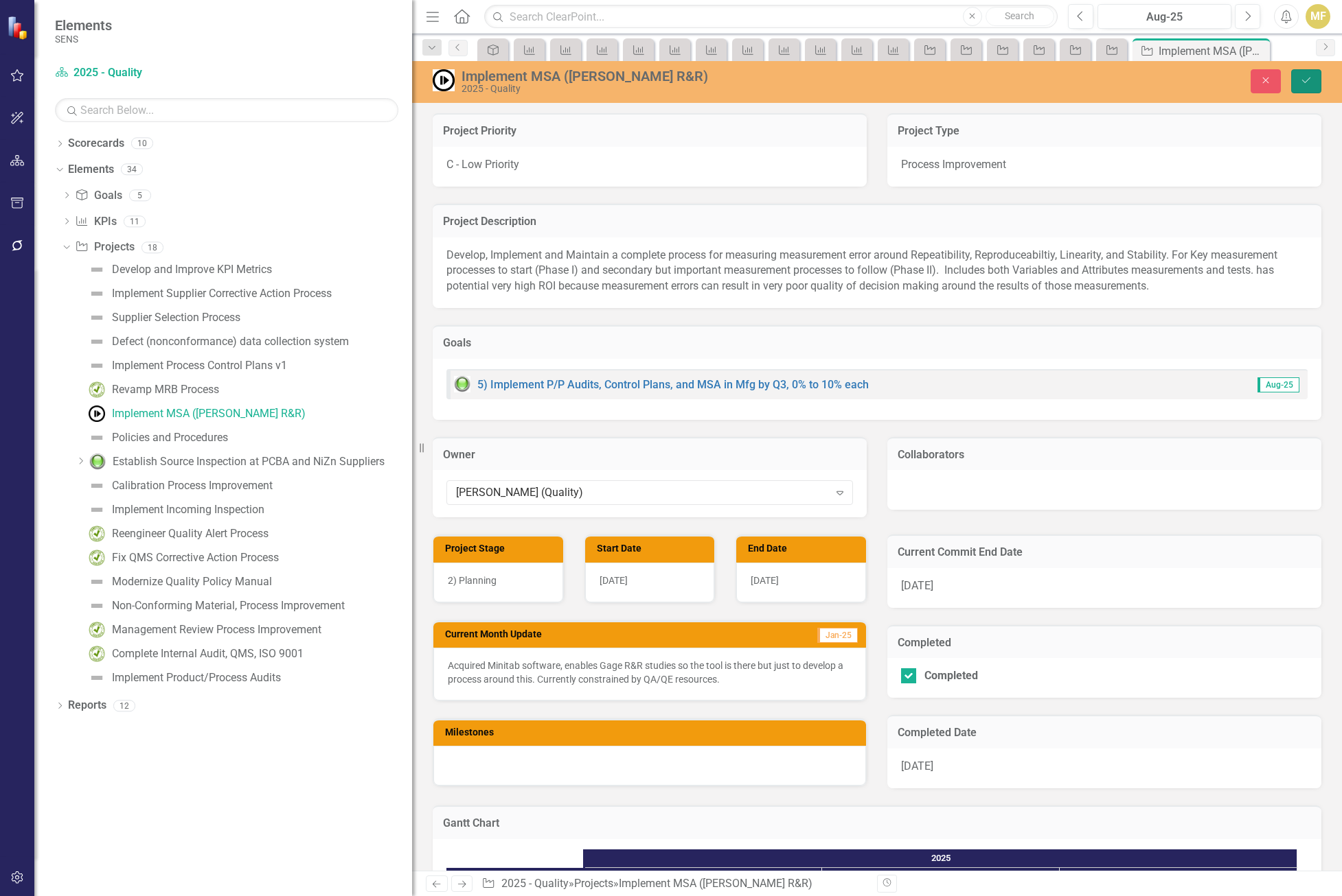
click at [1306, 85] on icon "Save" at bounding box center [1306, 80] width 13 height 10
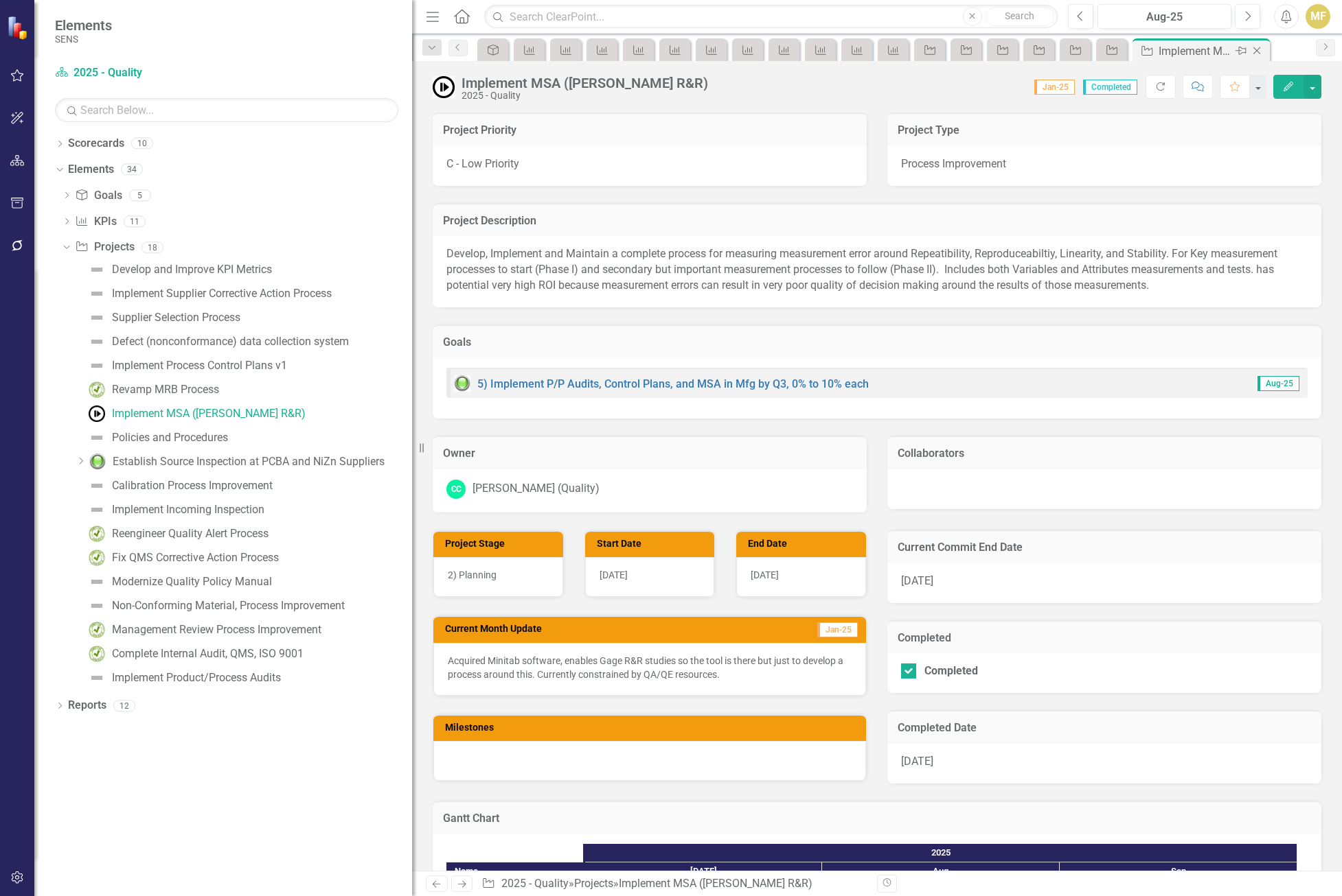
click at [1261, 51] on icon "Close" at bounding box center [1256, 51] width 14 height 11
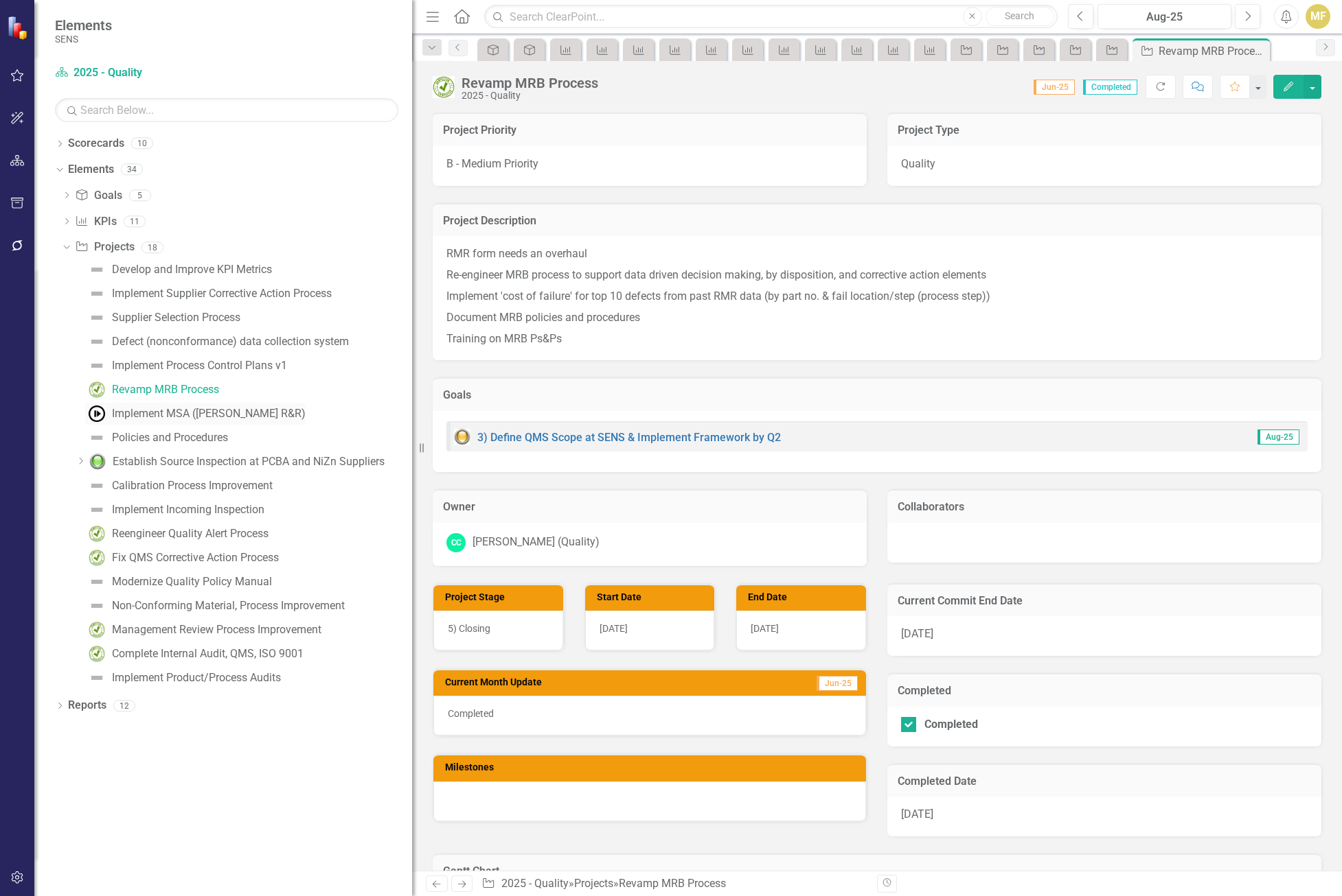
click at [160, 418] on div "Implement MSA ([PERSON_NAME] R&R)" at bounding box center [209, 414] width 194 height 13
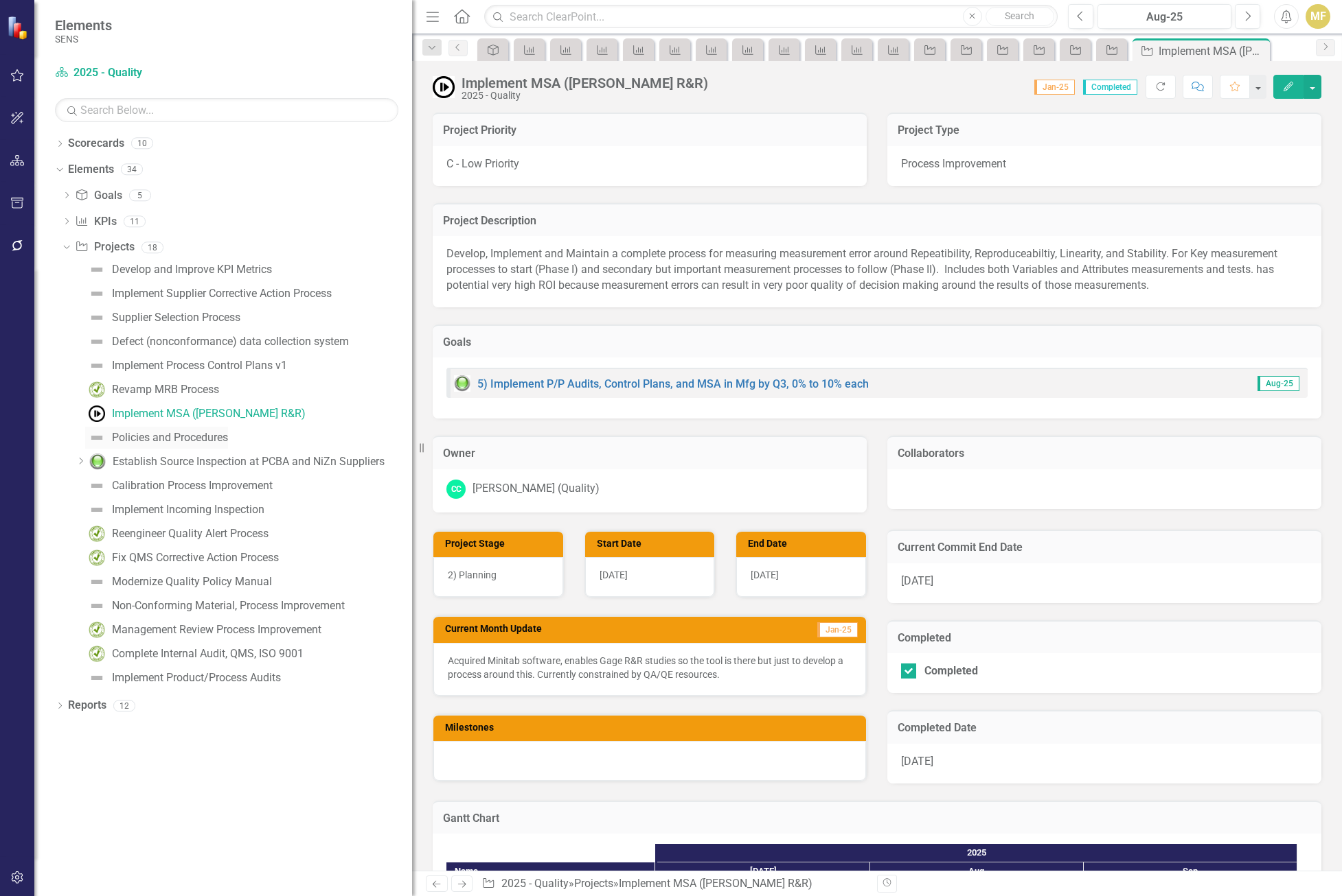
click at [164, 442] on div "Policies and Procedures" at bounding box center [169, 438] width 116 height 13
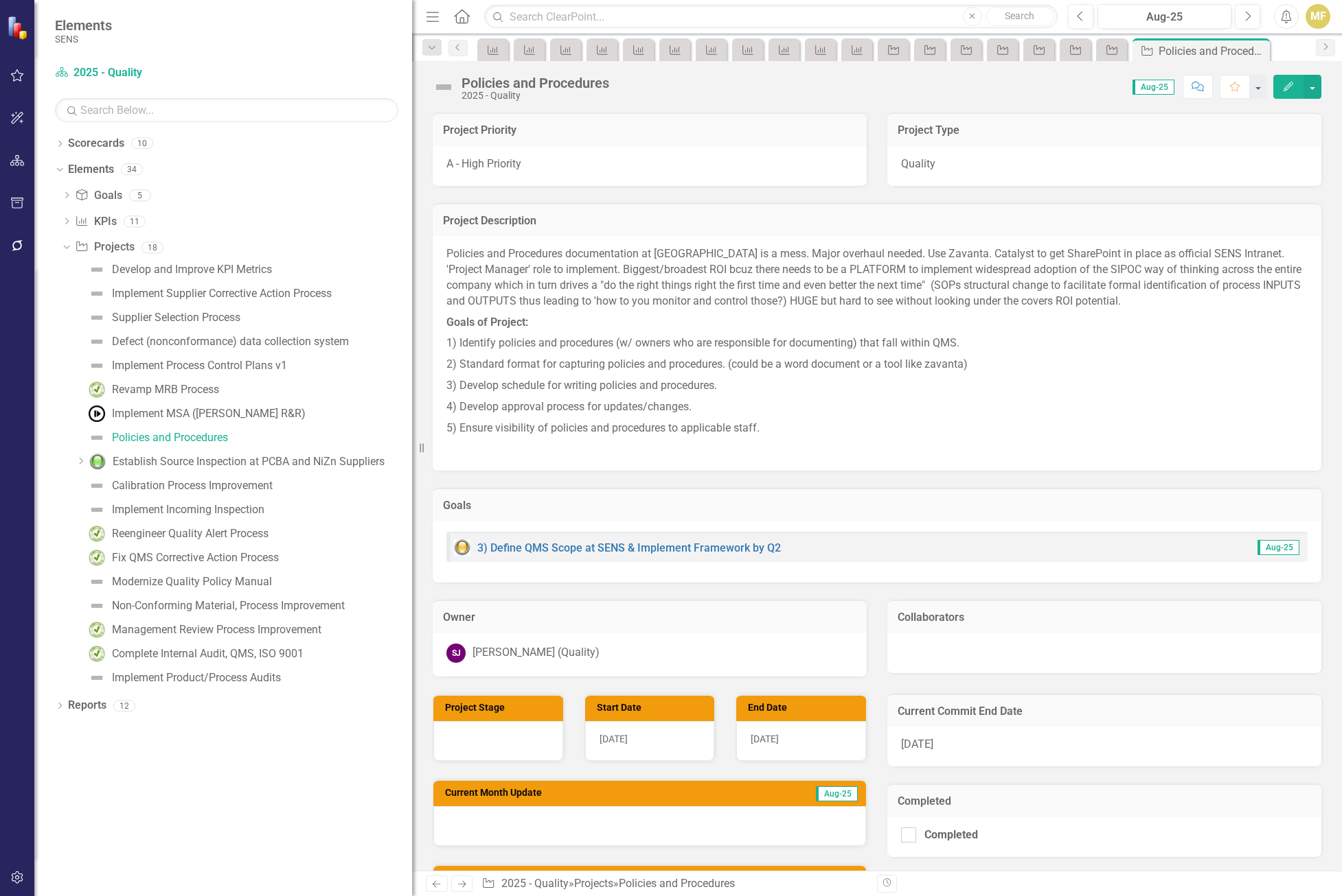
click at [679, 651] on div "SJ Scott Jones (Quality)" at bounding box center [650, 653] width 406 height 19
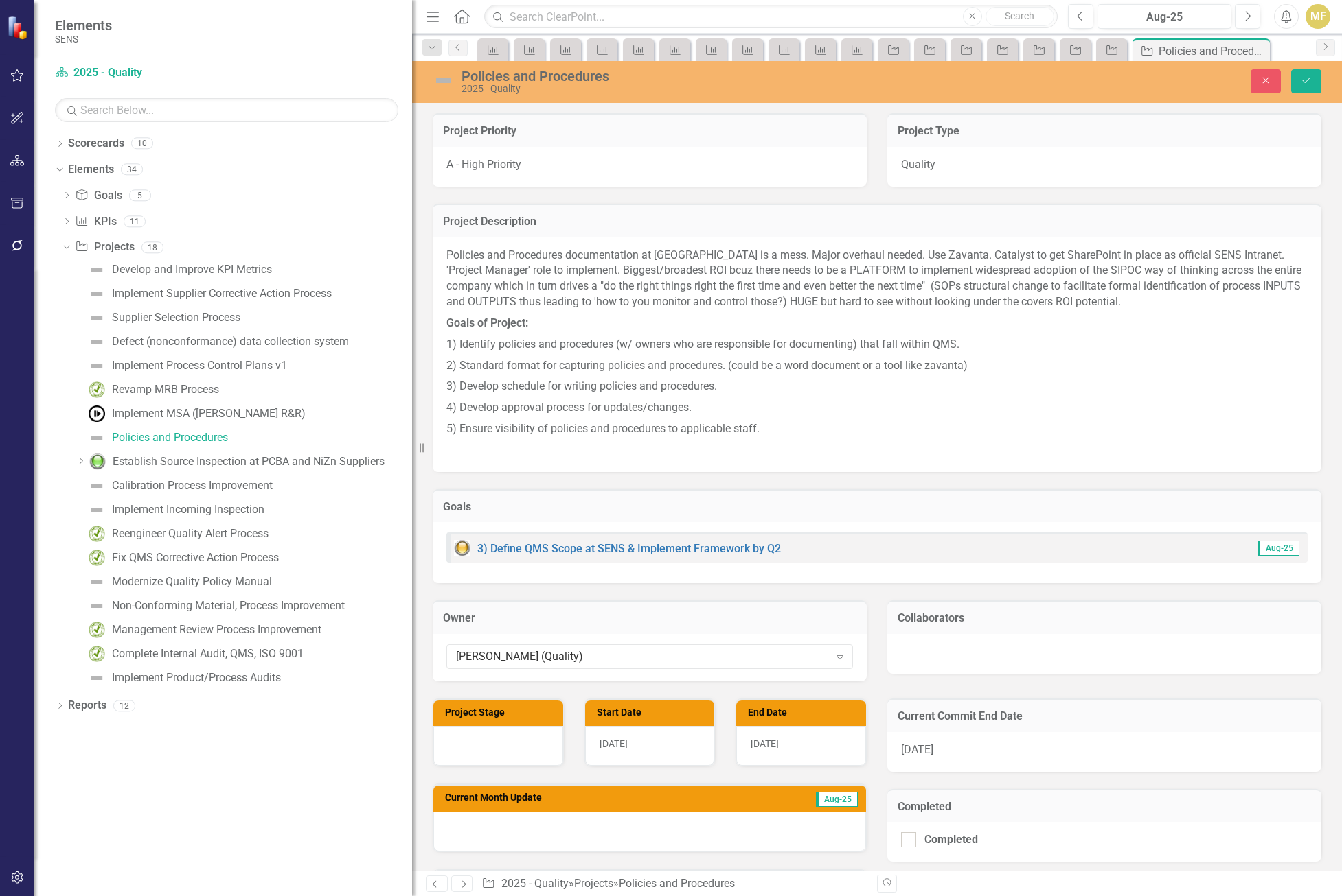
click at [679, 651] on div "Scott Jones (Quality)" at bounding box center [642, 656] width 373 height 16
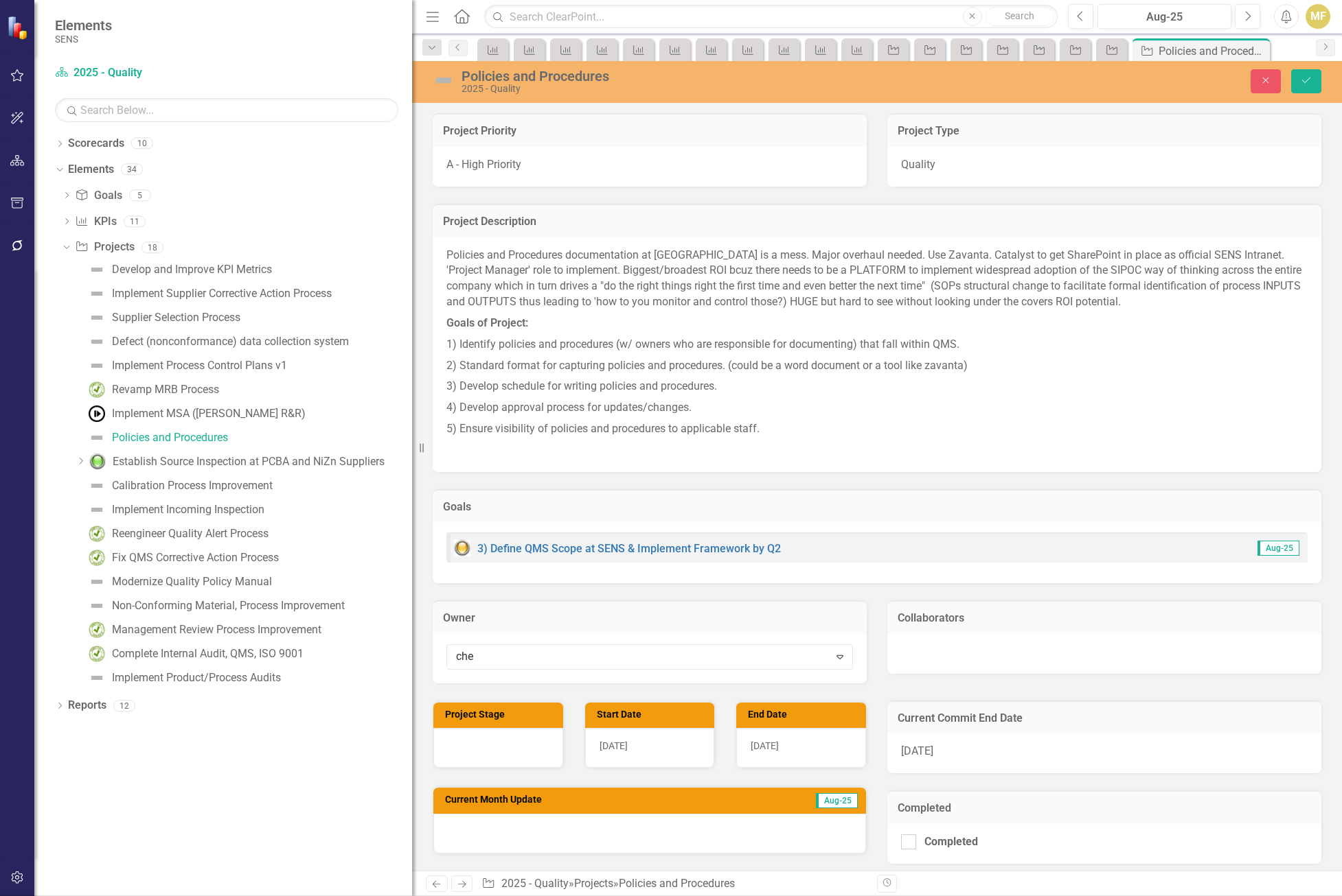
type input "chel"
click at [125, 896] on span "Chel sea Chen (Quality)" at bounding box center [70, 907] width 112 height 13
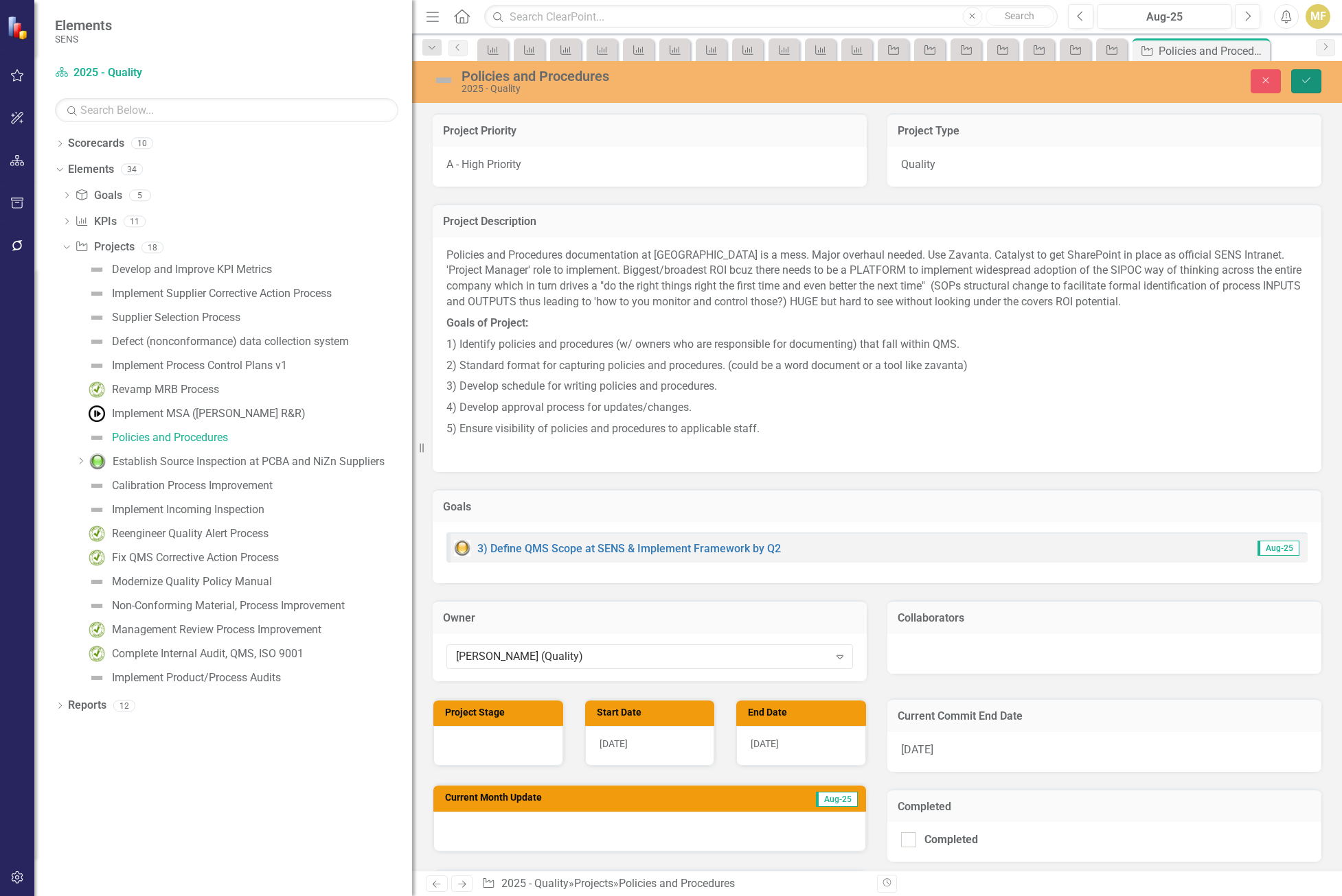
click at [1302, 89] on button "Save" at bounding box center [1305, 81] width 30 height 24
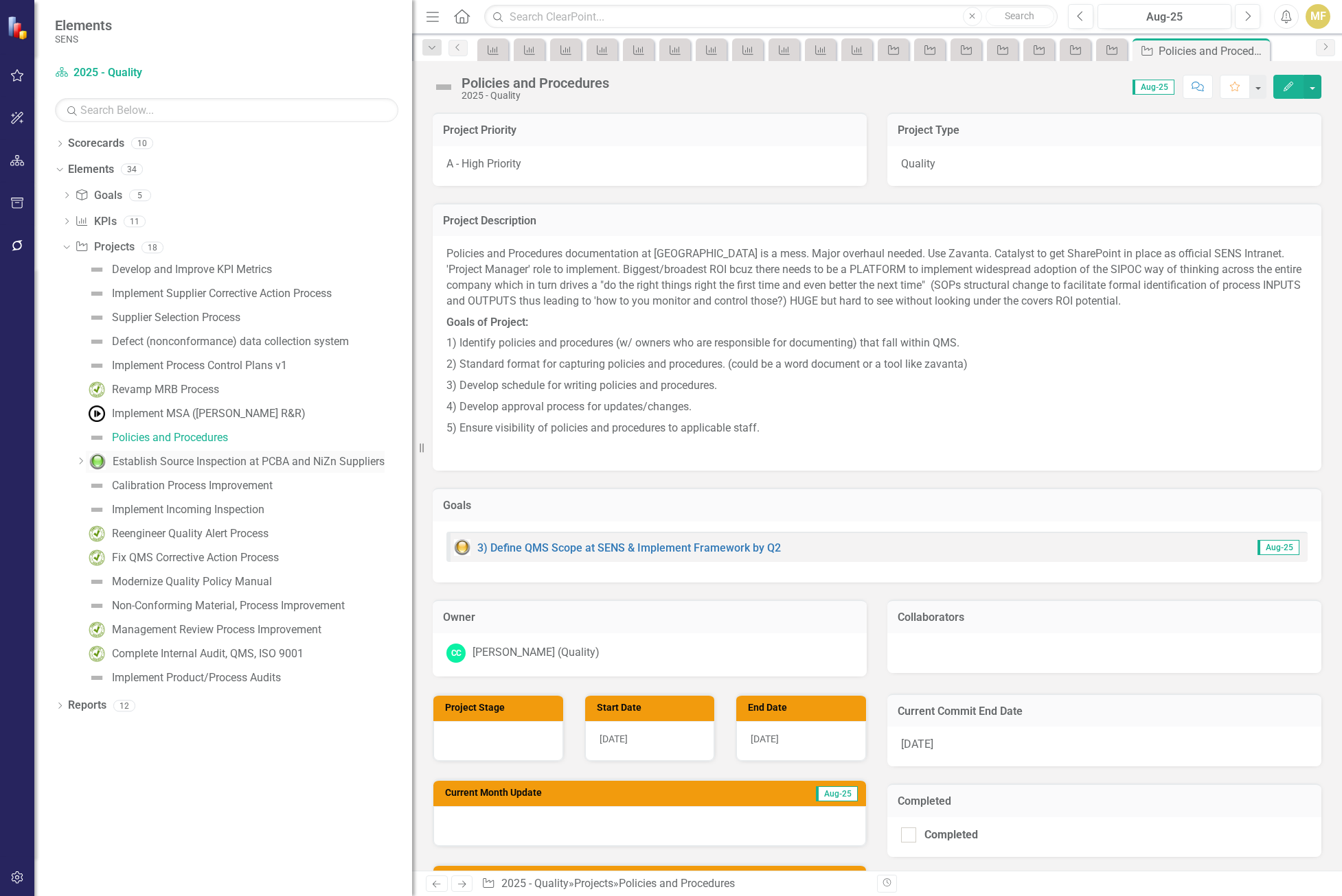
click at [187, 465] on div "Establish Source Inspection at PCBA and NiZn Suppliers" at bounding box center [248, 462] width 272 height 13
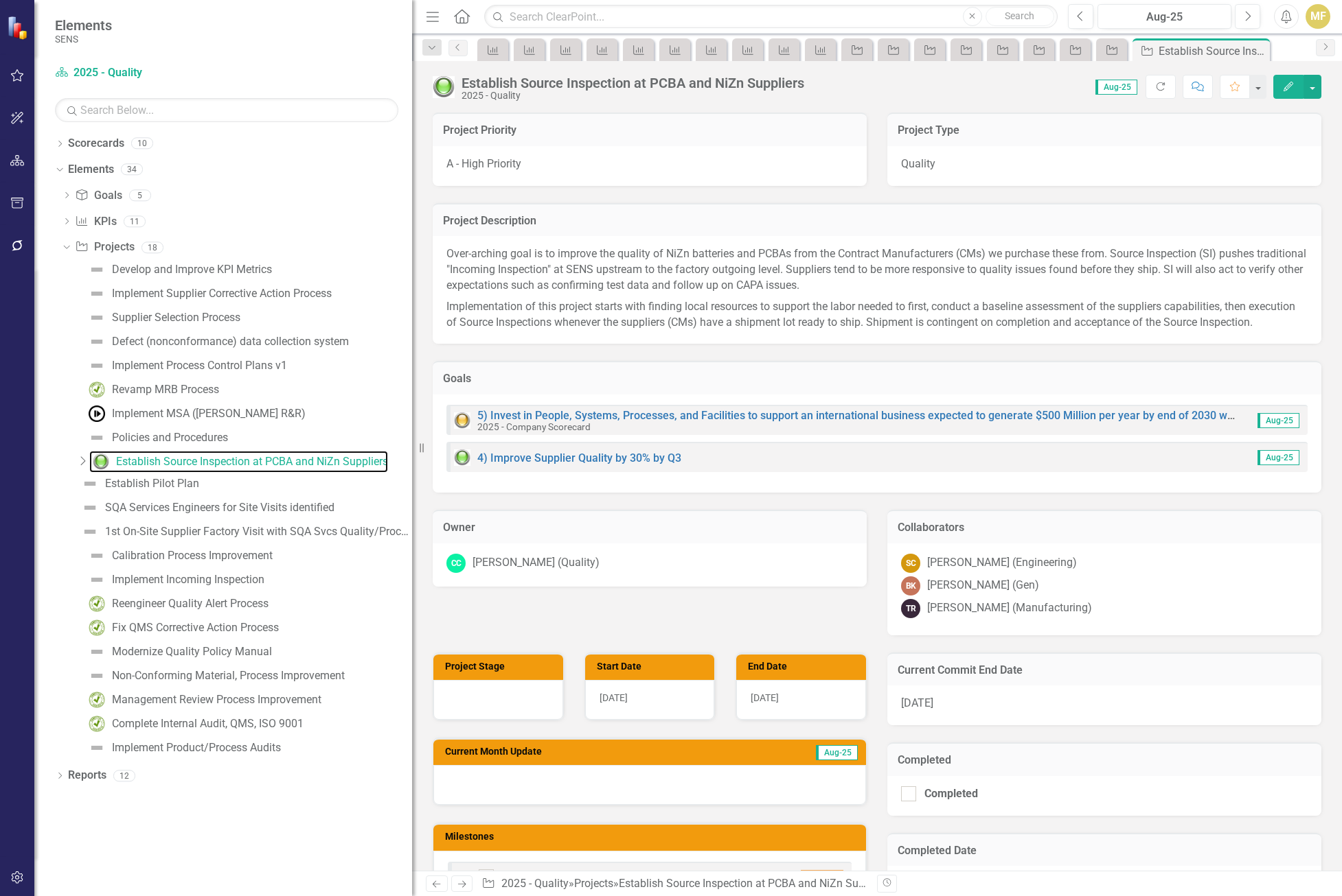
checkbox input "true"
click at [199, 484] on div "Establish Pilot Plan" at bounding box center [152, 484] width 94 height 13
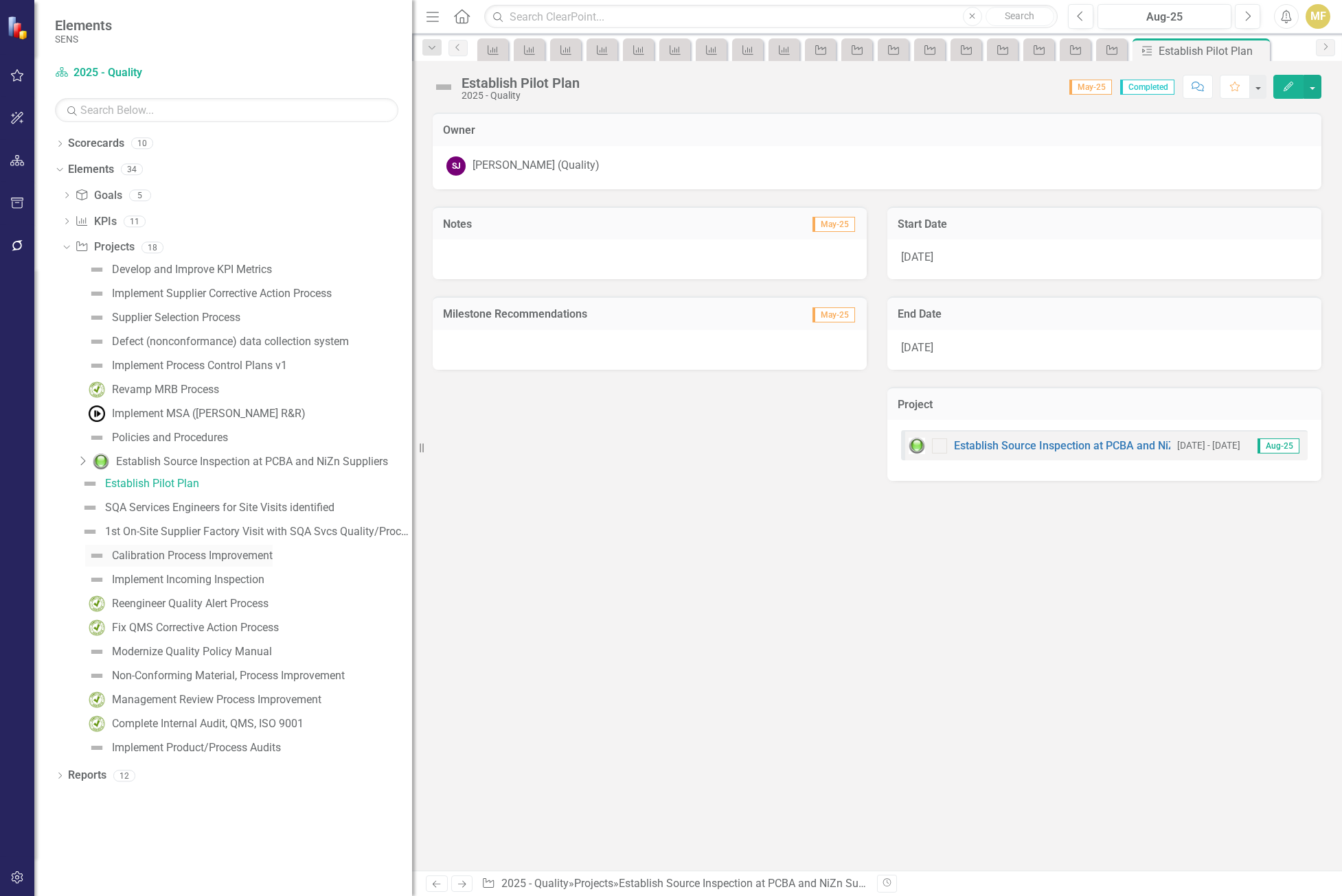
click at [155, 560] on div "Calibration Process Improvement" at bounding box center [192, 556] width 161 height 13
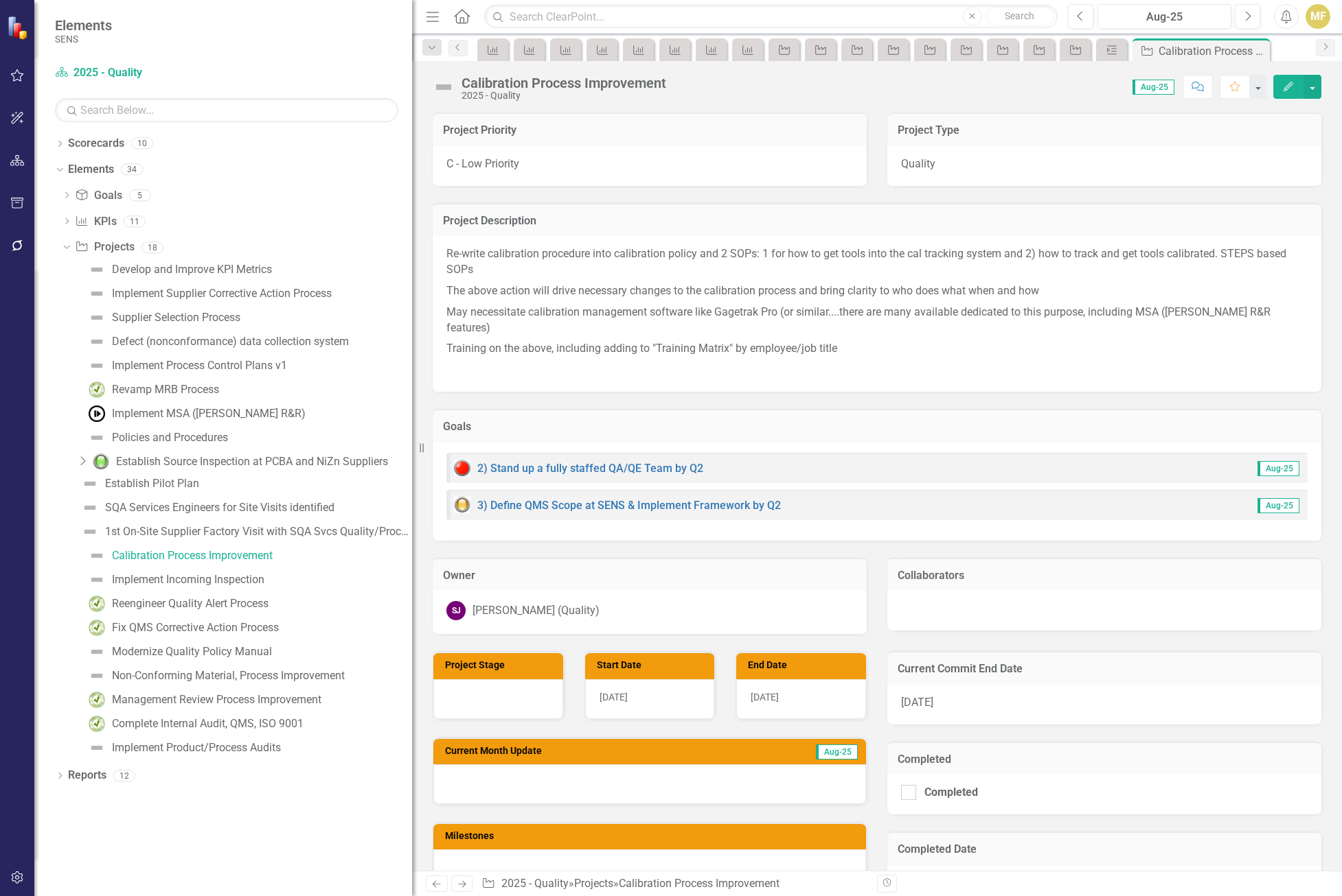
click at [591, 591] on div "SJ Scott Jones (Quality)" at bounding box center [650, 612] width 434 height 43
click at [589, 603] on div "SJ Scott Jones (Quality)" at bounding box center [650, 611] width 406 height 19
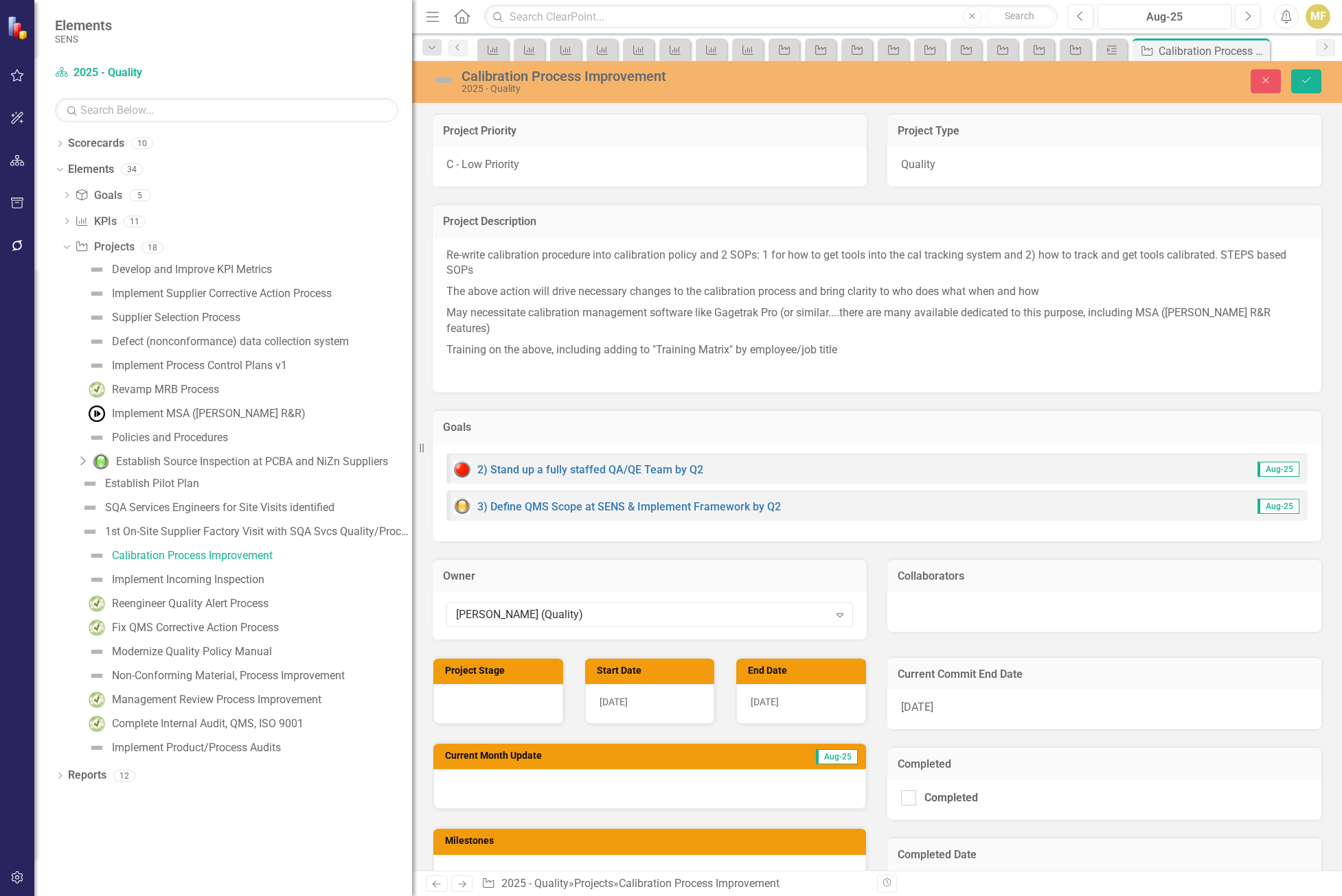
click at [589, 607] on div "Scott Jones (Quality)" at bounding box center [642, 614] width 373 height 16
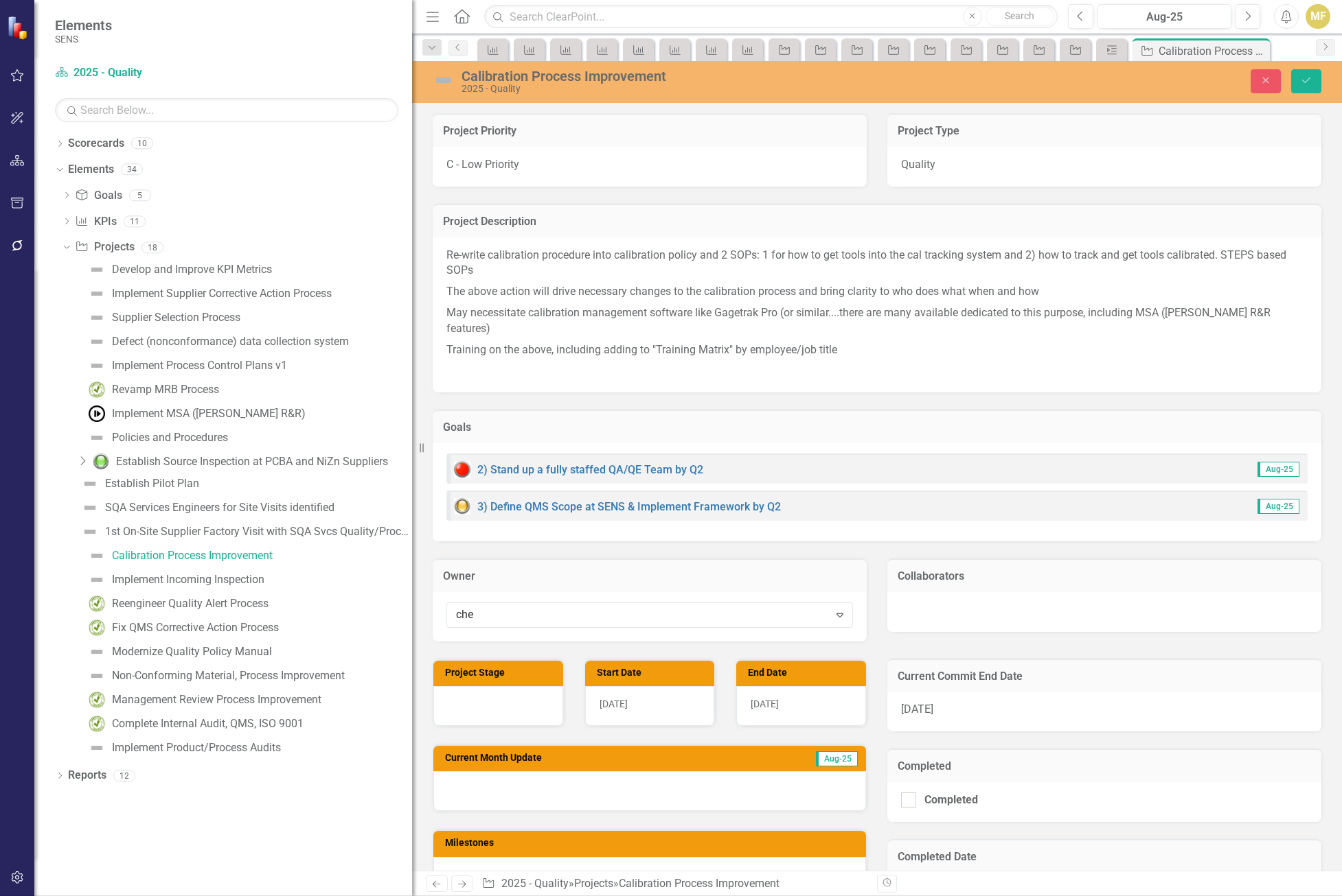
type input "chel"
click at [125, 896] on span "Chel sea Chen (Quality)" at bounding box center [70, 907] width 112 height 13
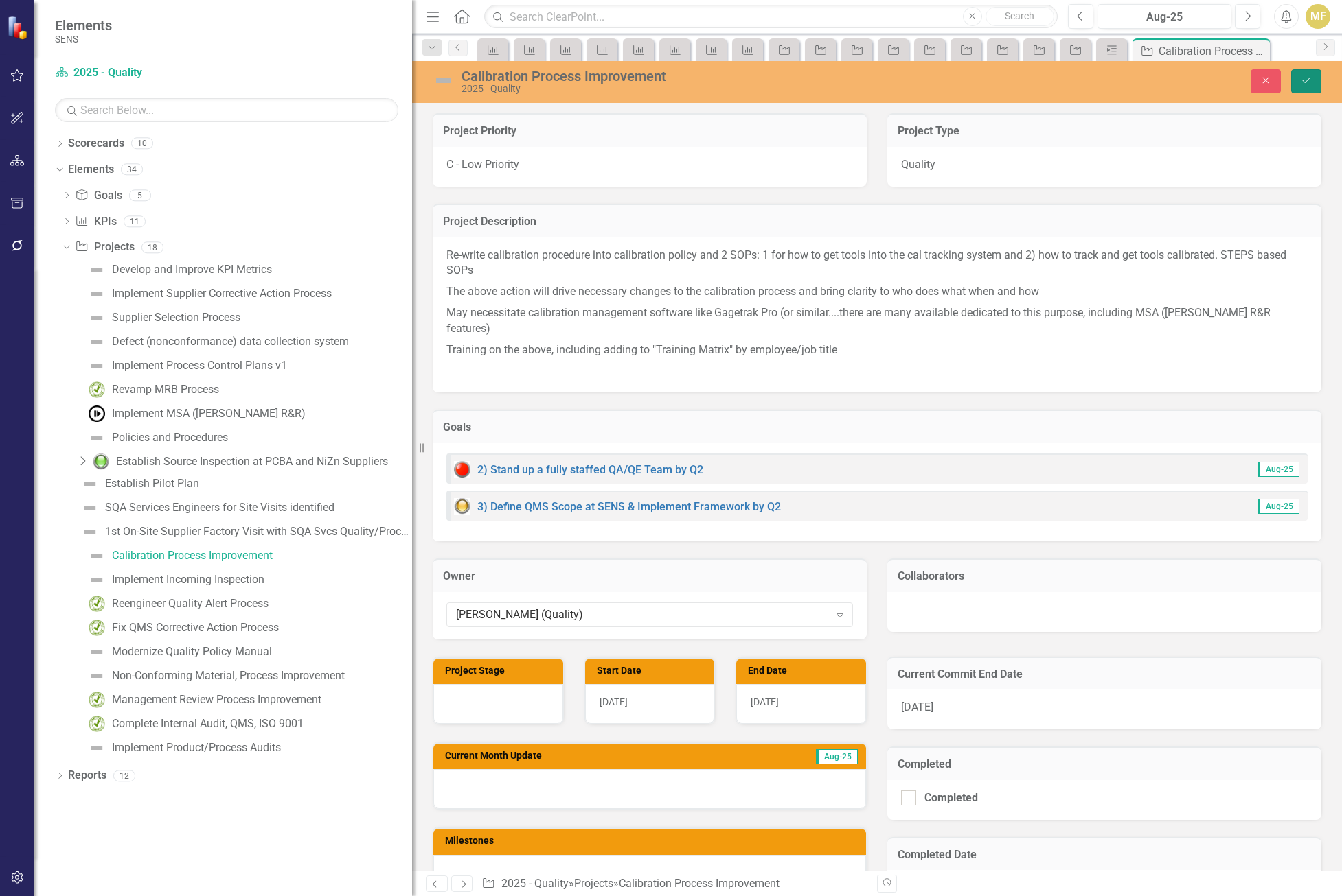
click at [1312, 82] on button "Save" at bounding box center [1305, 81] width 30 height 24
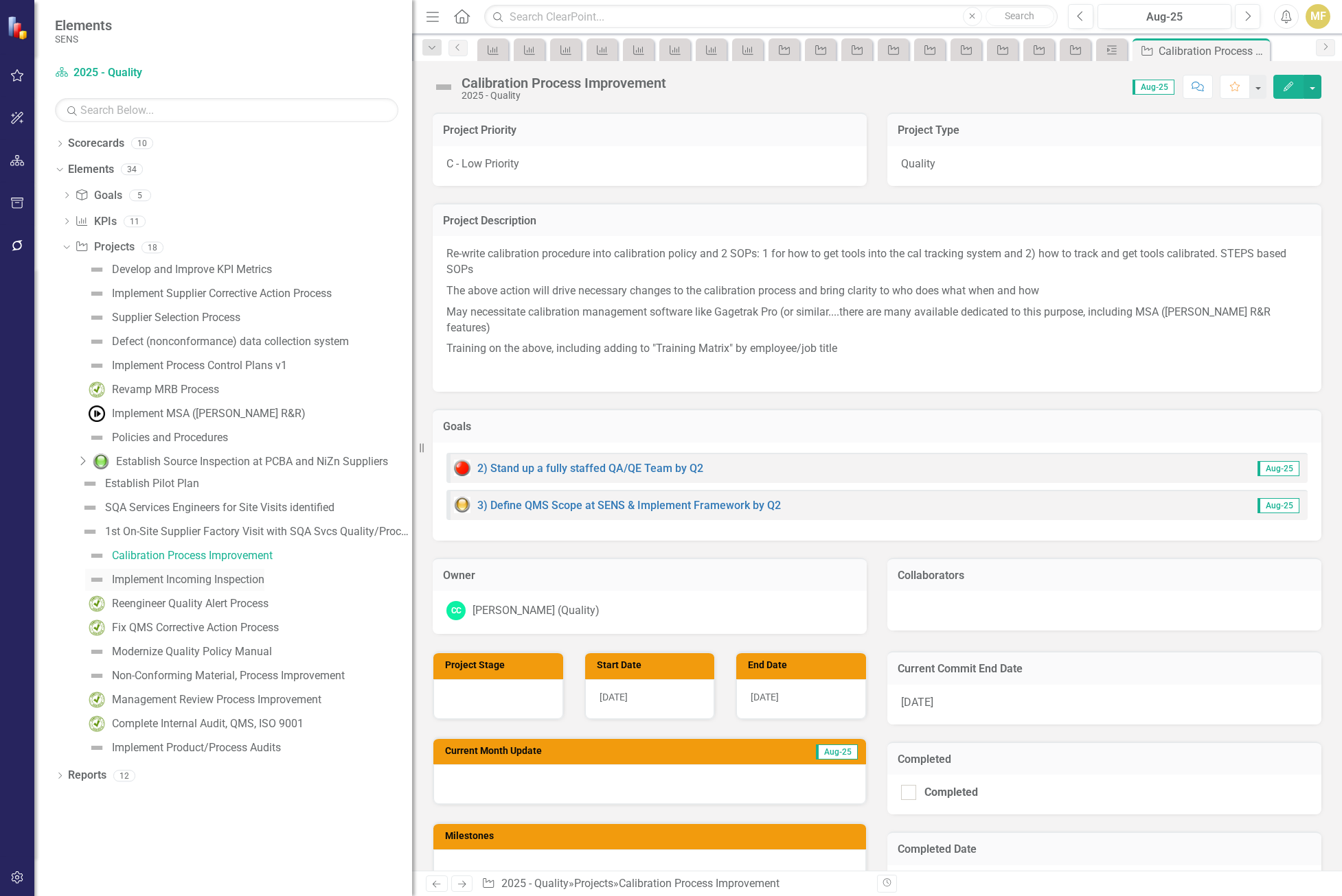
click at [134, 577] on div "Implement Incoming Inspection" at bounding box center [188, 580] width 153 height 13
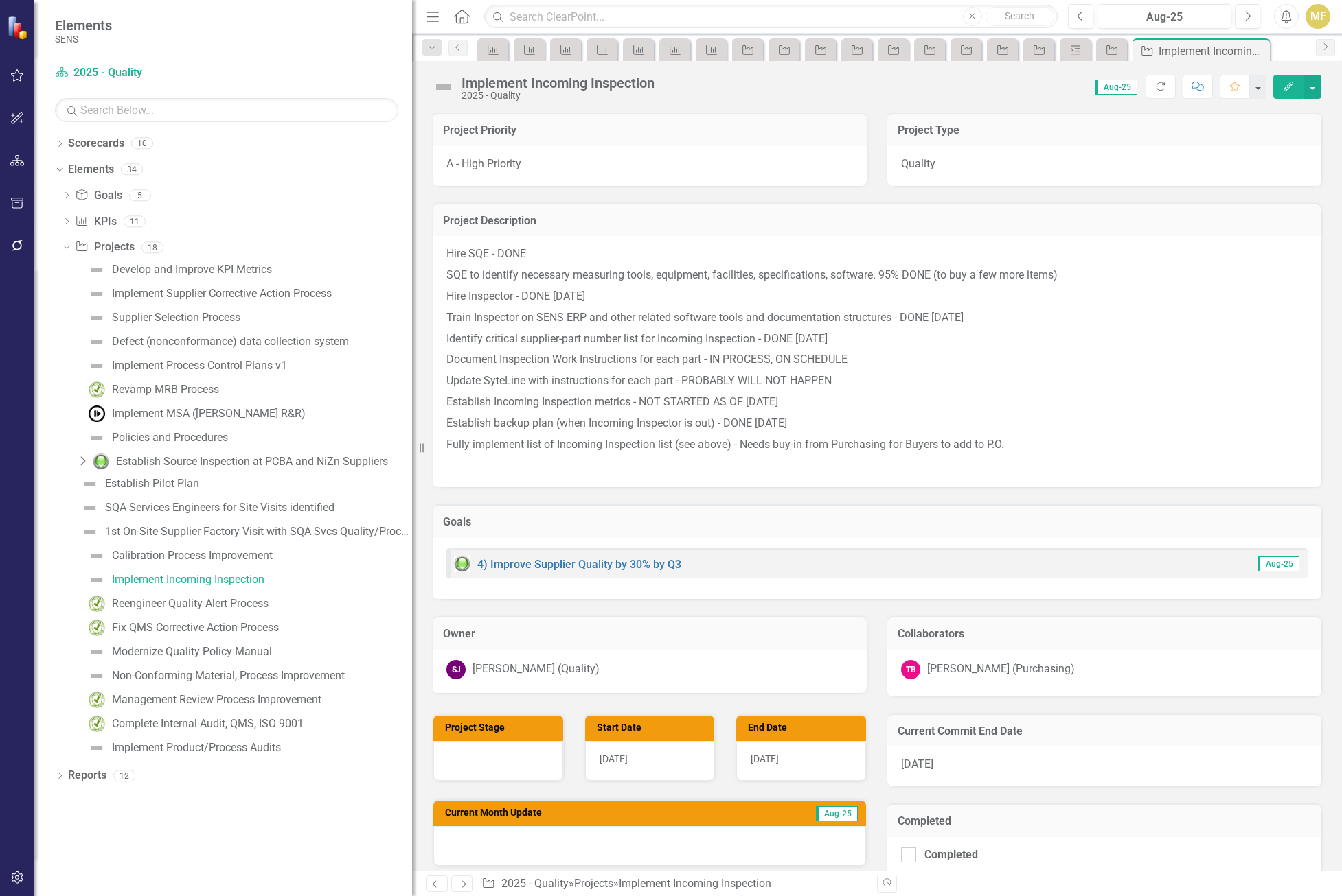
click at [552, 665] on div "Scott Jones (Quality)" at bounding box center [535, 669] width 127 height 16
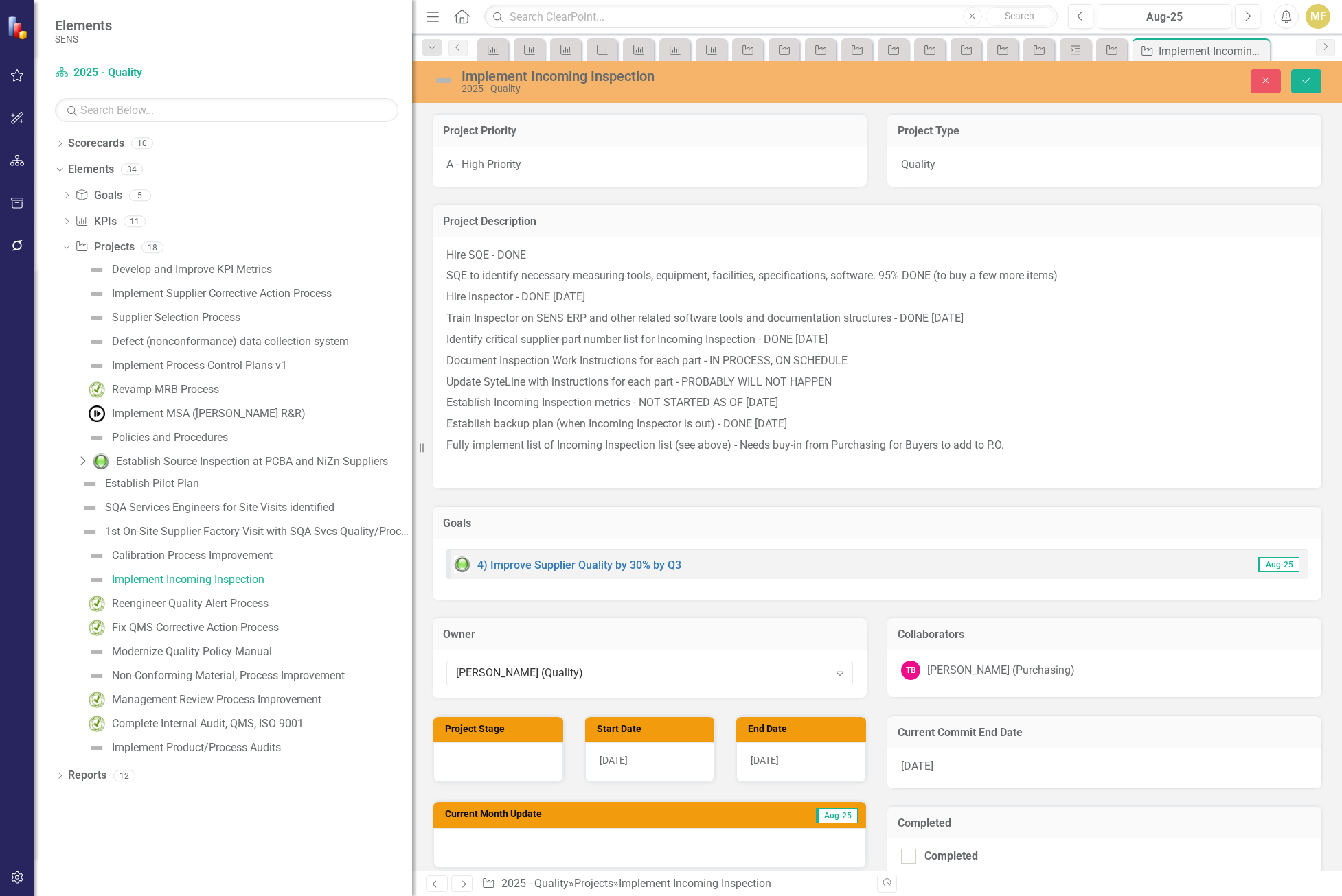
click at [552, 666] on div "Scott Jones (Quality)" at bounding box center [642, 673] width 373 height 16
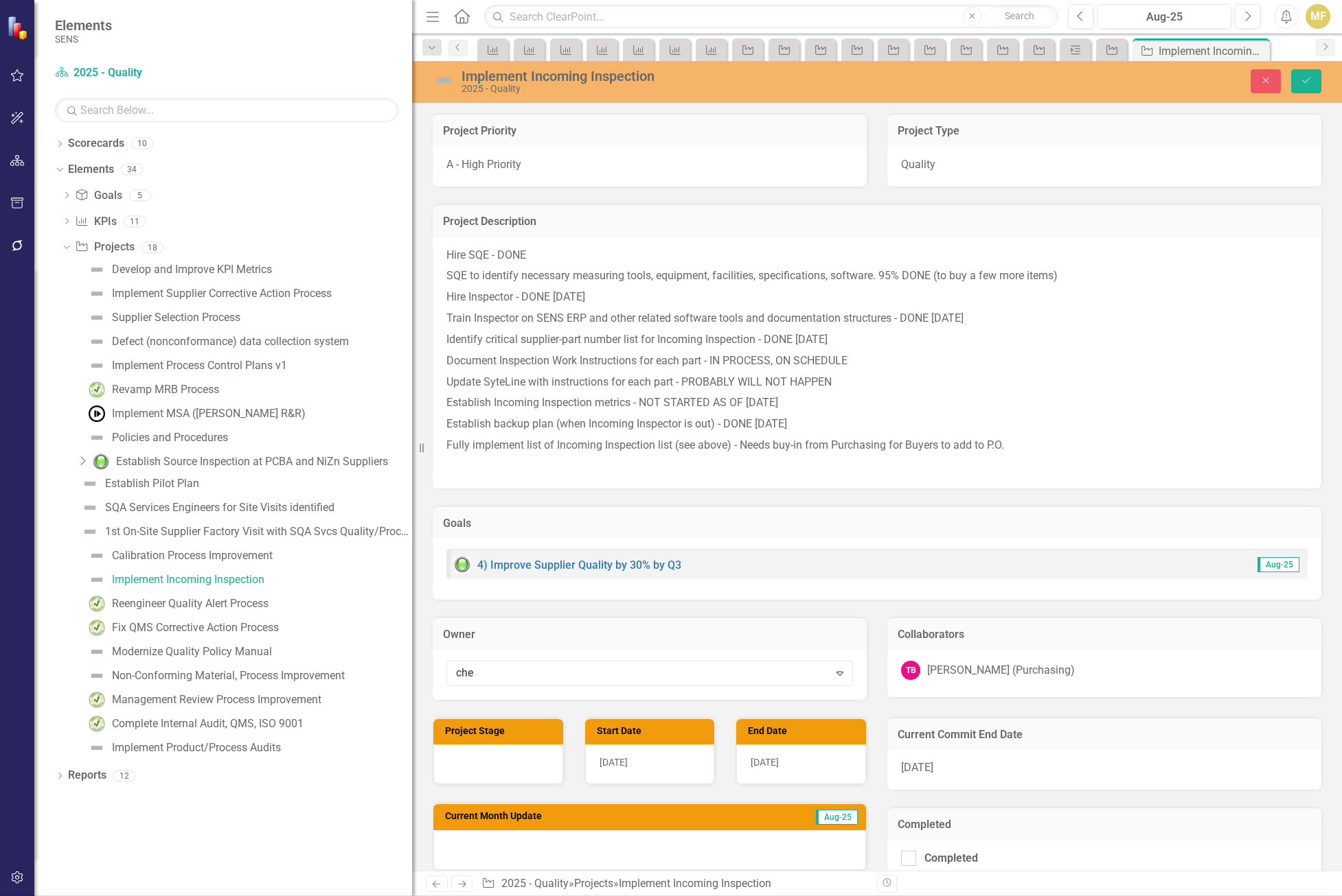
type input "chel"
click at [125, 896] on span "Chel sea Chen (Quality)" at bounding box center [70, 907] width 112 height 13
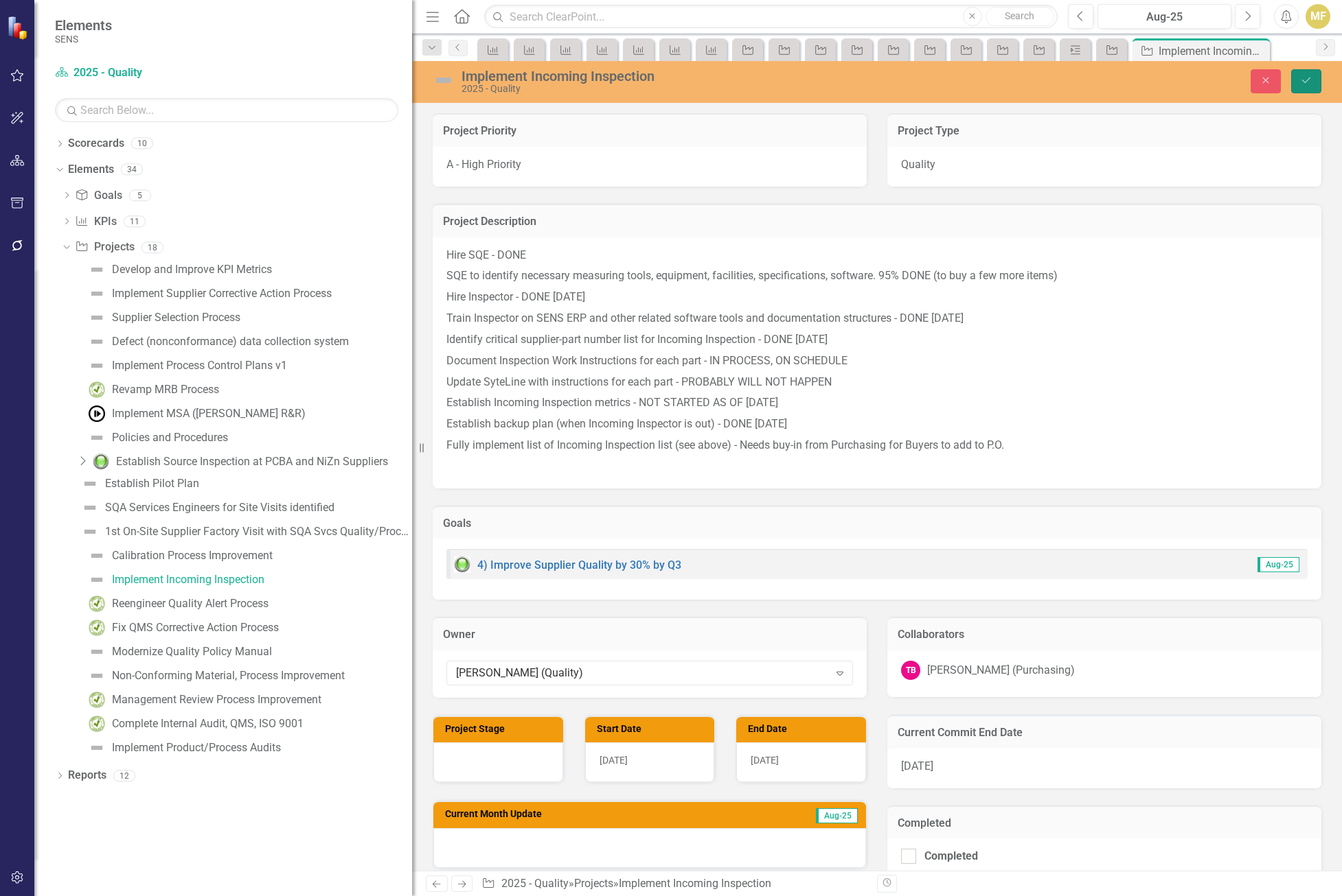
click at [1312, 79] on button "Save" at bounding box center [1305, 81] width 30 height 24
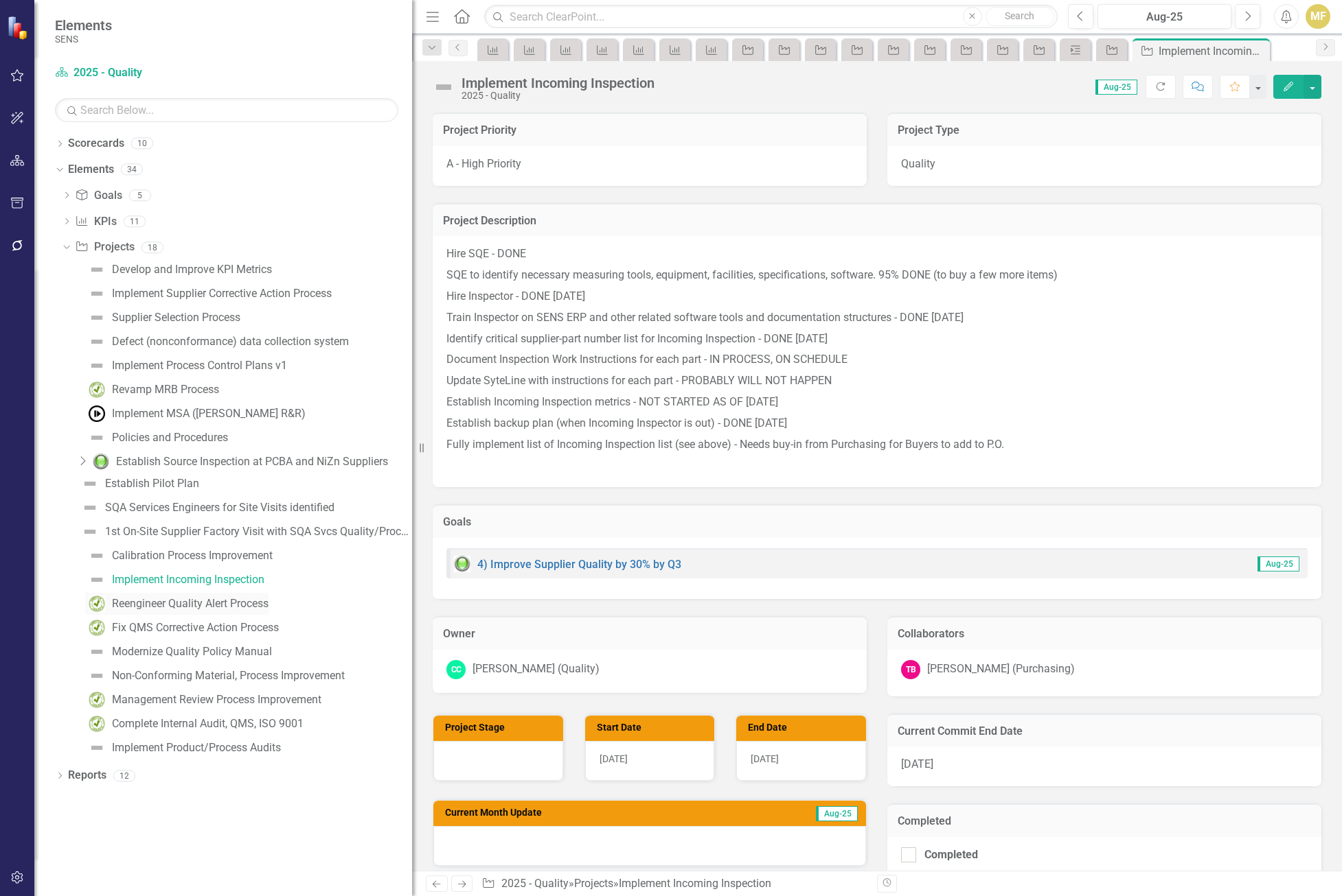
click at [165, 603] on div "Reengineer Quality Alert Process" at bounding box center [189, 604] width 156 height 13
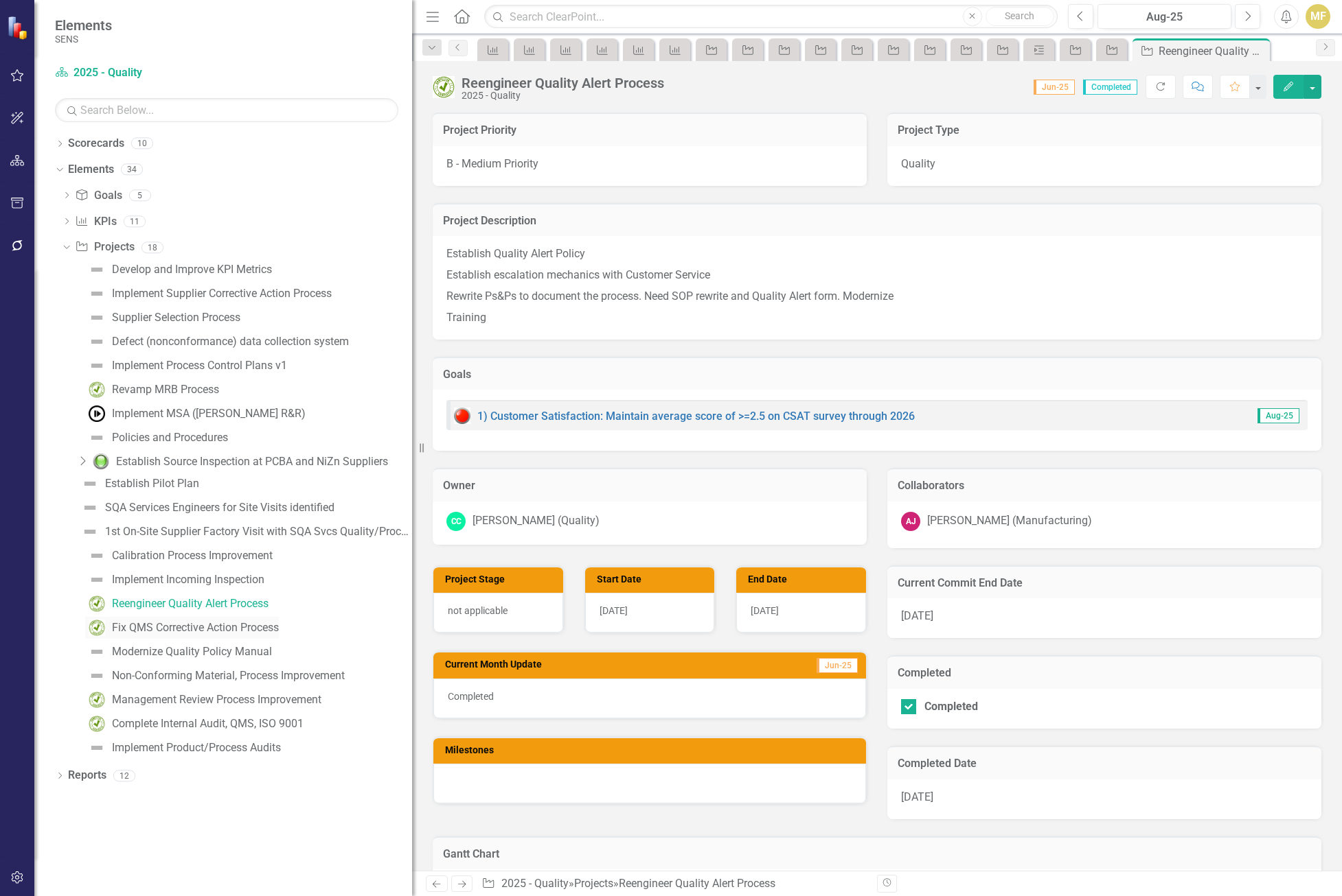
click at [160, 631] on div "Fix QMS Corrective Action Process" at bounding box center [195, 628] width 166 height 13
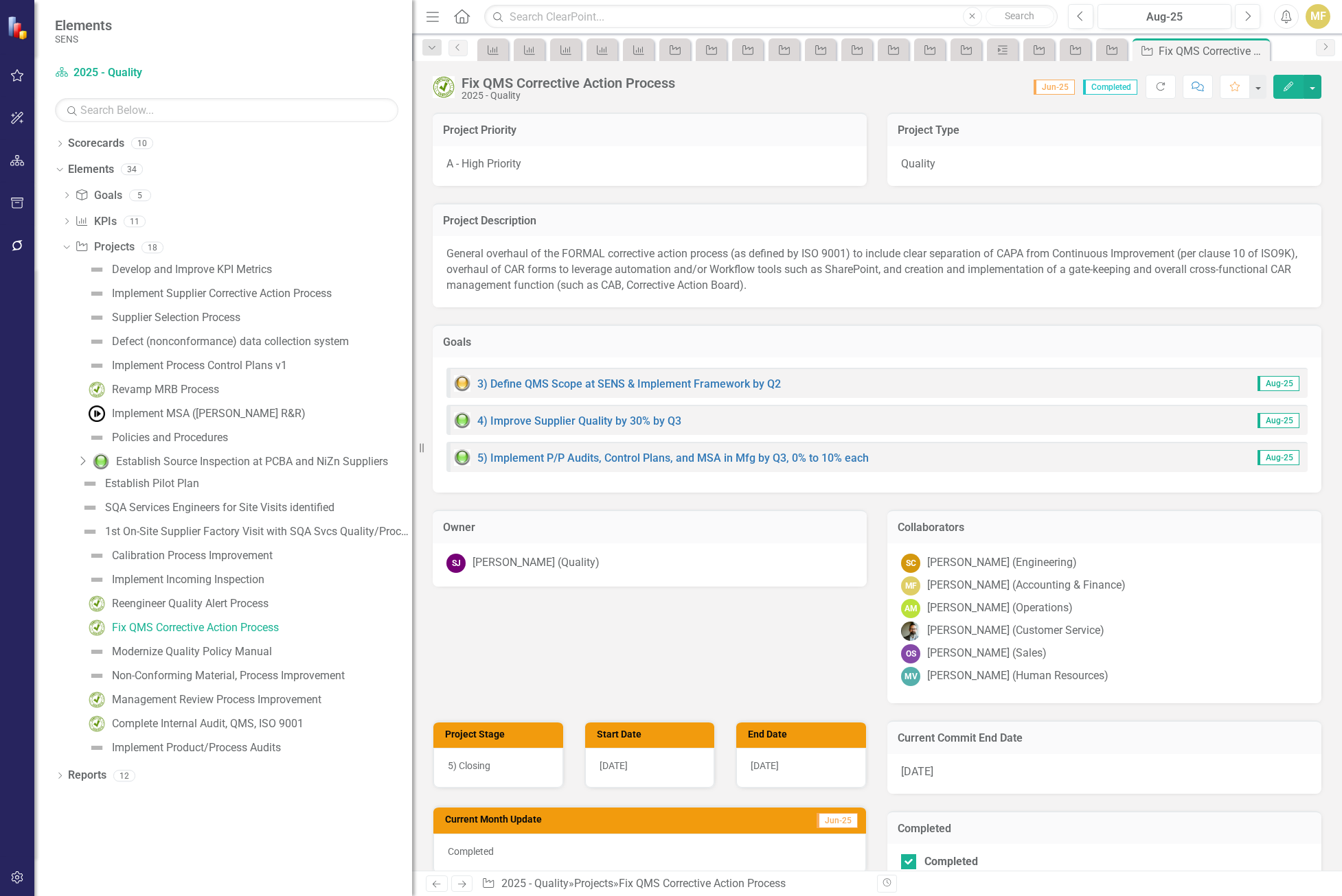
click at [566, 566] on div "Scott Jones (Quality)" at bounding box center [535, 562] width 127 height 16
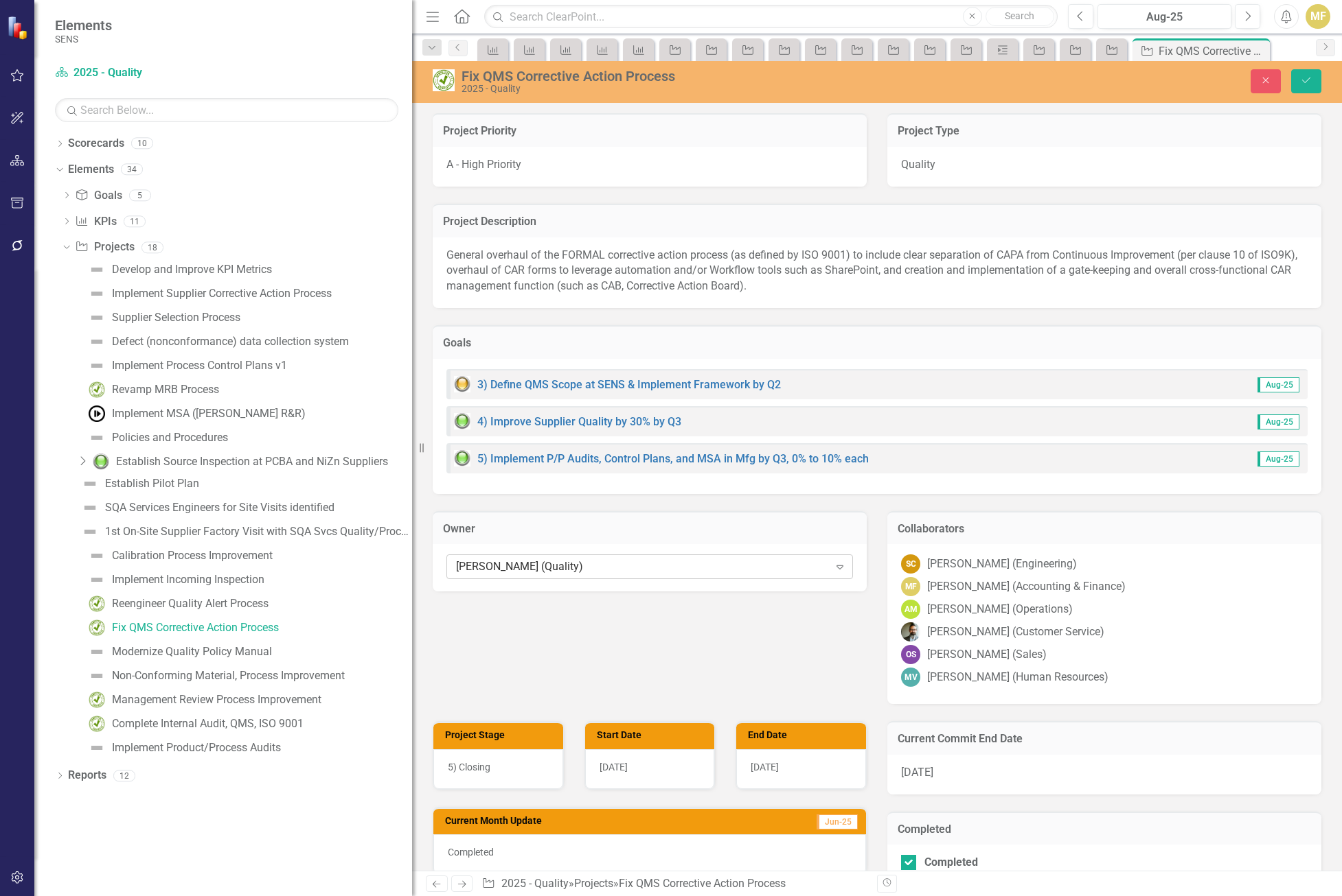
click at [579, 569] on div "Scott Jones (Quality)" at bounding box center [642, 567] width 373 height 16
type input "chel"
click at [125, 896] on span "Chel sea Chen (Quality)" at bounding box center [70, 907] width 112 height 13
click at [224, 647] on div "Modernize Quality Policy Manual" at bounding box center [191, 652] width 160 height 13
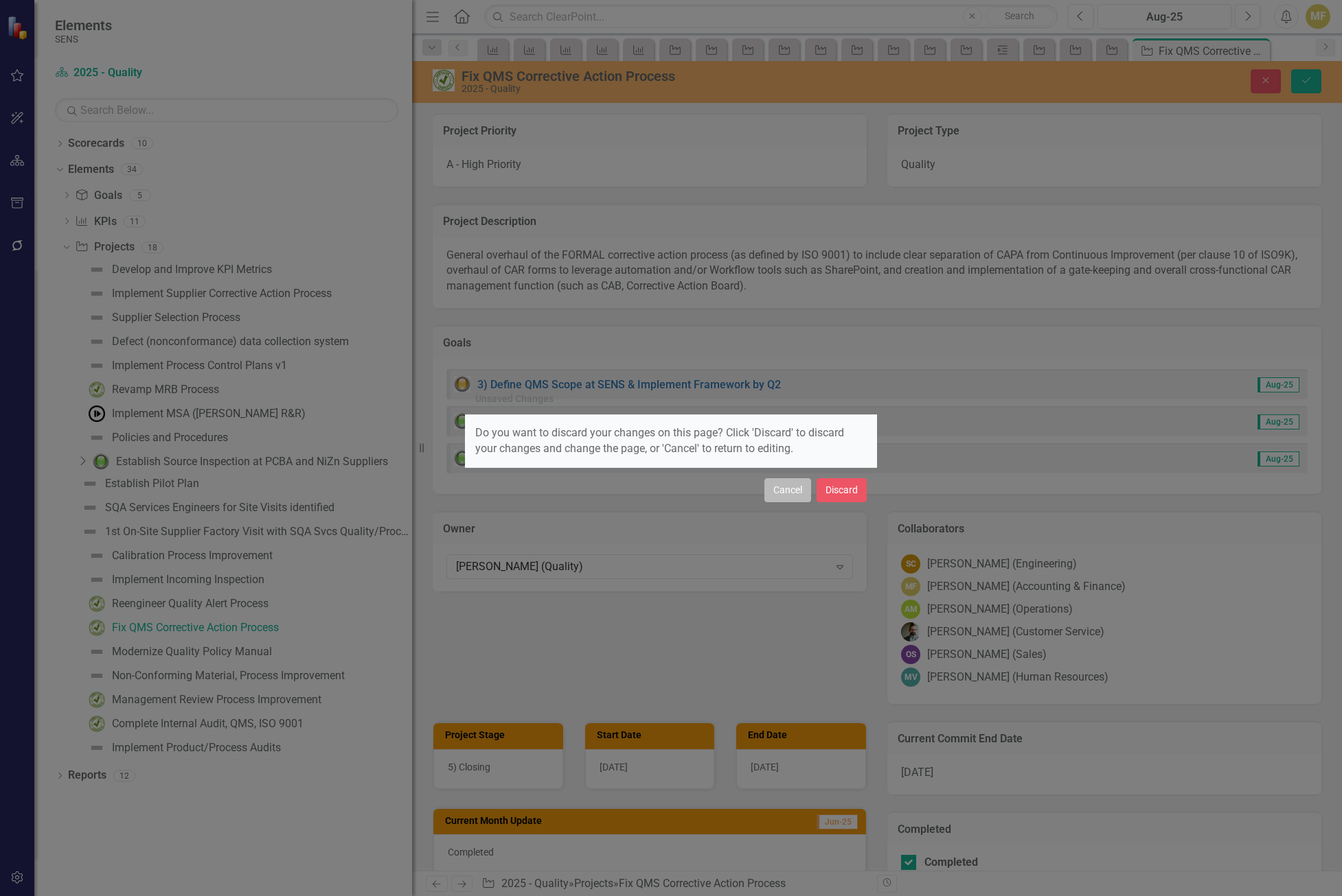
click at [779, 487] on button "Cancel" at bounding box center [787, 490] width 47 height 24
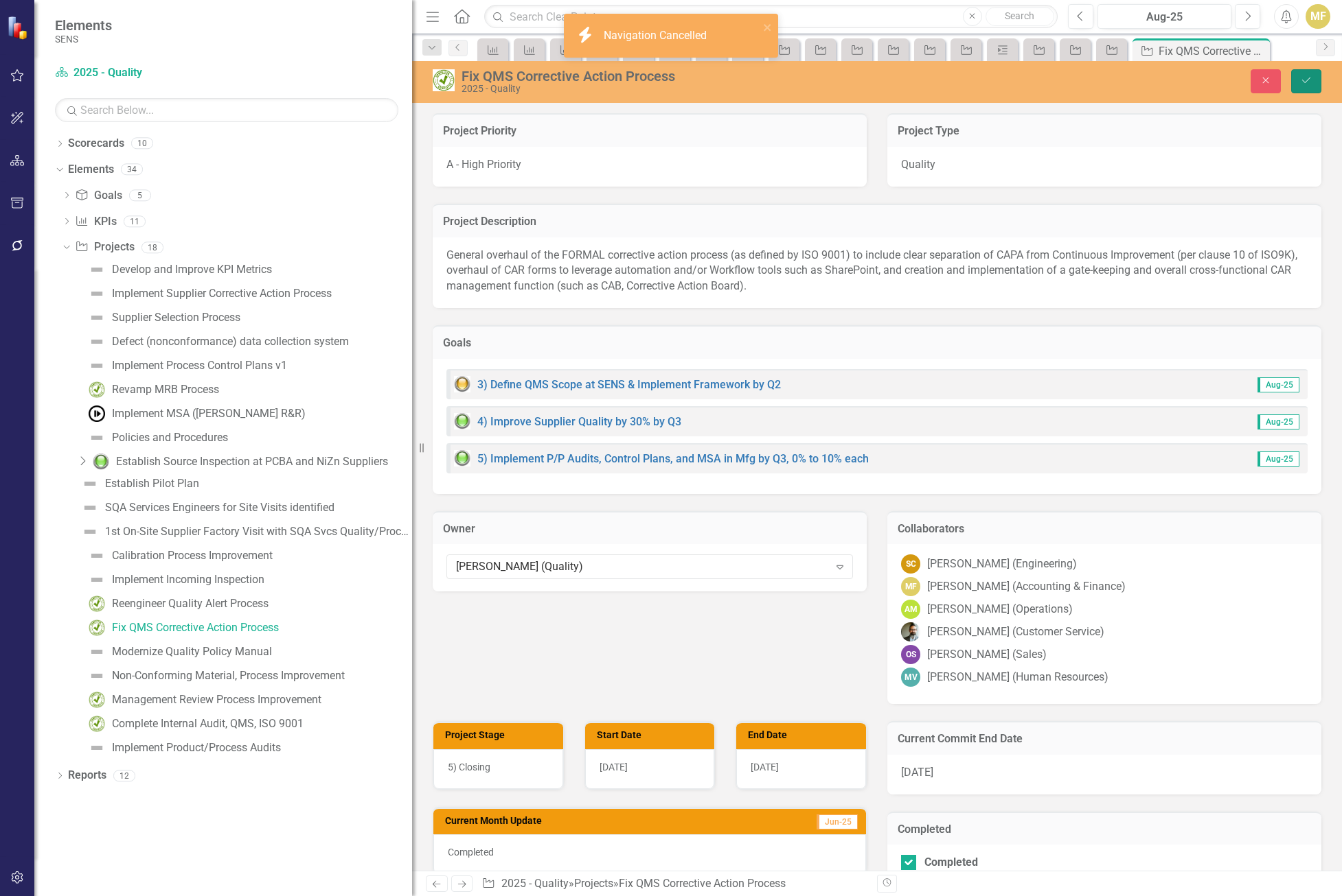
click at [1309, 79] on icon "Save" at bounding box center [1306, 80] width 13 height 10
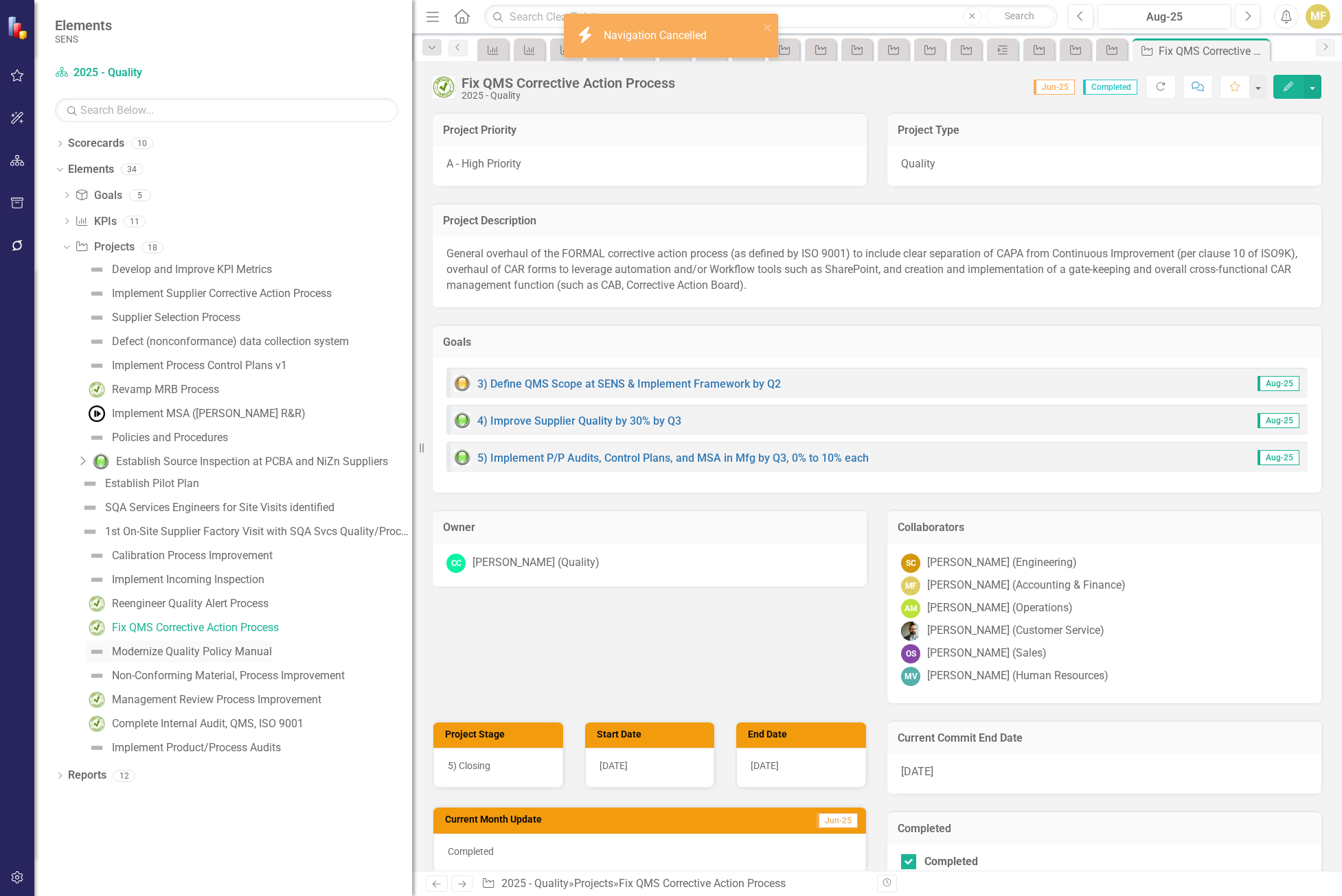
click at [156, 654] on div "Modernize Quality Policy Manual" at bounding box center [191, 652] width 160 height 13
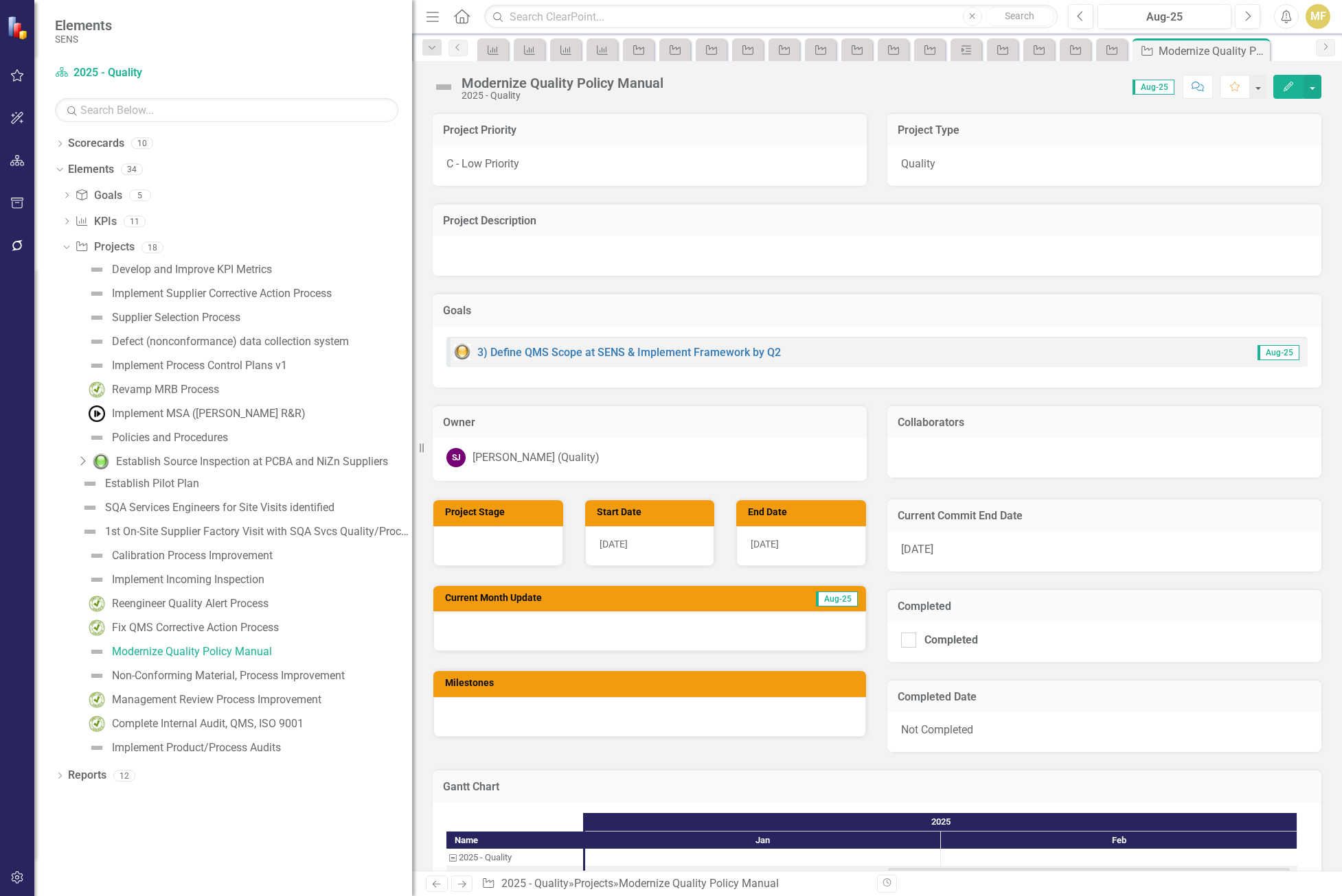
click at [554, 461] on div "Scott Jones (Quality)" at bounding box center [535, 457] width 127 height 16
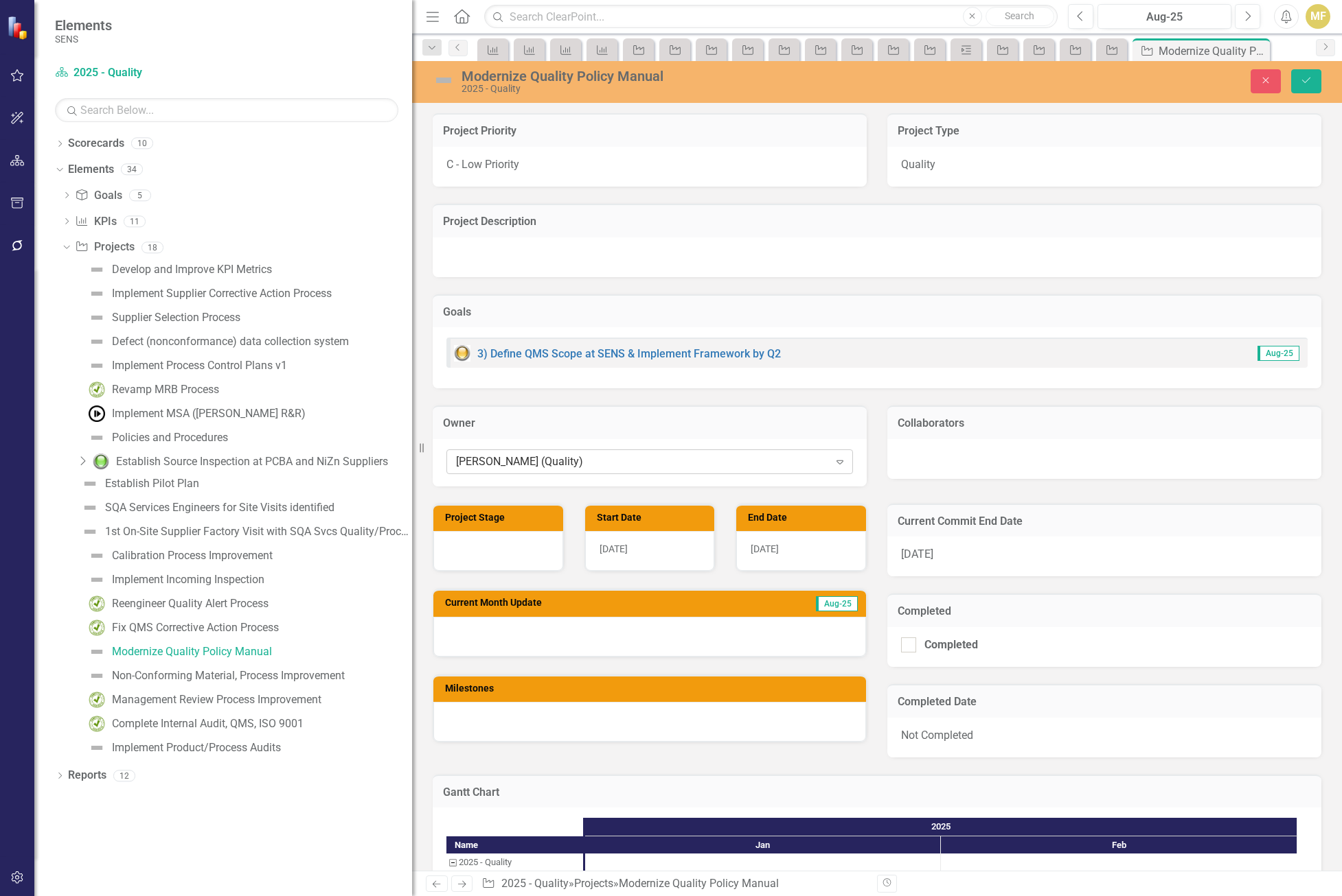
click at [554, 464] on div "Scott Jones (Quality)" at bounding box center [642, 461] width 373 height 16
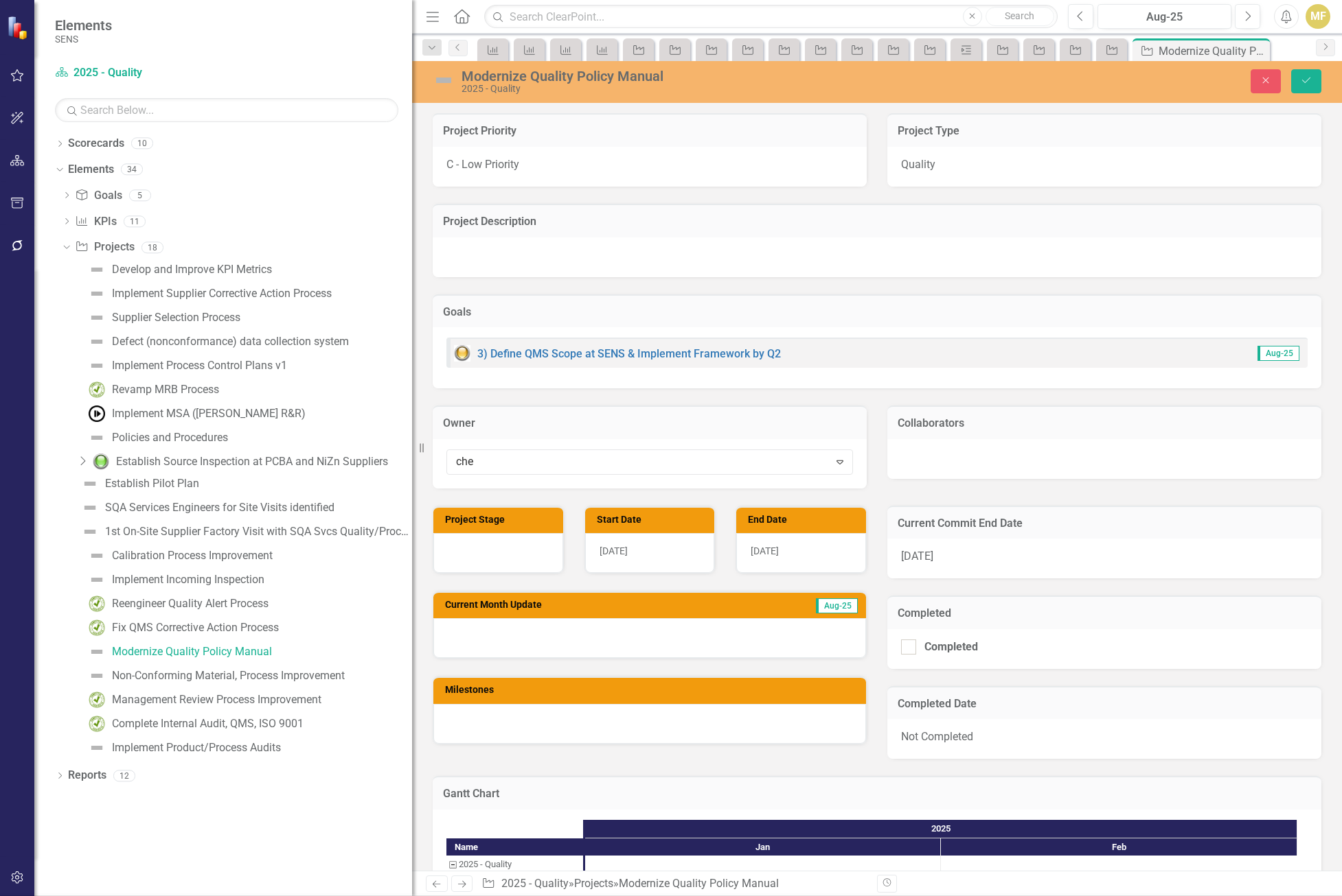
type input "chel"
click at [125, 896] on span "Chel sea Chen (Quality)" at bounding box center [70, 907] width 112 height 13
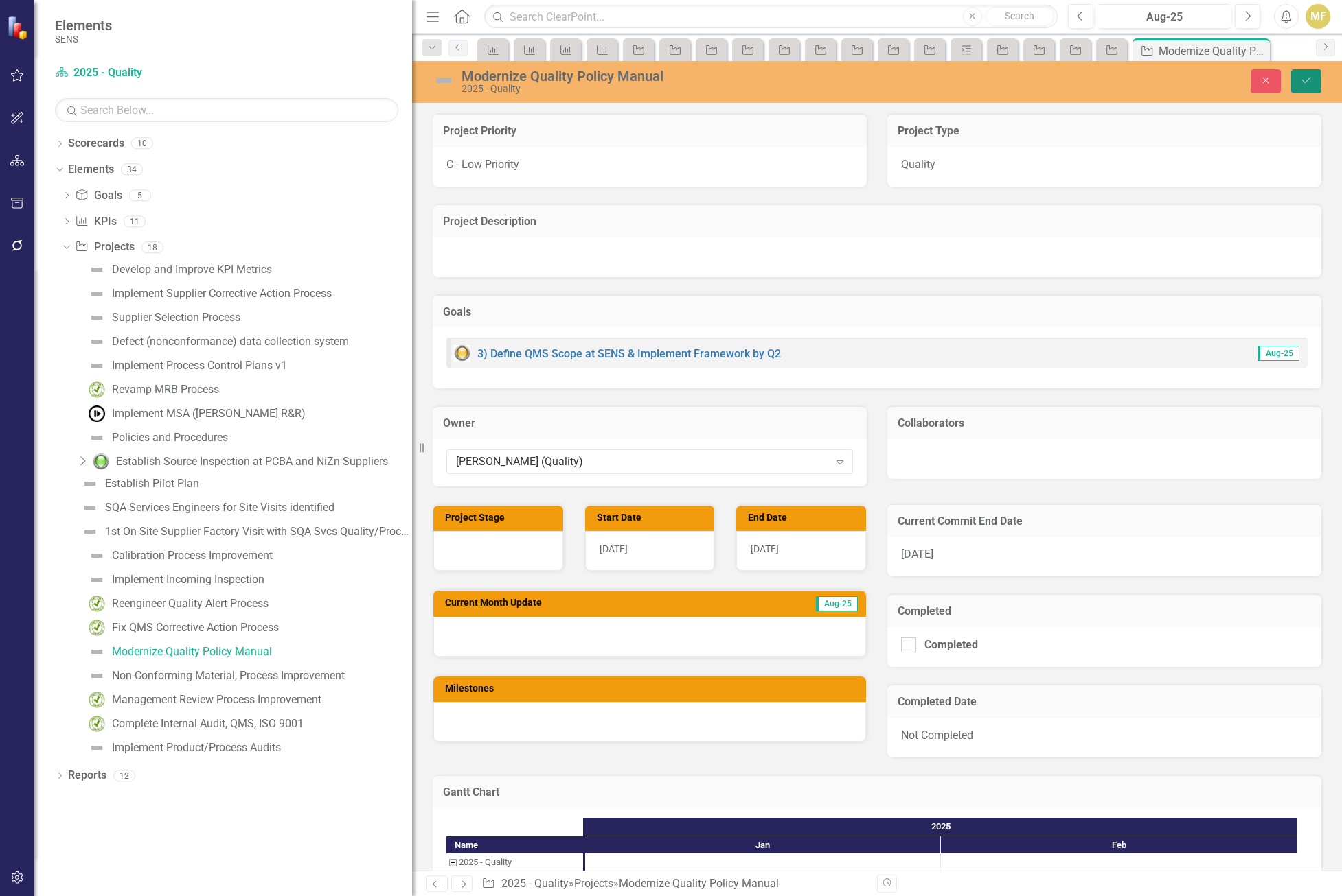
click at [1311, 84] on icon "Save" at bounding box center [1306, 80] width 13 height 10
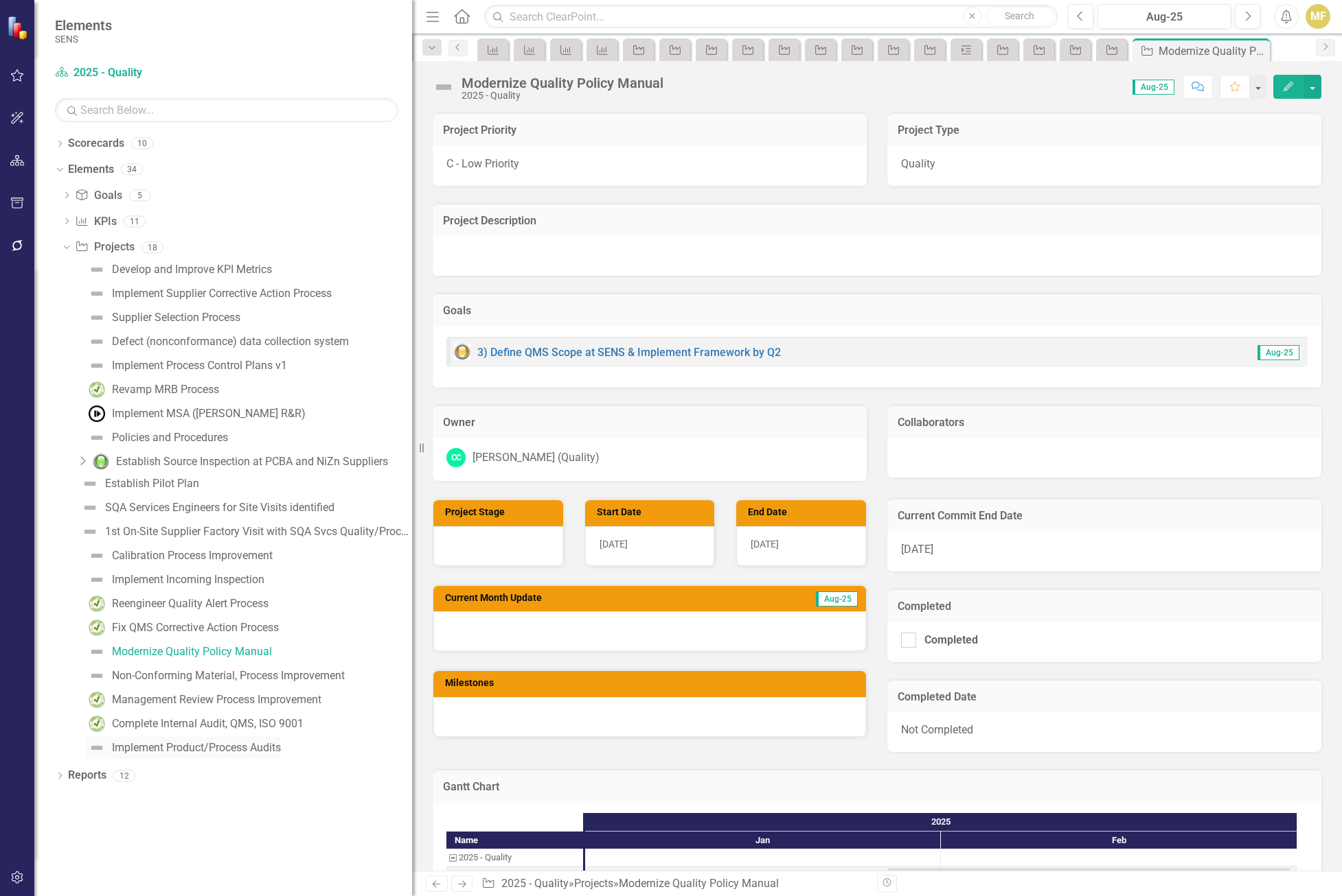
click at [161, 740] on link "Implement Product/Process Audits" at bounding box center [183, 748] width 196 height 22
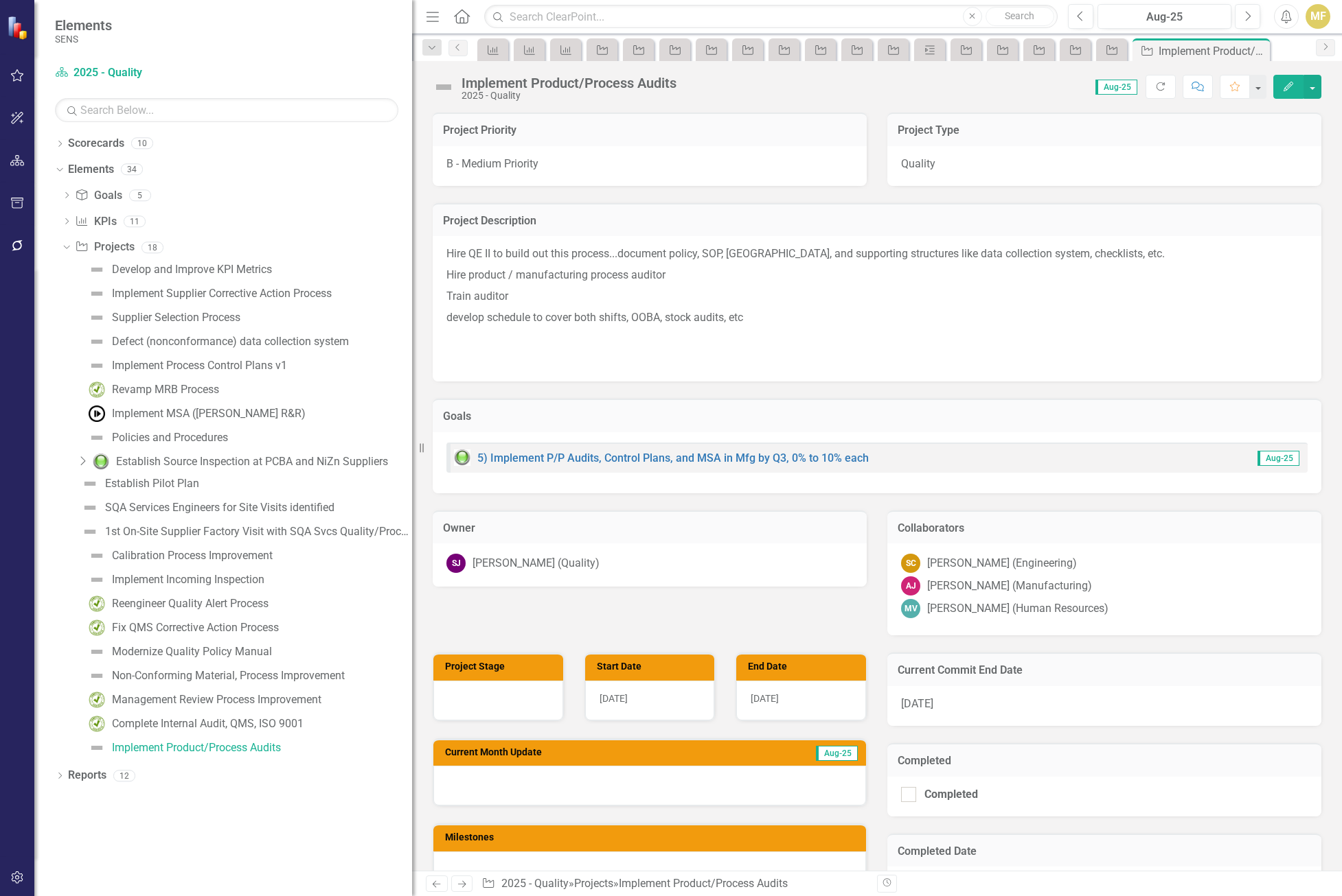
click at [546, 567] on div "Scott Jones (Quality)" at bounding box center [535, 563] width 127 height 16
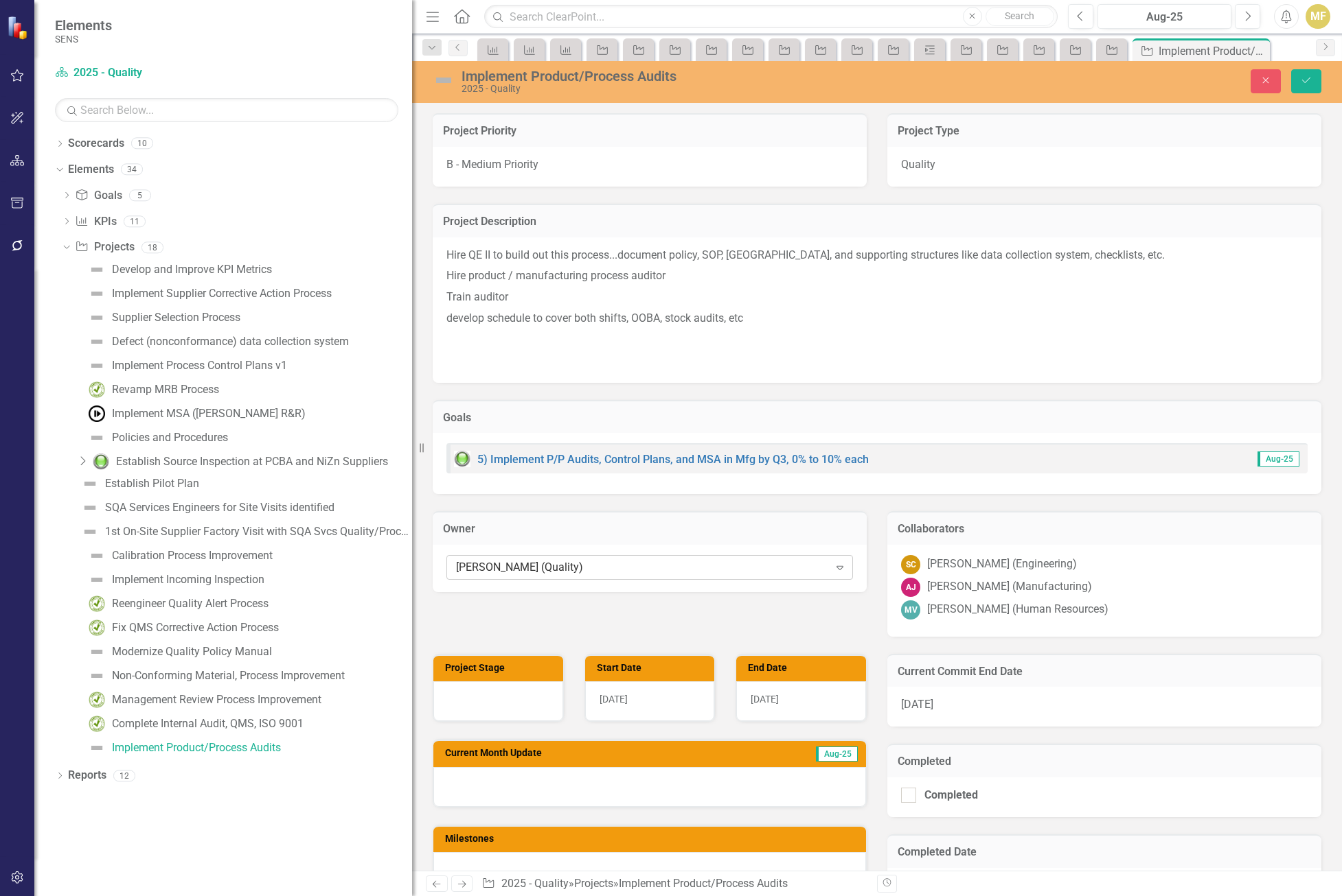
click at [547, 565] on div "Scott Jones (Quality)" at bounding box center [642, 567] width 373 height 16
type input "chels"
click at [168, 896] on span "Chels ea Chen (Quality)" at bounding box center [91, 907] width 155 height 13
click at [1312, 81] on button "Save" at bounding box center [1305, 81] width 30 height 24
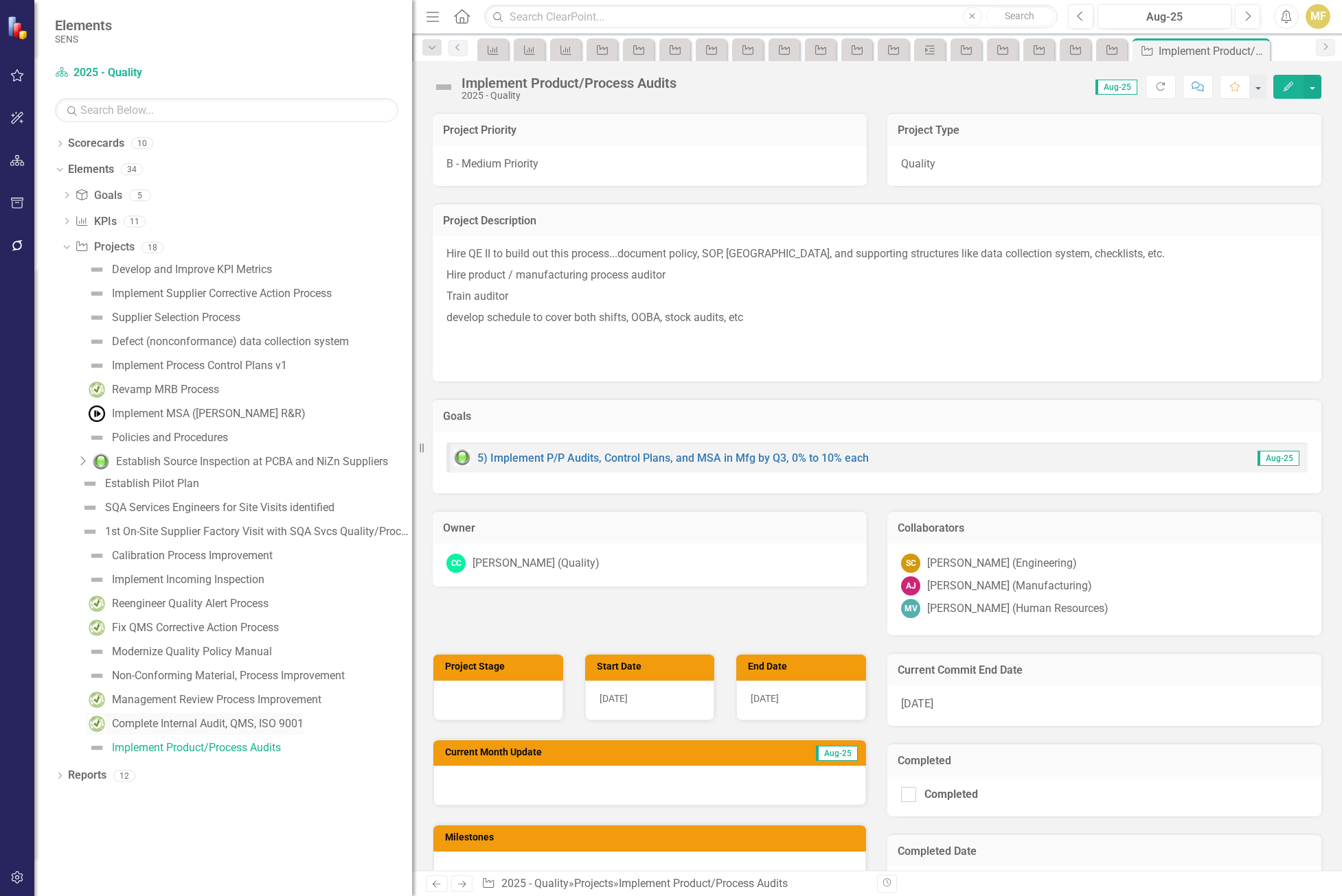
click at [131, 716] on link "Complete Internal Audit, QMS, ISO 9001" at bounding box center [194, 724] width 219 height 22
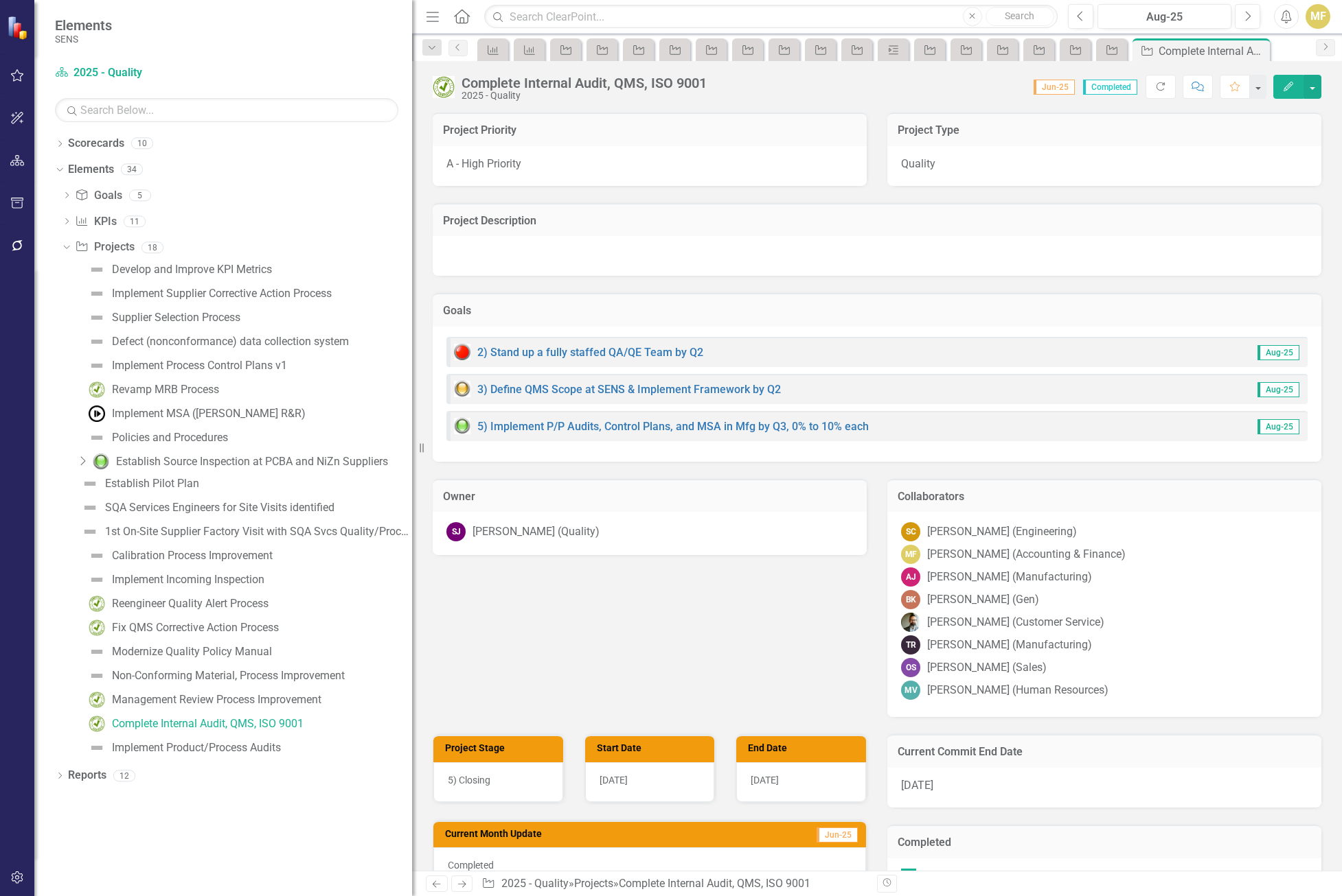
click at [623, 529] on div "SJ Scott Jones (Quality)" at bounding box center [650, 531] width 406 height 19
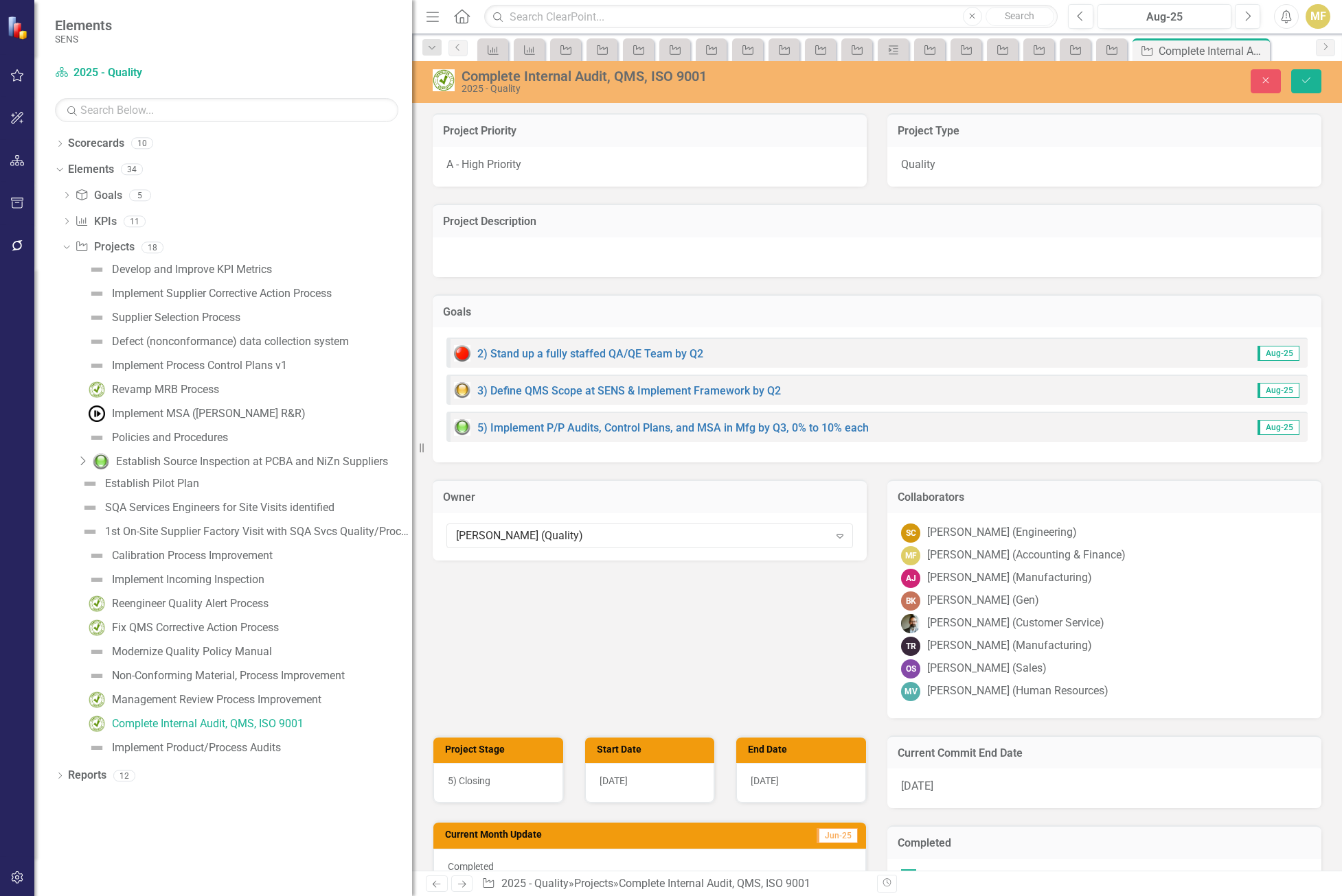
click at [623, 529] on div "Scott Jones (Quality)" at bounding box center [642, 535] width 373 height 16
type input "chel"
click at [605, 896] on div "Chel sea Chen (Quality)" at bounding box center [673, 907] width 1320 height 16
click at [1312, 85] on icon "Save" at bounding box center [1306, 80] width 13 height 10
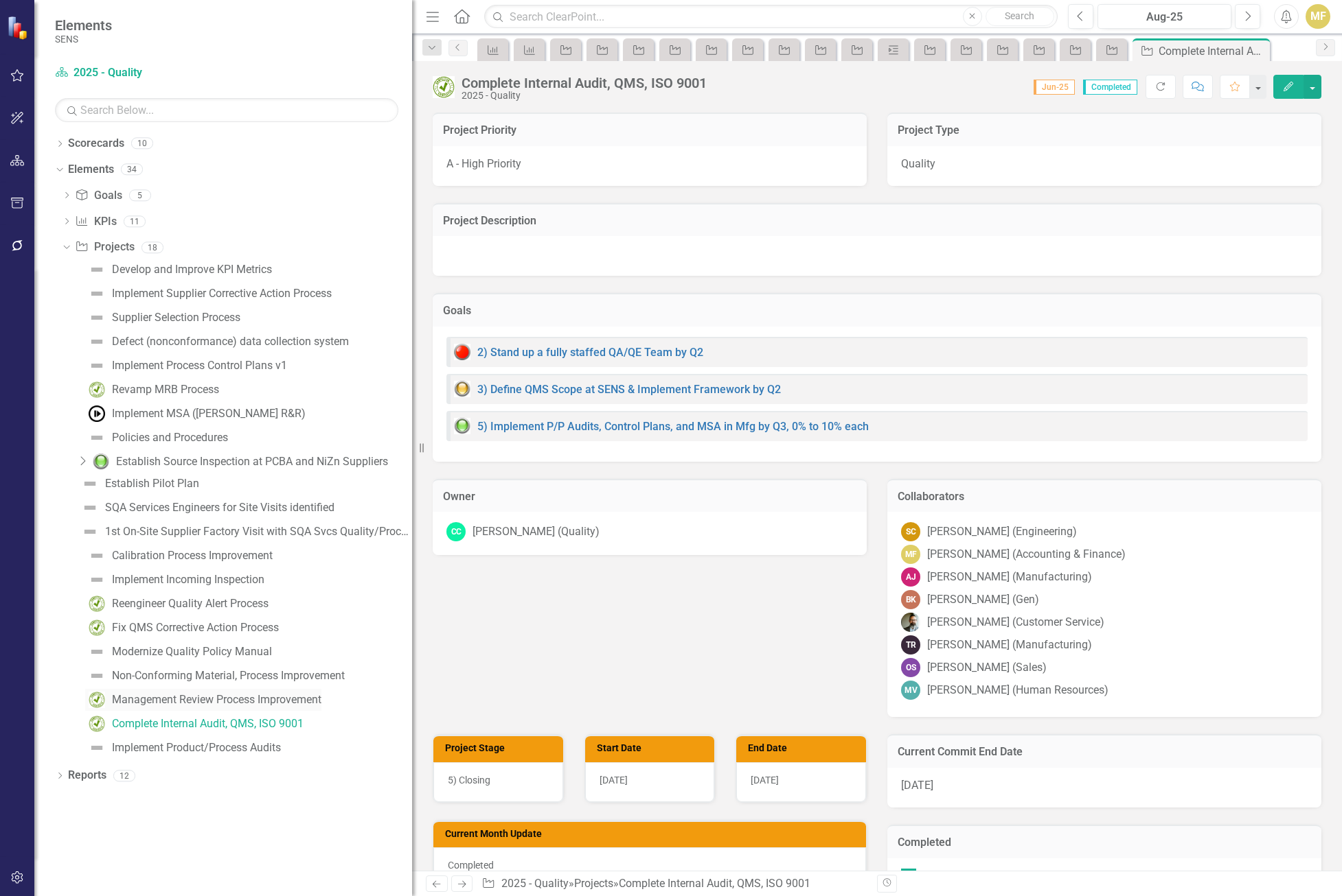
click at [190, 692] on link "Management Review Process Improvement" at bounding box center [203, 700] width 236 height 22
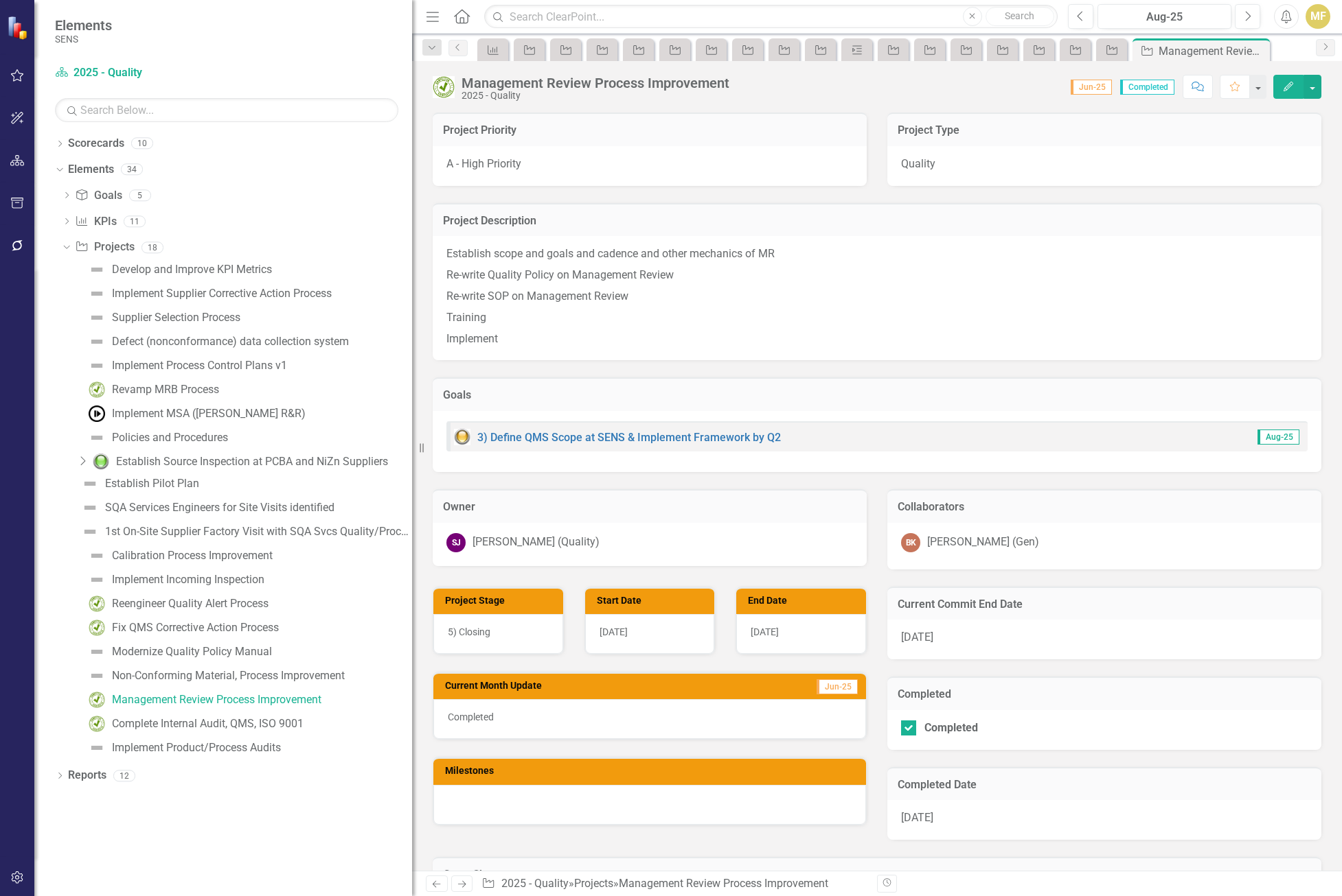
click at [513, 538] on div "Scott Jones (Quality)" at bounding box center [535, 542] width 127 height 16
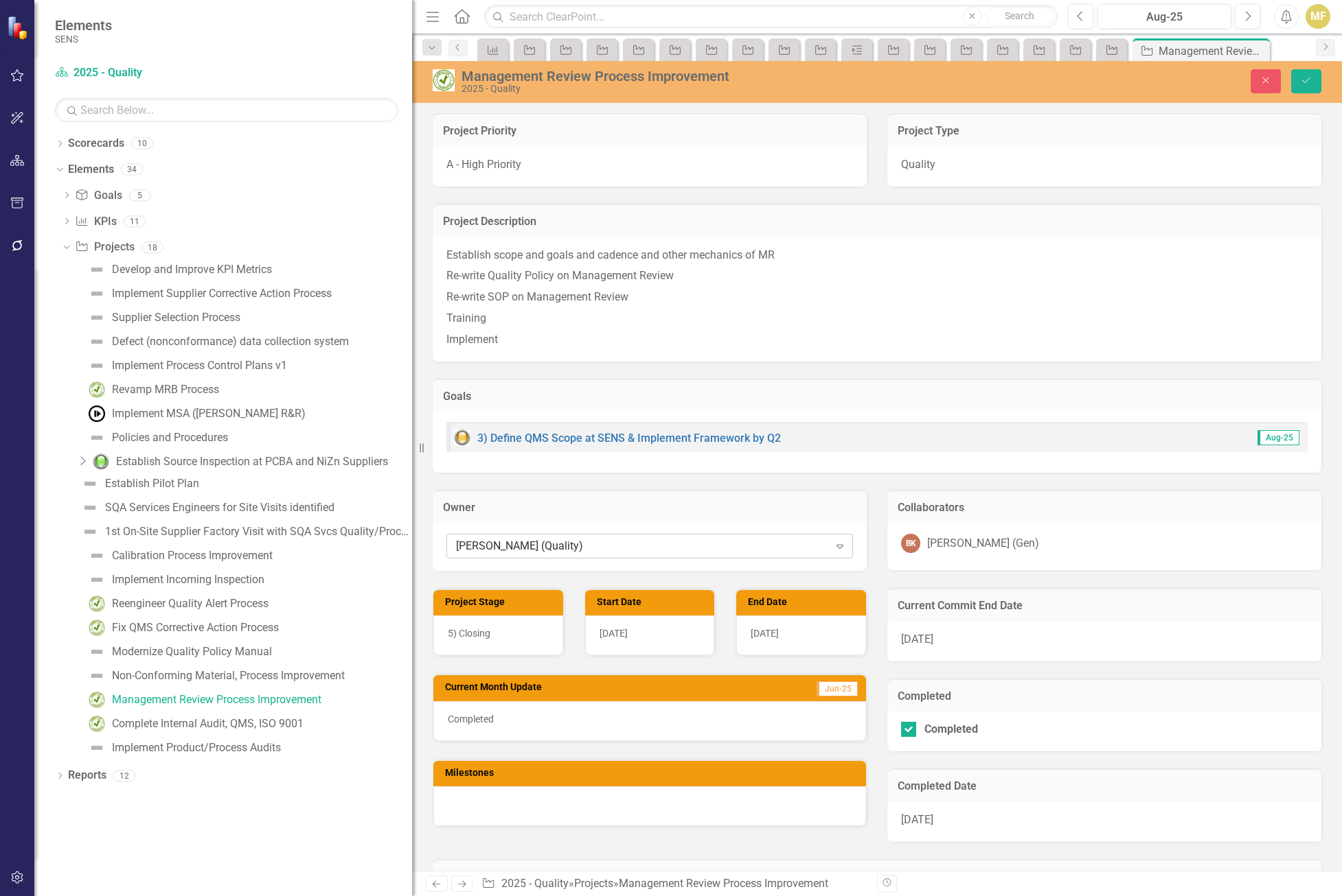
click at [511, 539] on div "Scott Jones (Quality)" at bounding box center [642, 546] width 373 height 16
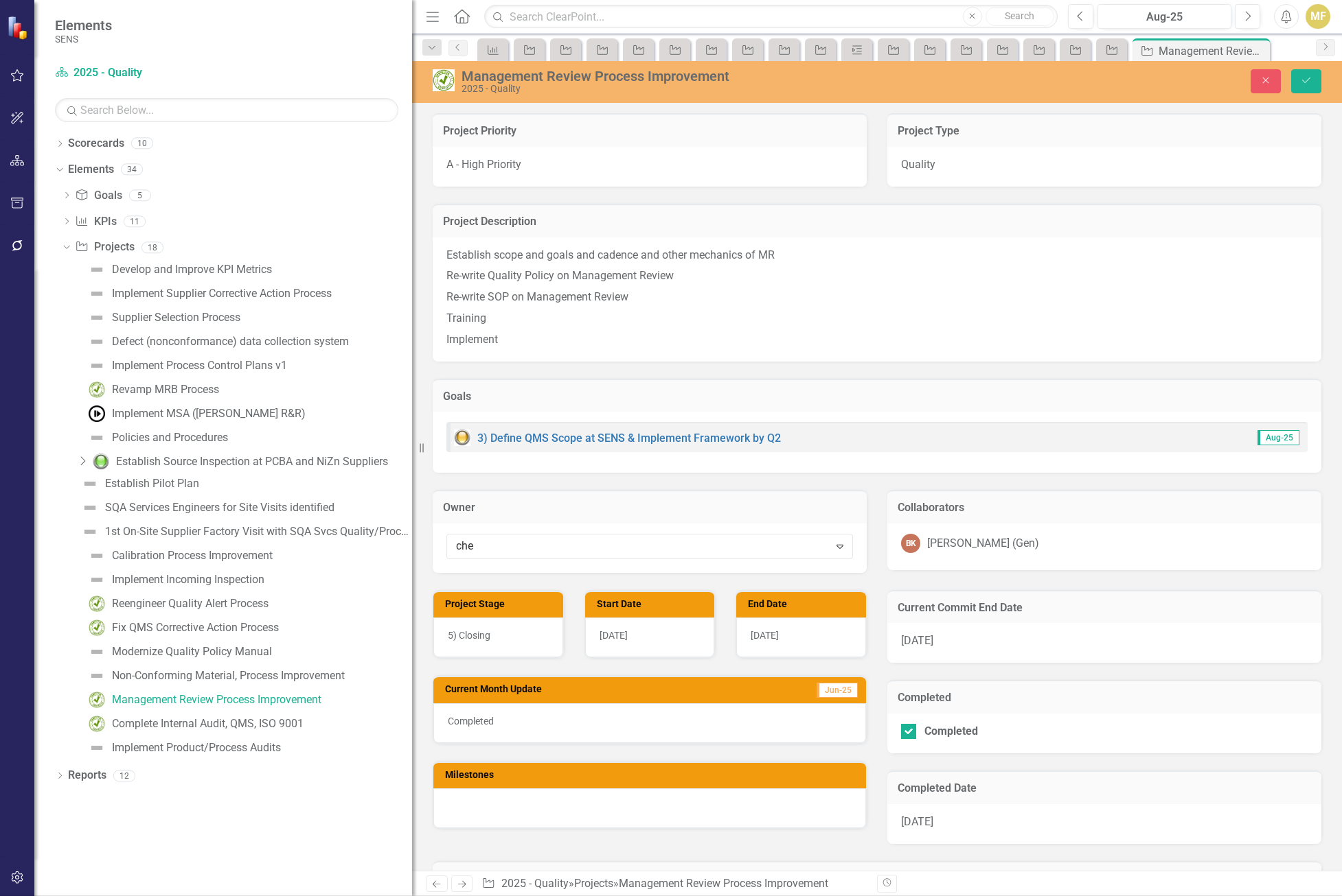
type input "chel"
click at [125, 896] on span "Chel sea Chen (Quality)" at bounding box center [70, 907] width 112 height 13
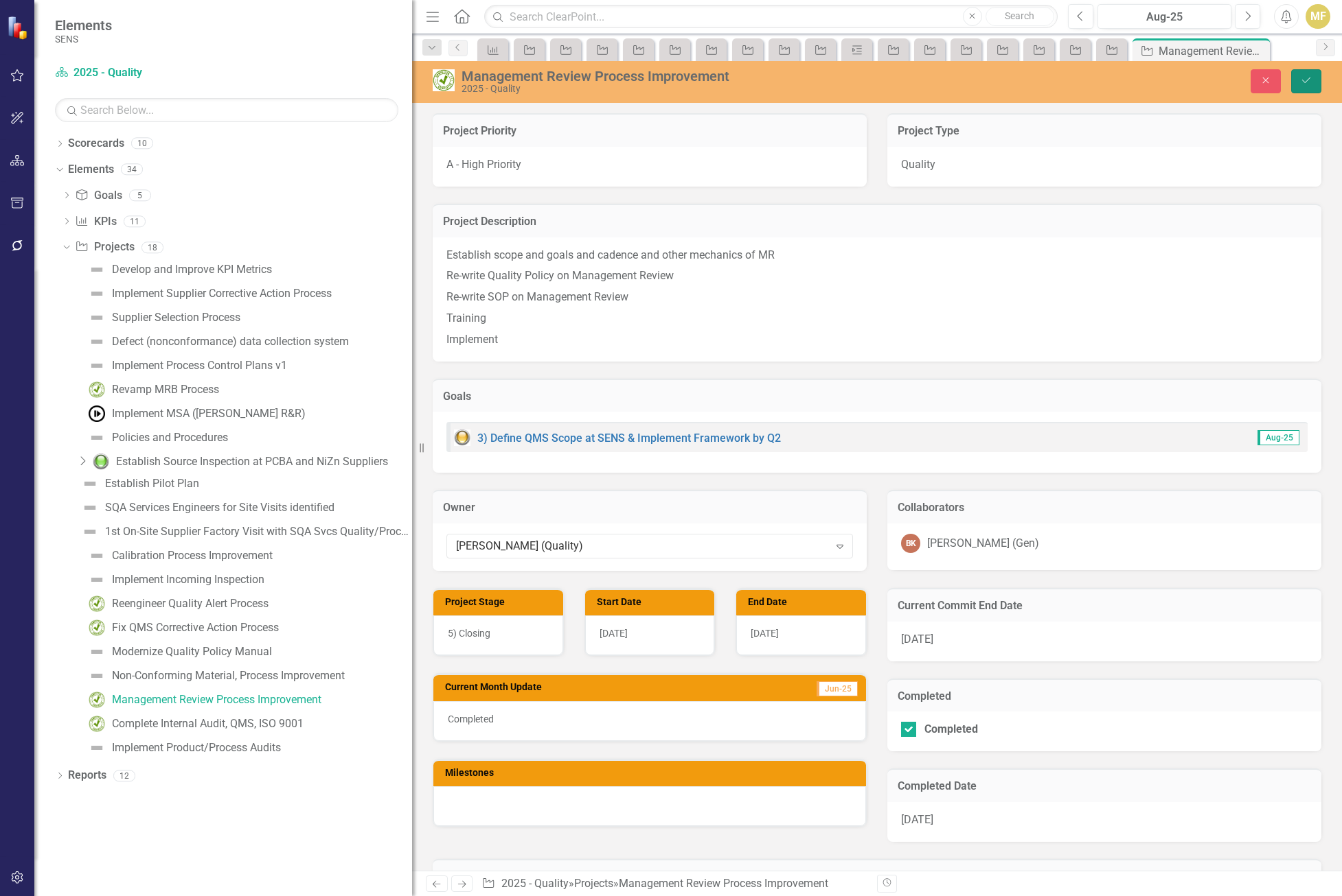
click at [1314, 74] on button "Save" at bounding box center [1305, 81] width 30 height 24
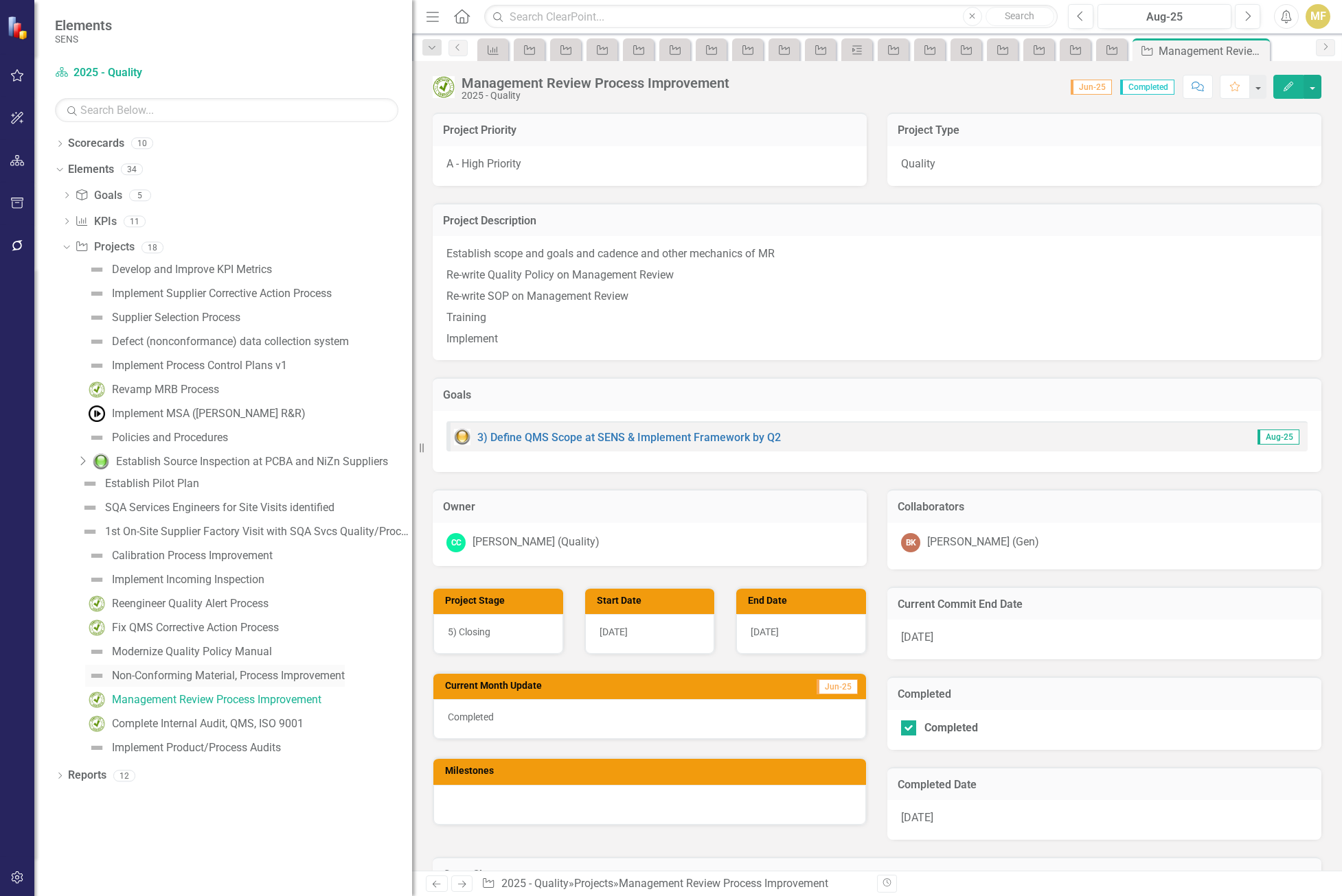
click at [185, 678] on div "Non-Conforming Material, Process Improvement" at bounding box center [228, 677] width 232 height 13
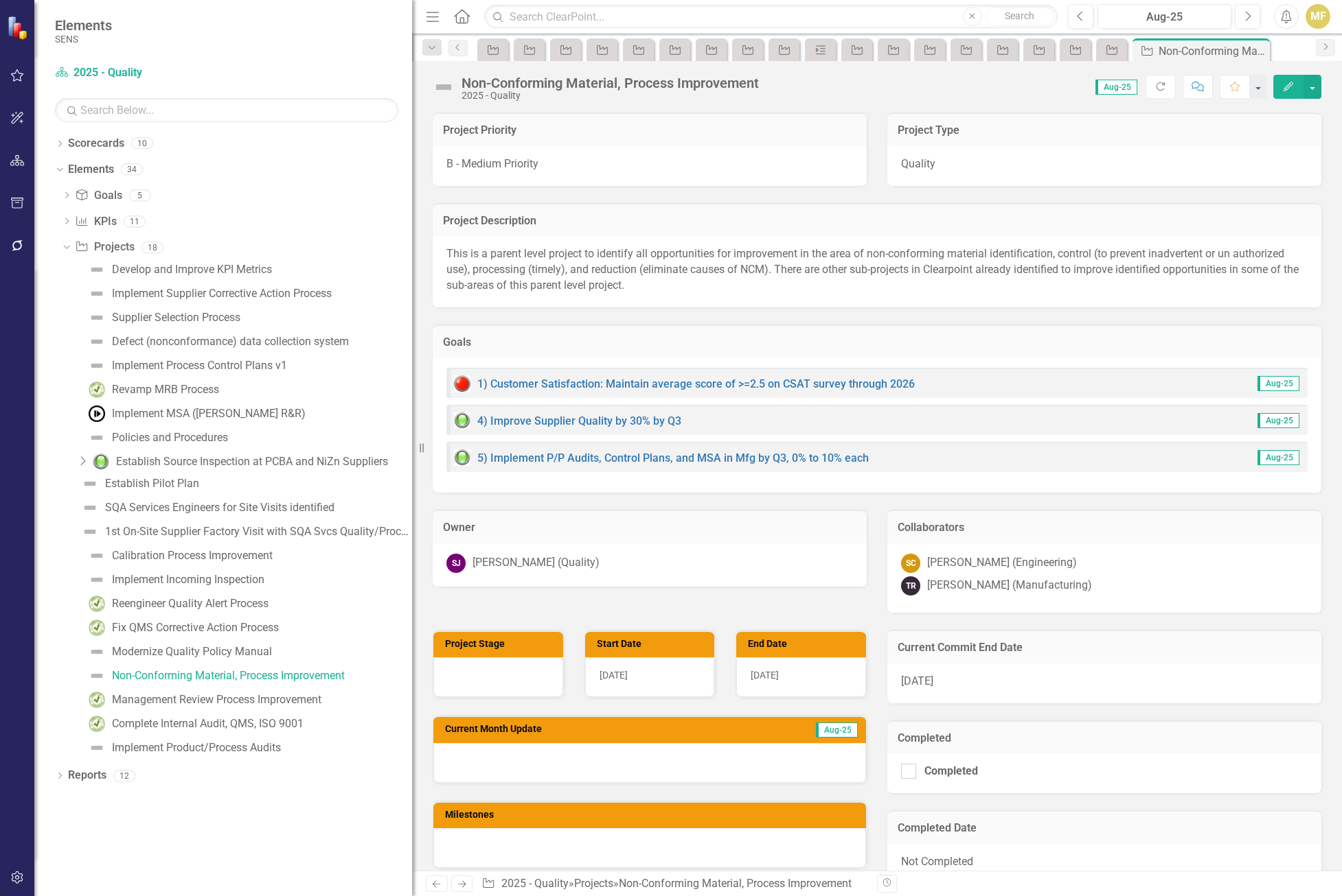
click at [649, 564] on div "SJ Scott Jones (Quality)" at bounding box center [650, 563] width 406 height 19
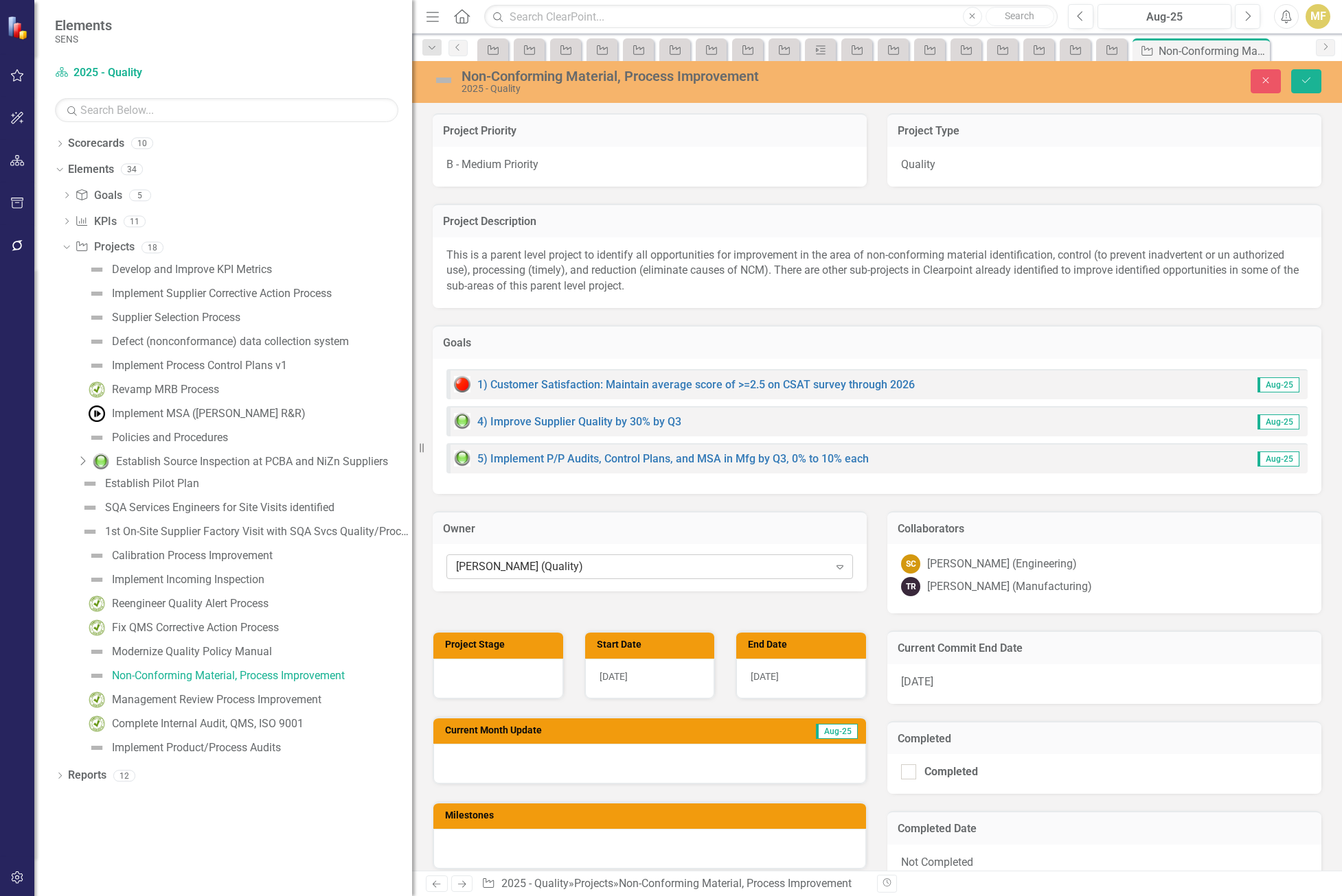
click at [645, 565] on div "Scott Jones (Quality)" at bounding box center [642, 567] width 373 height 16
type input "chel"
click at [604, 896] on div "Chel sea Chen (Quality)" at bounding box center [671, 907] width 1342 height 23
click at [1304, 73] on button "Save" at bounding box center [1305, 81] width 30 height 24
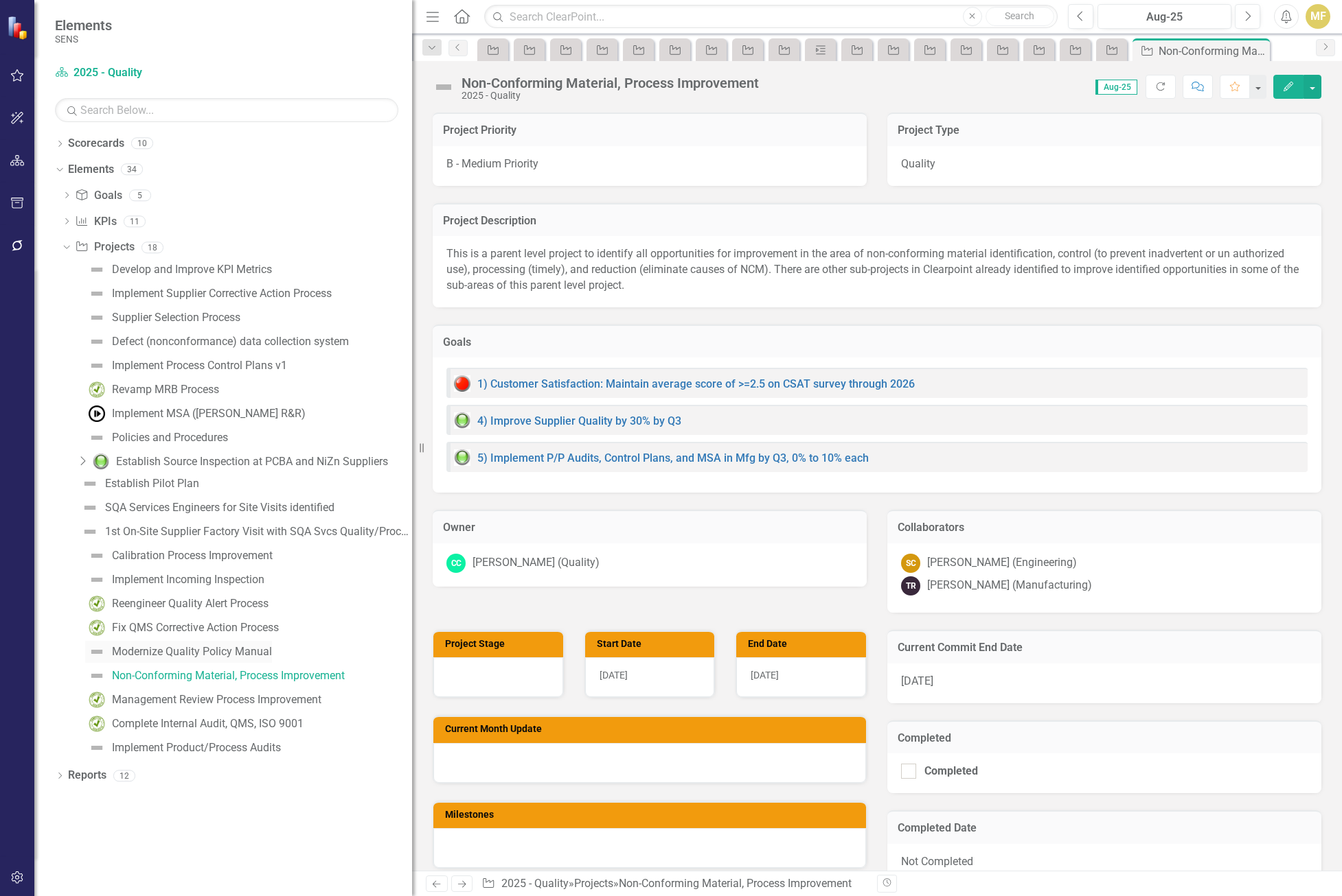
click at [142, 654] on div "Modernize Quality Policy Manual" at bounding box center [191, 652] width 160 height 13
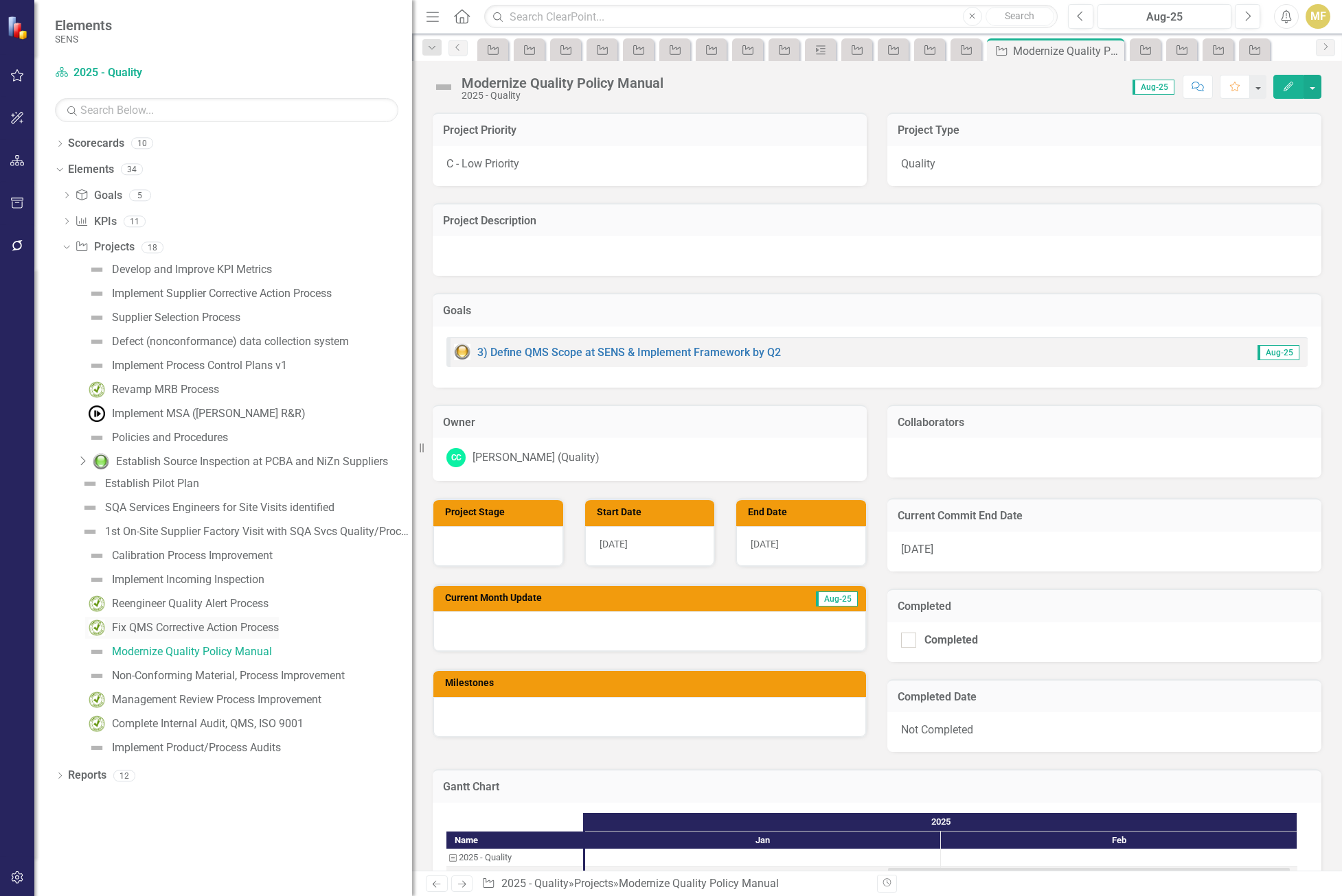
click at [188, 627] on div "Fix QMS Corrective Action Process" at bounding box center [195, 628] width 166 height 13
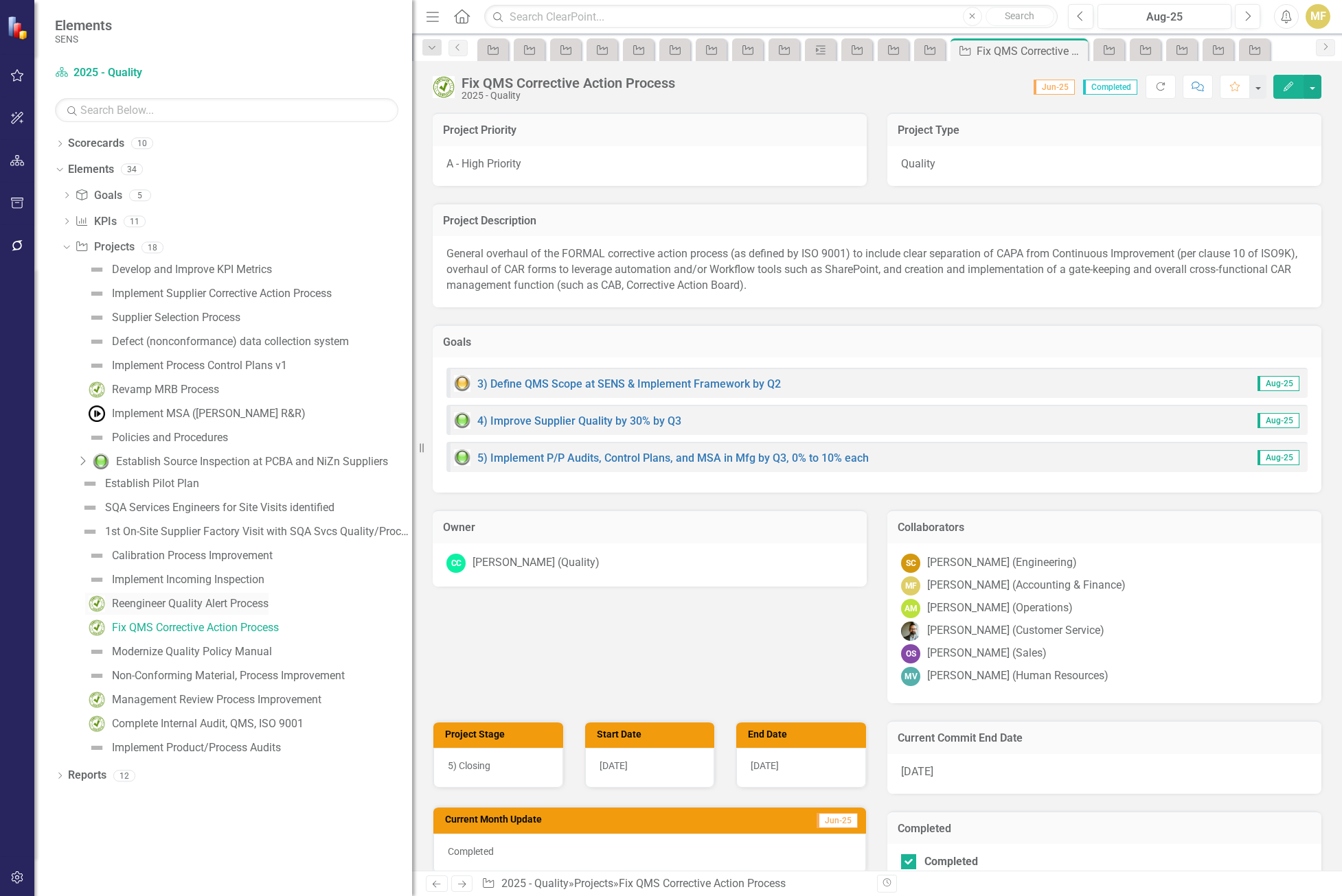
click at [197, 614] on link "Reengineer Quality Alert Process" at bounding box center [177, 604] width 183 height 22
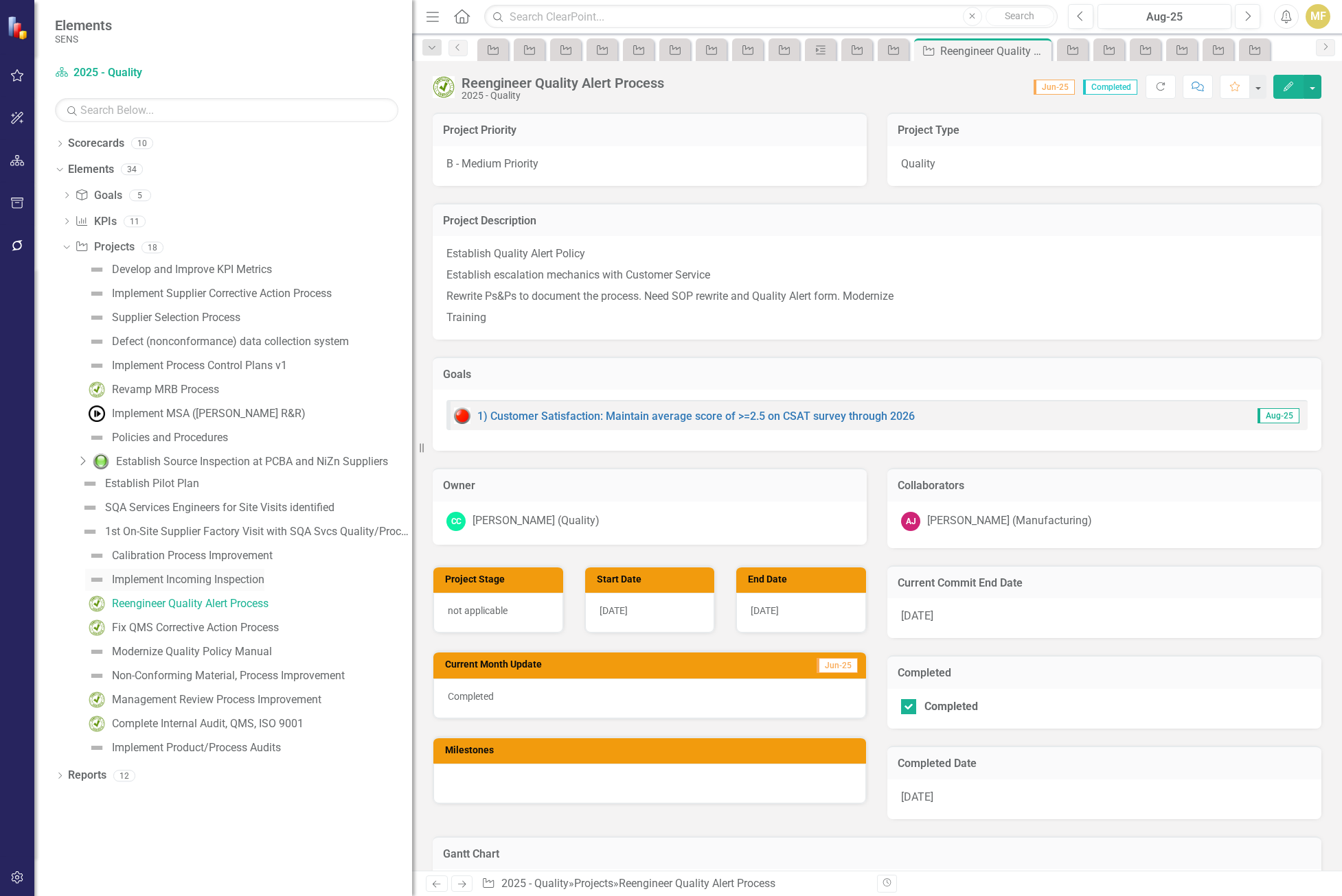
click at [201, 585] on div "Implement Incoming Inspection" at bounding box center [188, 580] width 153 height 13
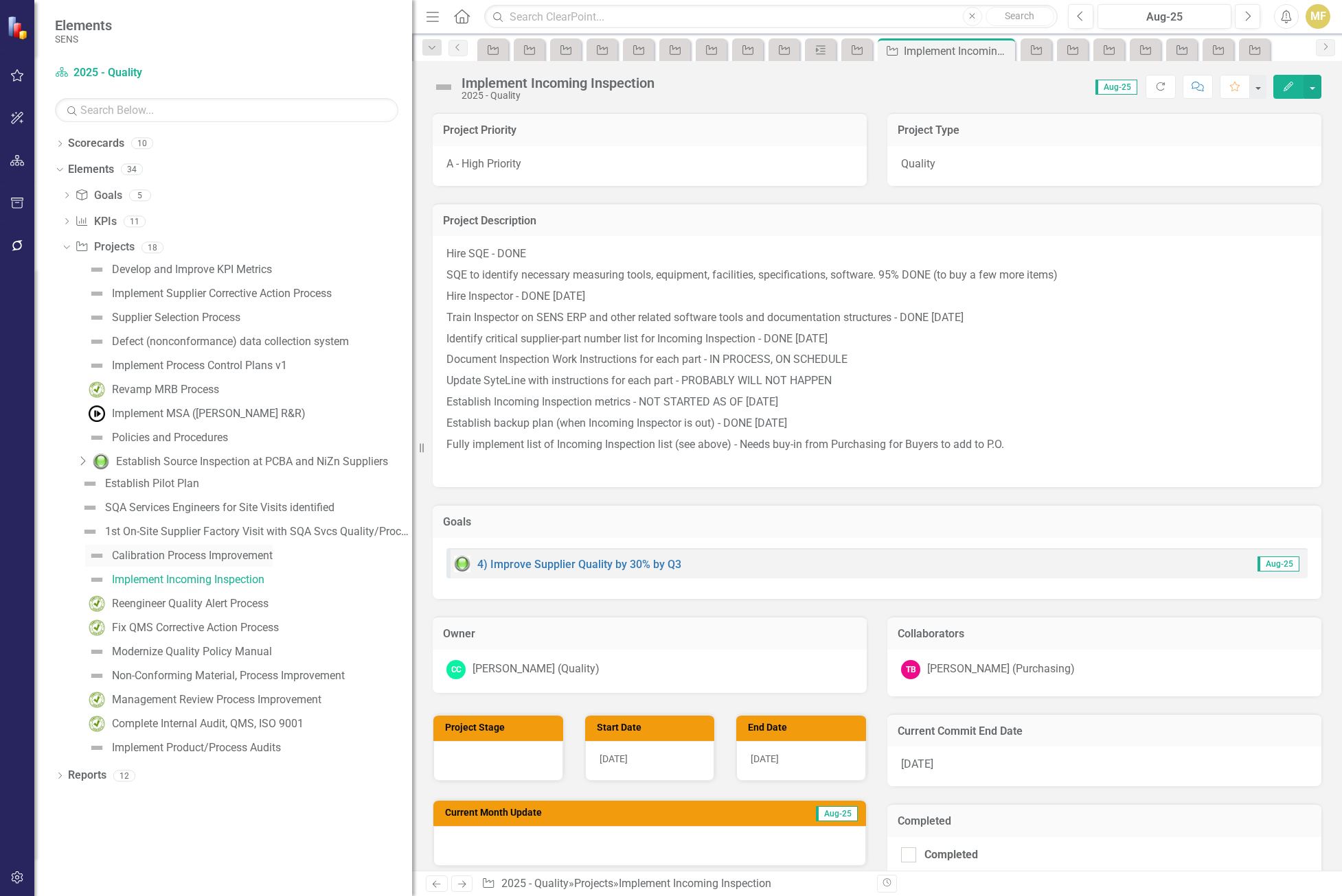
click at [225, 556] on div "Calibration Process Improvement" at bounding box center [192, 556] width 161 height 13
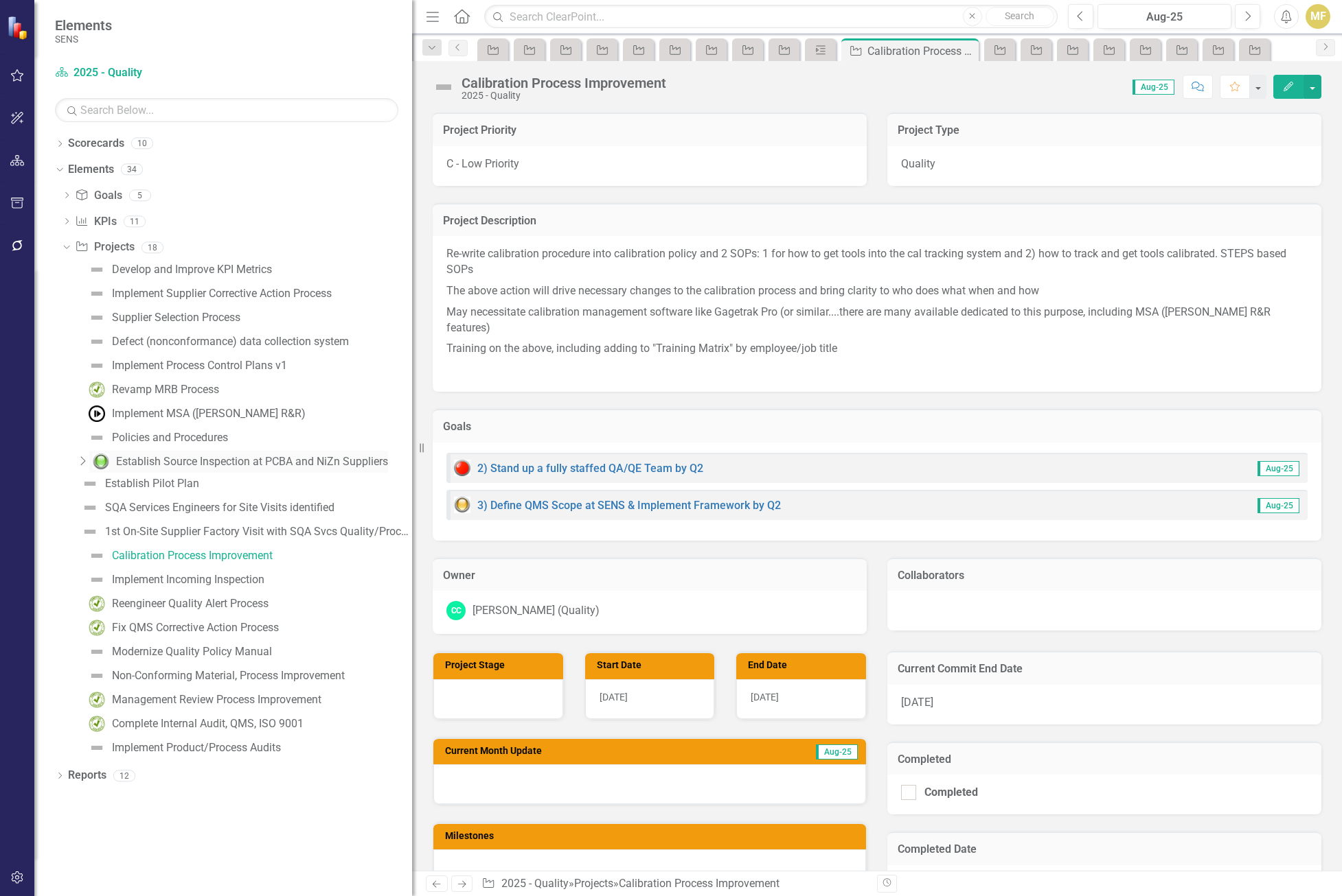
click at [219, 462] on div "Establish Source Inspection at PCBA and NiZn Suppliers" at bounding box center [252, 462] width 272 height 13
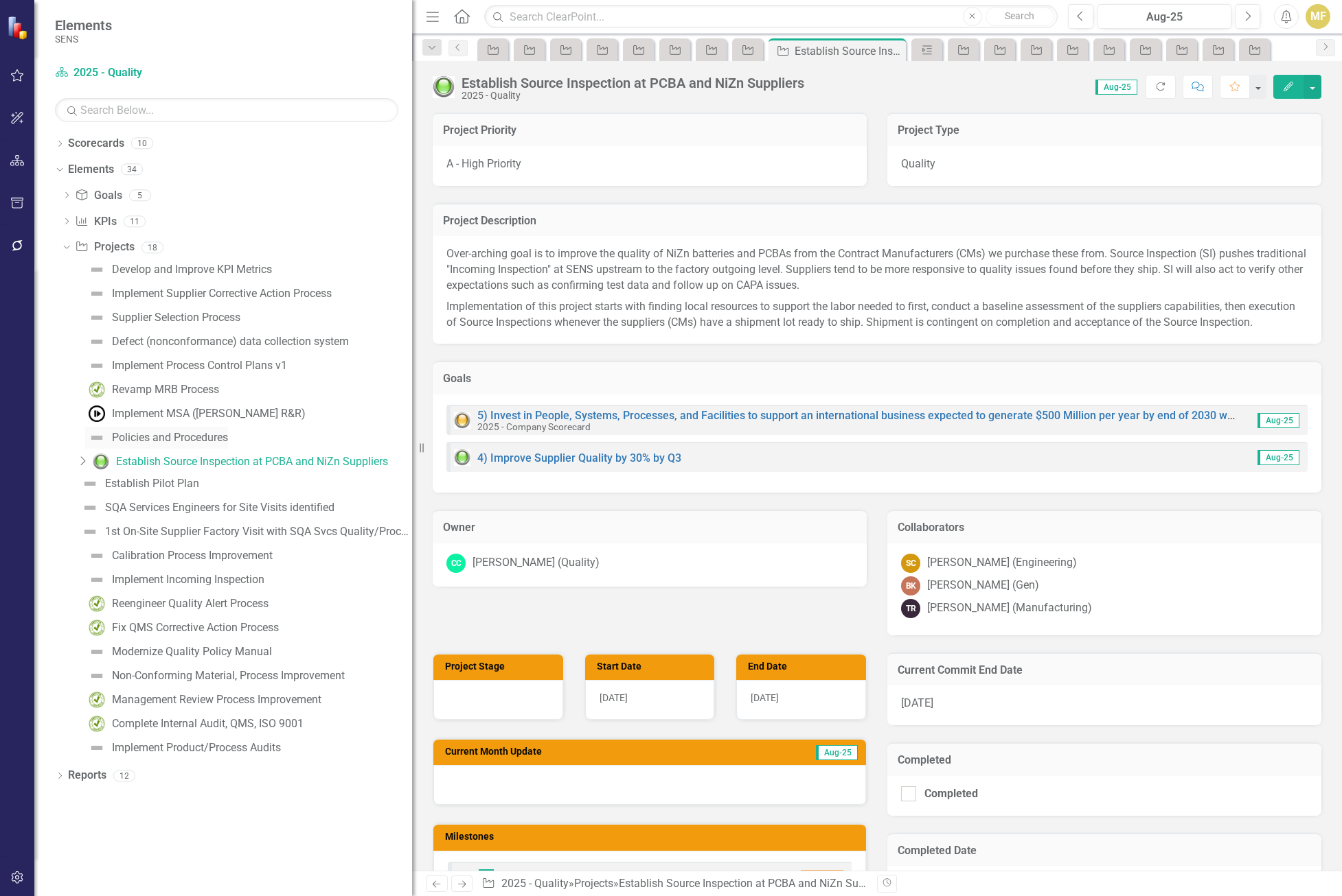
click at [210, 441] on div "Policies and Procedures" at bounding box center [169, 438] width 116 height 13
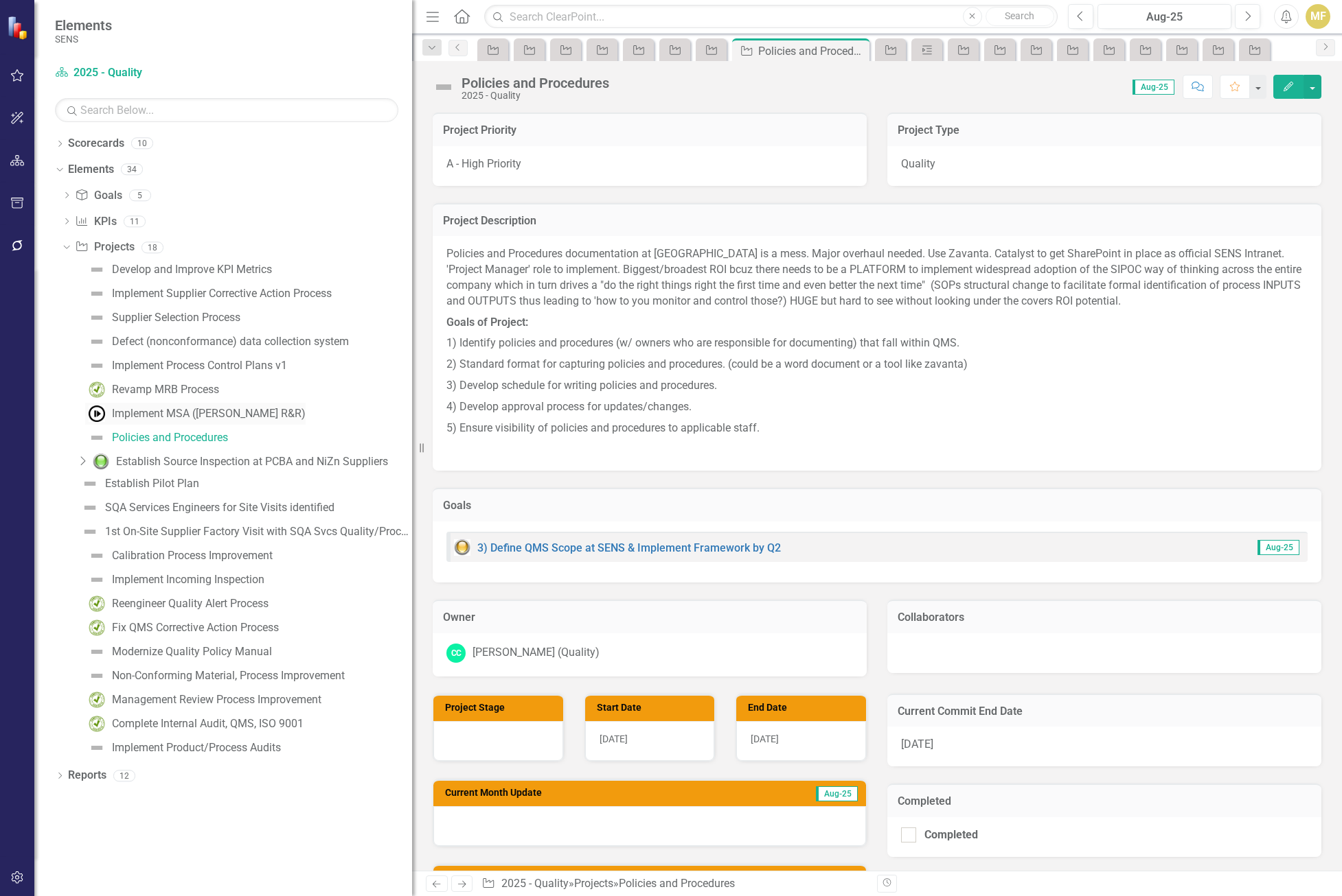
click at [199, 417] on div "Implement MSA ([PERSON_NAME] R&R)" at bounding box center [209, 414] width 194 height 13
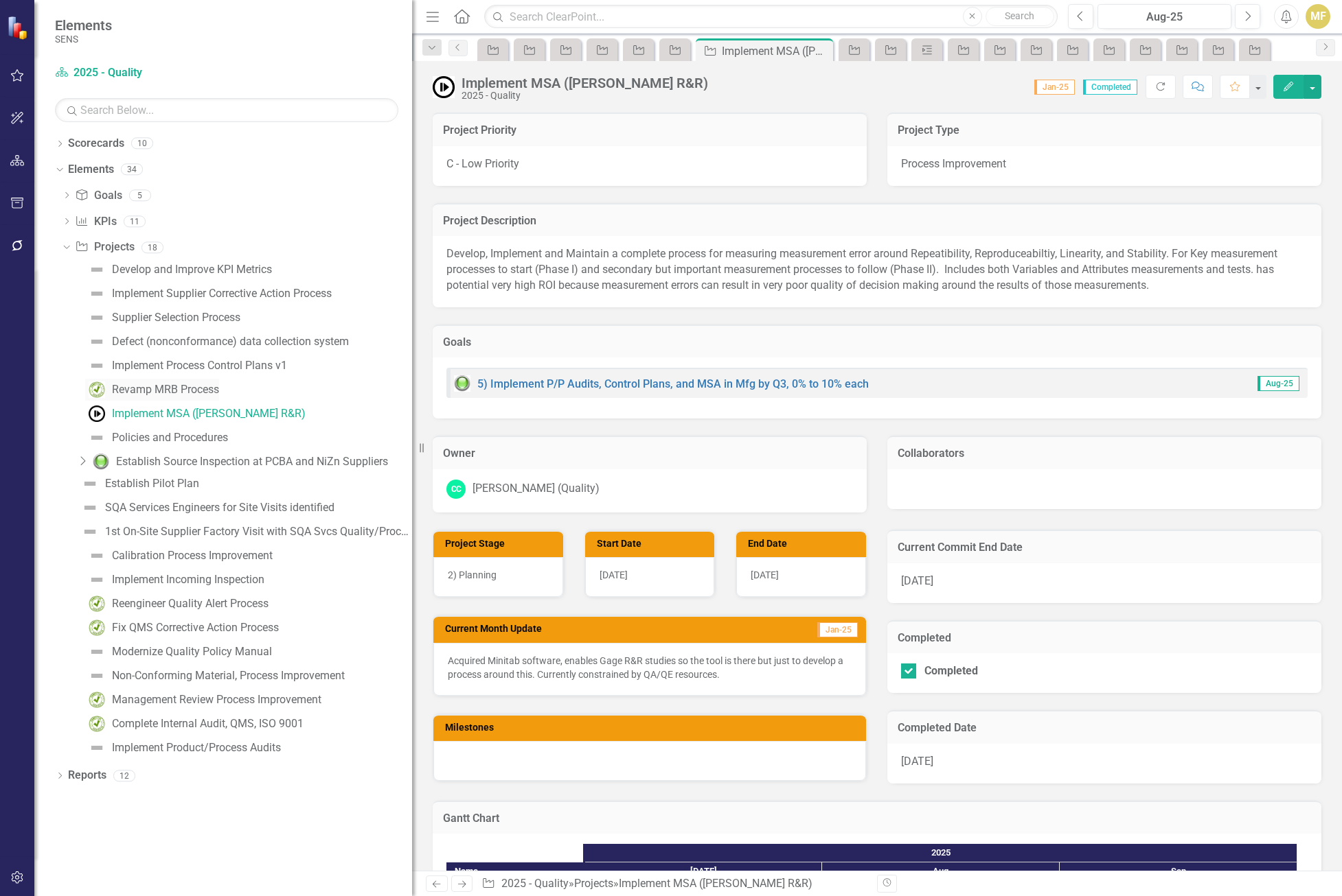
click at [196, 392] on div "Revamp MRB Process" at bounding box center [165, 390] width 107 height 13
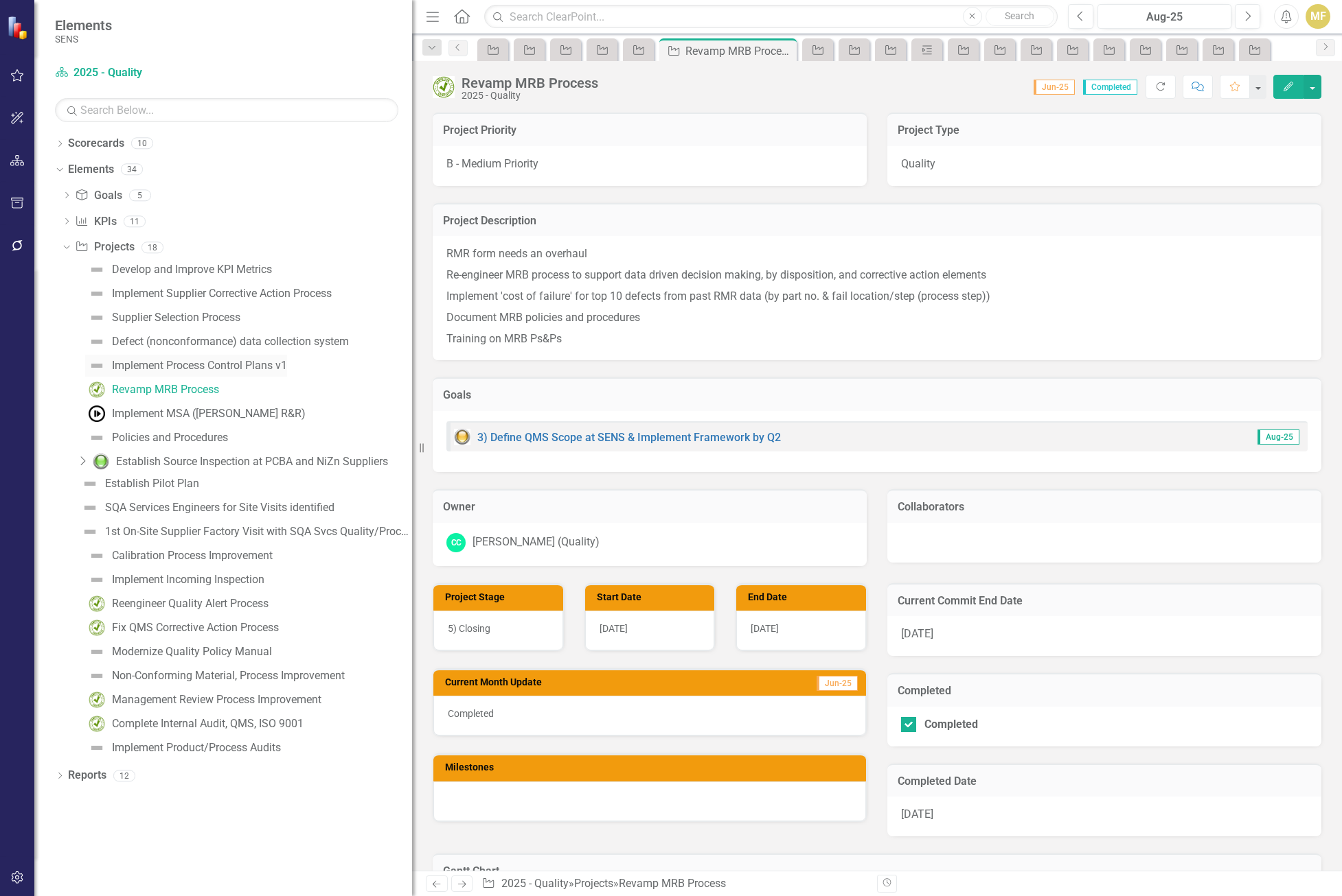
click at [197, 364] on div "Implement Process Control Plans v1" at bounding box center [199, 366] width 175 height 13
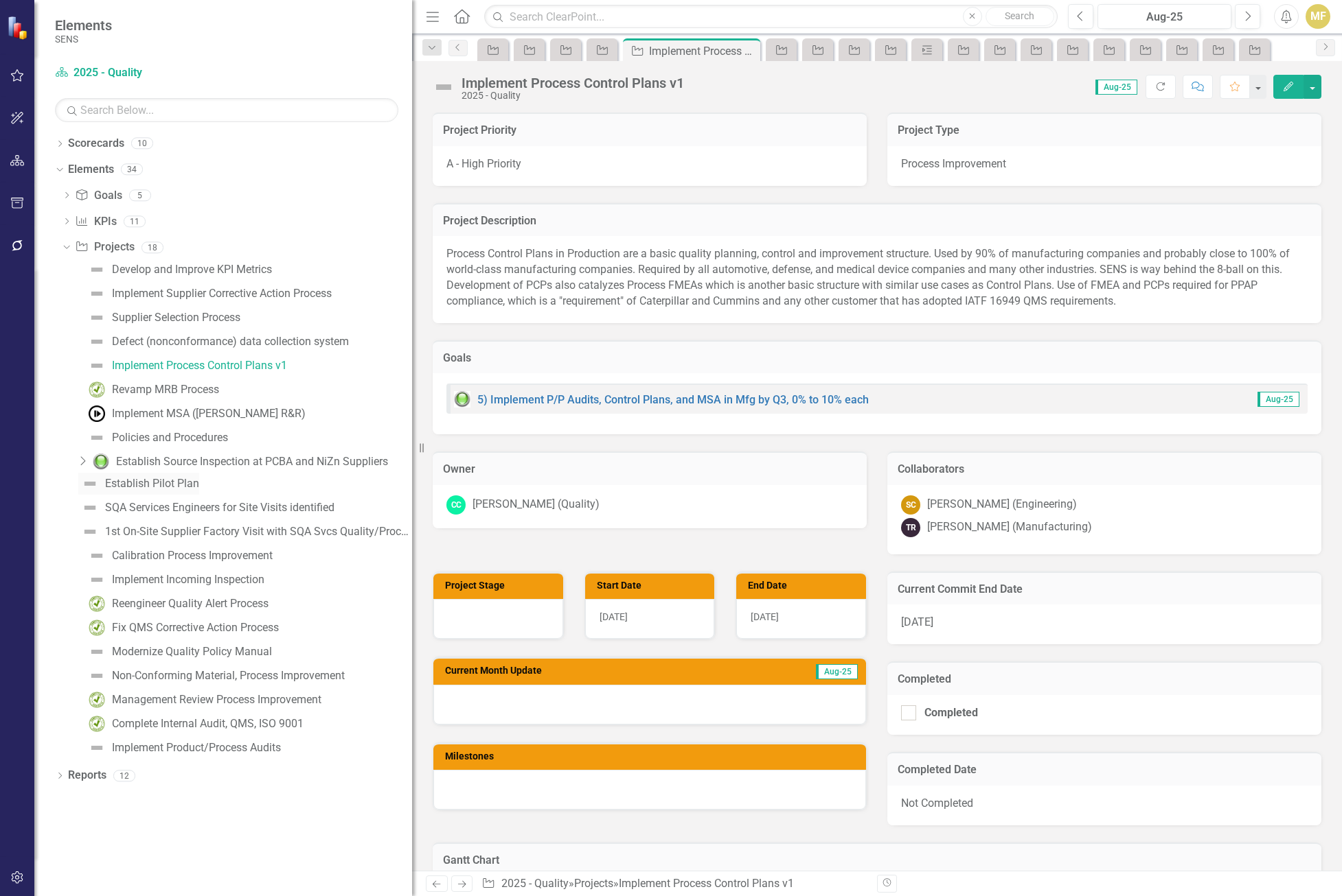
click at [142, 485] on div "Establish Pilot Plan" at bounding box center [152, 484] width 94 height 13
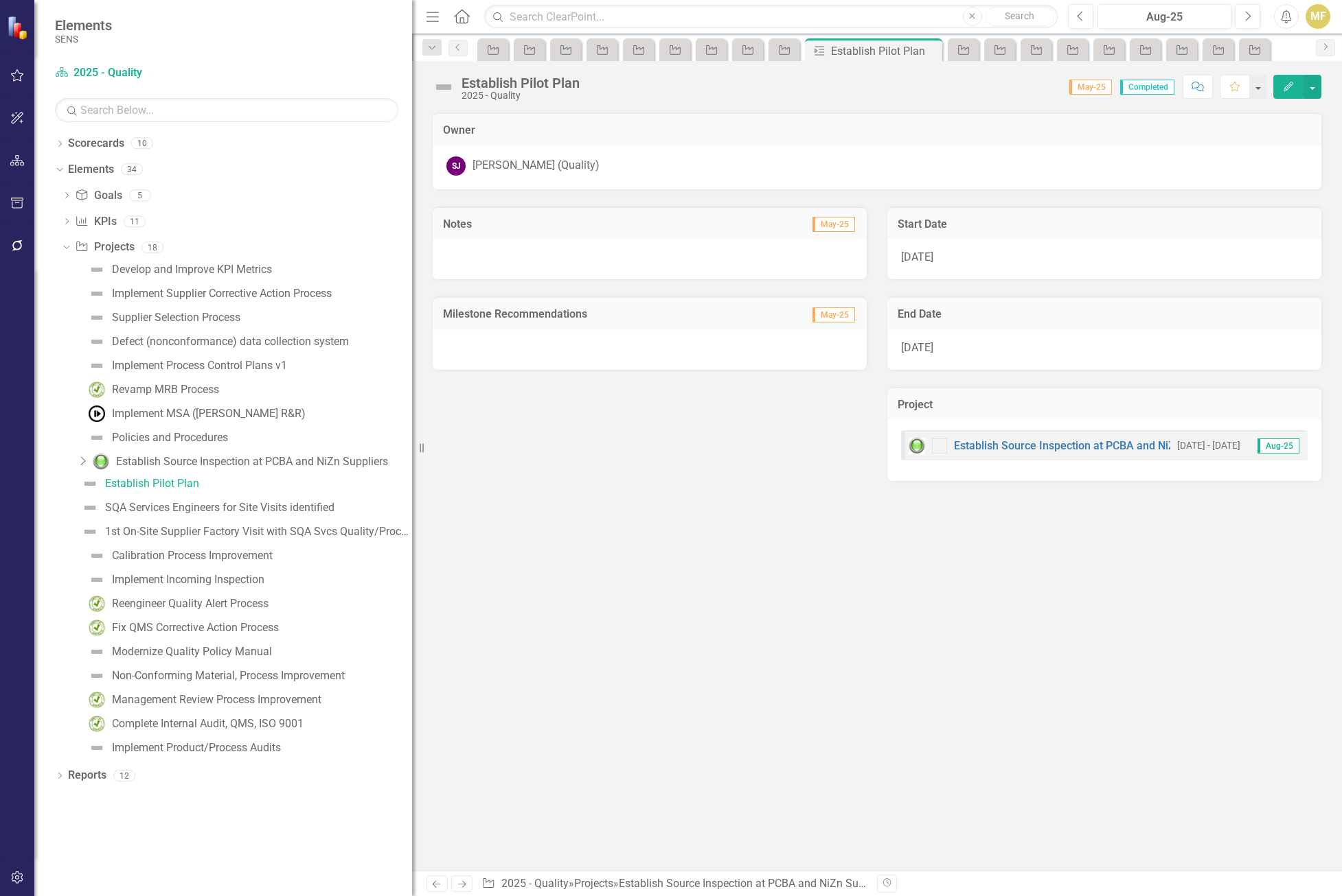
click at [79, 460] on icon "Dropdown" at bounding box center [82, 461] width 14 height 11
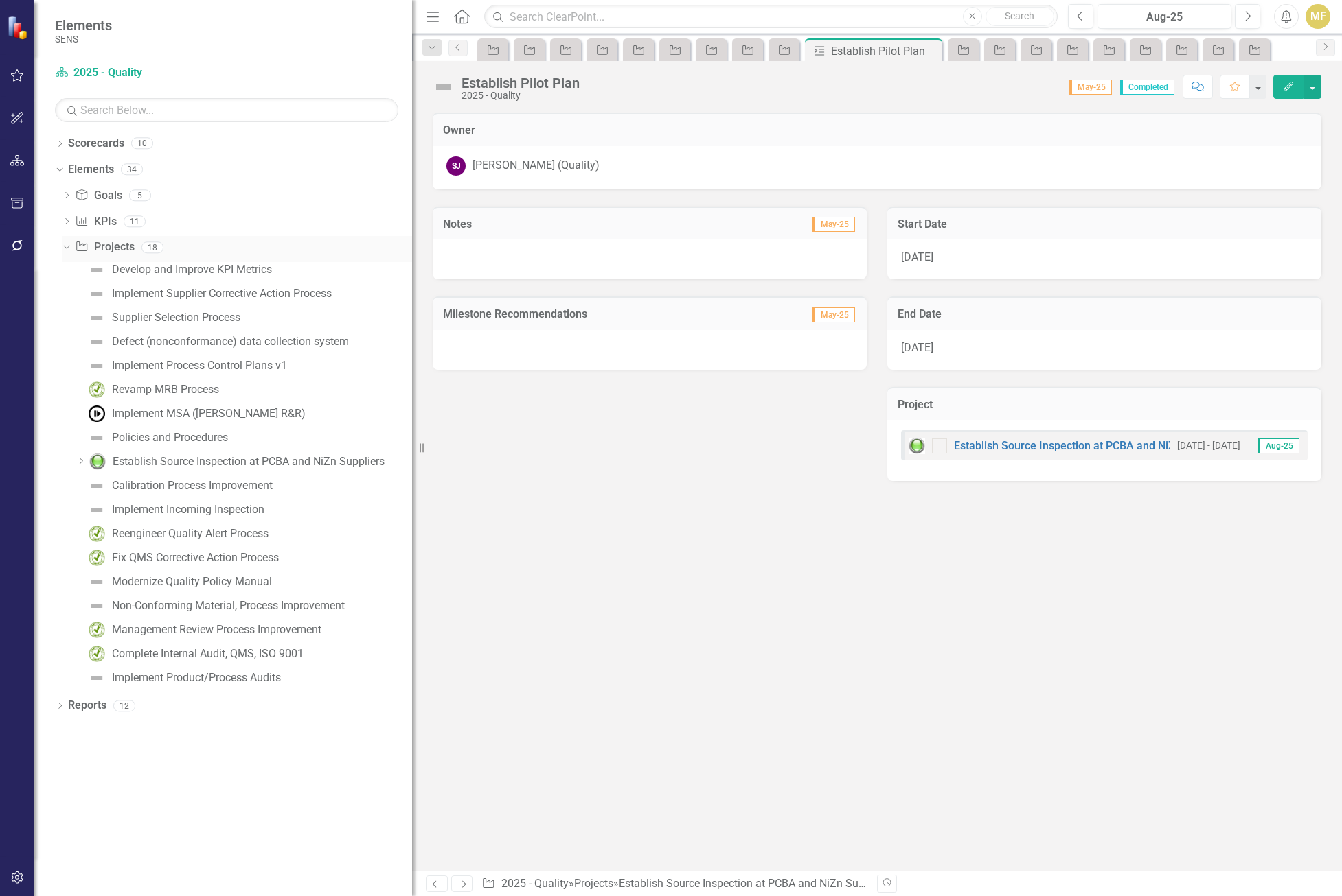
click at [70, 249] on div "Dropdown" at bounding box center [64, 247] width 12 height 10
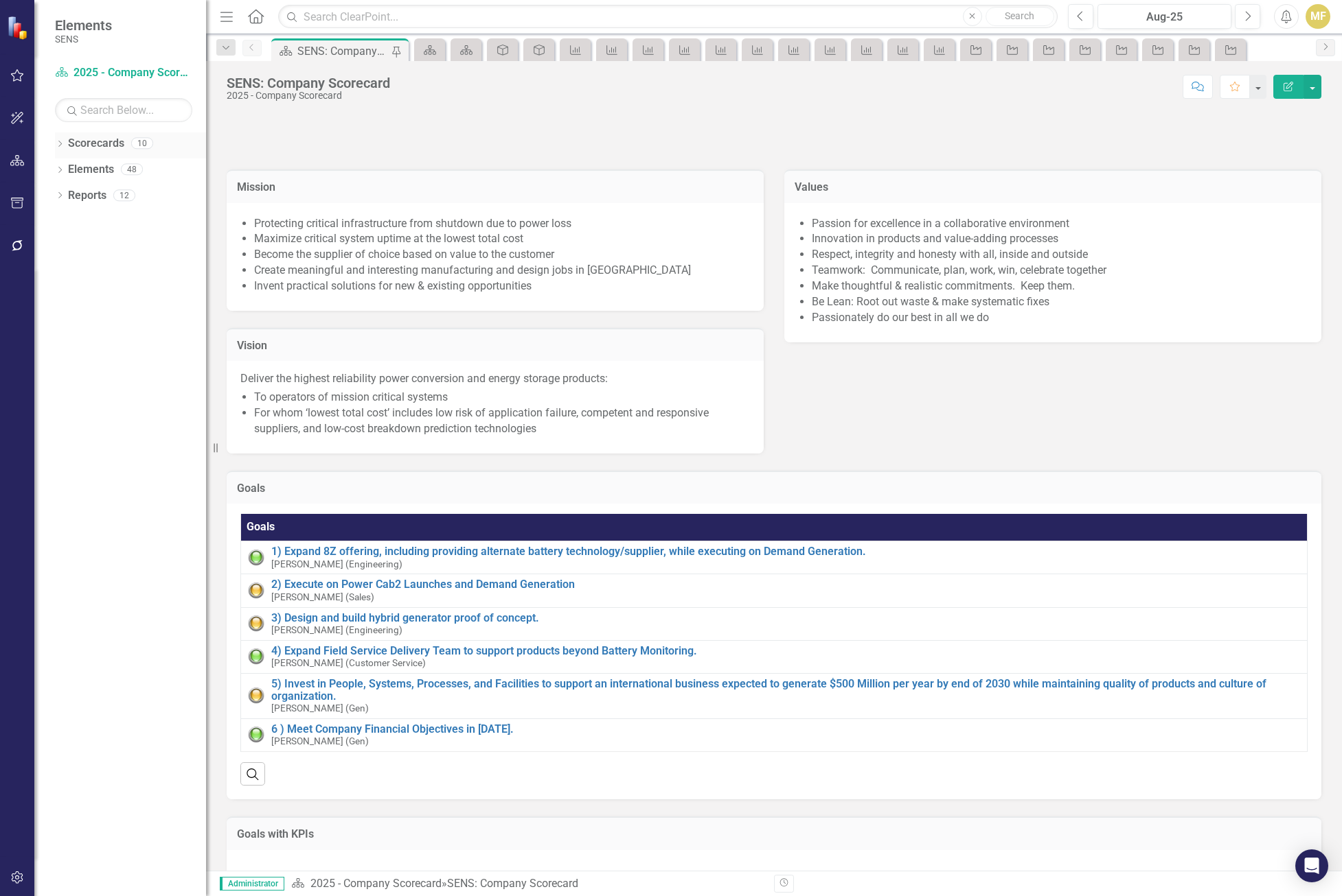
click at [57, 142] on icon "Dropdown" at bounding box center [59, 145] width 10 height 7
click at [66, 171] on icon "Dropdown" at bounding box center [67, 168] width 10 height 8
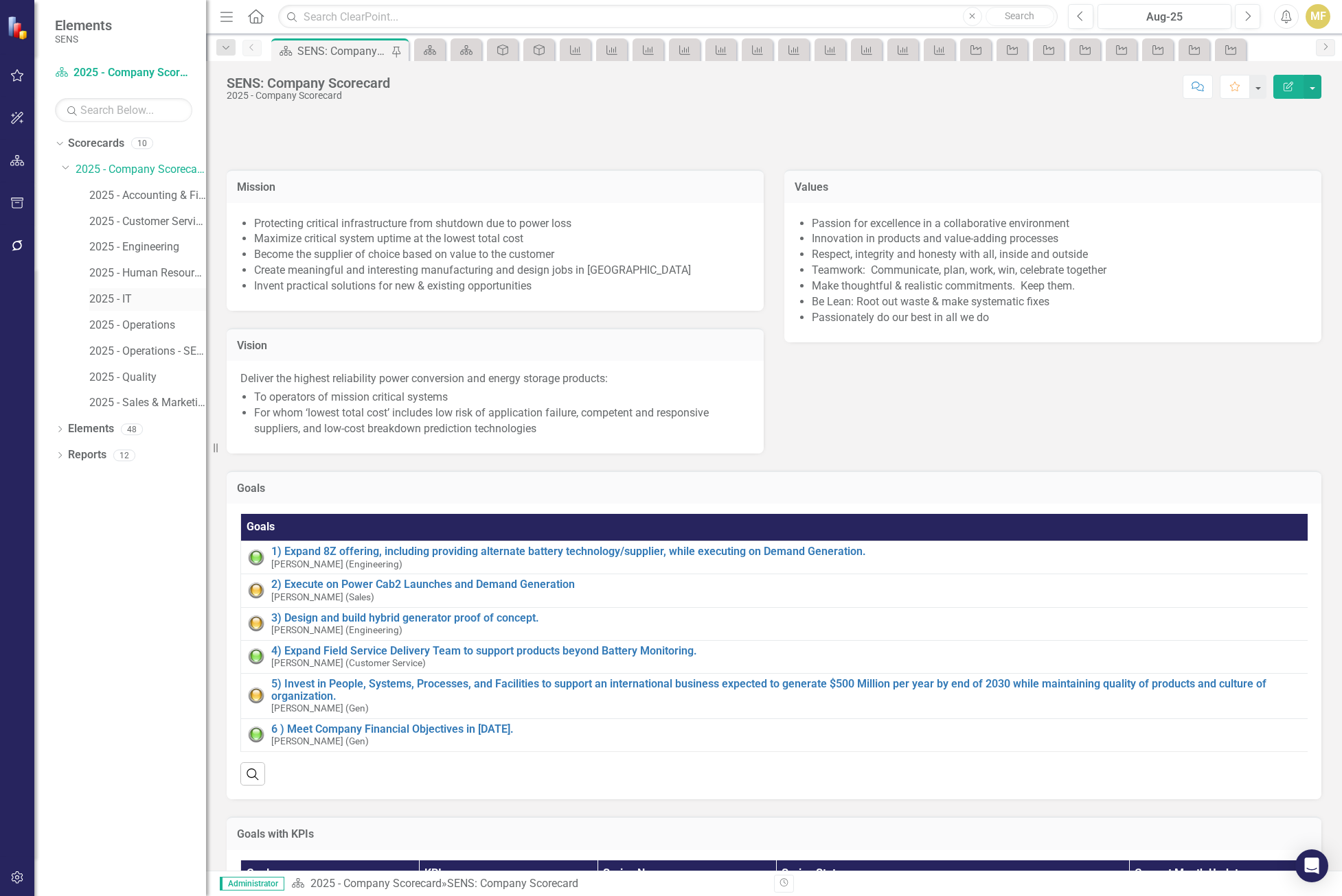
click at [140, 304] on link "2025 - IT" at bounding box center [148, 299] width 117 height 16
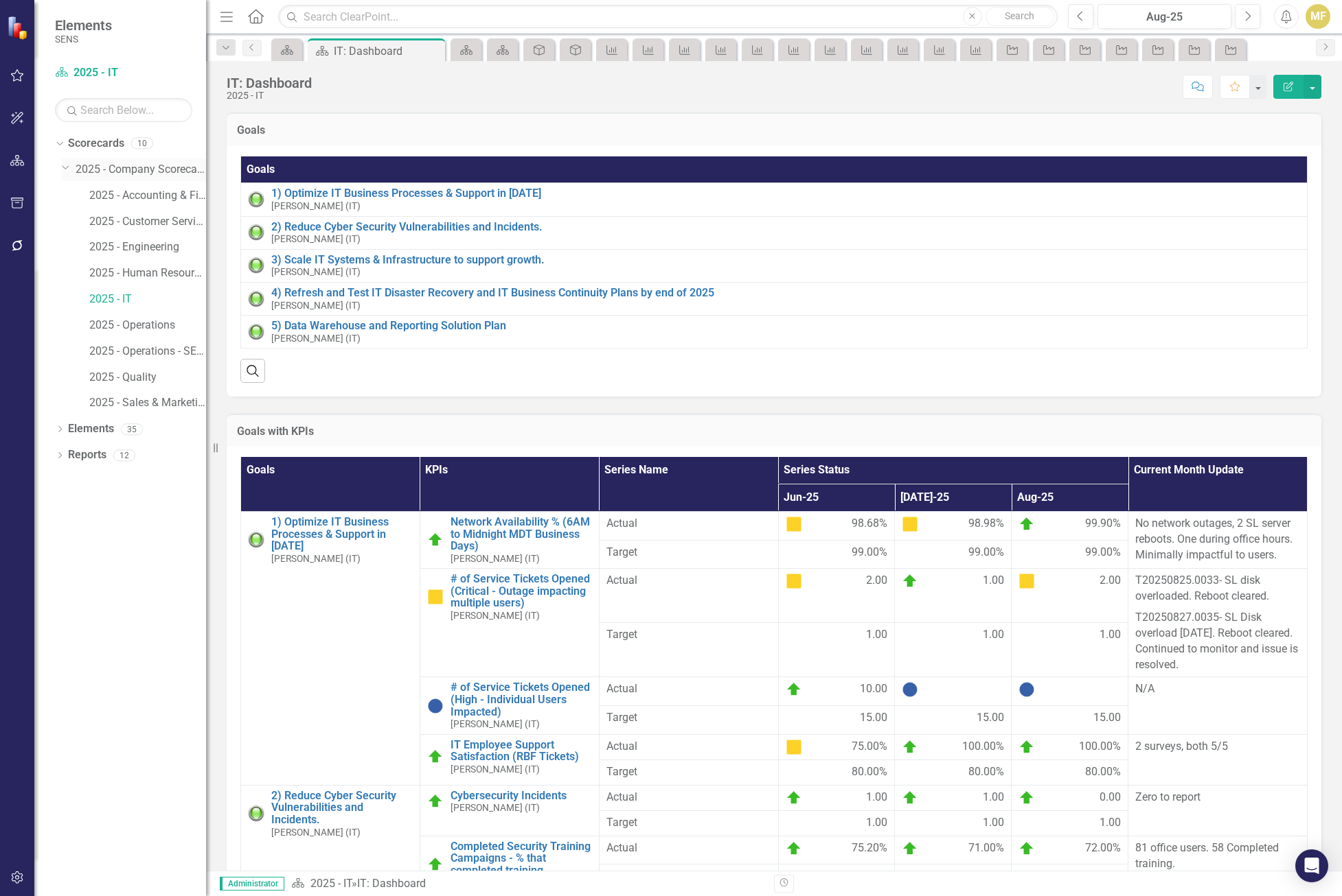
drag, startPoint x: 149, startPoint y: 172, endPoint x: 186, endPoint y: 176, distance: 37.2
click at [149, 172] on link "2025 - Company Scorecard" at bounding box center [141, 169] width 131 height 16
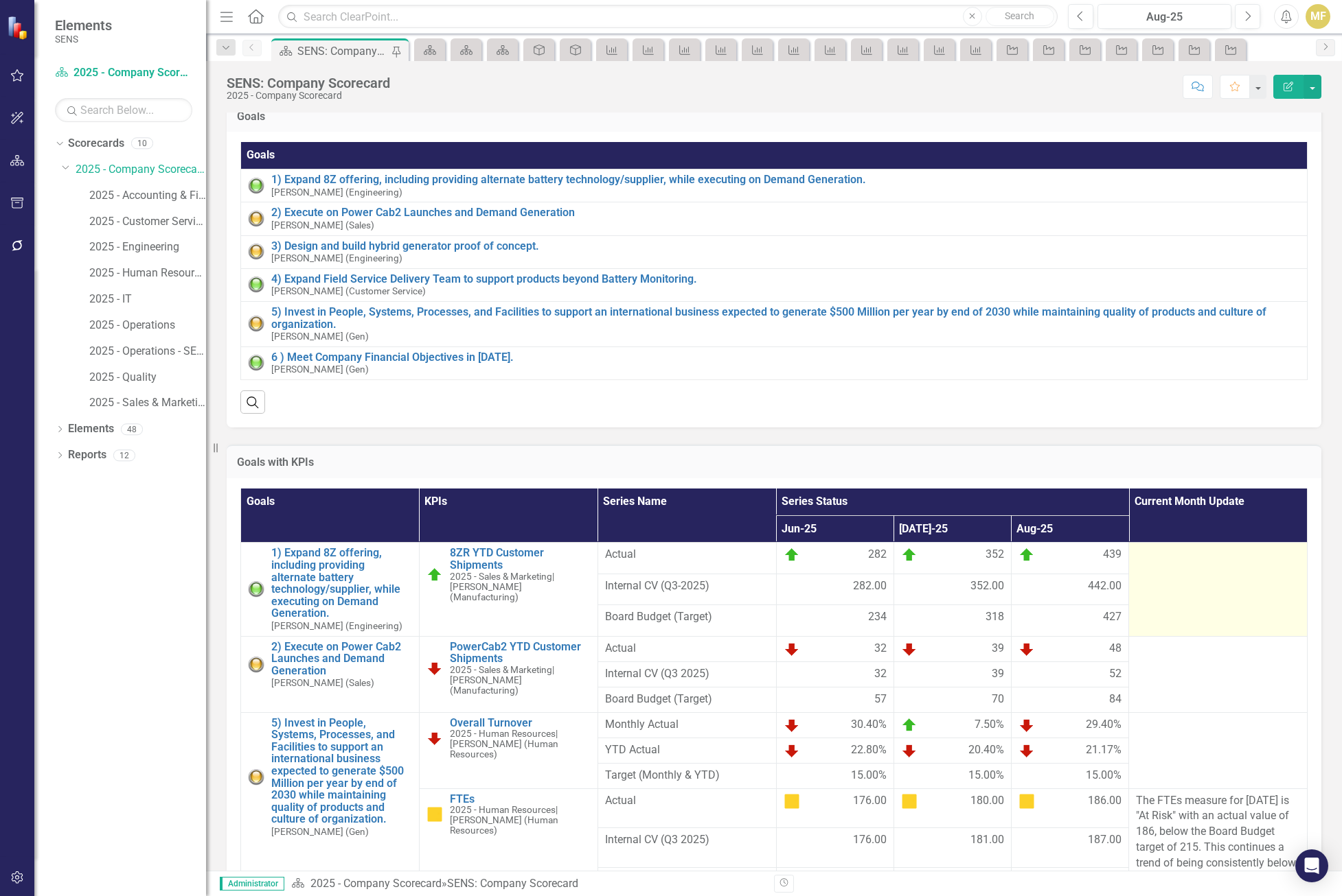
scroll to position [343, 0]
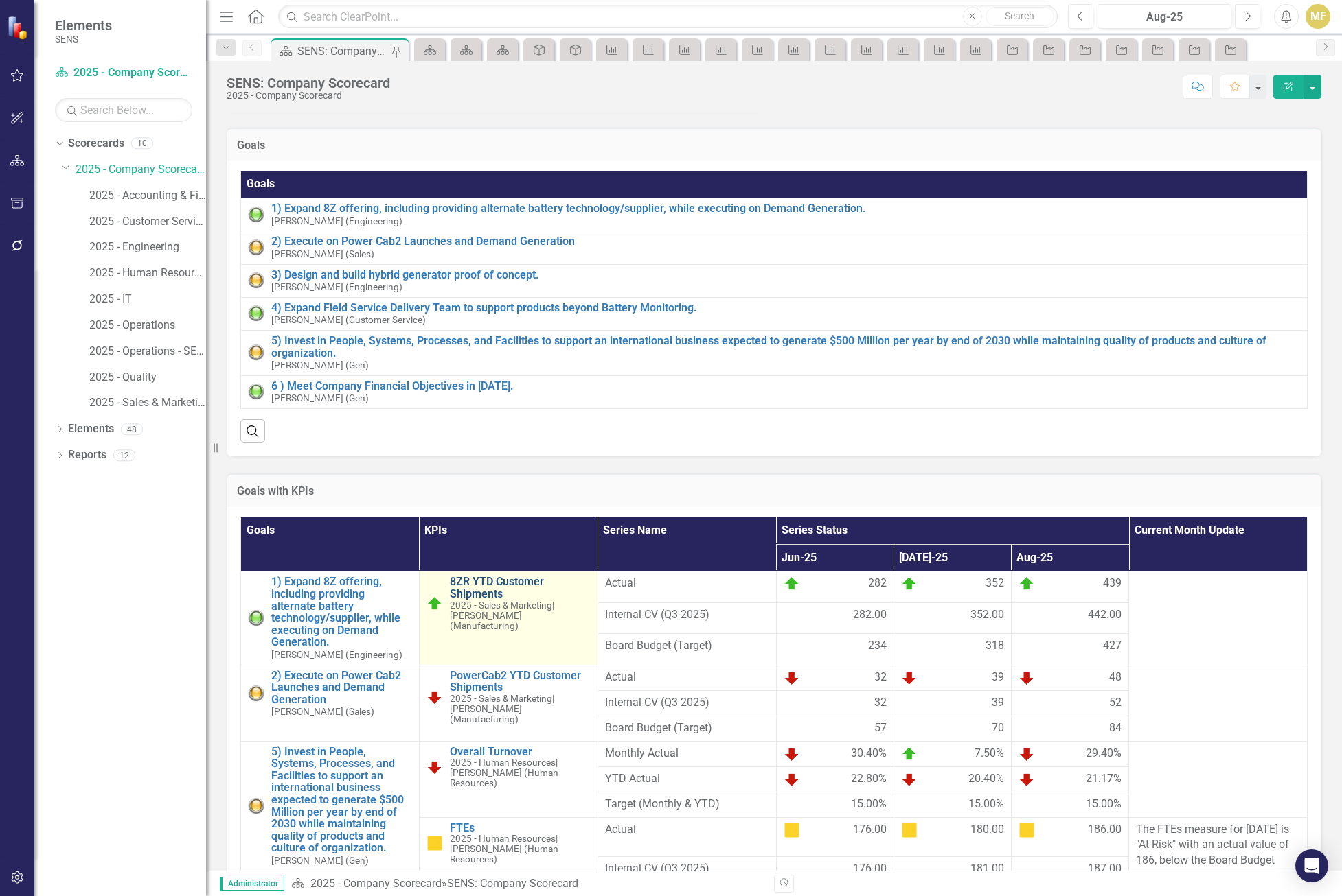
click at [472, 600] on link "8ZR YTD Customer Shipments" at bounding box center [521, 588] width 141 height 24
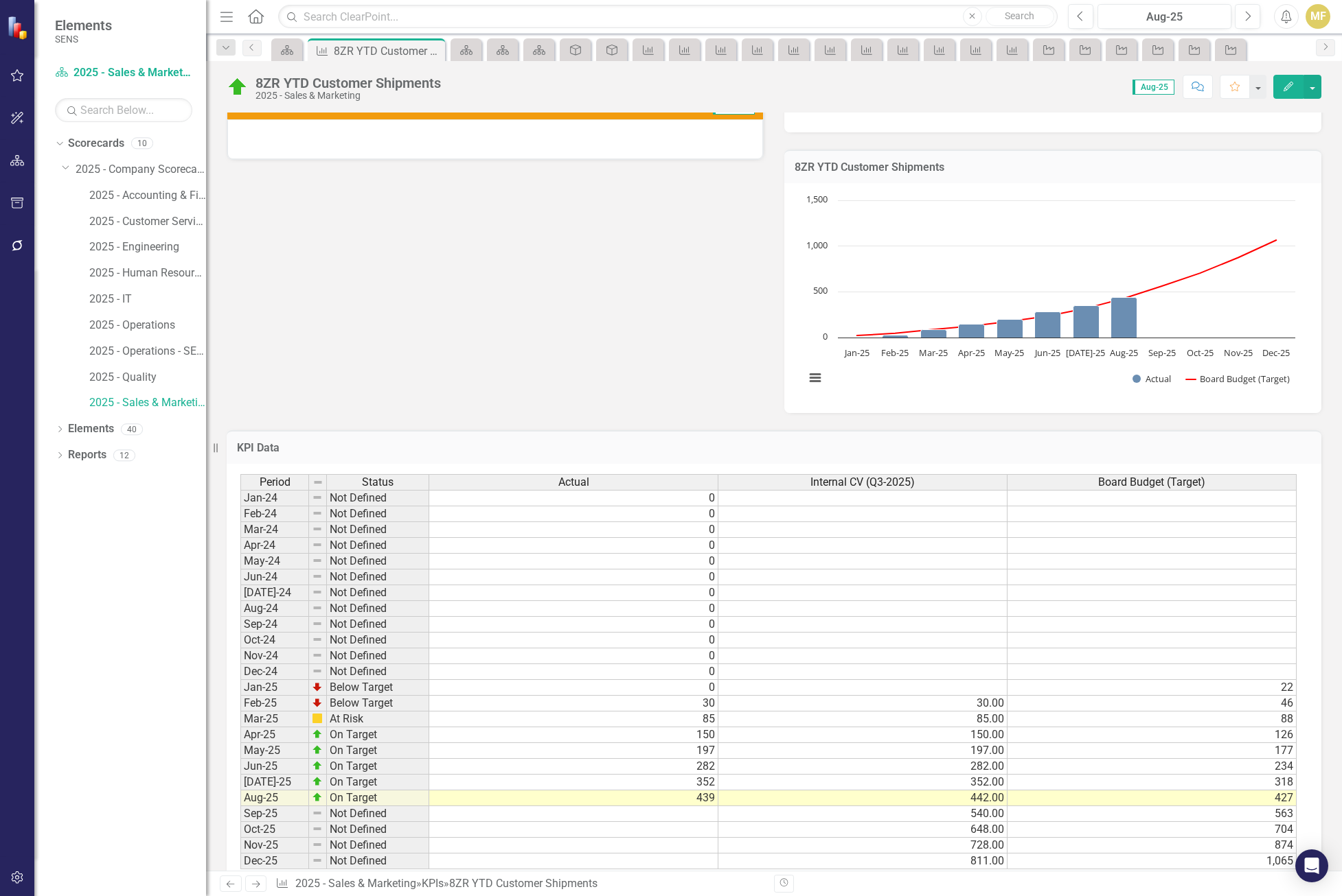
scroll to position [444, 0]
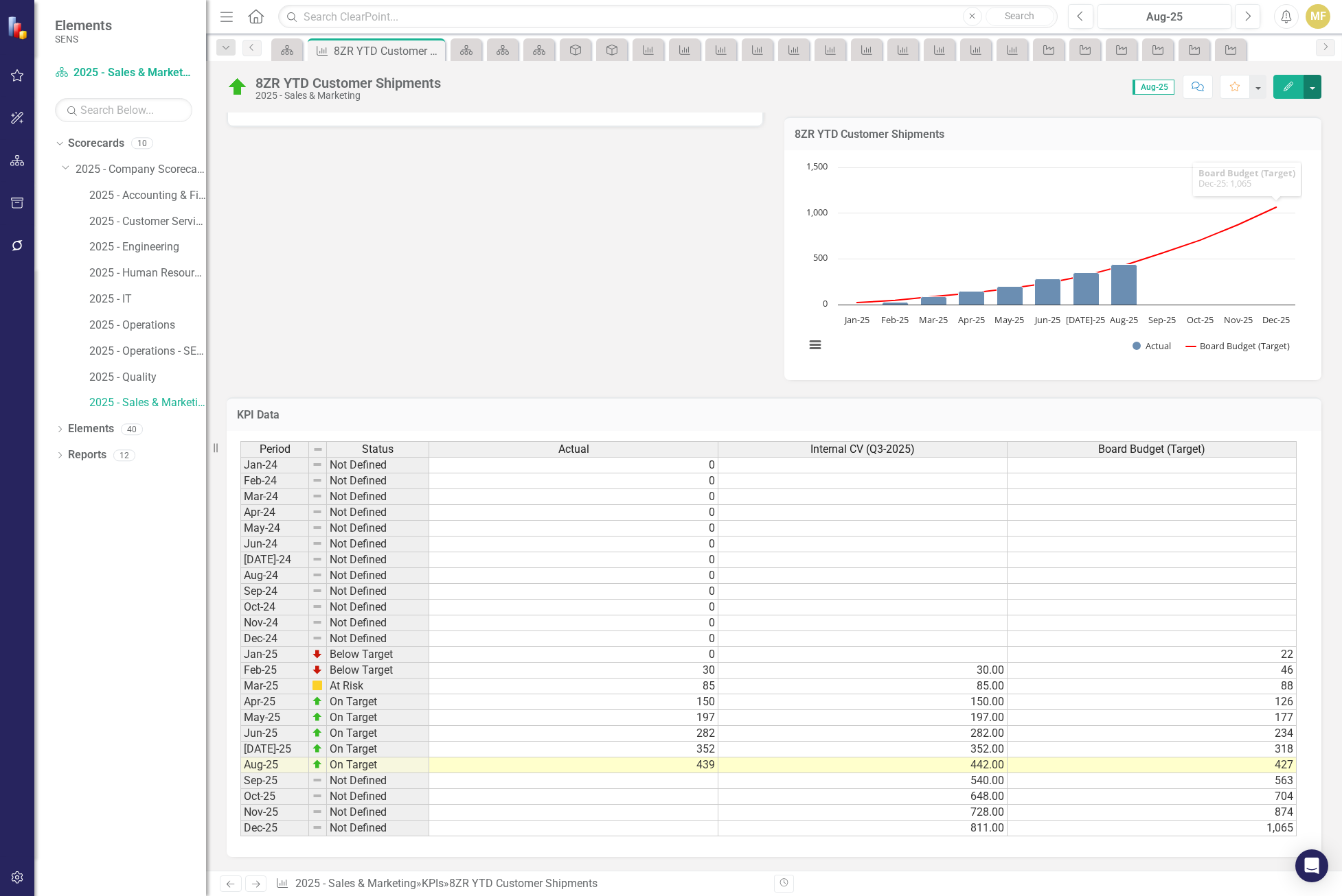
click at [1318, 86] on button "button" at bounding box center [1313, 87] width 18 height 24
click at [1273, 111] on link "Edit Edit KPI" at bounding box center [1265, 112] width 112 height 26
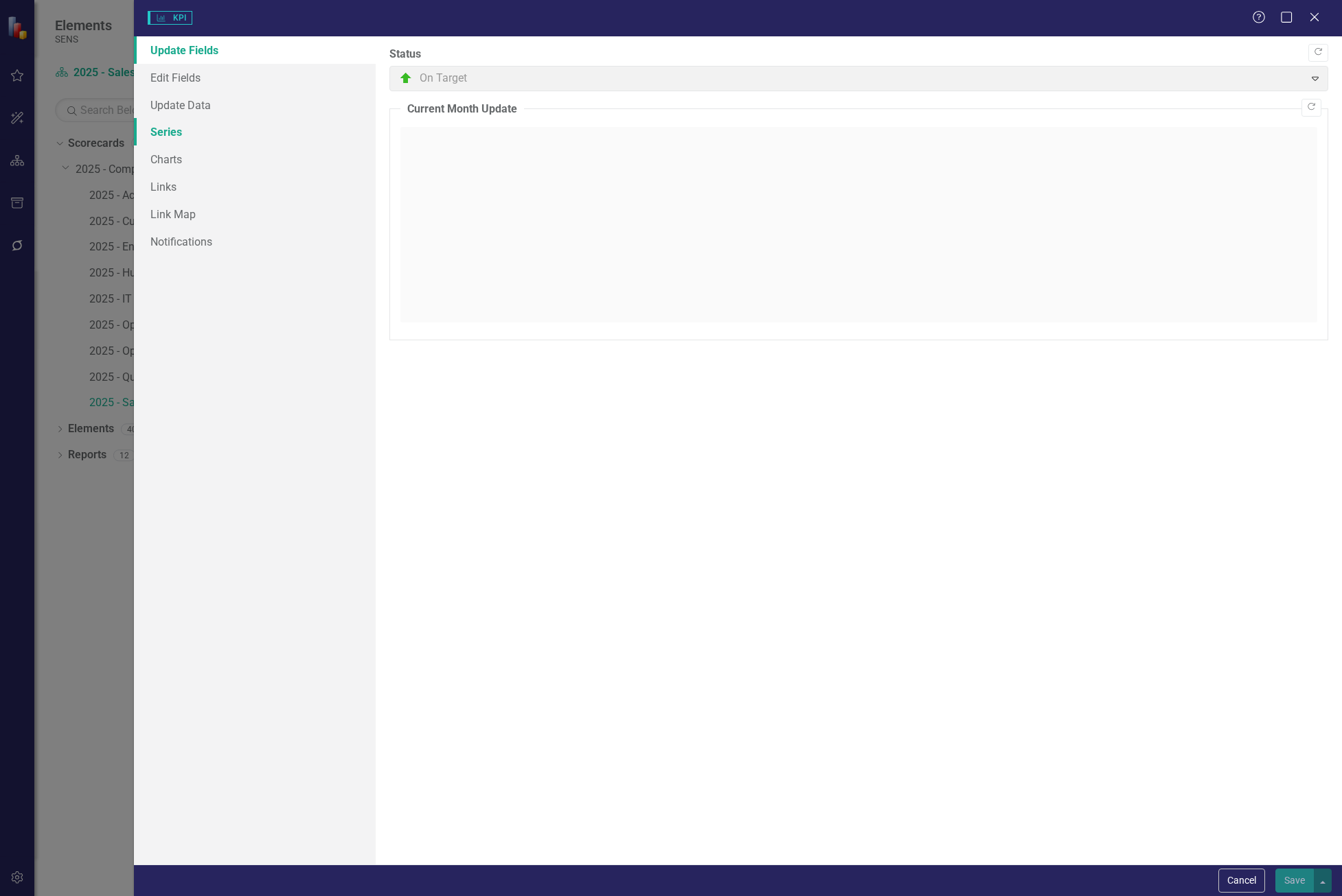
click at [207, 136] on link "Series" at bounding box center [254, 132] width 242 height 27
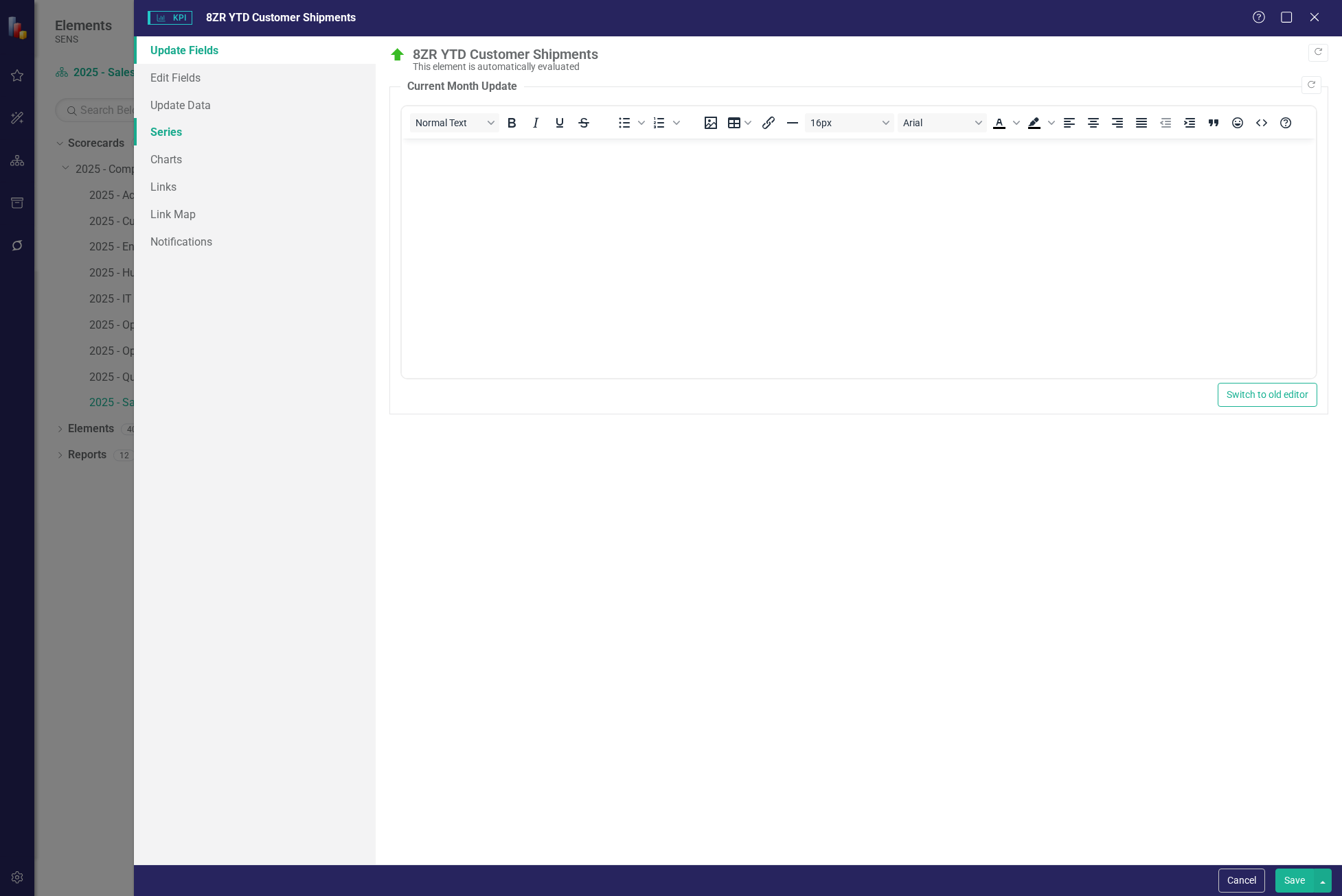
scroll to position [0, 0]
click at [190, 131] on link "Series" at bounding box center [254, 132] width 242 height 27
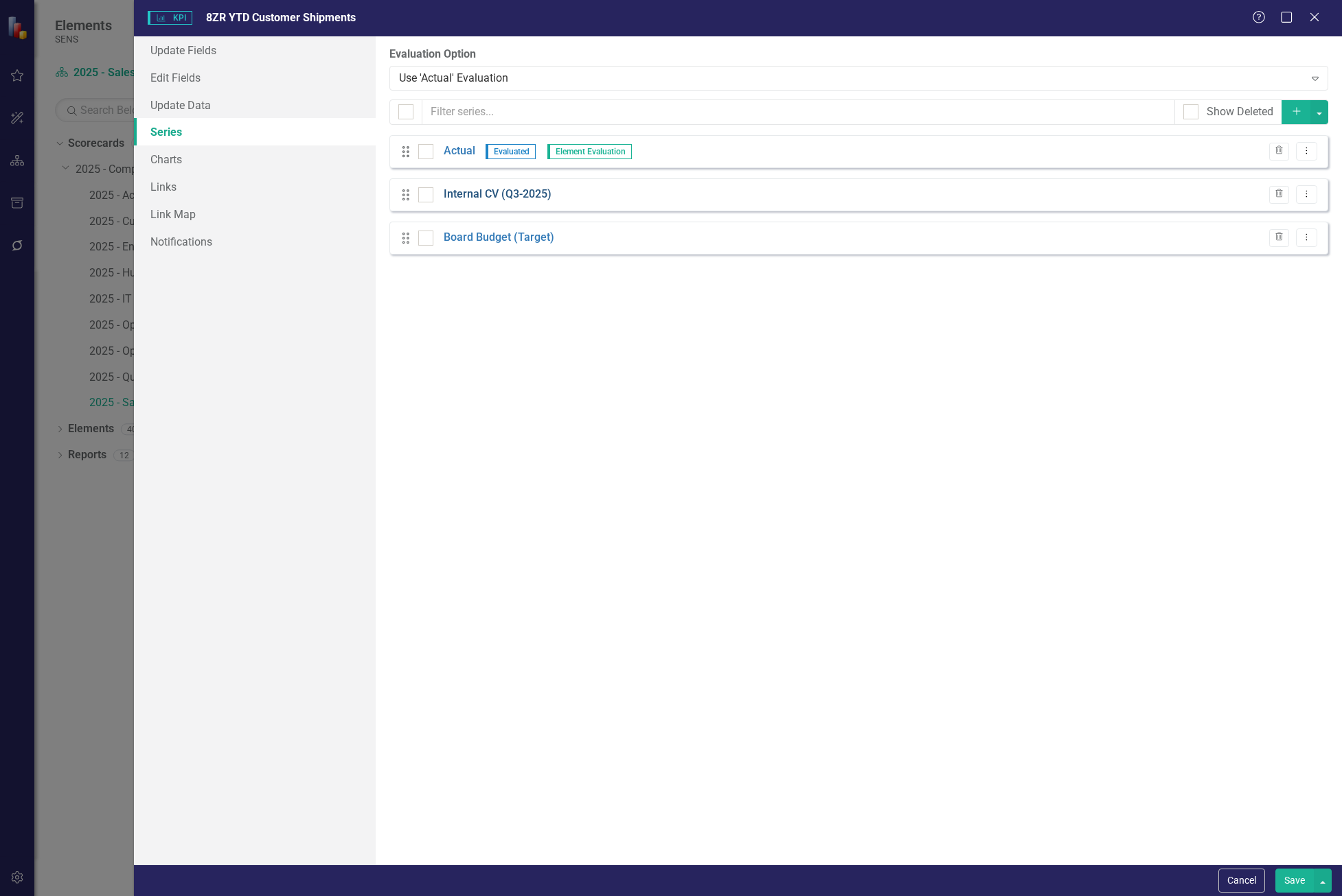
click at [483, 193] on link "Internal CV (Q3-2025)" at bounding box center [498, 194] width 108 height 16
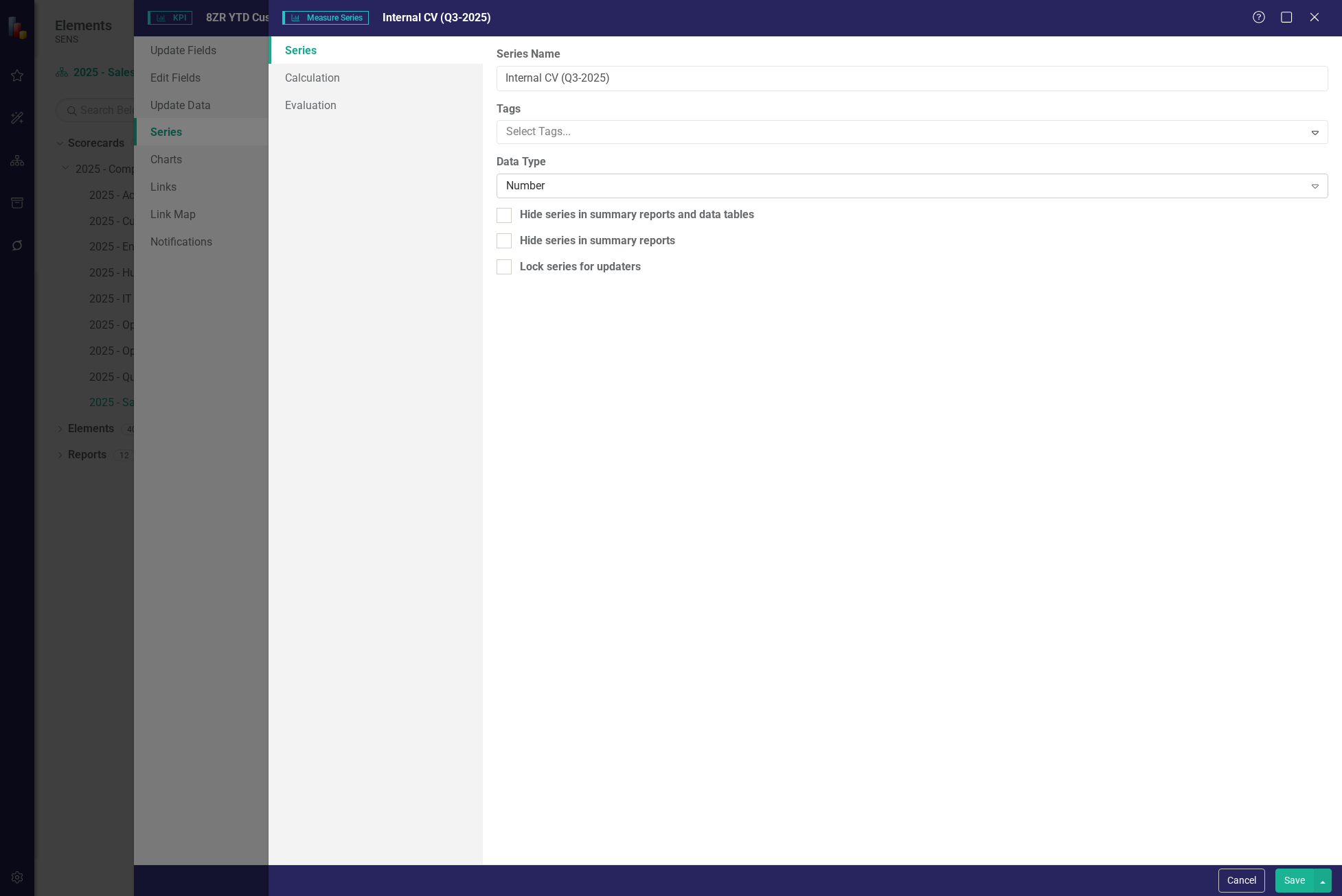
click at [548, 183] on div "Number" at bounding box center [904, 186] width 797 height 16
click at [335, 76] on link "Calculation" at bounding box center [375, 78] width 215 height 27
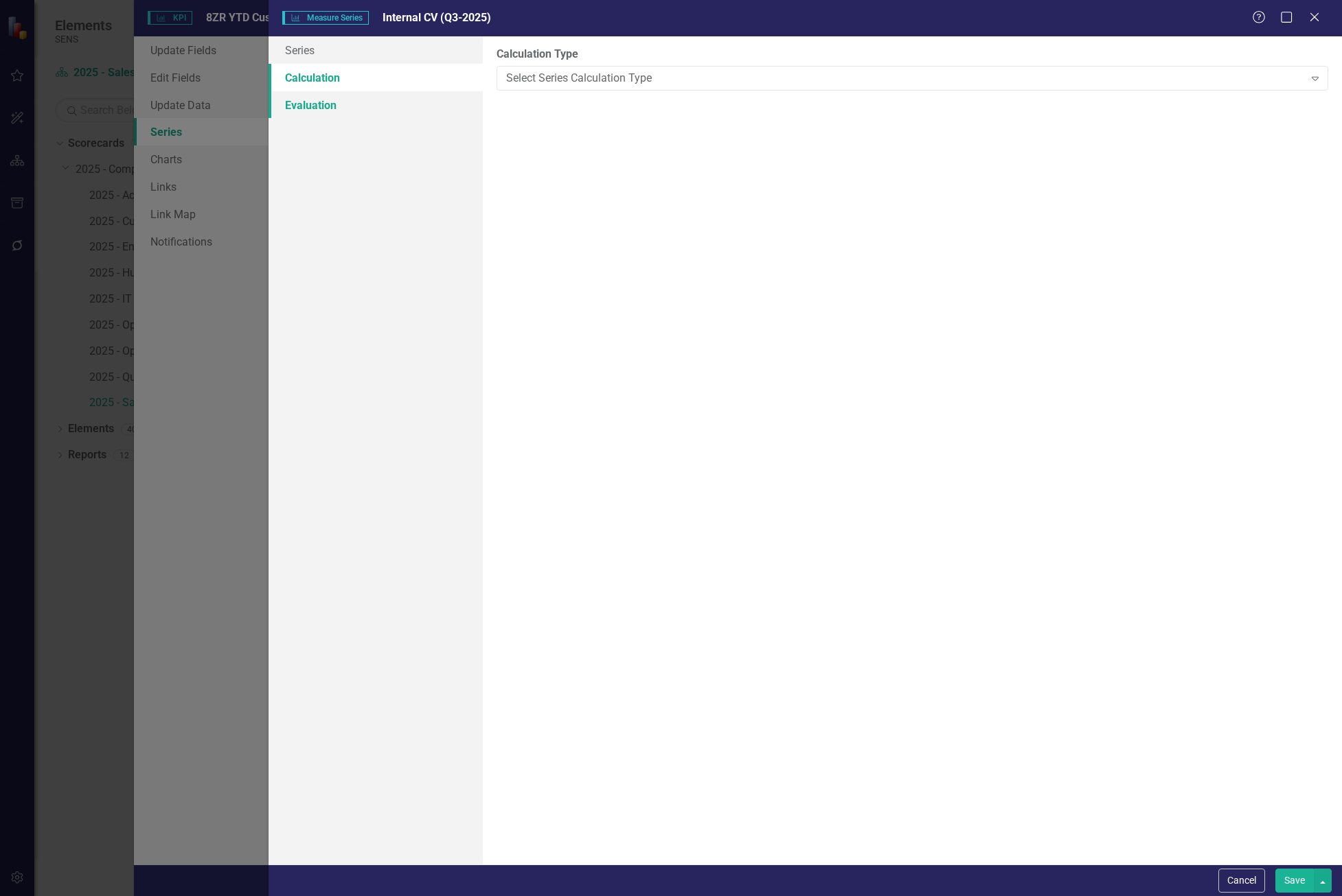
click at [332, 97] on link "Evaluation" at bounding box center [375, 105] width 215 height 27
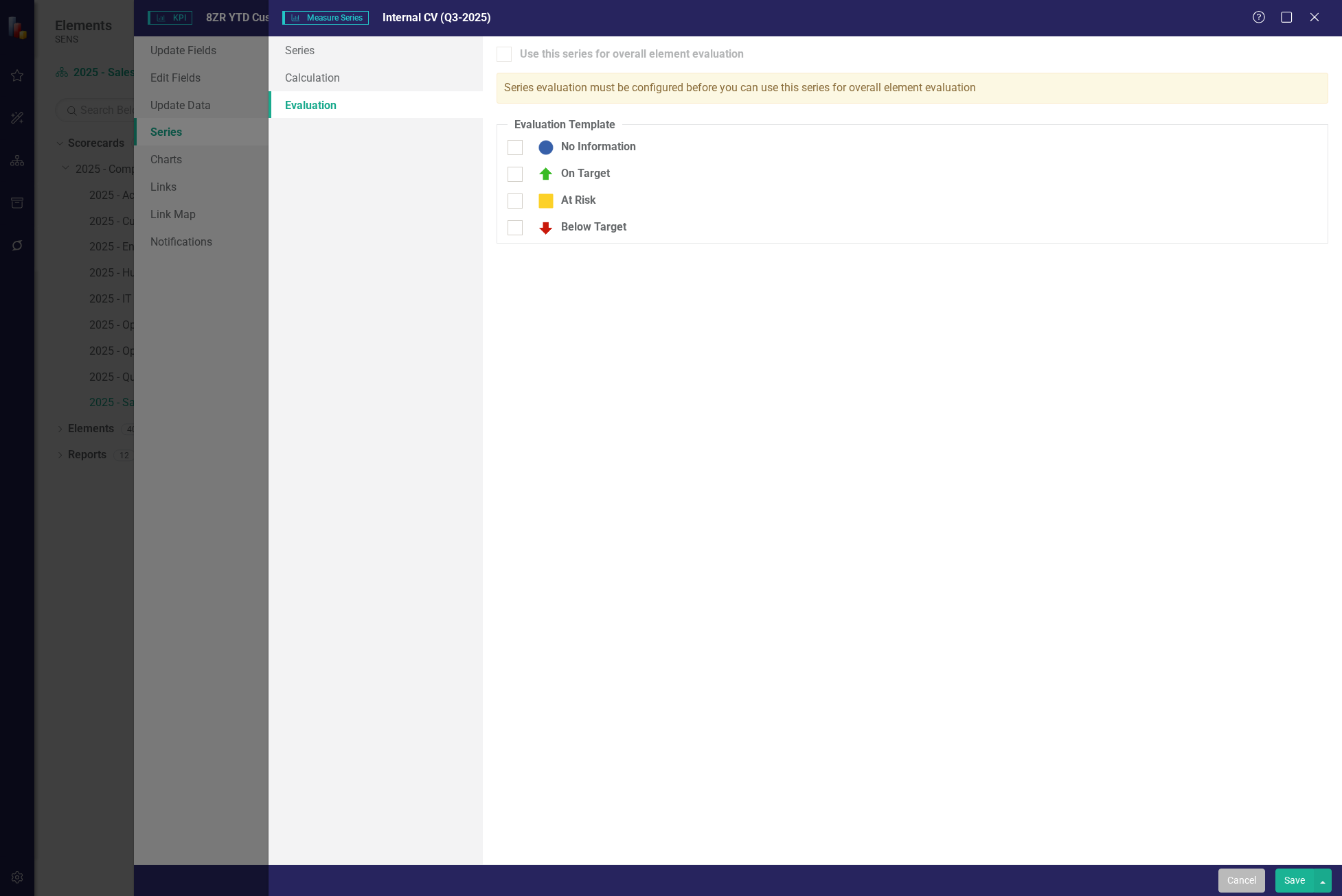
click at [1247, 883] on button "Cancel" at bounding box center [1241, 880] width 47 height 24
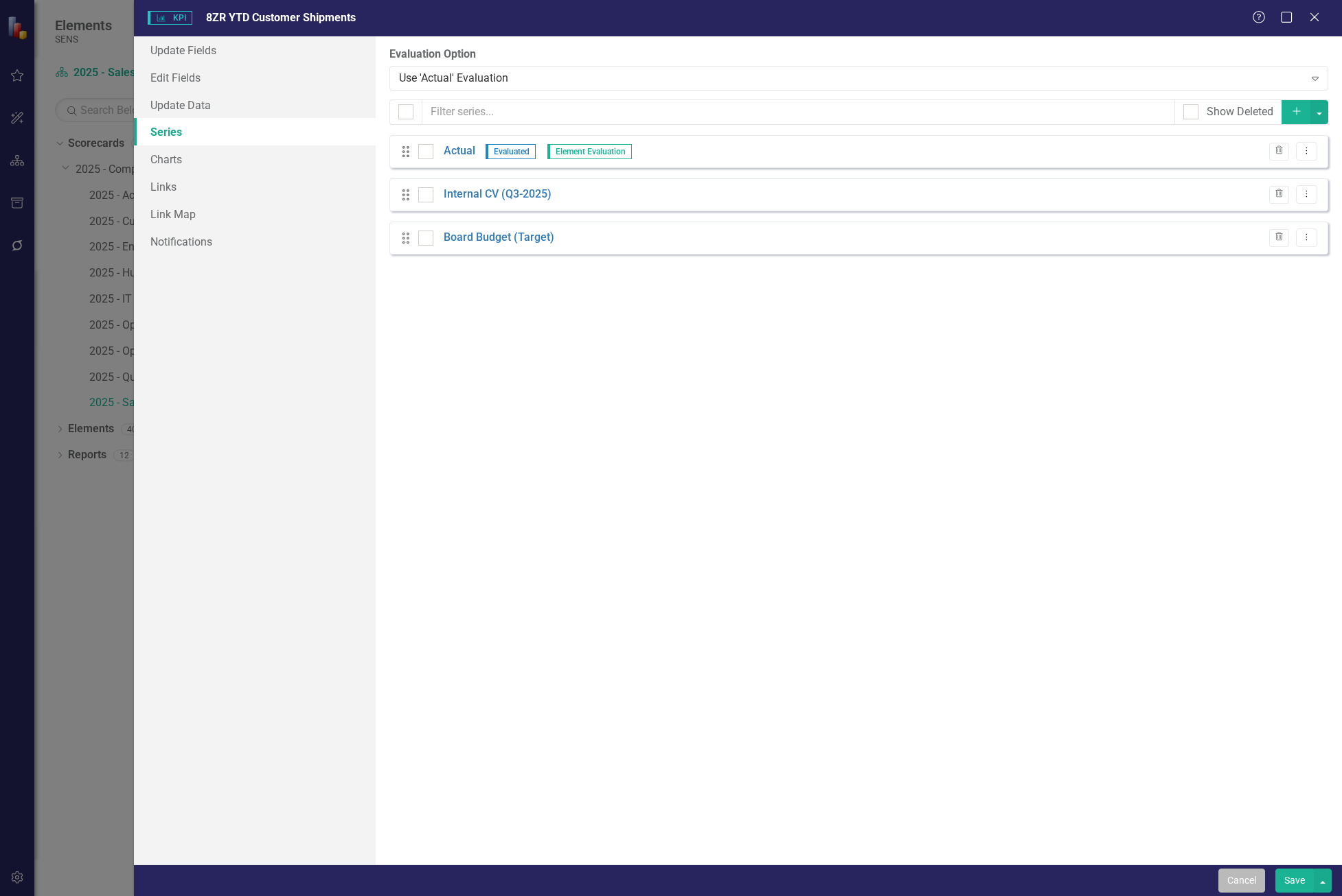
click at [1258, 876] on button "Cancel" at bounding box center [1241, 880] width 47 height 24
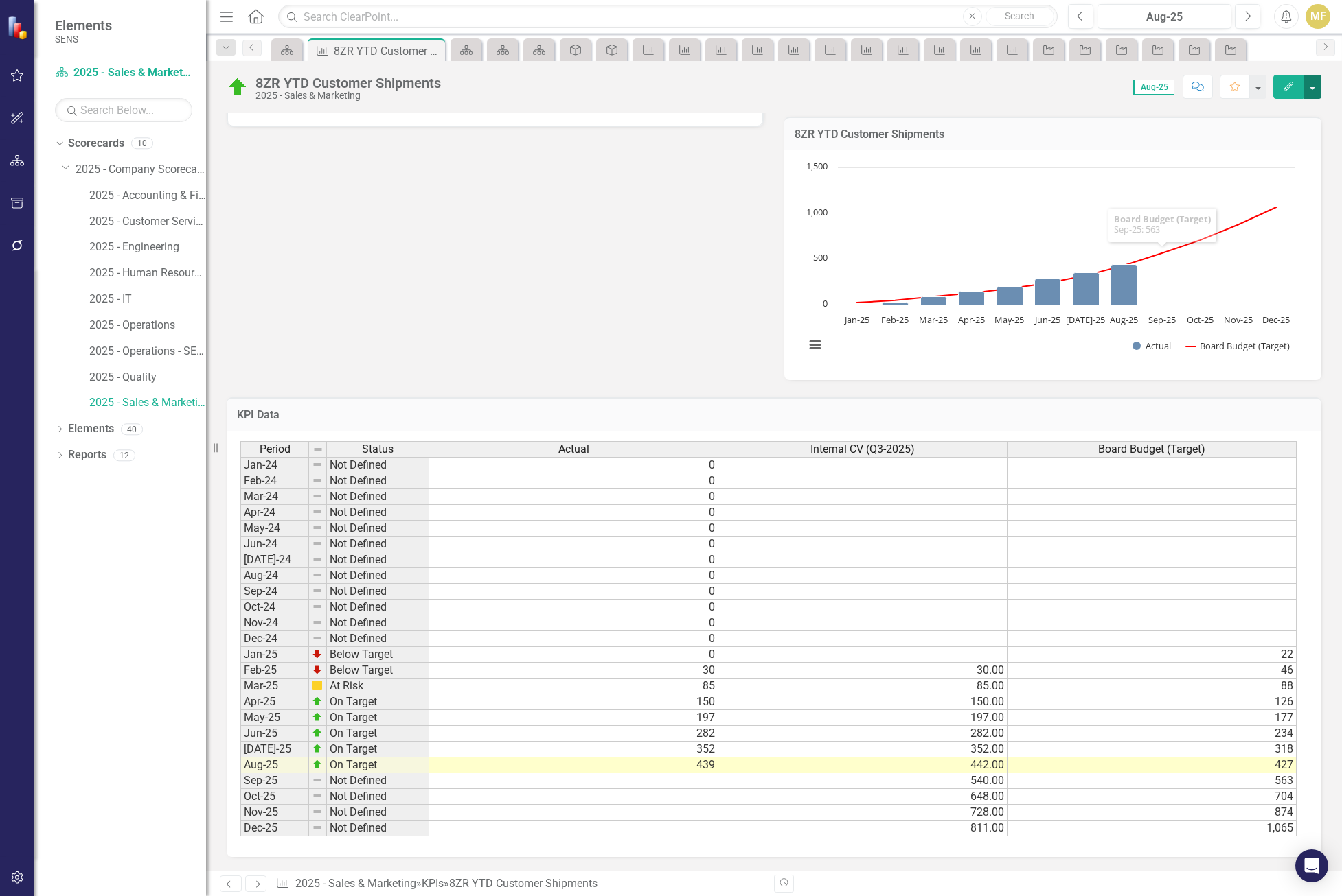
click at [1315, 86] on button "button" at bounding box center [1313, 87] width 18 height 24
click at [1261, 118] on link "Edit Edit KPI" at bounding box center [1265, 112] width 112 height 26
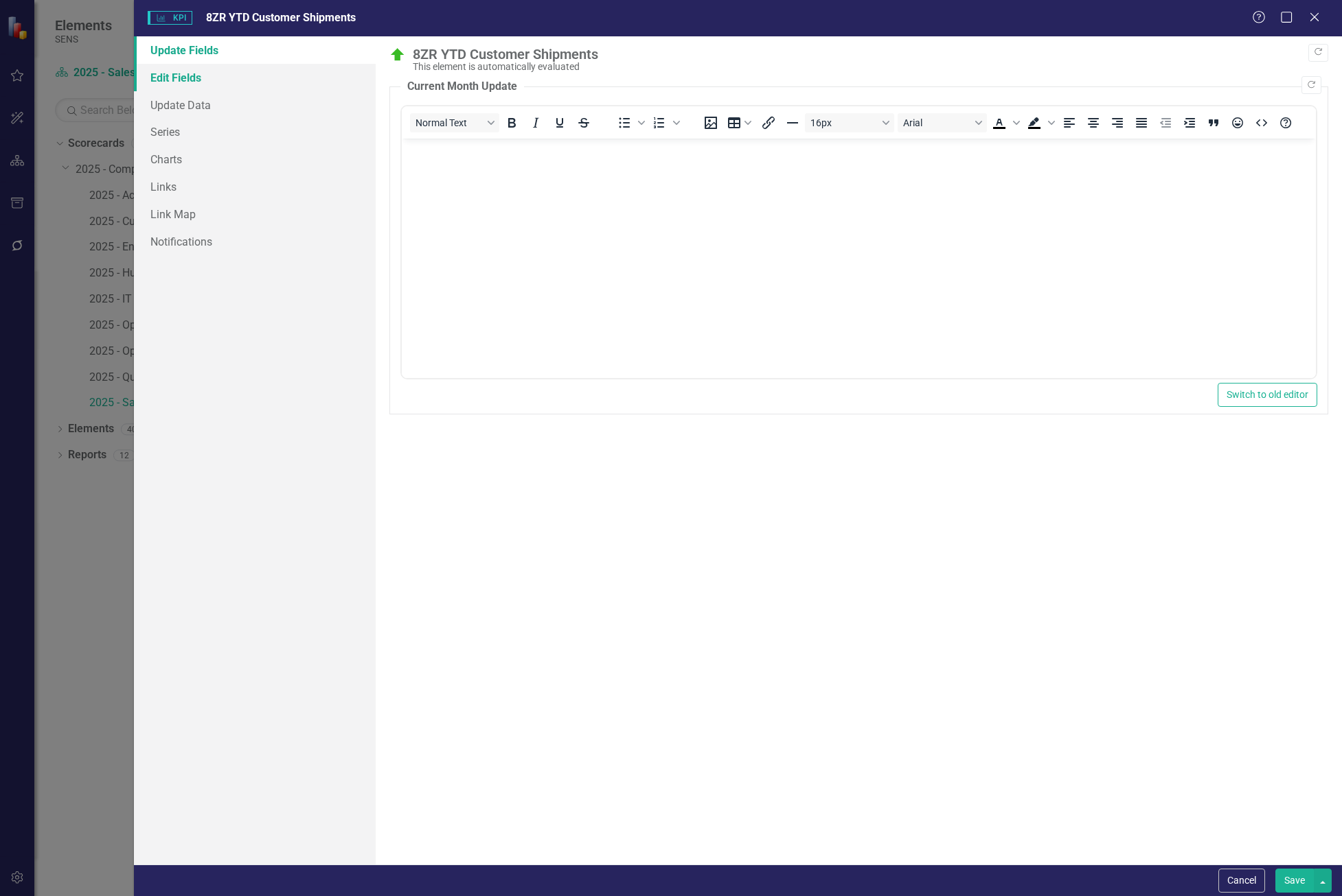
click at [183, 77] on link "Edit Fields" at bounding box center [254, 78] width 242 height 27
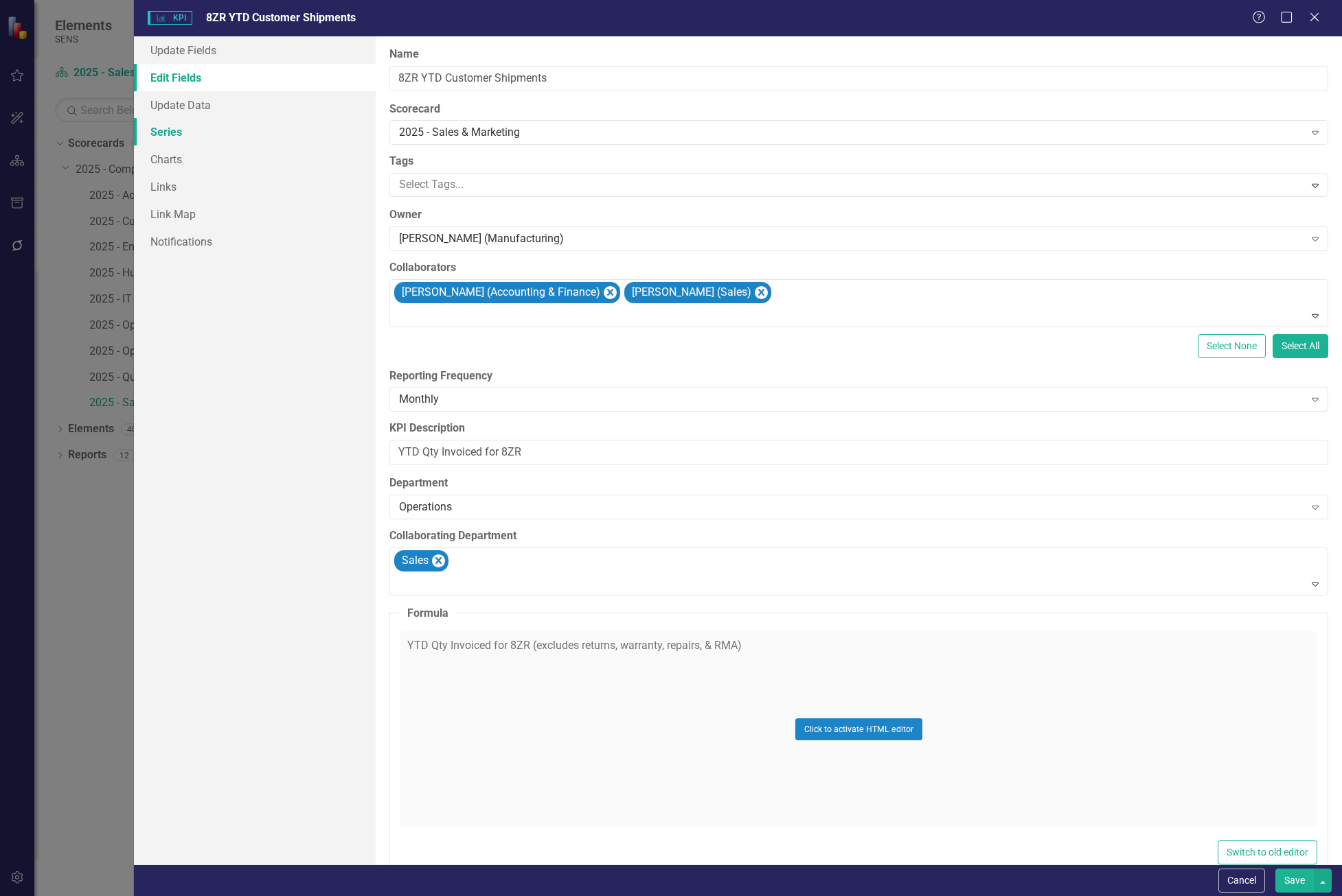
click at [197, 134] on link "Series" at bounding box center [254, 132] width 242 height 27
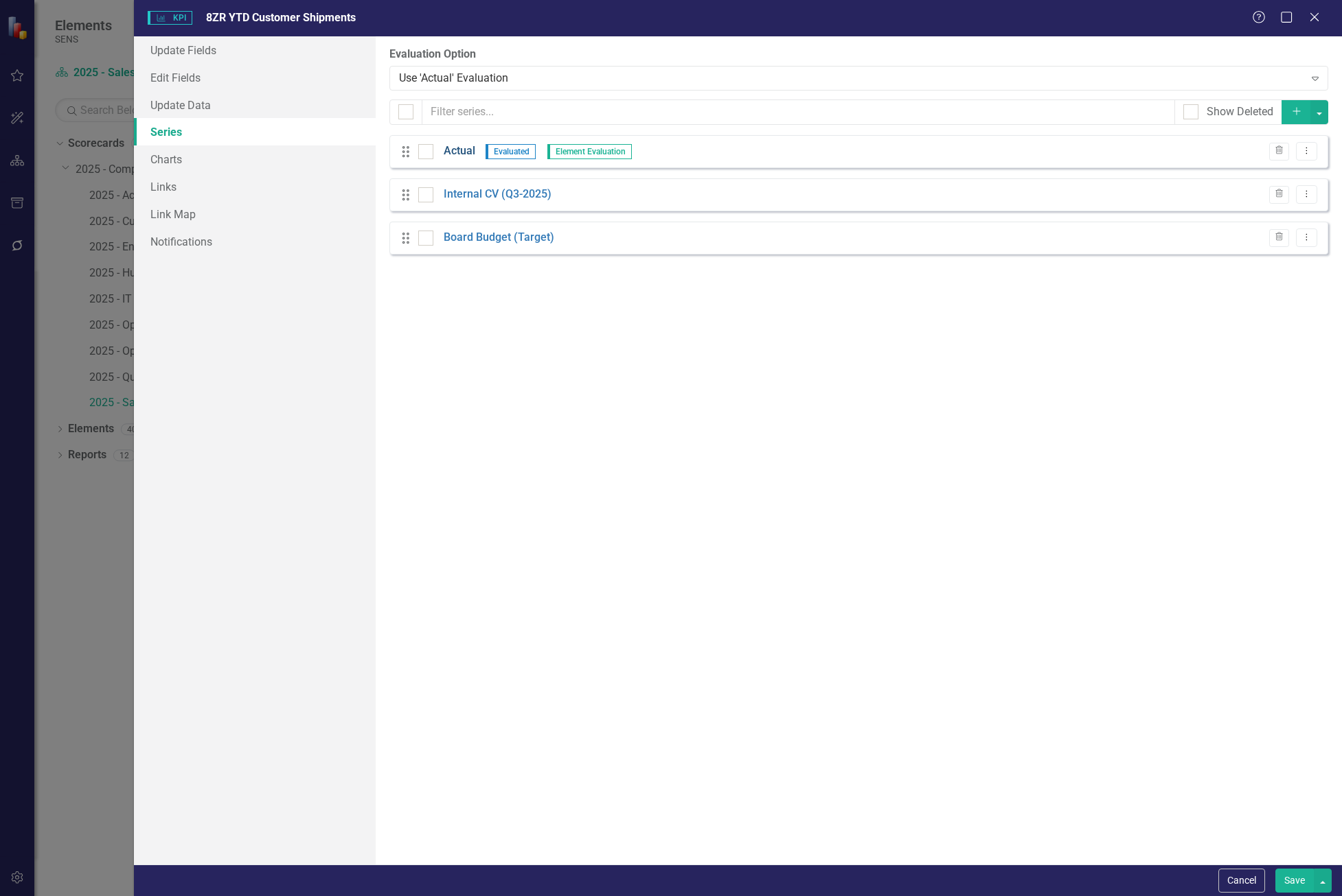
click at [464, 155] on link "Actual" at bounding box center [459, 151] width 32 height 16
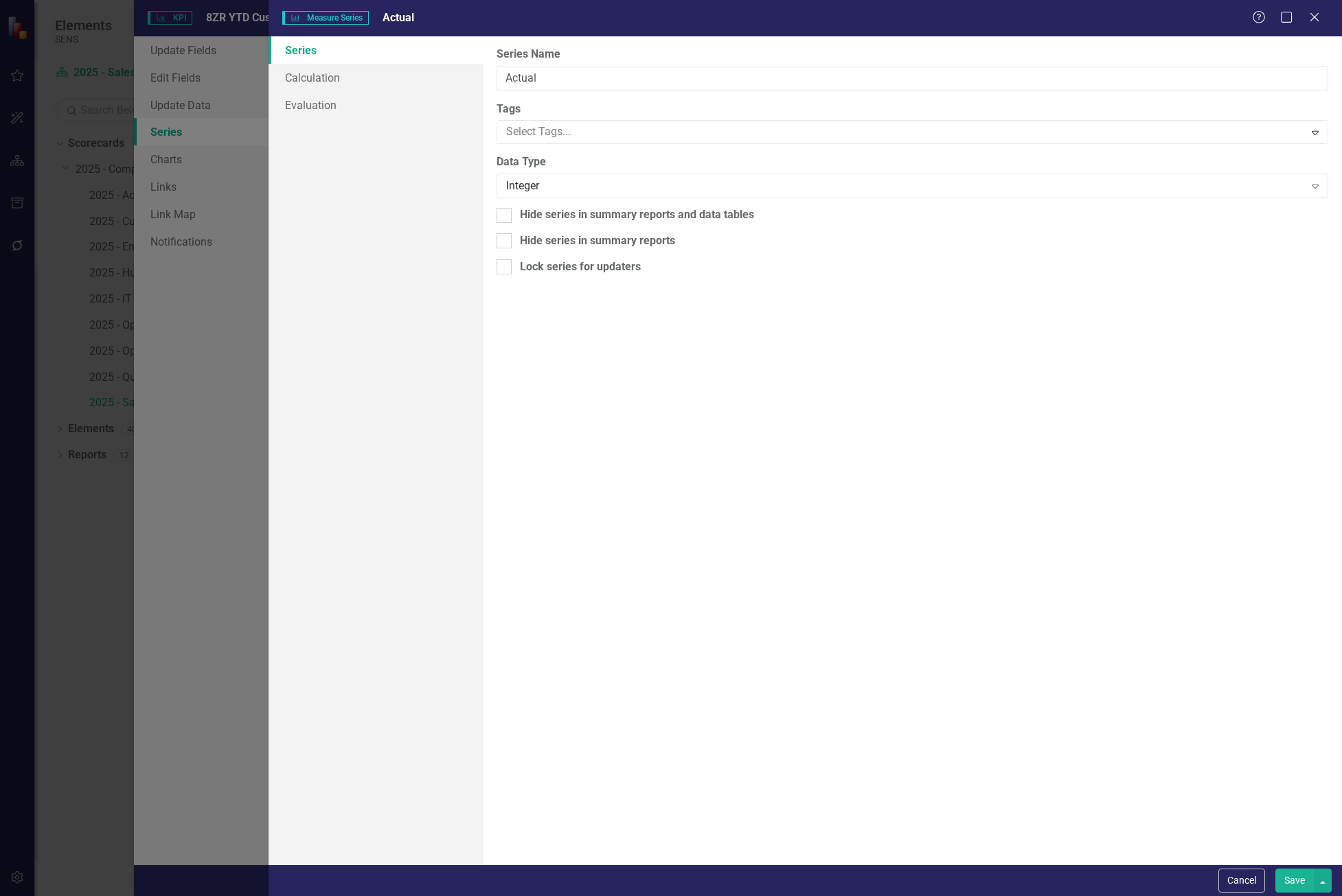
click at [1323, 16] on div "Help Maximize Close" at bounding box center [1289, 17] width 76 height 16
click at [1320, 18] on icon "Close" at bounding box center [1314, 16] width 17 height 13
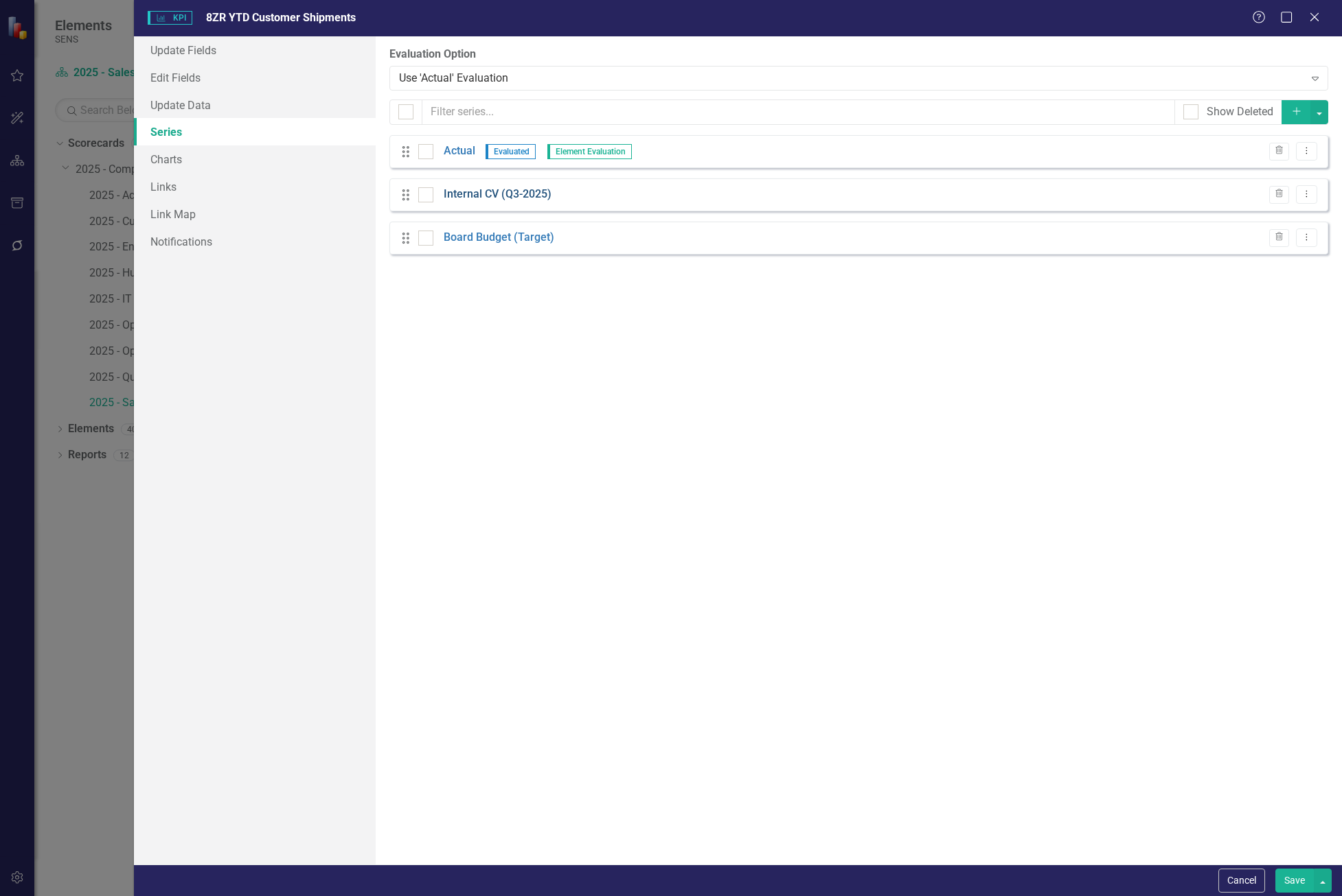
click at [454, 197] on link "Internal CV (Q3-2025)" at bounding box center [498, 194] width 108 height 16
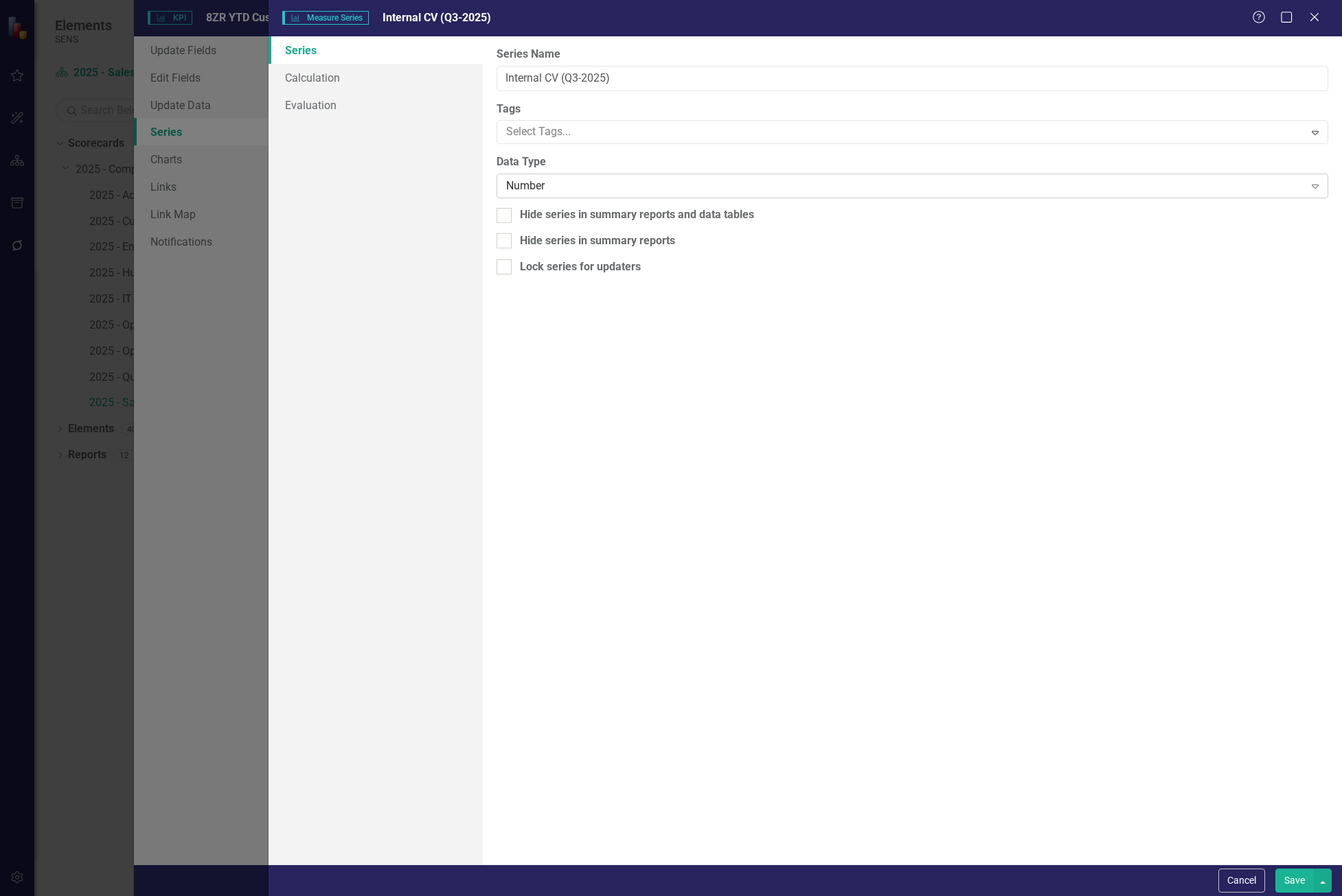
click at [589, 182] on div "Number" at bounding box center [904, 186] width 797 height 16
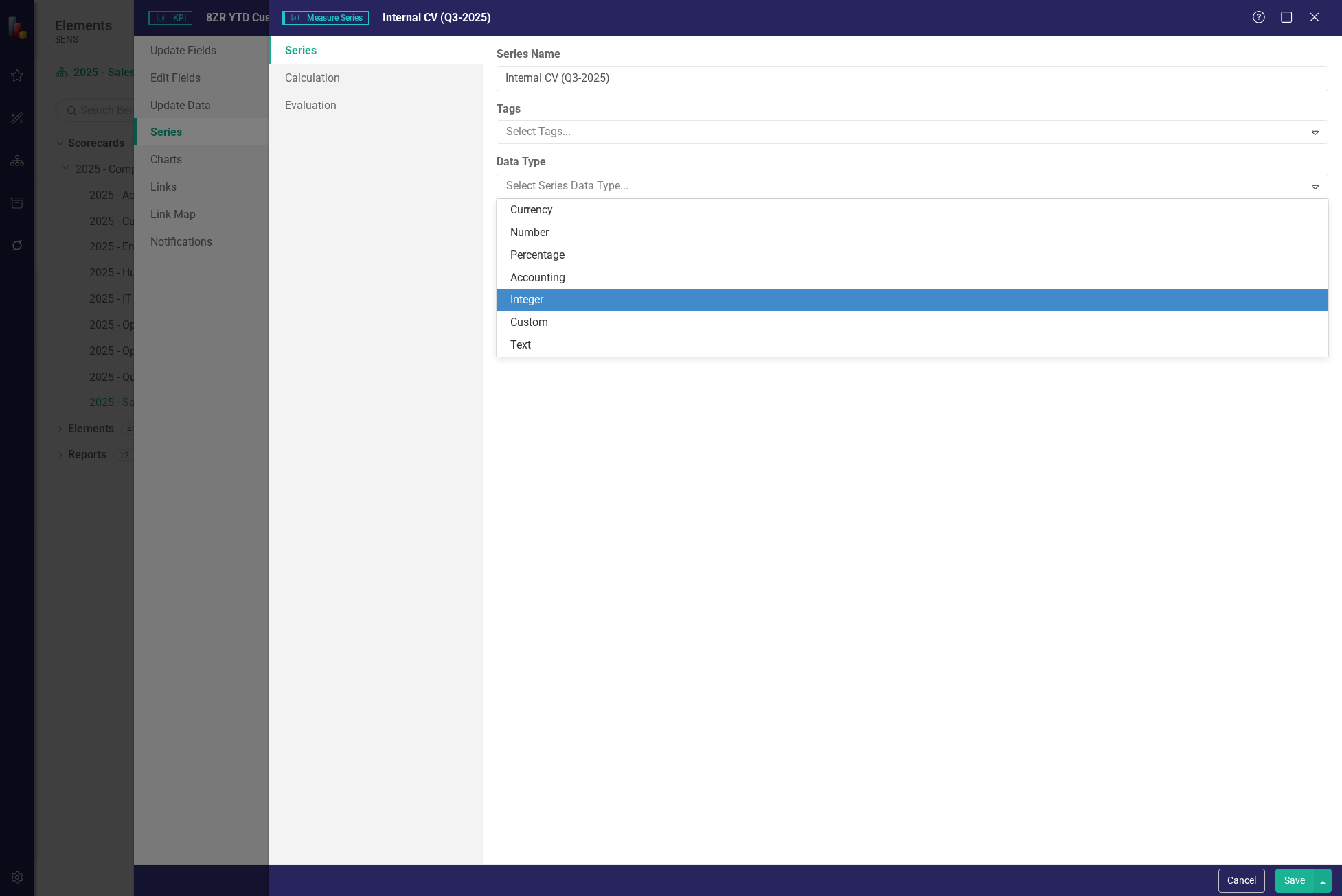
click at [559, 293] on div "Integer" at bounding box center [915, 300] width 810 height 16
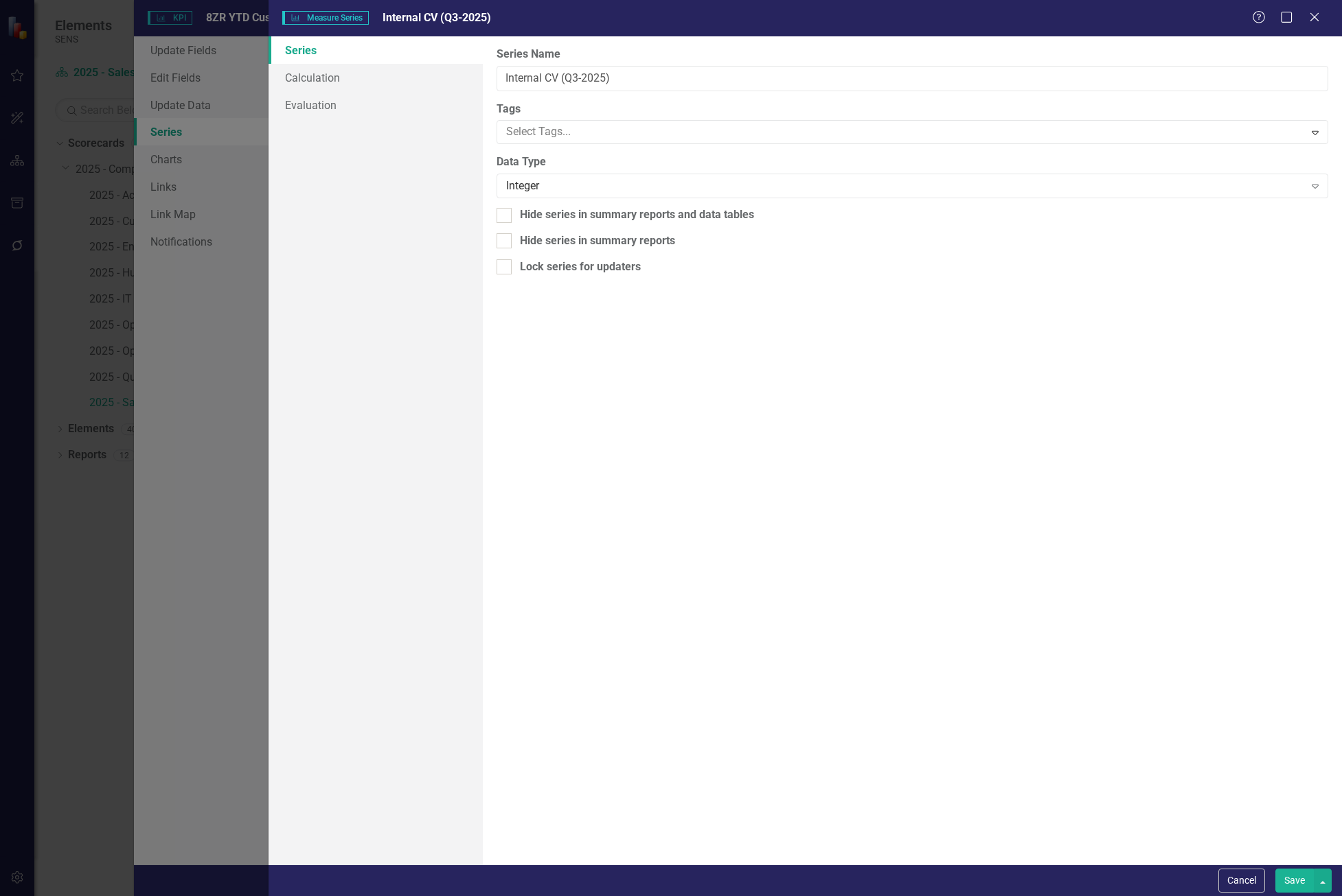
drag, startPoint x: 730, startPoint y: 662, endPoint x: 743, endPoint y: 659, distance: 13.3
click at [730, 662] on div "From this page, you can edit the name, type, and visibility options of your ser…" at bounding box center [912, 451] width 859 height 828
click at [1294, 888] on button "Save" at bounding box center [1294, 880] width 38 height 24
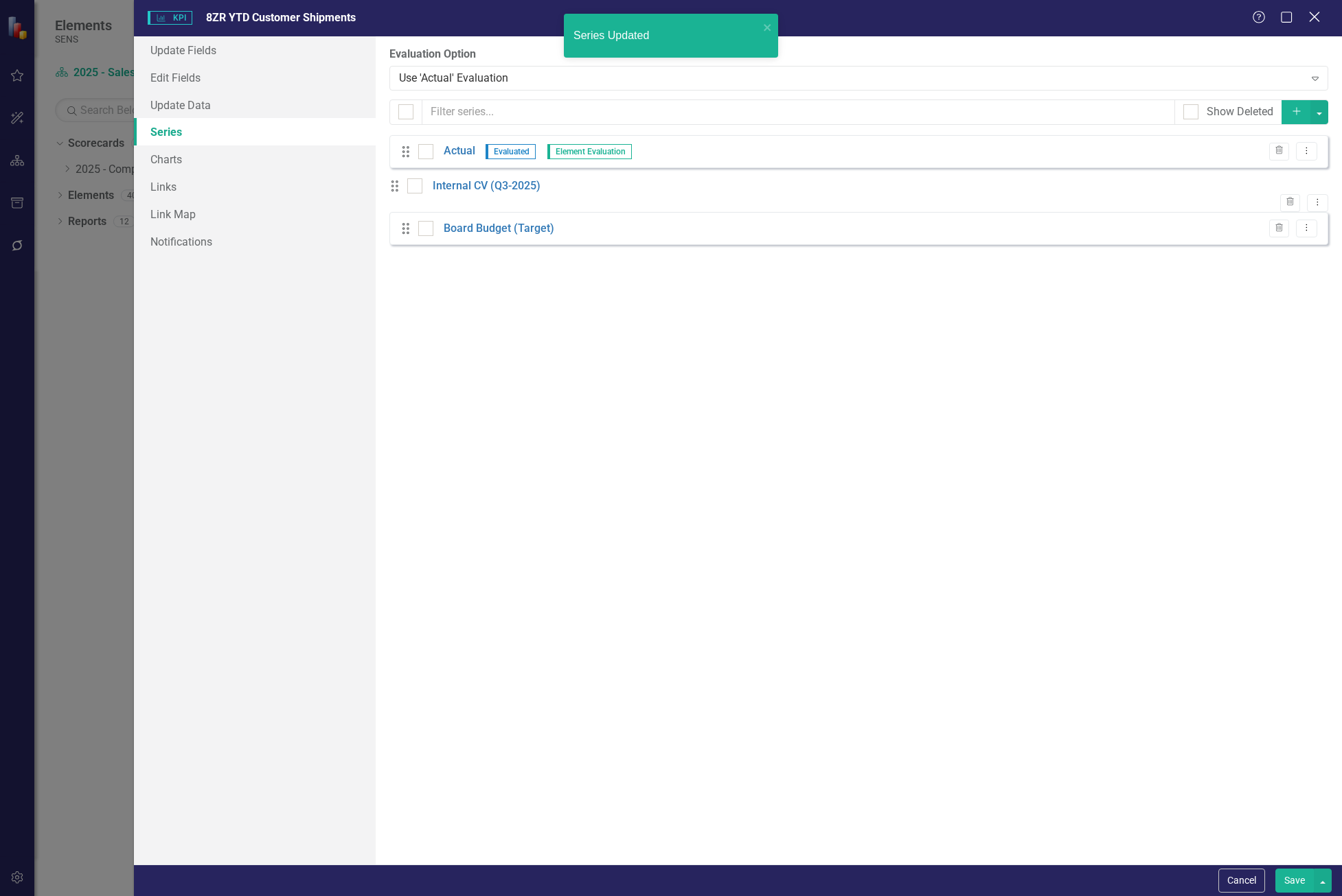
click at [1315, 15] on icon "Close" at bounding box center [1314, 16] width 17 height 13
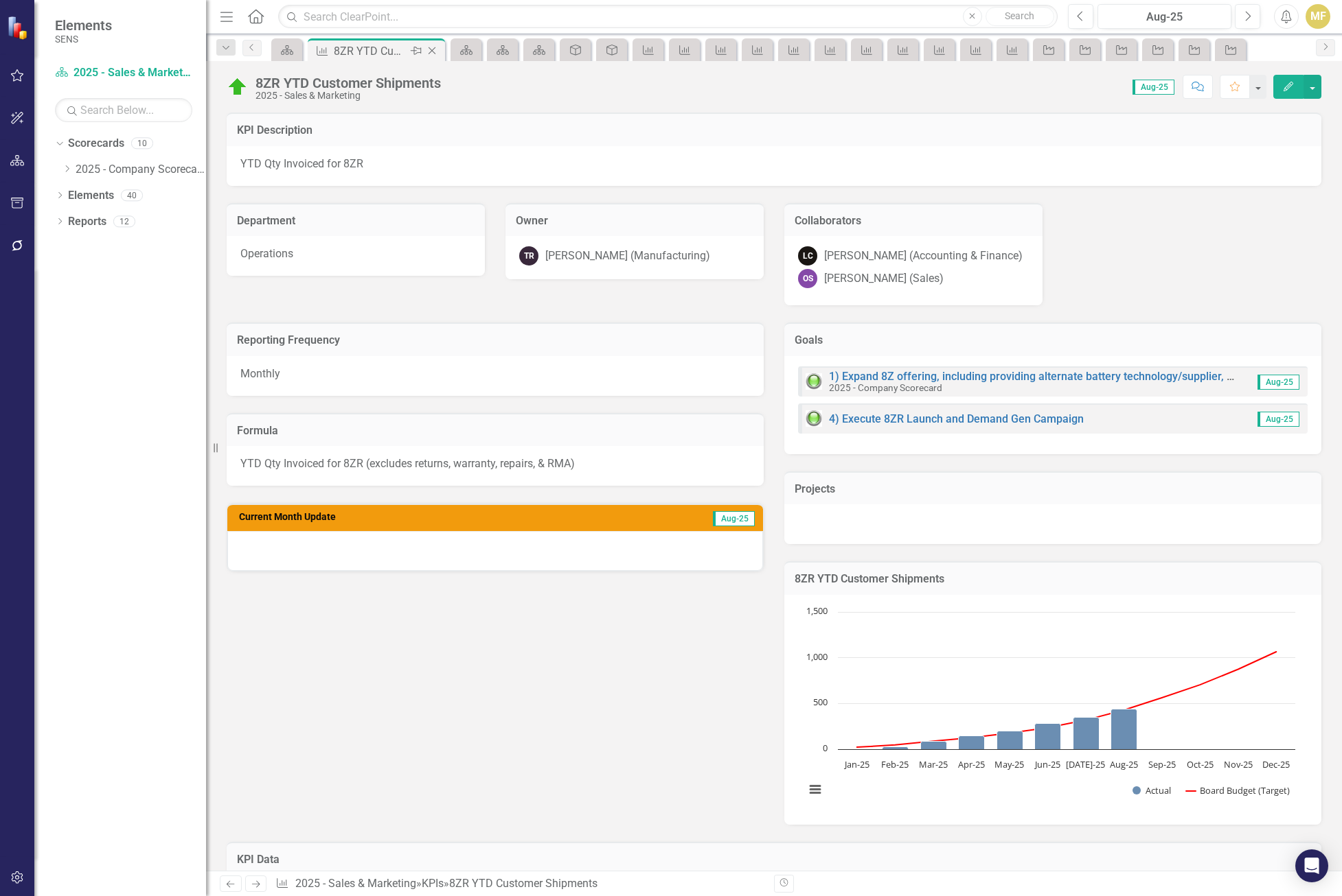
click at [435, 48] on icon "Close" at bounding box center [432, 51] width 14 height 11
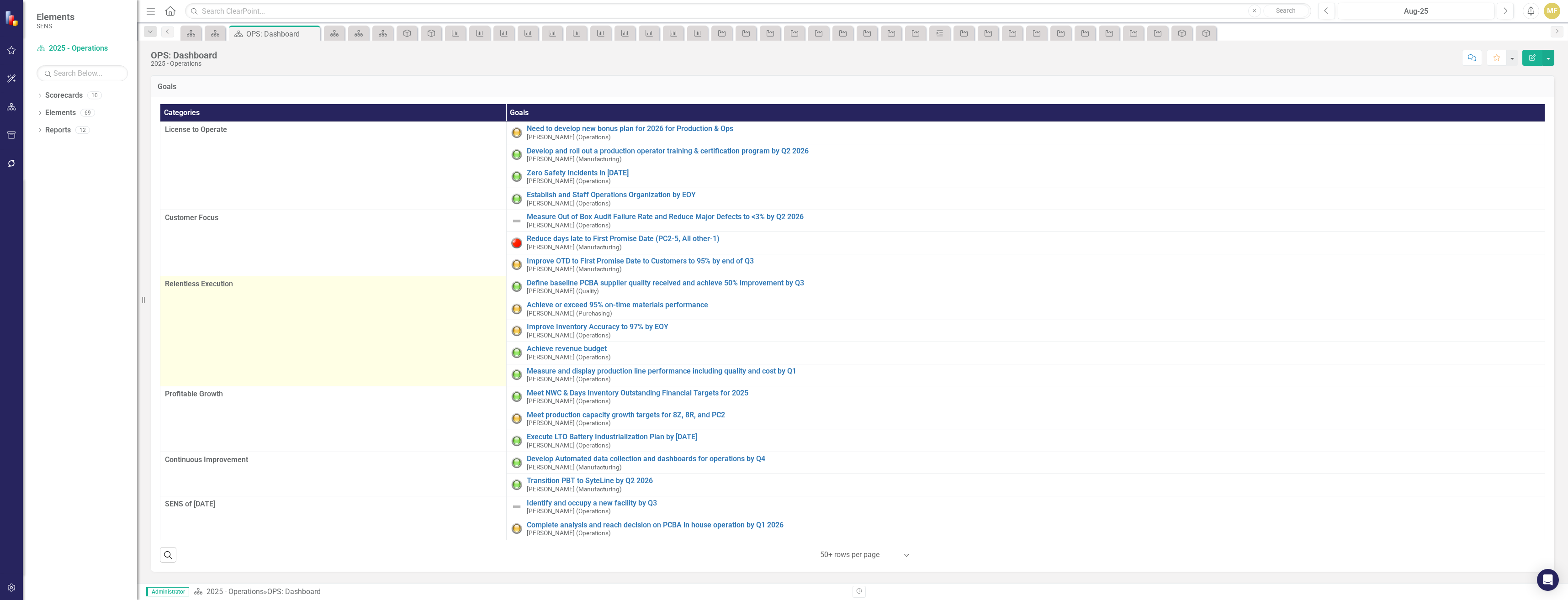
scroll to position [274, 0]
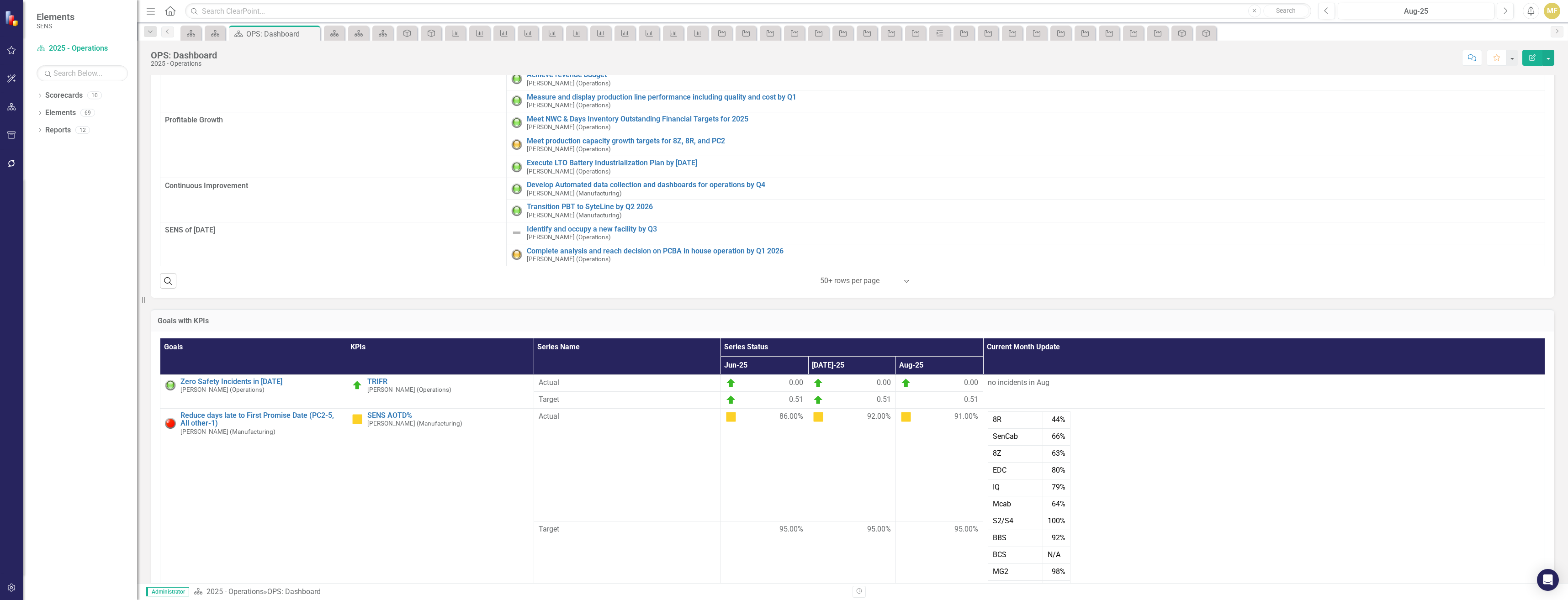
click at [1515, 324] on h3 "Goals with KPIs" at bounding box center [852, 321] width 1390 height 9
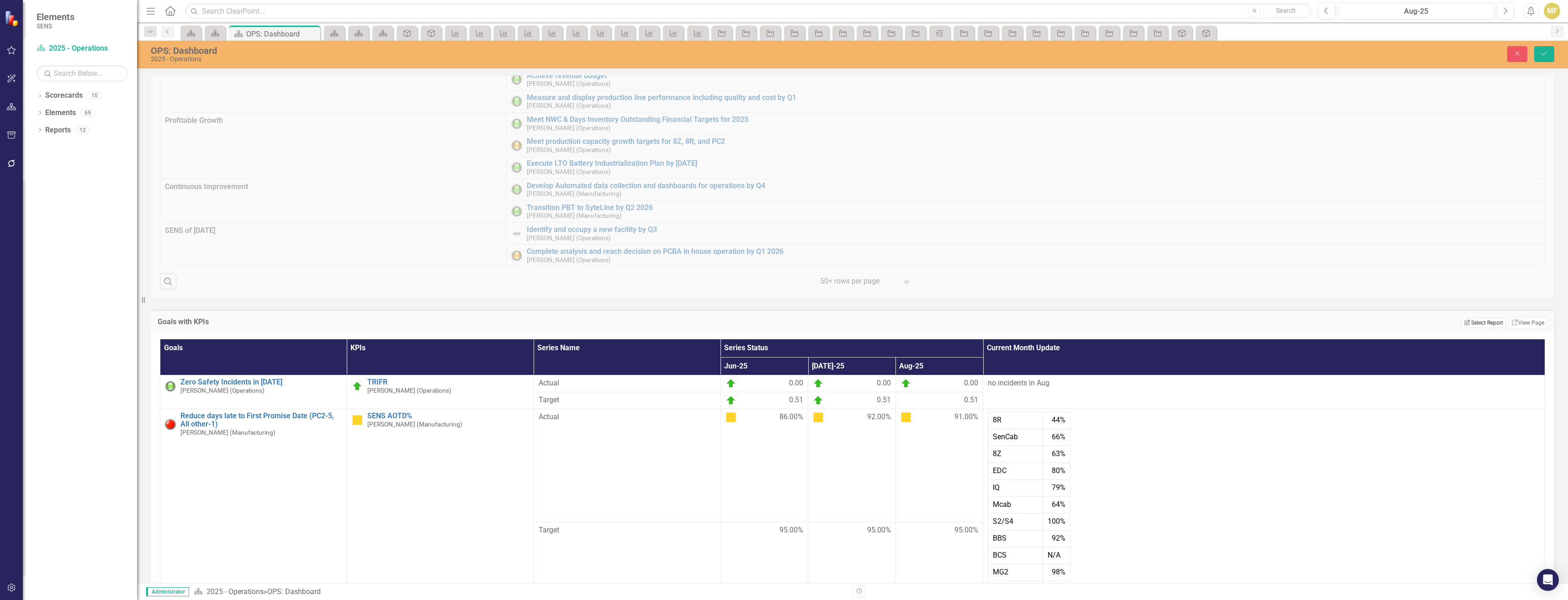
click at [1483, 326] on button "Edit Report Select Report" at bounding box center [1483, 323] width 44 height 10
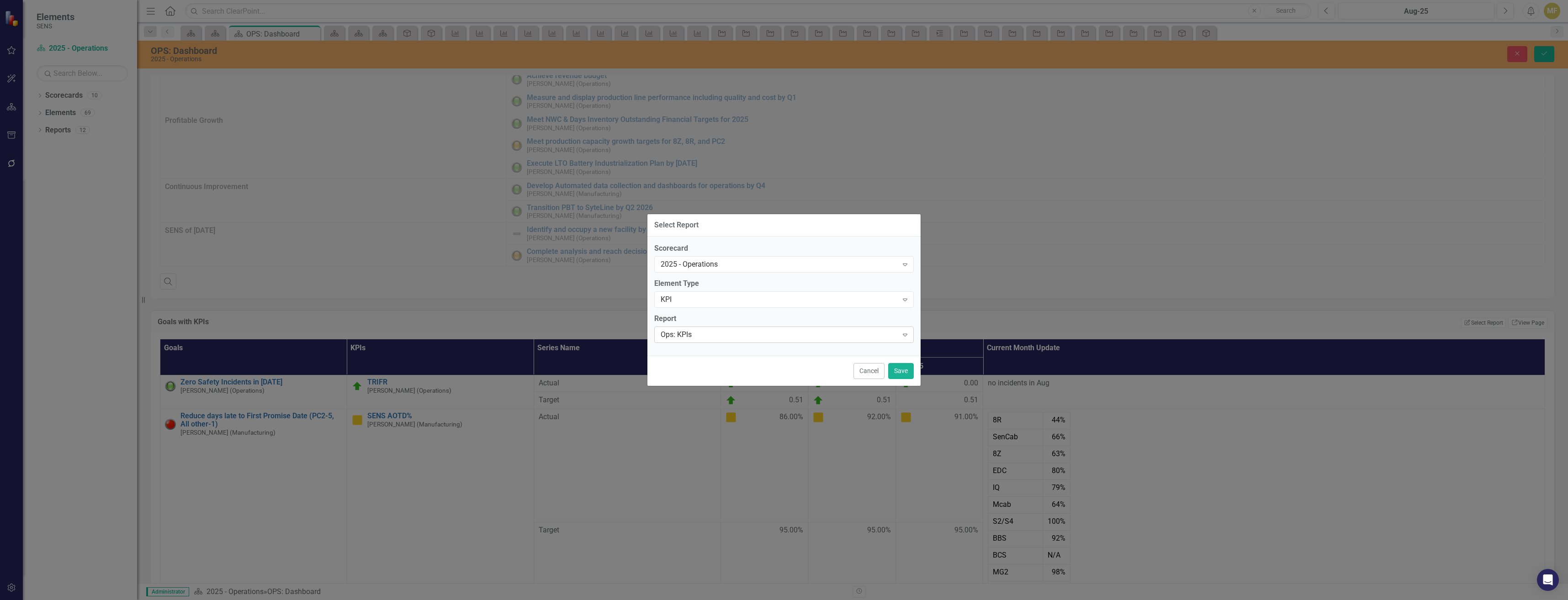
click at [719, 330] on div "Ops: KPIs" at bounding box center [779, 334] width 237 height 10
click at [903, 372] on button "Save" at bounding box center [901, 371] width 26 height 16
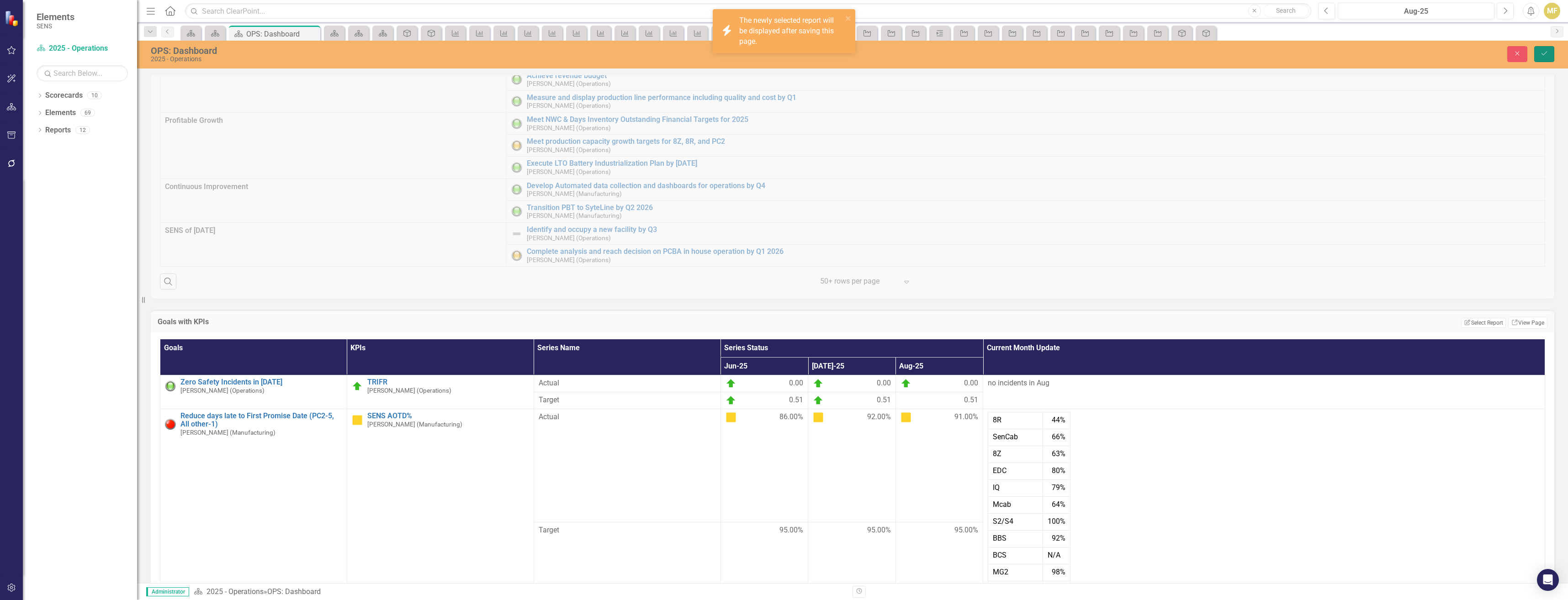
click at [1545, 54] on icon "Save" at bounding box center [1544, 54] width 9 height 7
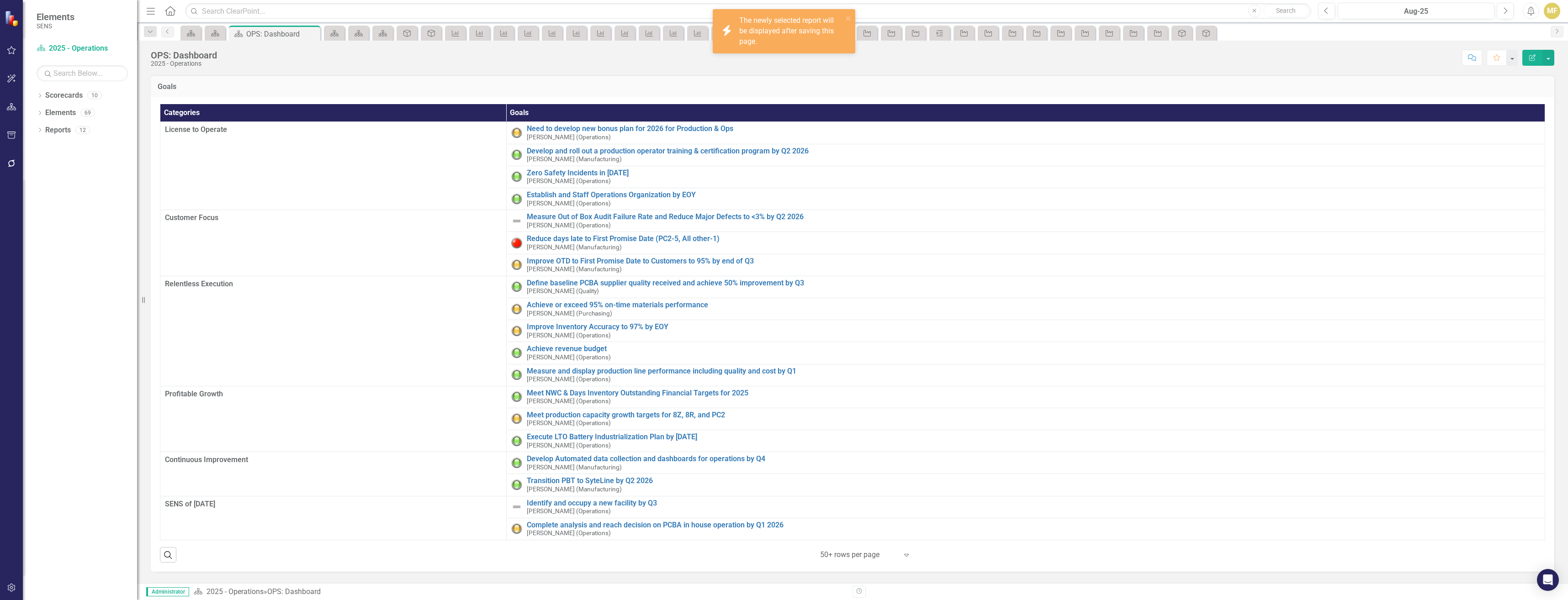
scroll to position [319, 0]
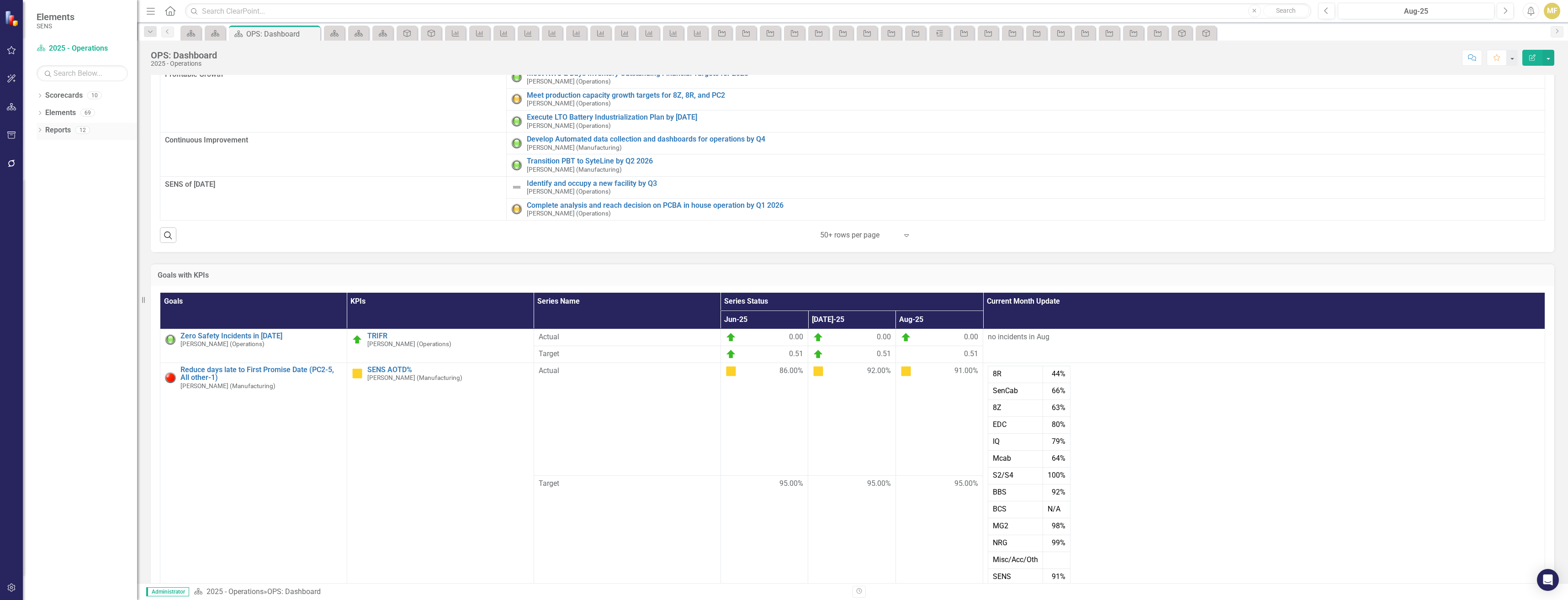
click at [40, 130] on icon "Dropdown" at bounding box center [40, 131] width 7 height 5
click at [43, 177] on icon "Dropdown" at bounding box center [44, 180] width 7 height 5
click at [46, 215] on icon "Dropdown" at bounding box center [44, 214] width 7 height 5
click at [44, 163] on icon "Dropdown" at bounding box center [44, 164] width 7 height 5
click at [43, 214] on icon "Dropdown" at bounding box center [44, 214] width 7 height 5
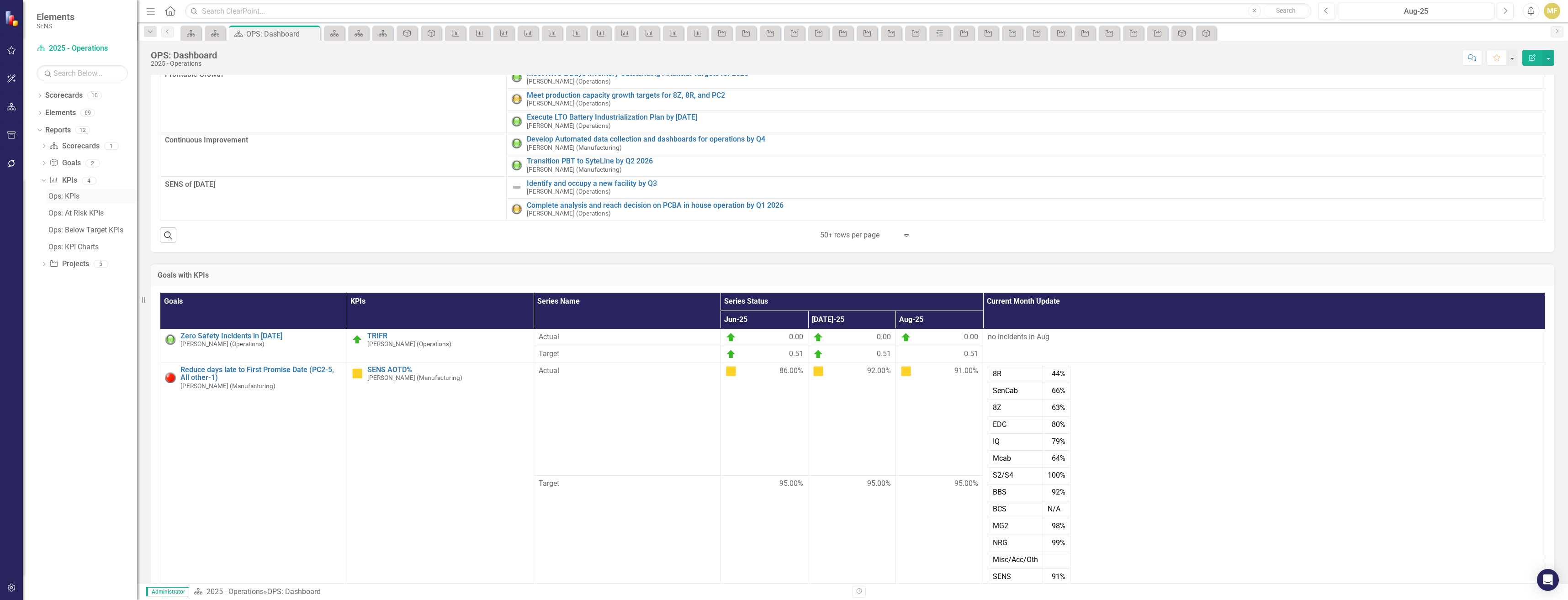
click at [78, 202] on link "Ops: KPIs" at bounding box center [91, 197] width 91 height 15
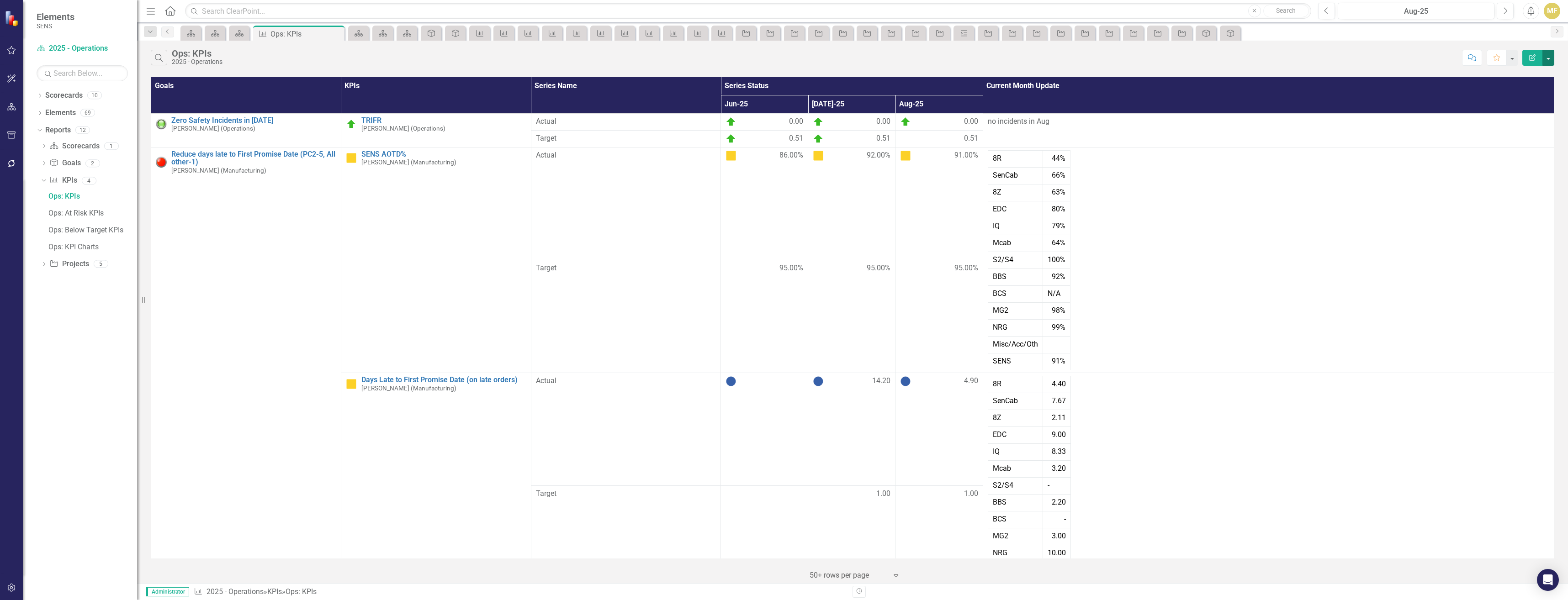
click at [1552, 55] on button "button" at bounding box center [1549, 58] width 12 height 16
click at [1537, 75] on link "Edit Report Edit Report" at bounding box center [1517, 75] width 72 height 17
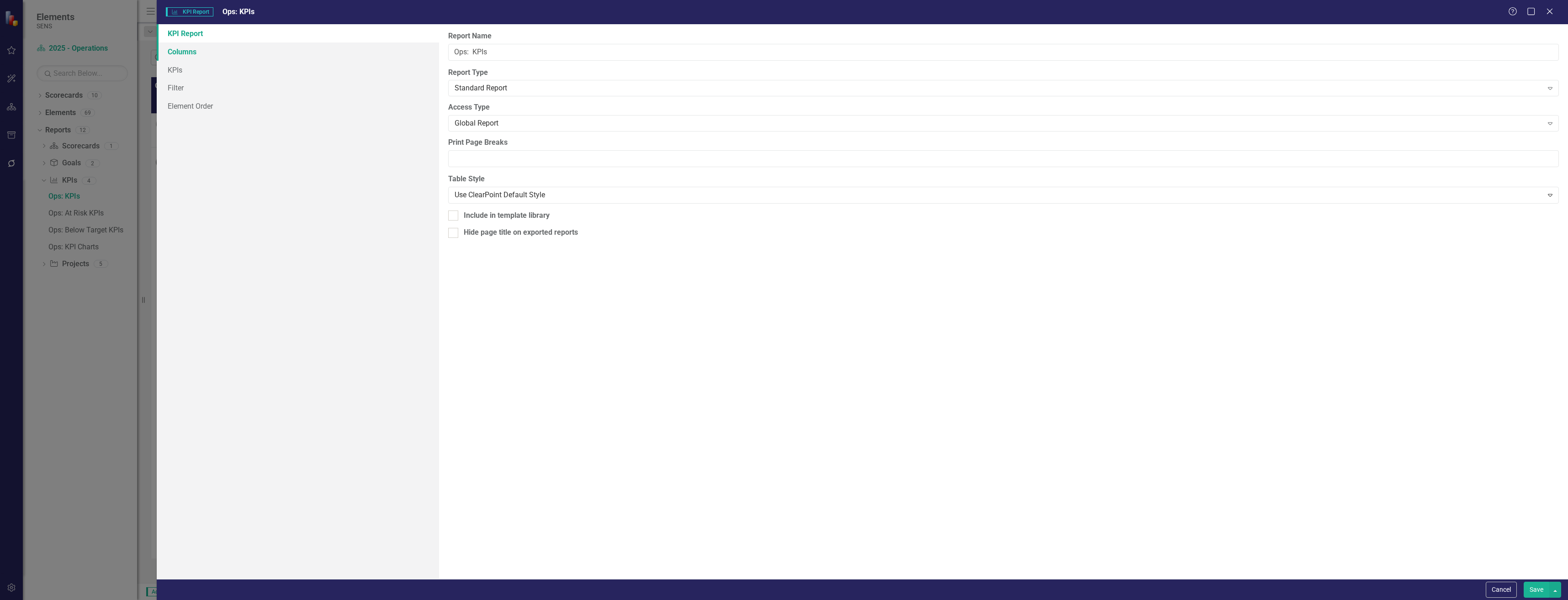
click at [229, 57] on link "Columns" at bounding box center [298, 52] width 282 height 18
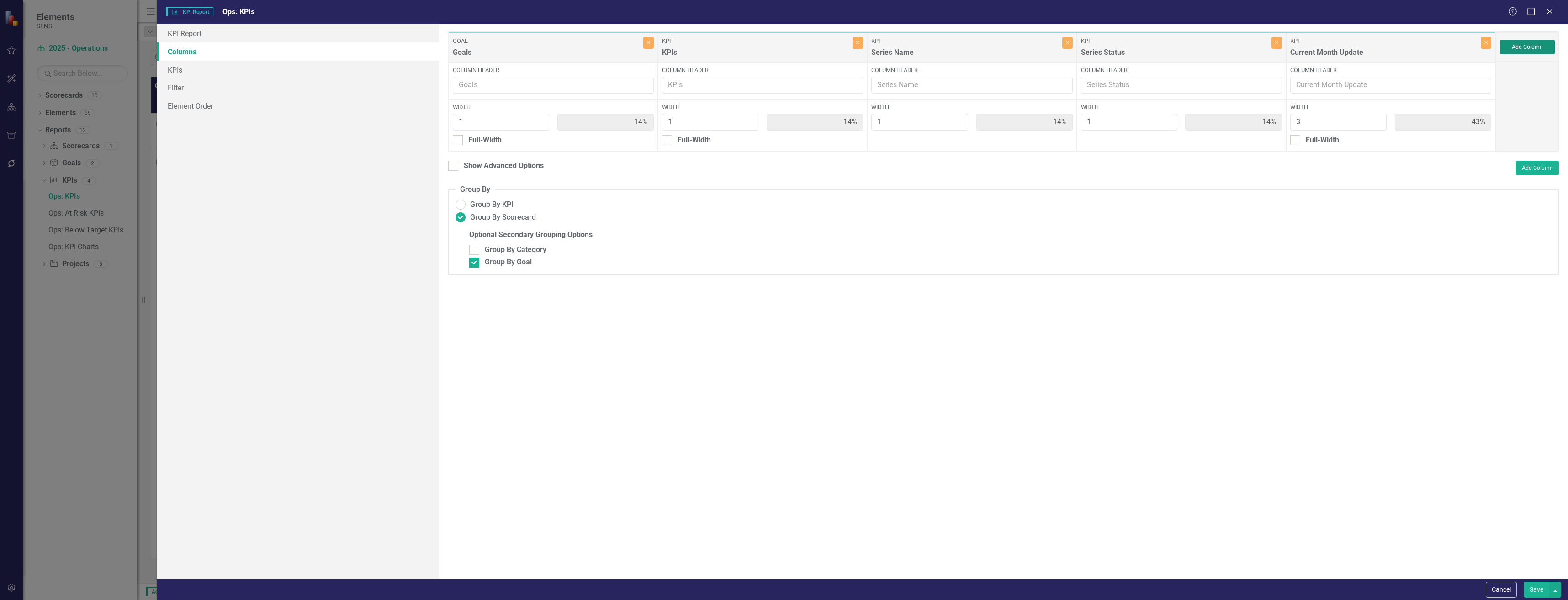
click at [1528, 51] on button "Add Column" at bounding box center [1527, 47] width 55 height 15
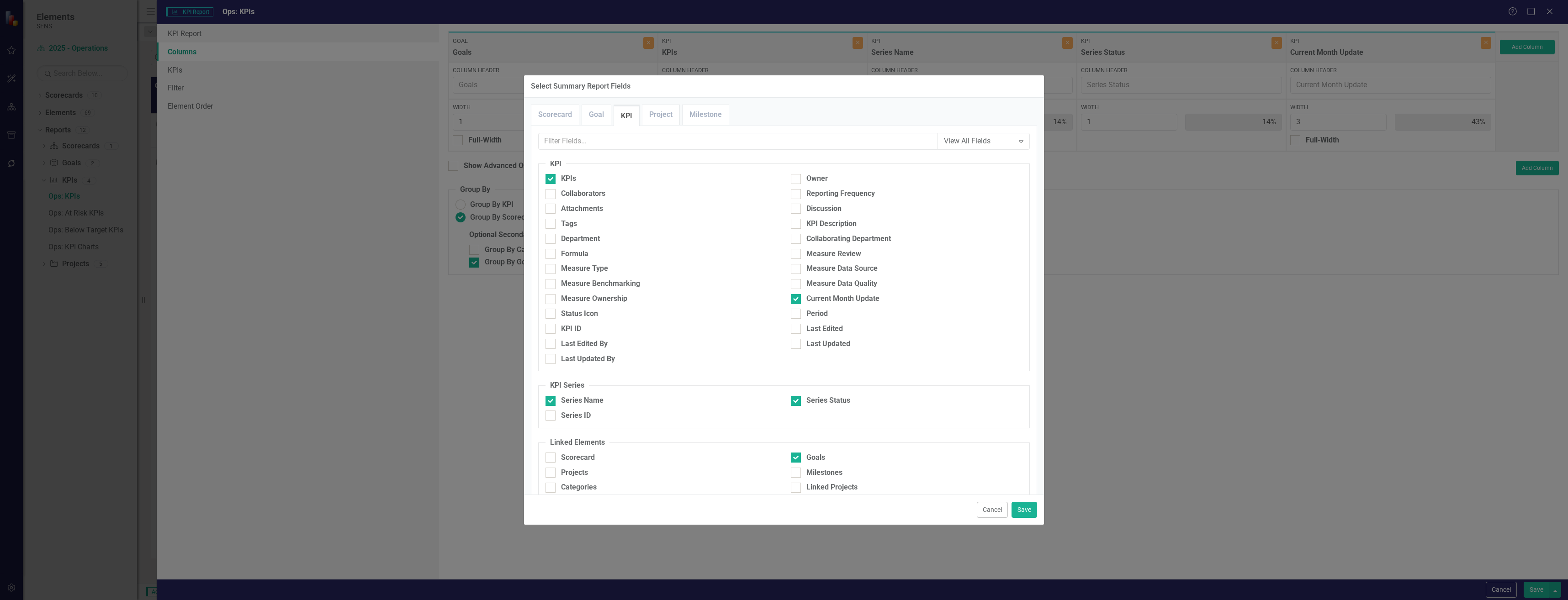
click at [614, 126] on div "View All Fields Expand Scorecard Scorecard Attachments Tags Logo Mission Vision…" at bounding box center [784, 331] width 506 height 412
click at [600, 116] on link "Goal" at bounding box center [596, 115] width 29 height 19
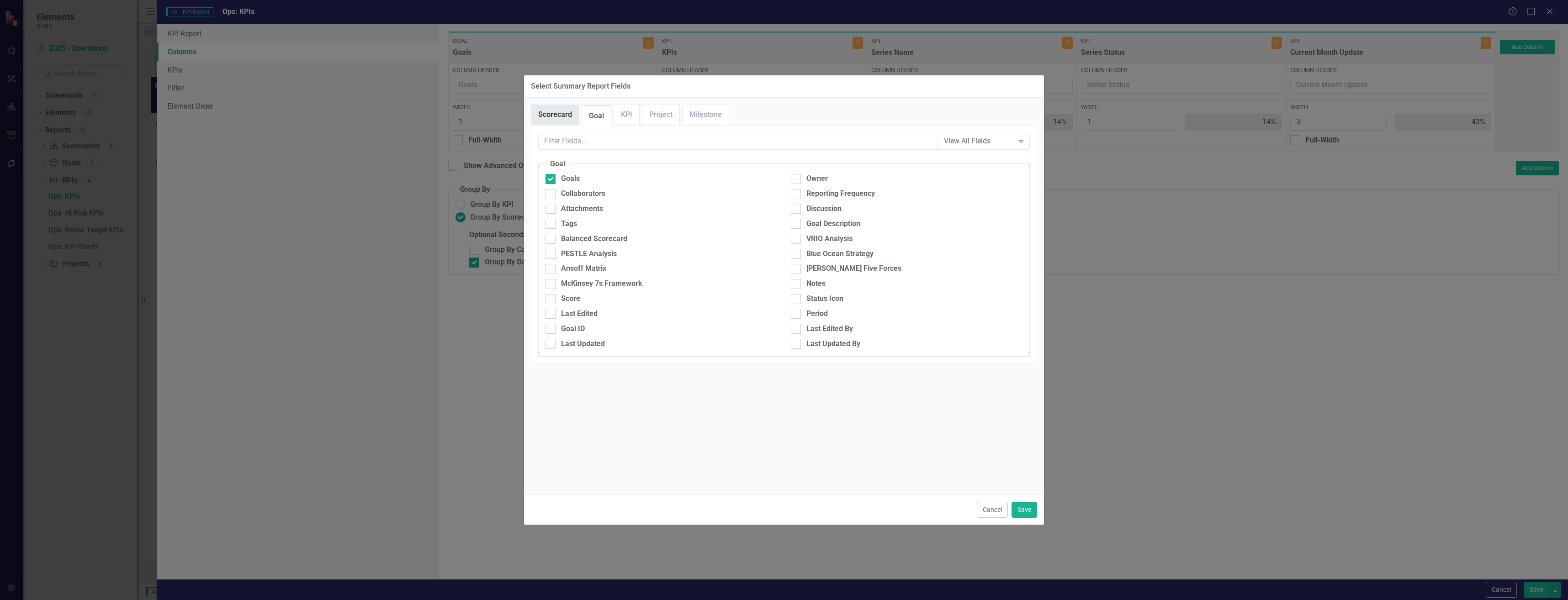
click at [561, 115] on link "Scorecard" at bounding box center [555, 115] width 47 height 19
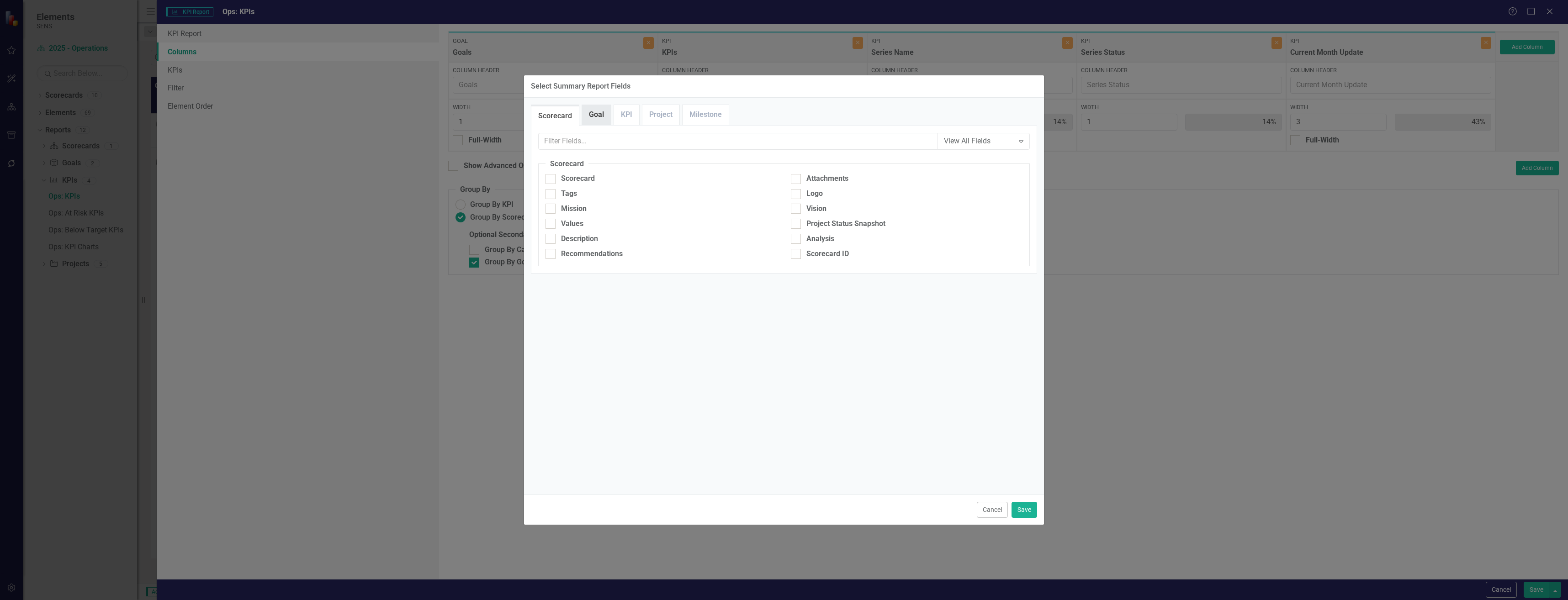
click at [593, 114] on link "Goal" at bounding box center [596, 115] width 29 height 19
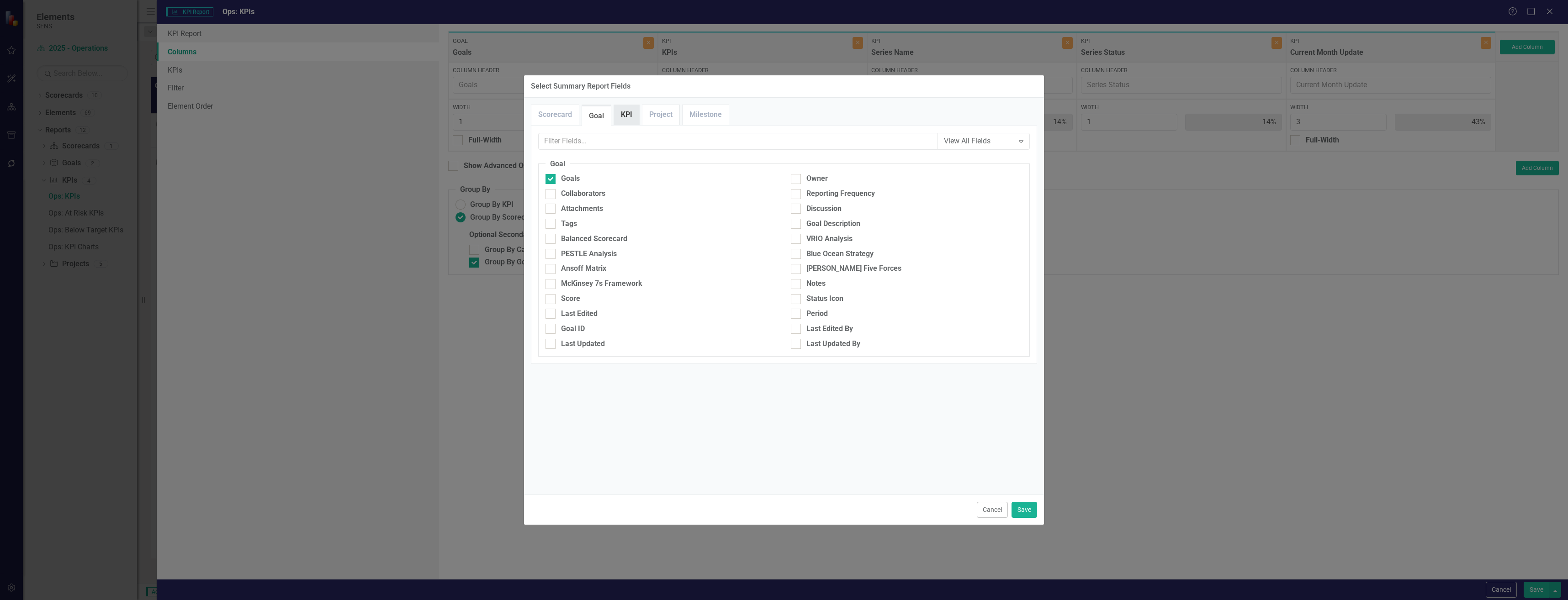
click at [620, 117] on link "KPI" at bounding box center [626, 115] width 25 height 19
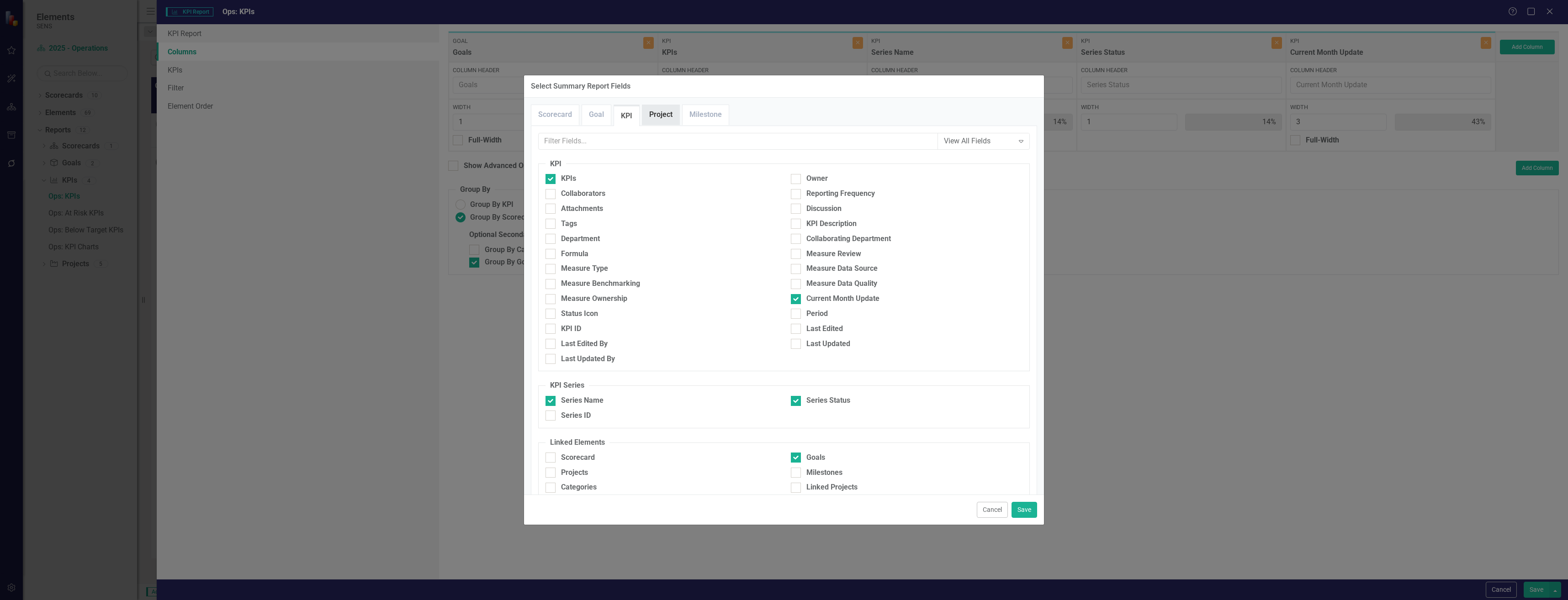
click at [666, 116] on link "Project" at bounding box center [660, 115] width 37 height 19
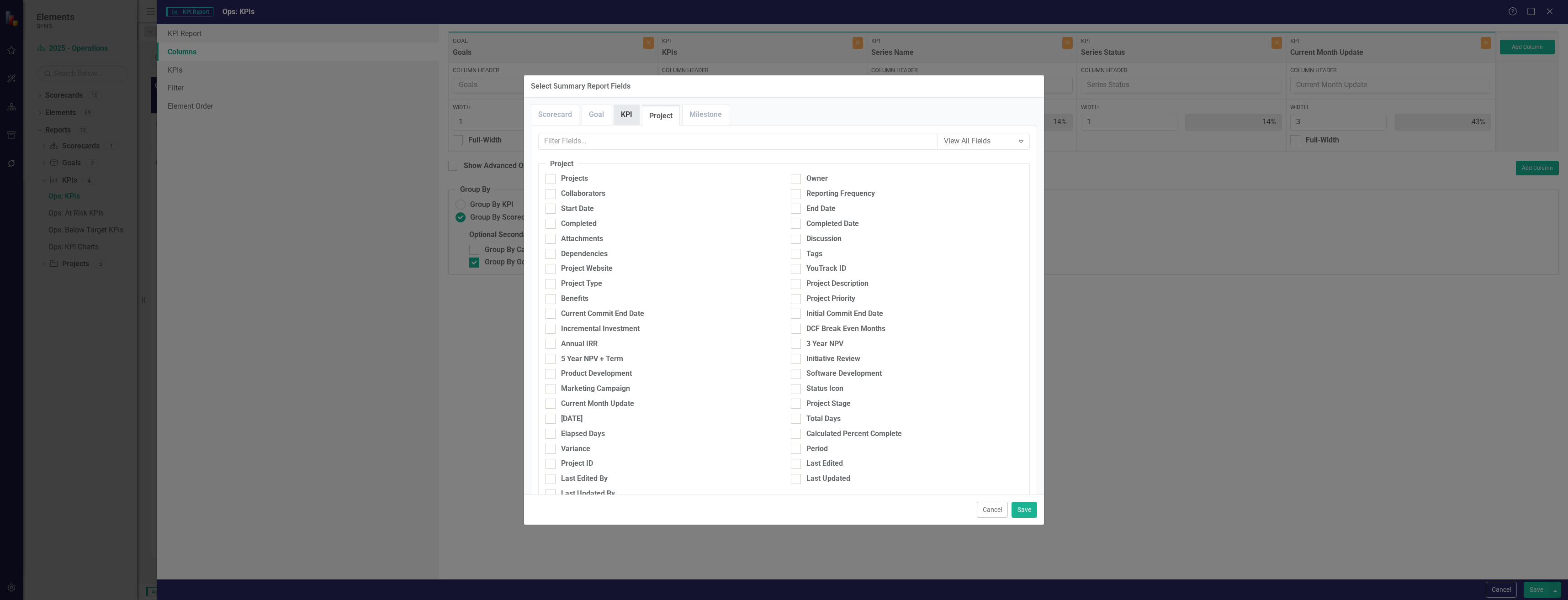
click at [625, 116] on link "KPI" at bounding box center [626, 115] width 25 height 19
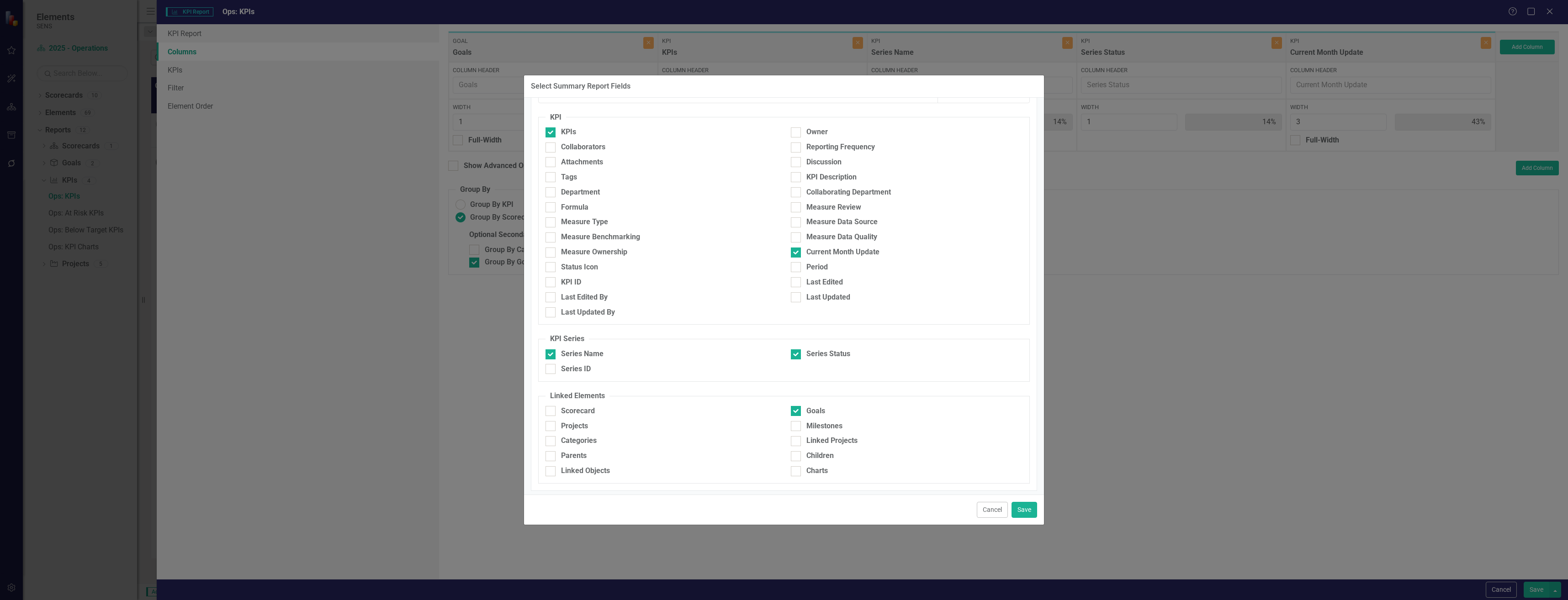
scroll to position [50, 0]
click at [593, 437] on div "Categories" at bounding box center [579, 438] width 36 height 10
click at [551, 437] on input "Categories" at bounding box center [548, 436] width 6 height 6
checkbox input "true"
click at [1024, 512] on button "Save" at bounding box center [1024, 510] width 26 height 16
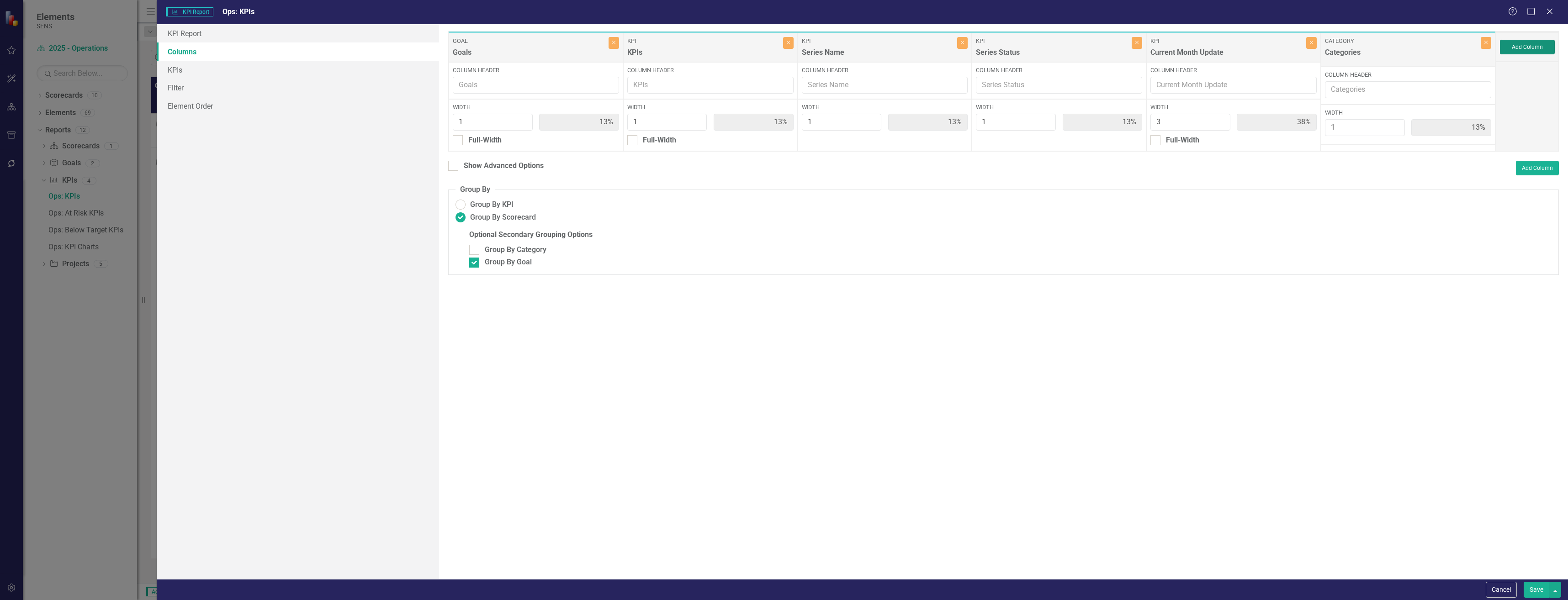
type input "13%"
type input "38%"
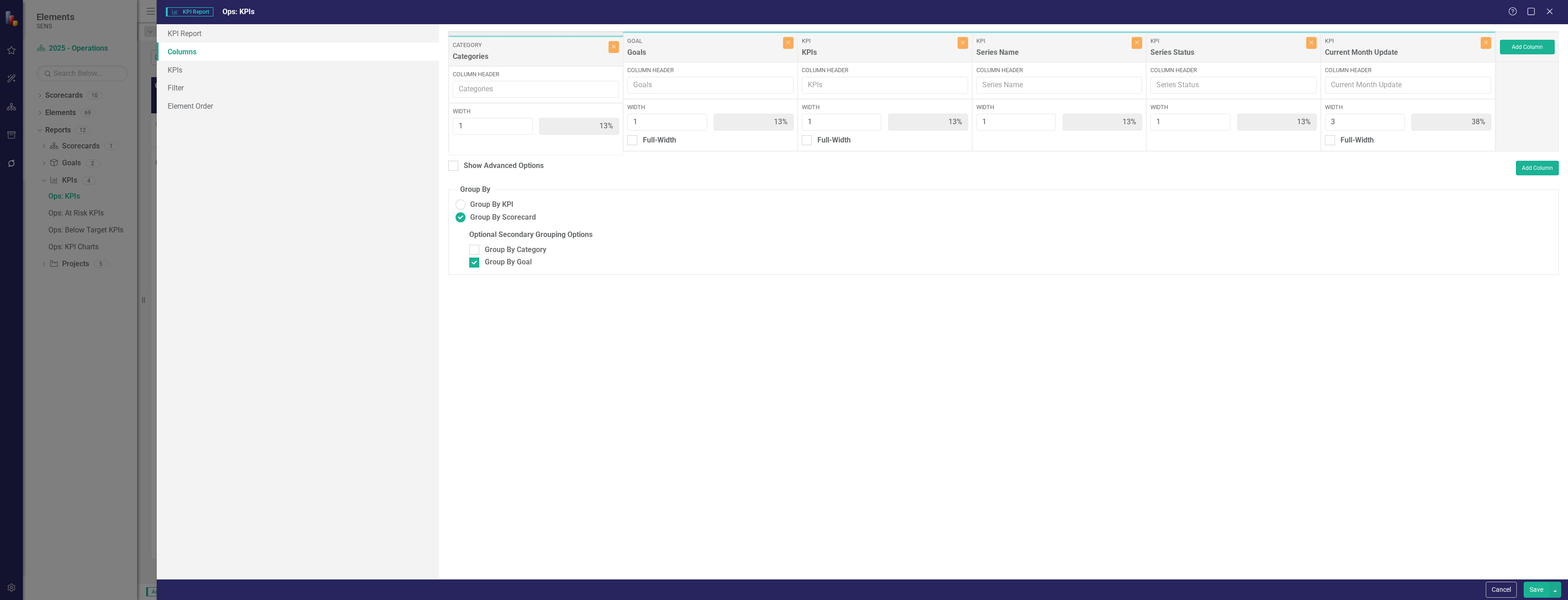
drag, startPoint x: 1417, startPoint y: 43, endPoint x: 544, endPoint y: 45, distance: 873.0
click at [544, 45] on div "Goal Goals Close Column Header Width 1 13% Full-Width KPI KPIs Close Column Hea…" at bounding box center [971, 91] width 1048 height 120
click at [479, 249] on div at bounding box center [474, 249] width 10 height 10
click at [475, 249] on input "Group By Category" at bounding box center [472, 248] width 6 height 6
checkbox input "true"
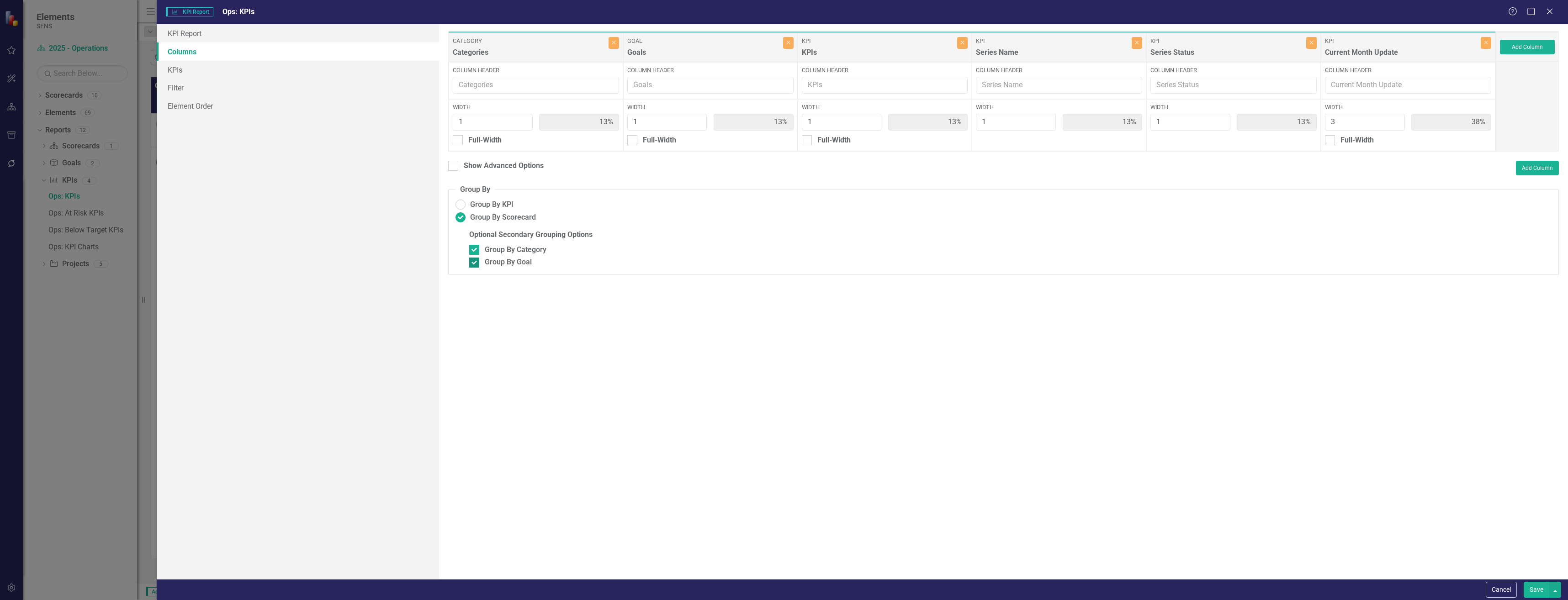
click at [478, 261] on div at bounding box center [474, 262] width 10 height 10
click at [475, 261] on input "Group By Goal" at bounding box center [472, 260] width 6 height 6
click at [478, 261] on div at bounding box center [474, 262] width 10 height 10
click at [475, 261] on input "Group By Goal" at bounding box center [472, 260] width 6 height 6
checkbox input "true"
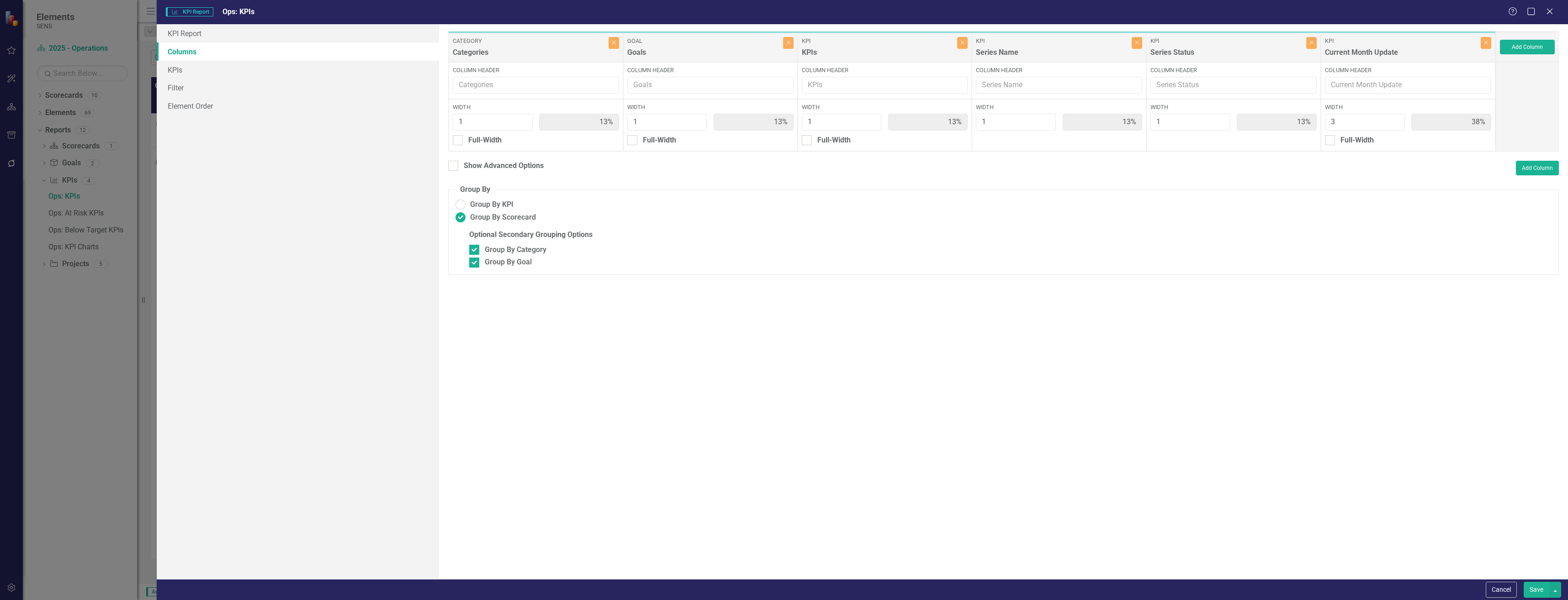
click at [1534, 585] on button "Save" at bounding box center [1536, 590] width 26 height 16
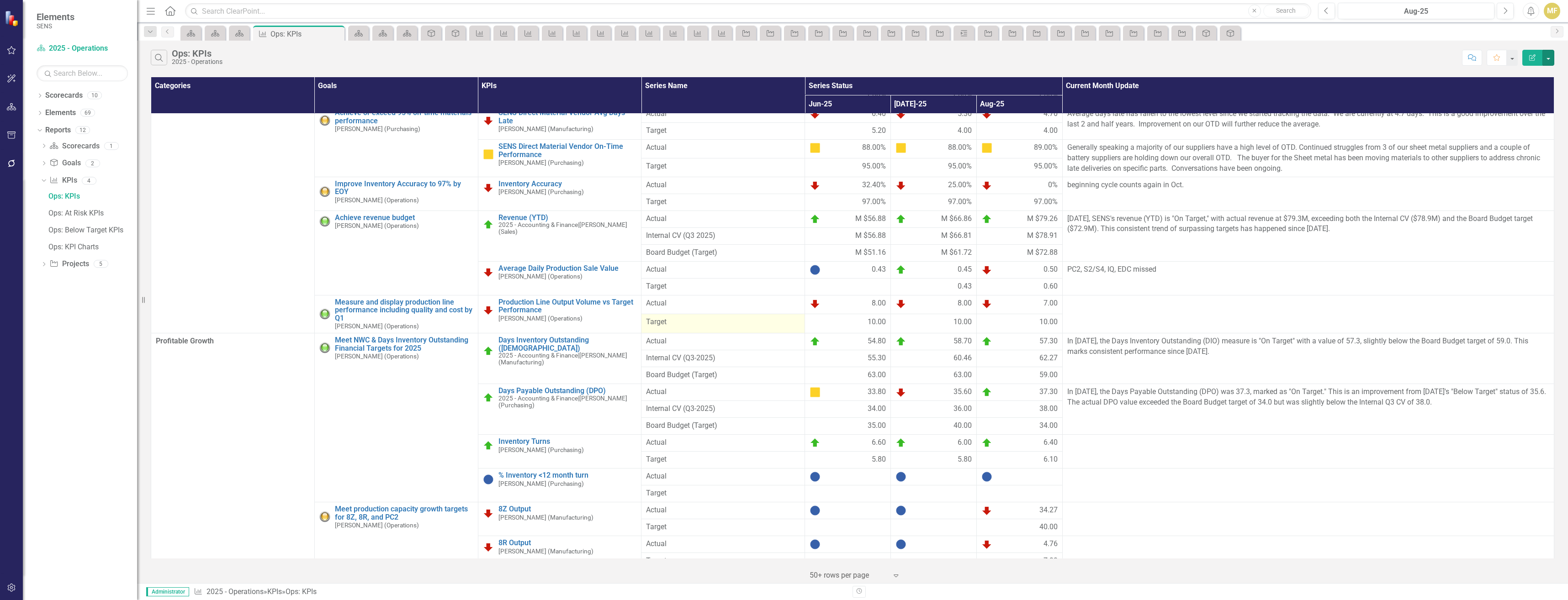
scroll to position [1096, 0]
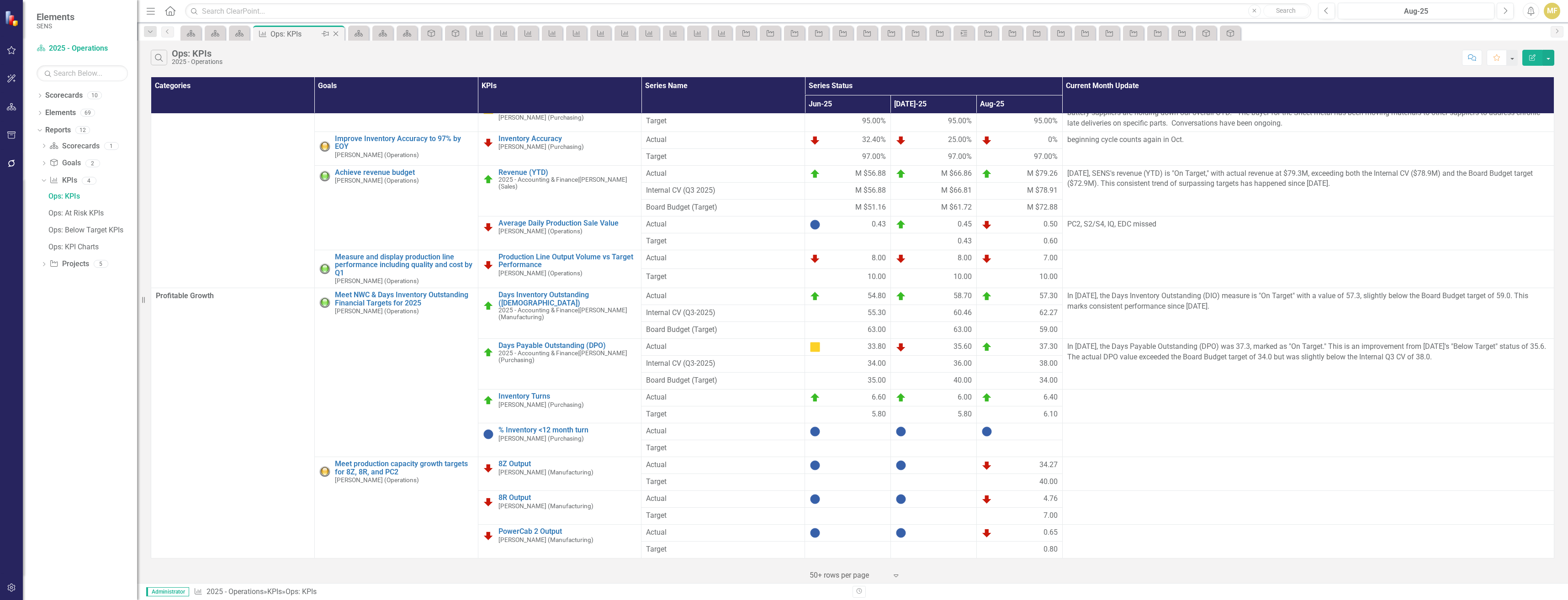
click at [335, 32] on icon "Close" at bounding box center [335, 34] width 9 height 7
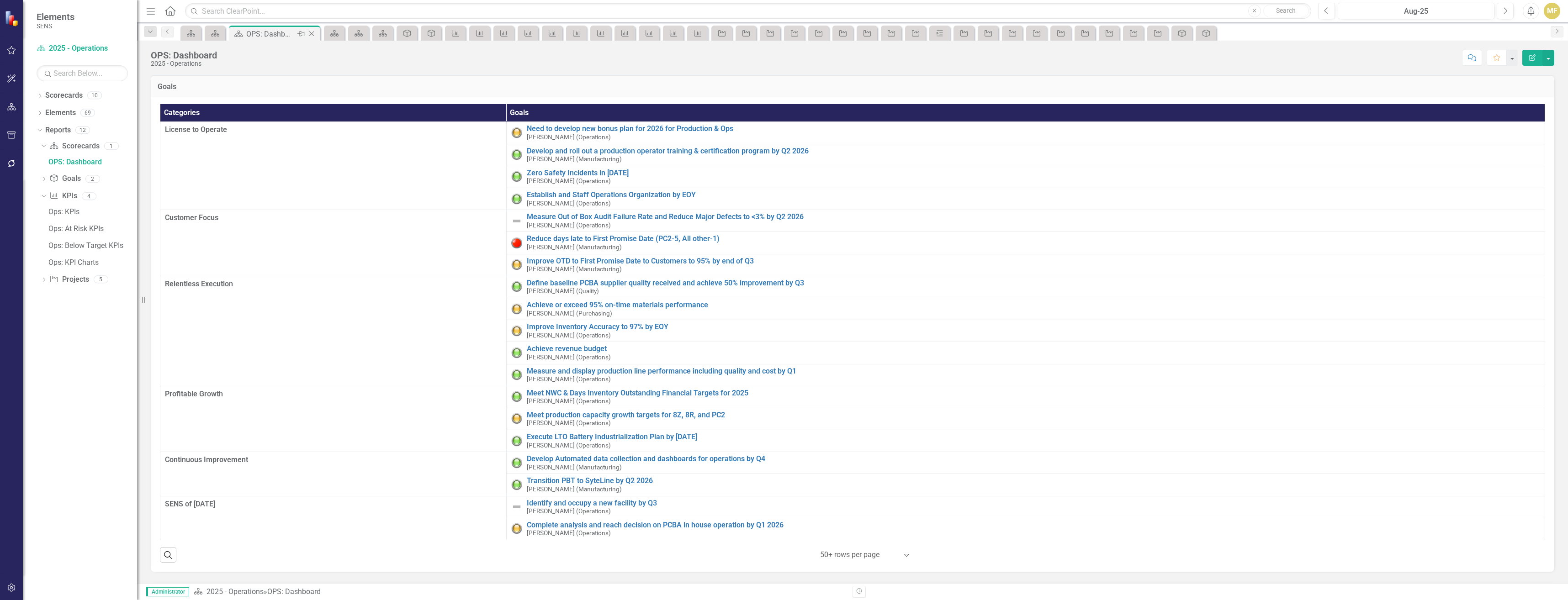
click at [311, 34] on icon "Close" at bounding box center [311, 34] width 9 height 7
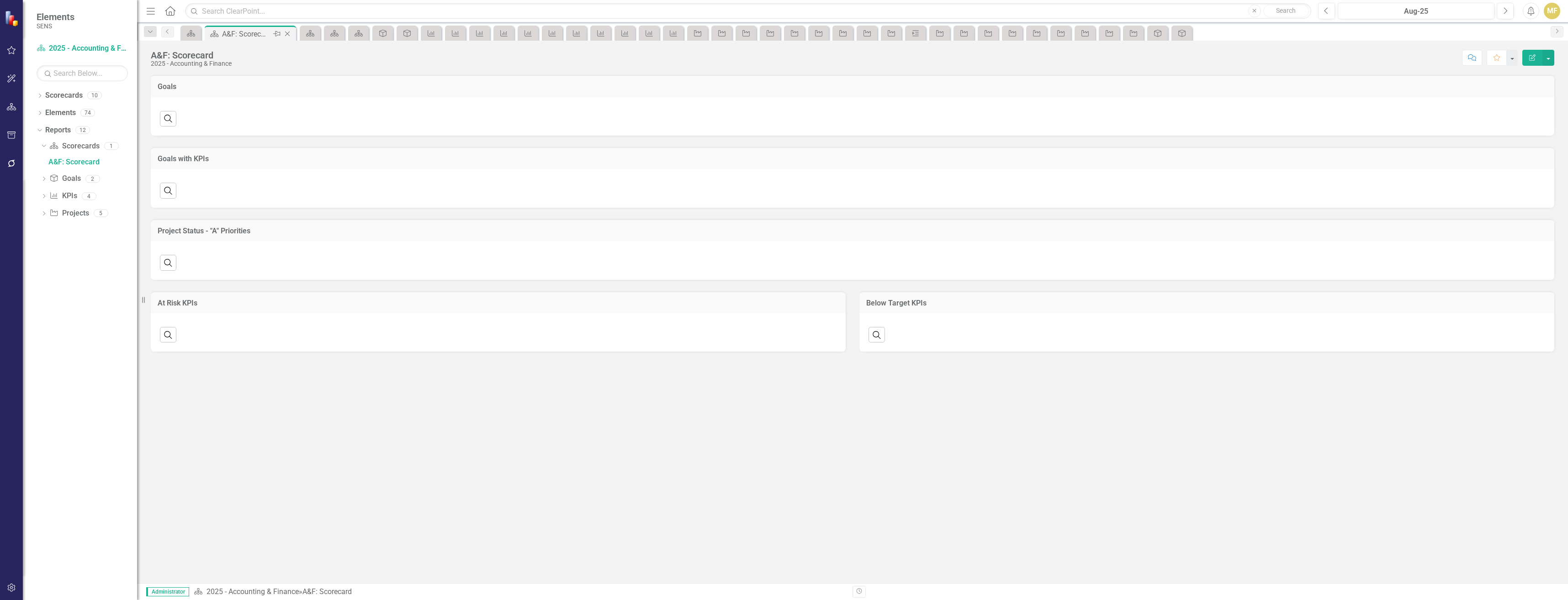
click at [290, 33] on icon "Close" at bounding box center [287, 34] width 9 height 7
